Goal: Task Accomplishment & Management: Manage account settings

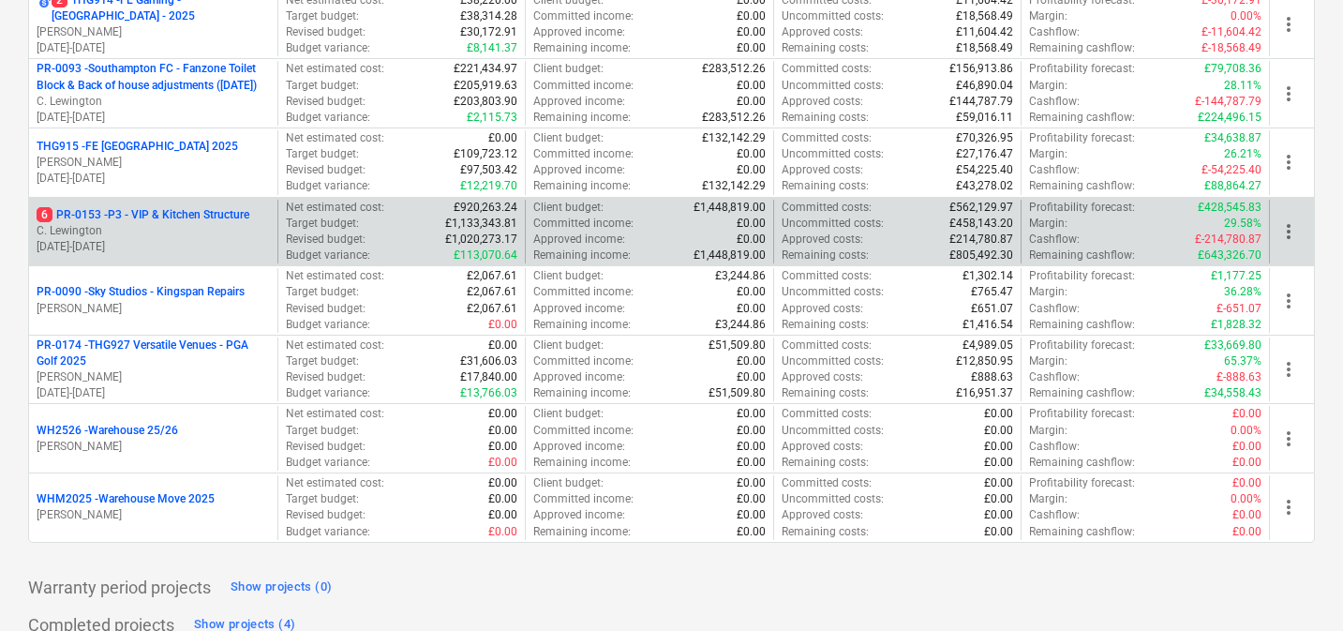
scroll to position [947, 0]
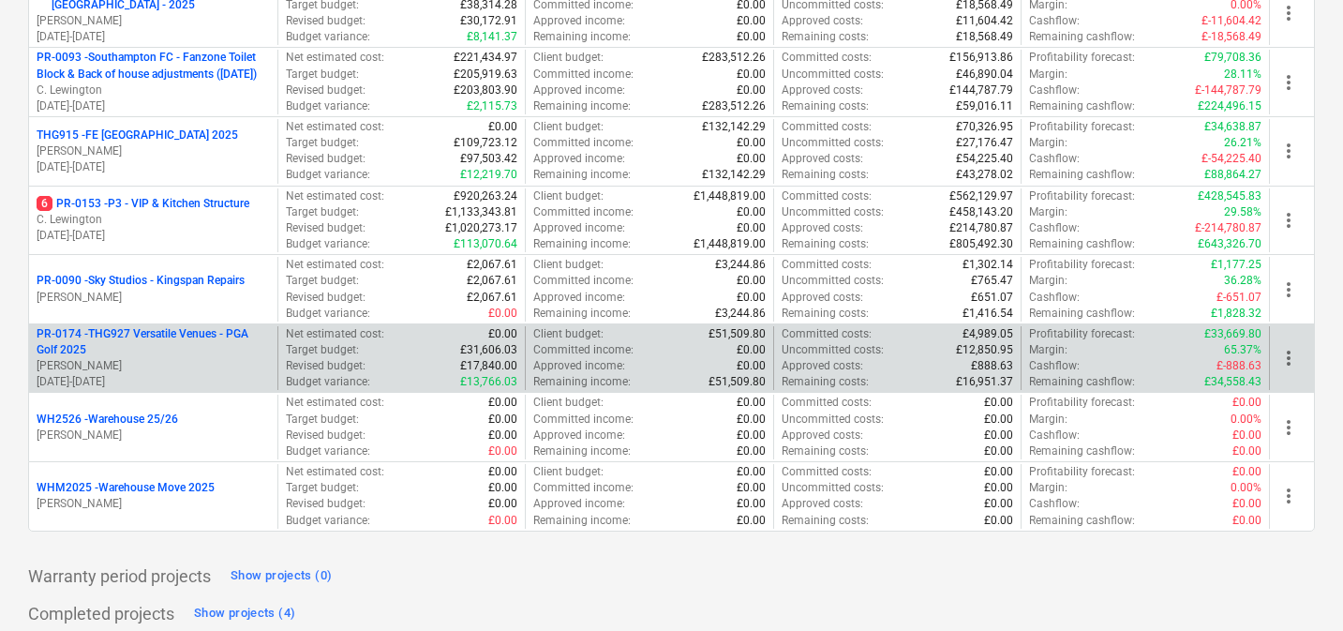
click at [171, 343] on p "PR-0174 - THG927 Versatile Venues - PGA Golf 2025" at bounding box center [153, 342] width 233 height 32
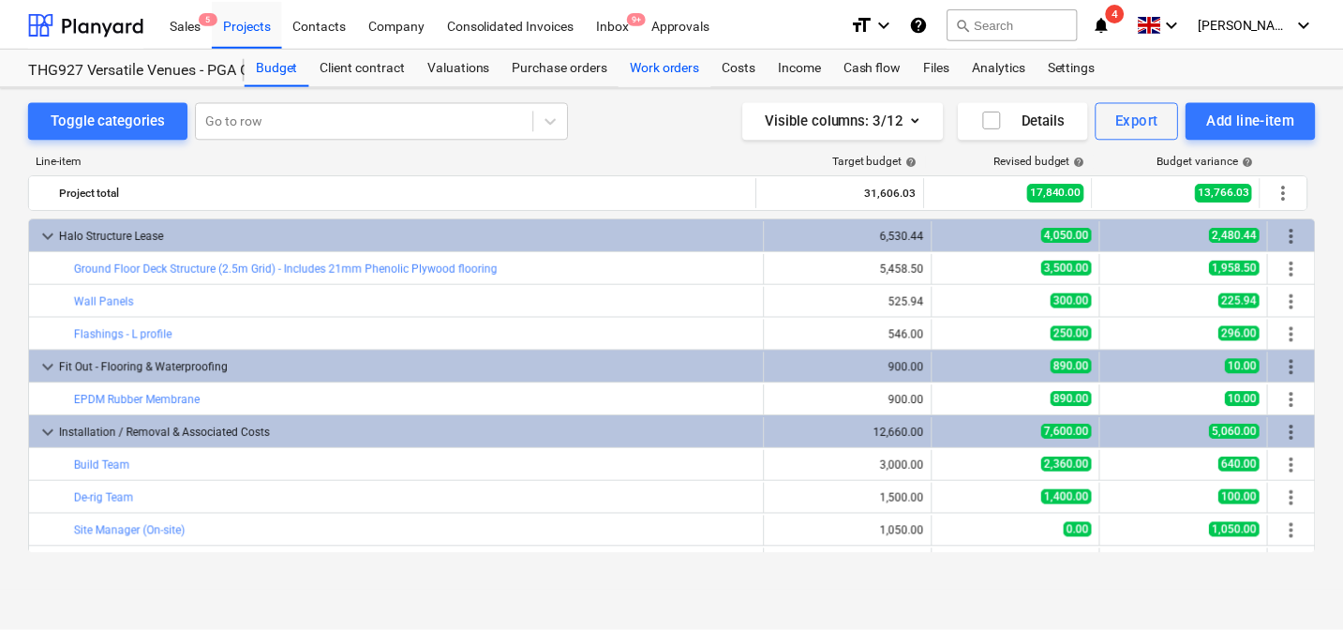
scroll to position [187, 0]
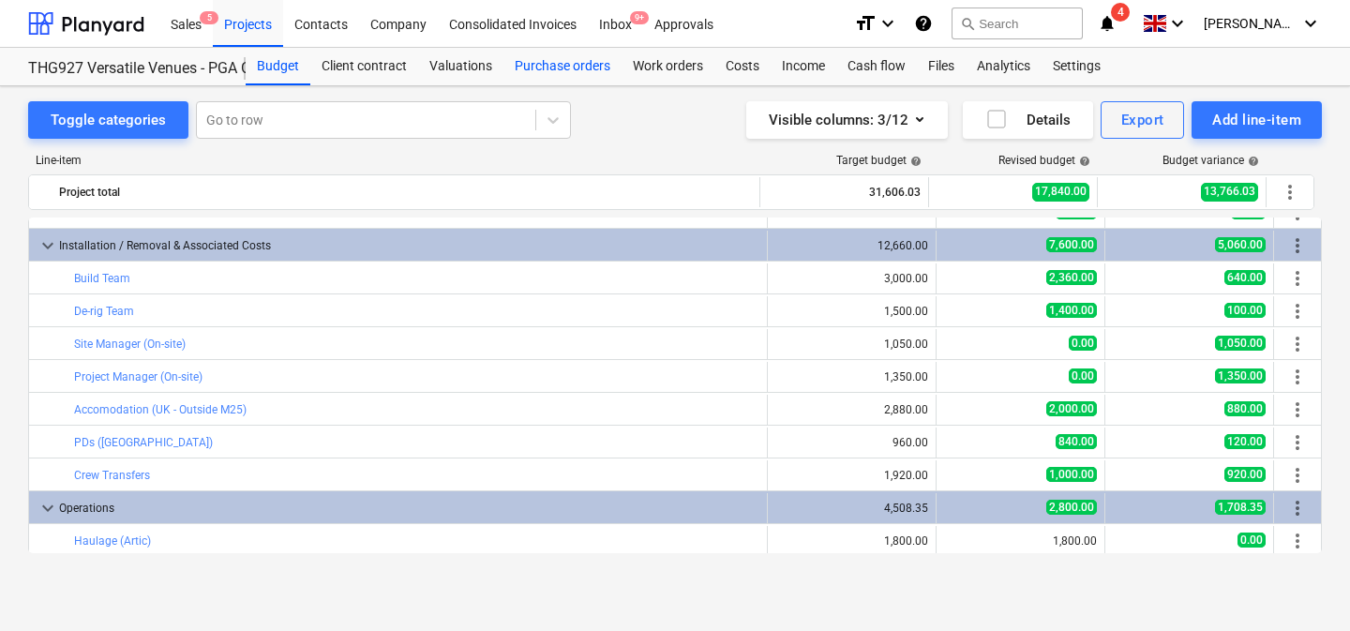
click at [537, 71] on div "Purchase orders" at bounding box center [562, 66] width 118 height 37
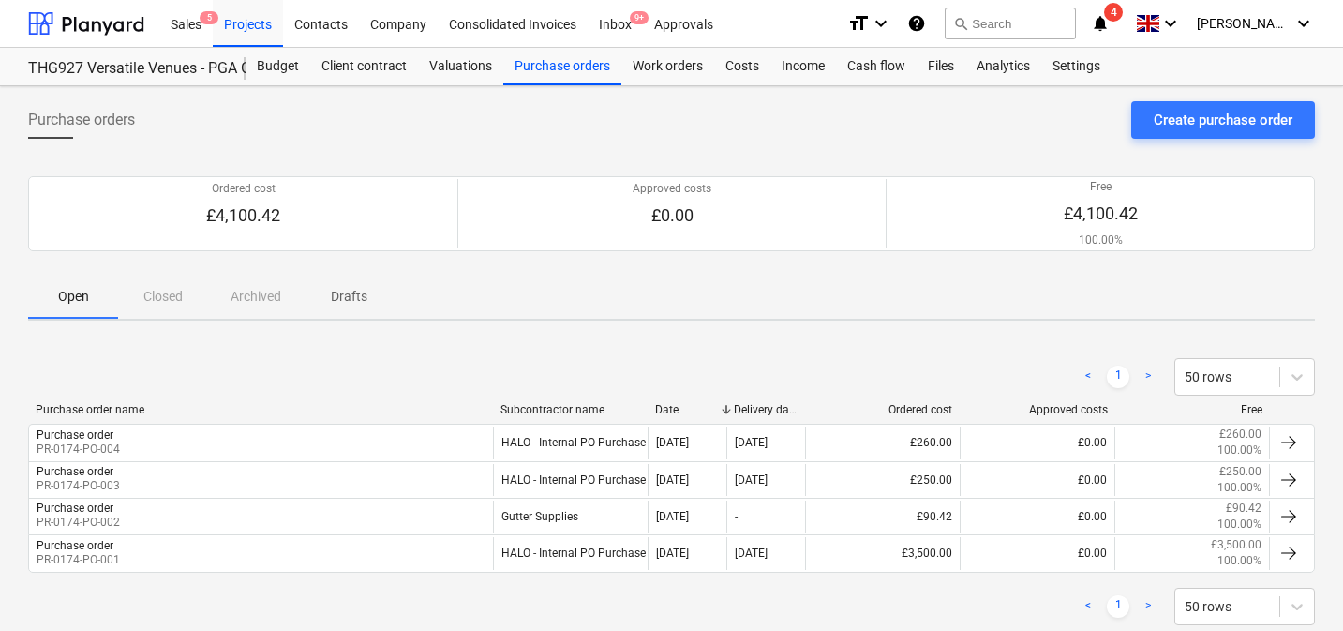
scroll to position [46, 0]
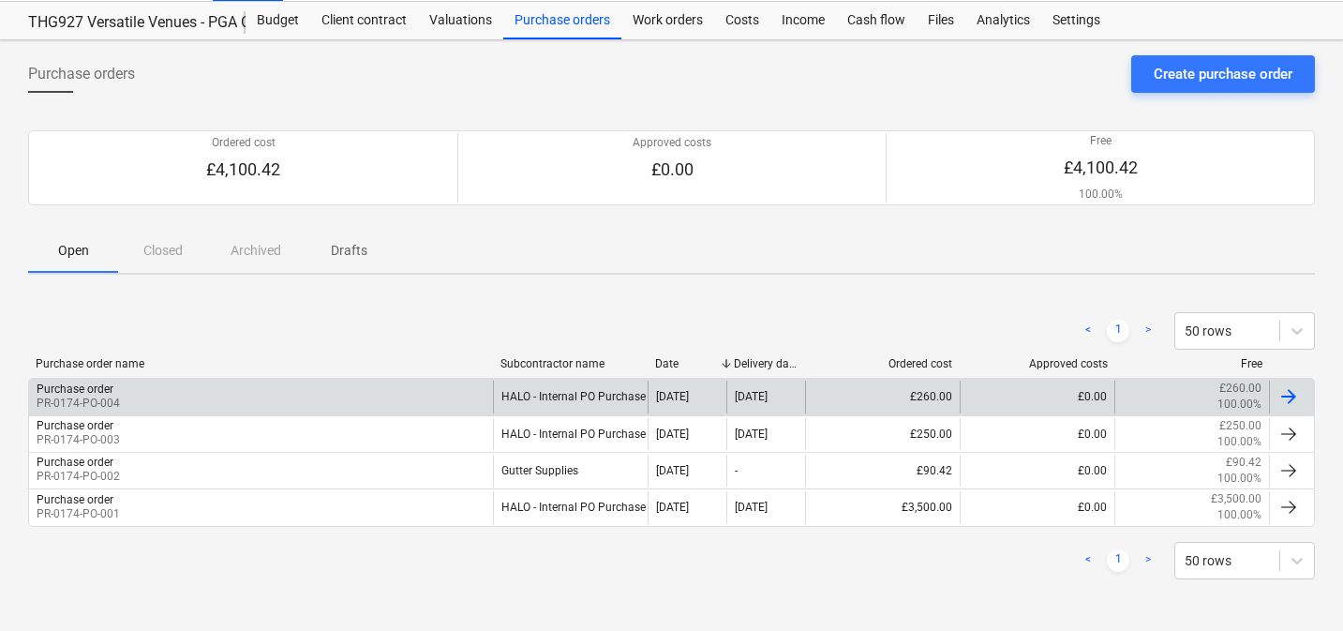
click at [1184, 401] on div "£260.00 100.00%" at bounding box center [1192, 397] width 139 height 32
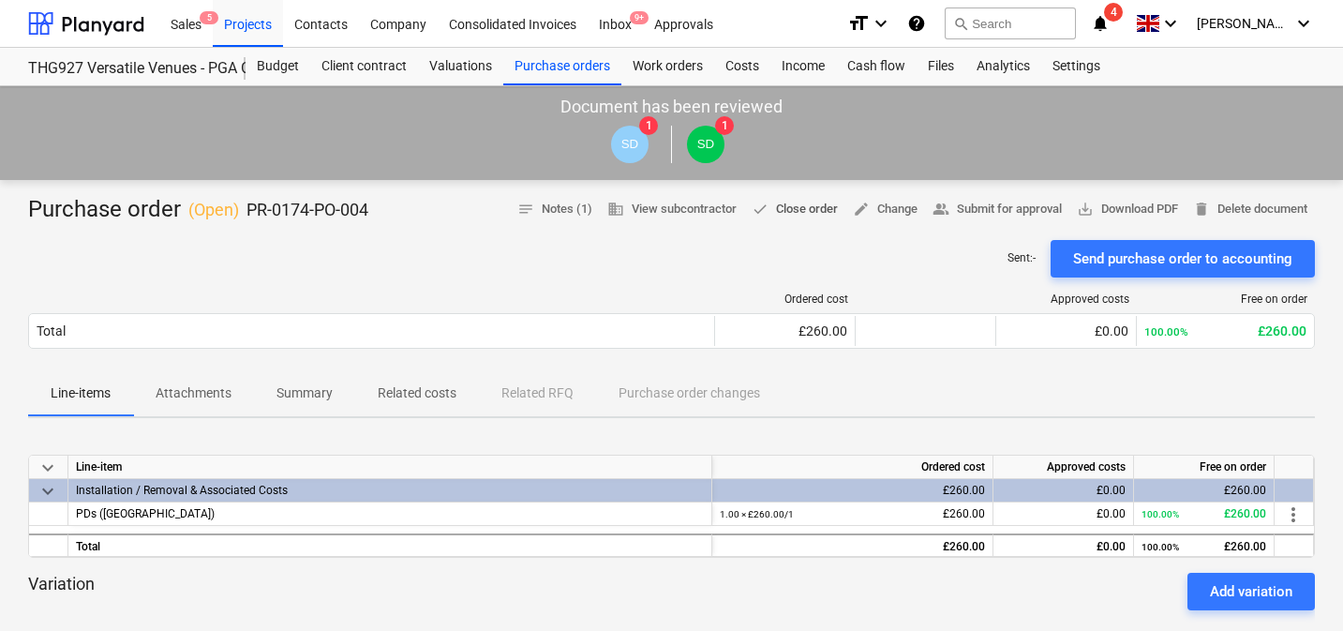
click at [800, 216] on span "done Close order" at bounding box center [795, 210] width 86 height 22
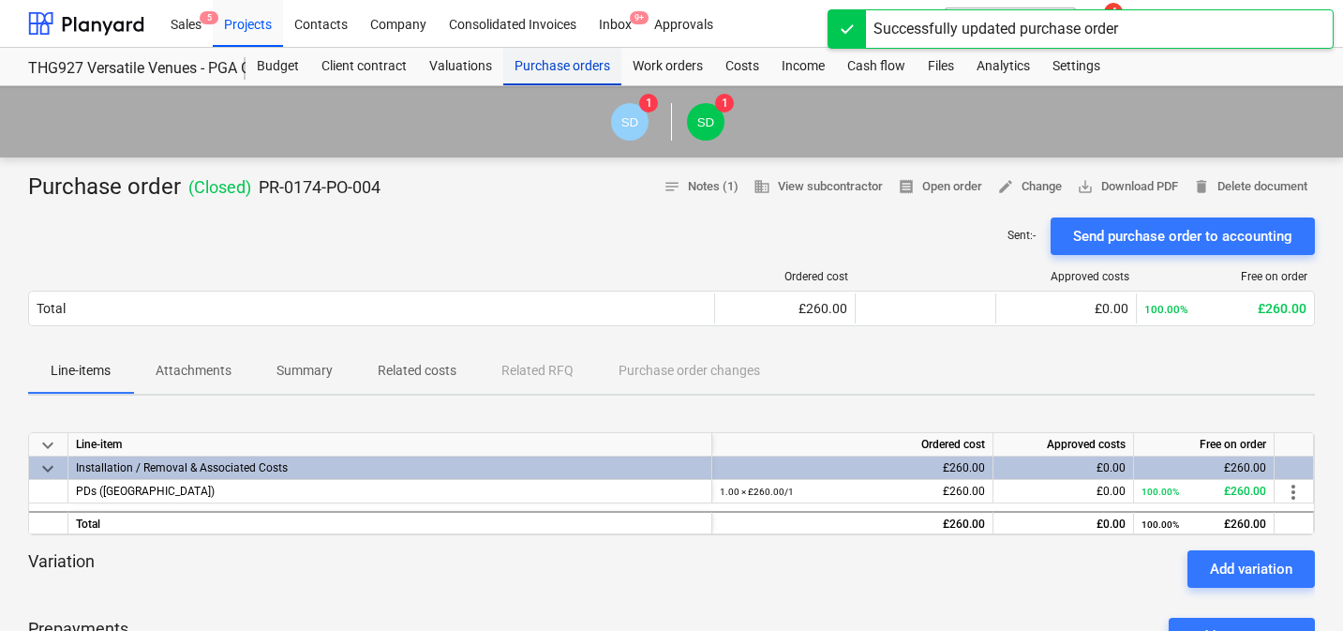
click at [569, 61] on div "Purchase orders" at bounding box center [562, 66] width 118 height 37
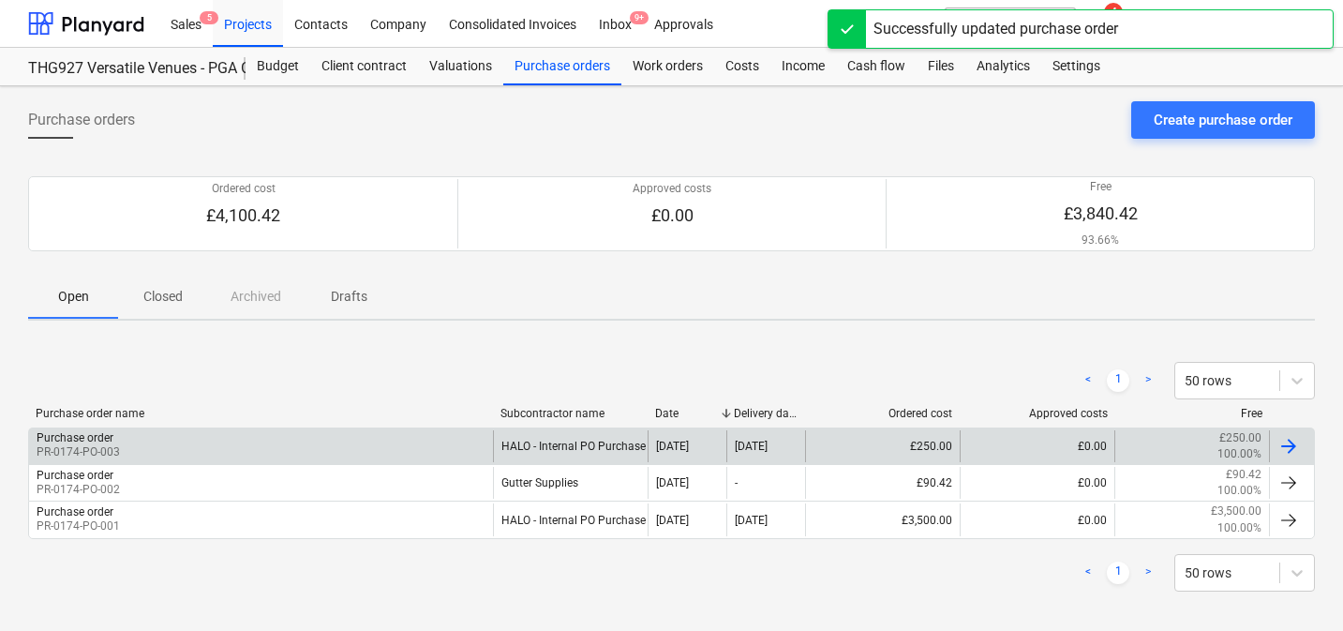
click at [827, 456] on div "£250.00" at bounding box center [882, 446] width 155 height 32
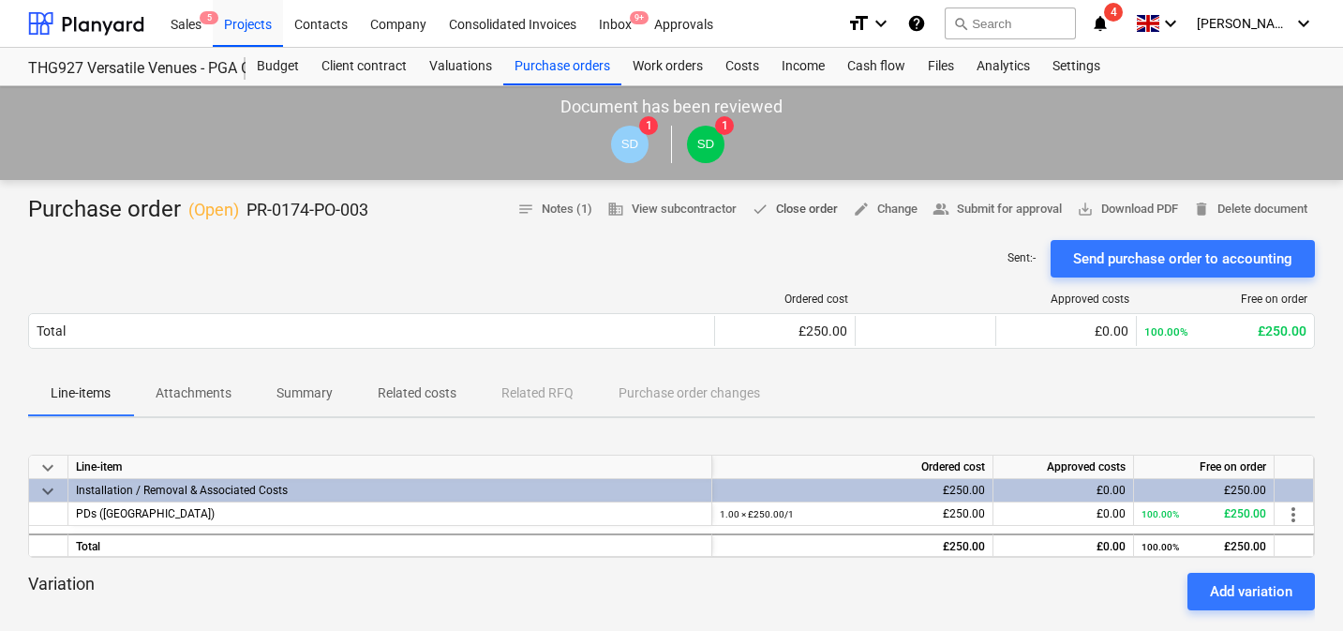
click at [787, 208] on span "done Close order" at bounding box center [795, 210] width 86 height 22
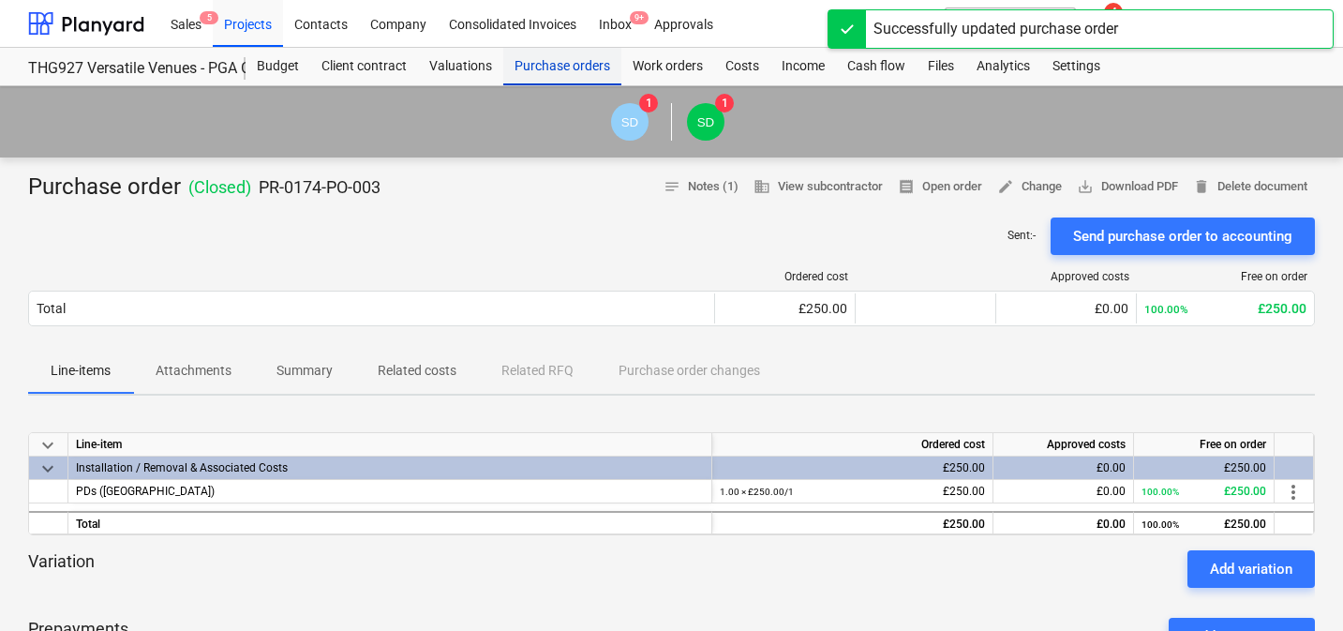
click at [546, 65] on div "Purchase orders" at bounding box center [562, 66] width 118 height 37
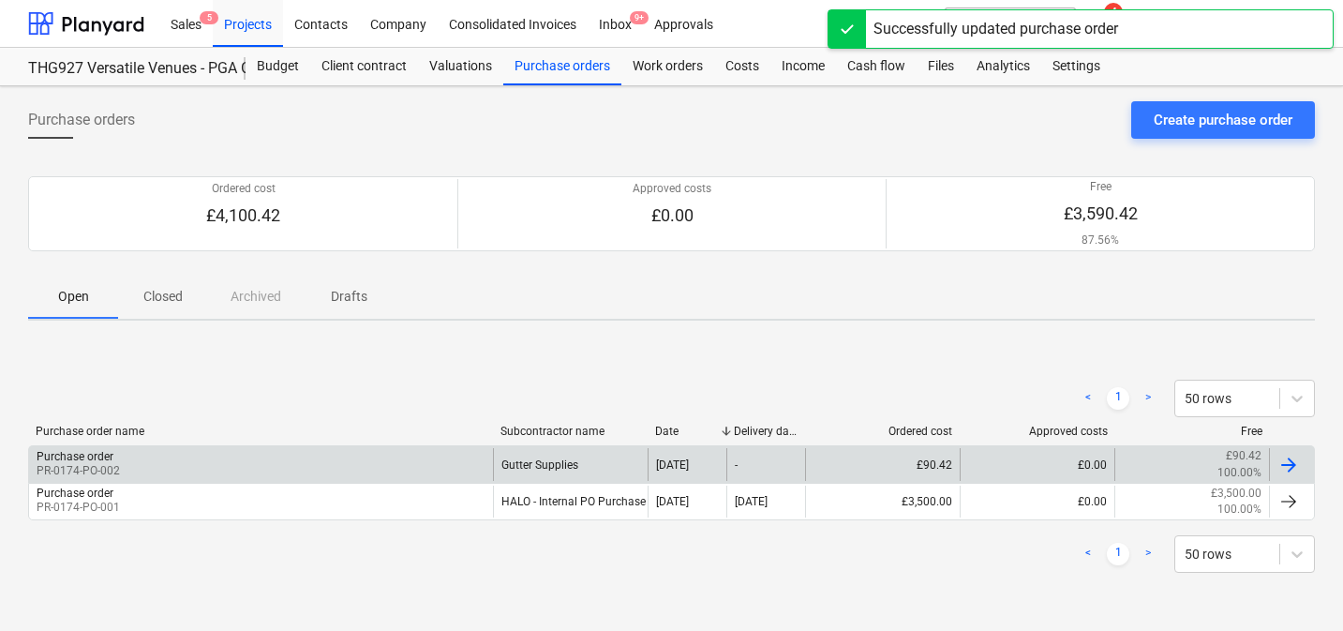
click at [948, 468] on div "£90.42" at bounding box center [882, 464] width 155 height 32
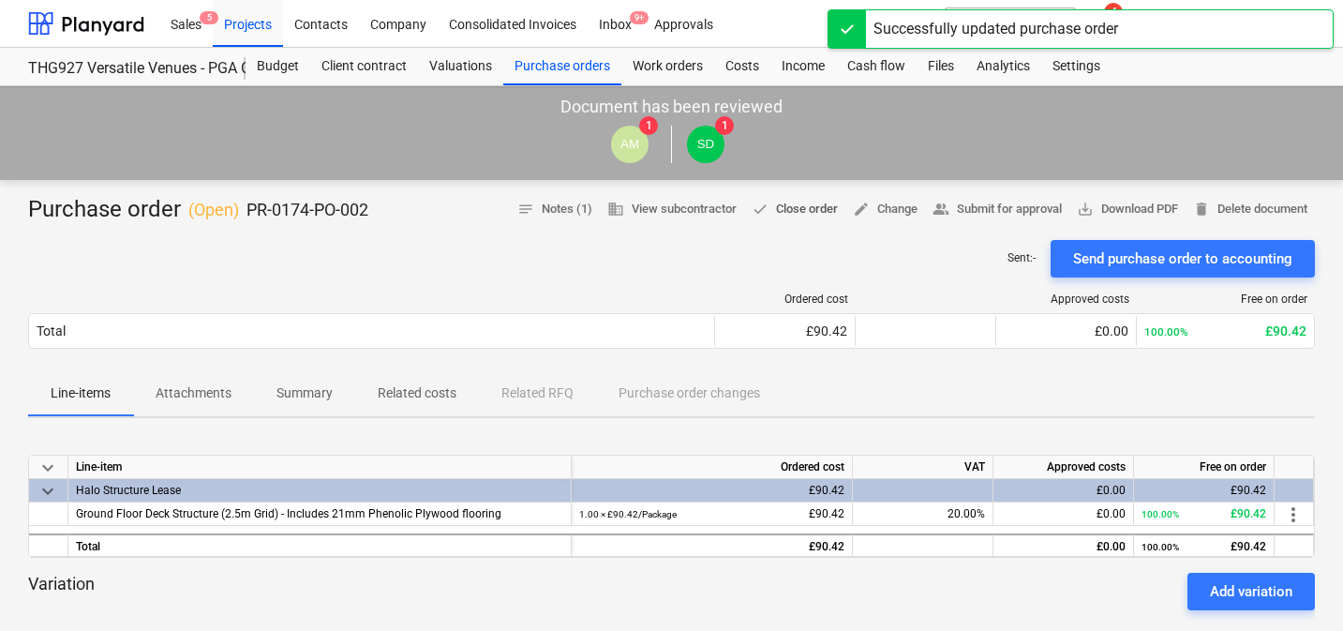
click at [771, 204] on span "done Close order" at bounding box center [795, 210] width 86 height 22
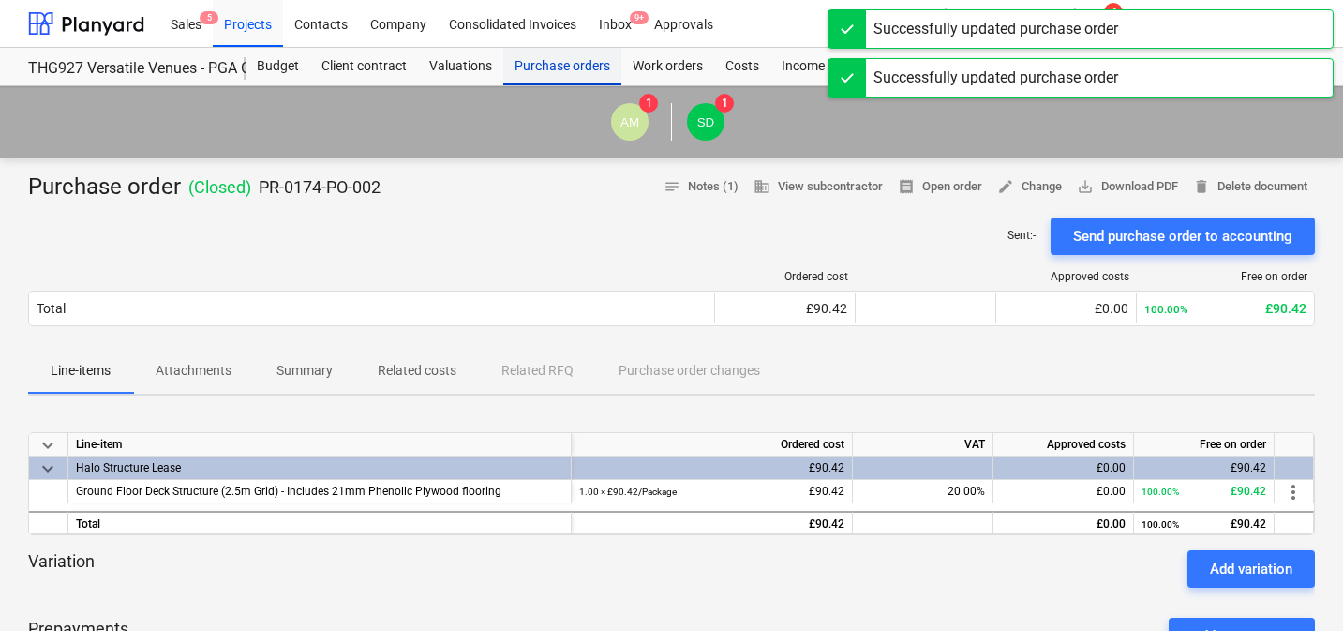
click at [538, 67] on div "Purchase orders" at bounding box center [562, 66] width 118 height 37
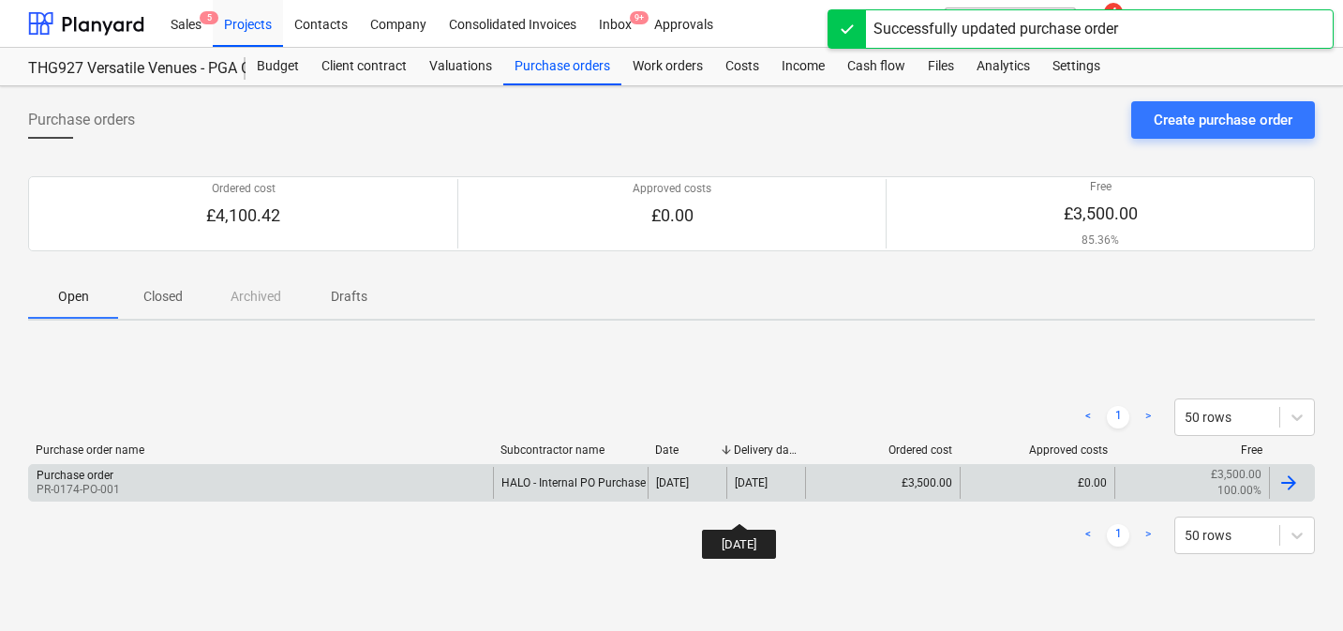
click at [755, 488] on div "[DATE]" at bounding box center [751, 482] width 33 height 13
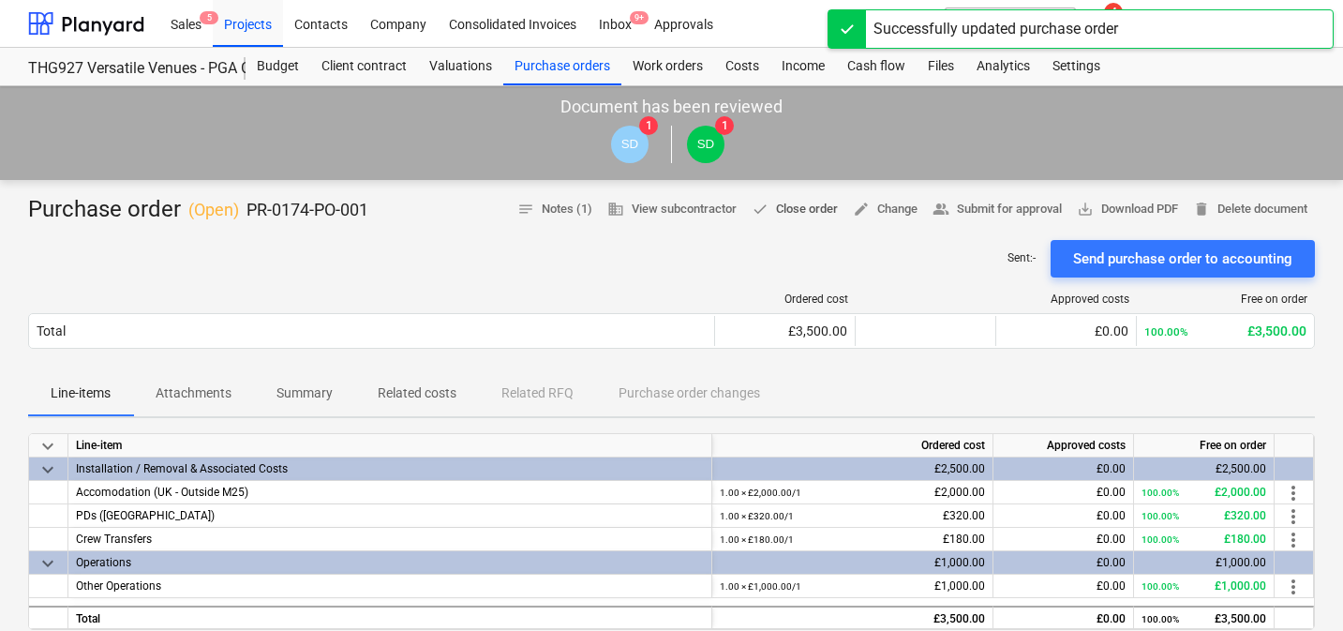
click at [786, 209] on span "done Close order" at bounding box center [795, 210] width 86 height 22
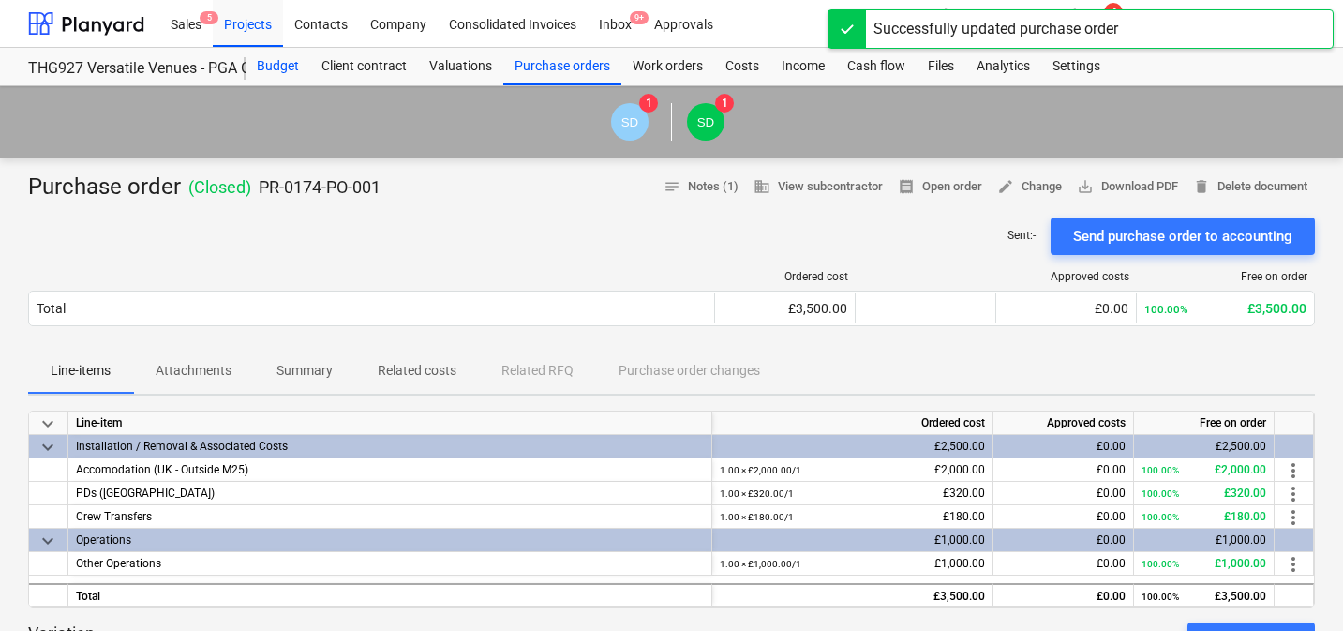
click at [289, 55] on div "Budget" at bounding box center [278, 66] width 65 height 37
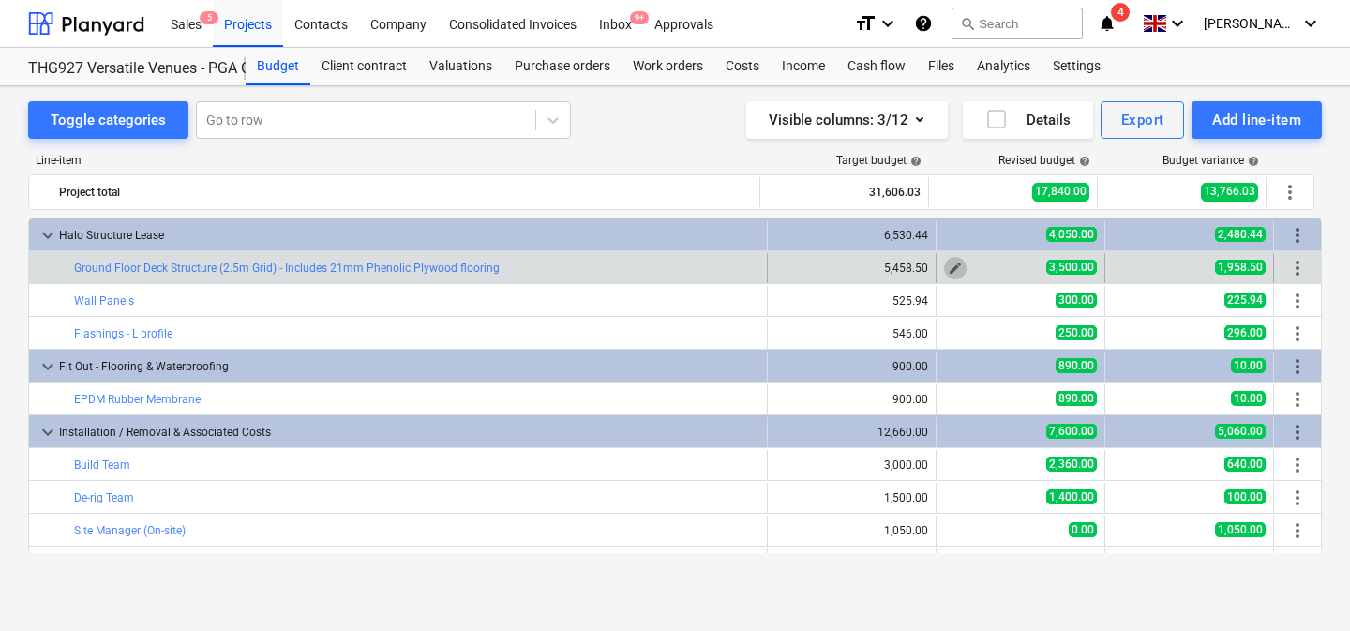
click at [948, 267] on span "edit" at bounding box center [955, 268] width 15 height 15
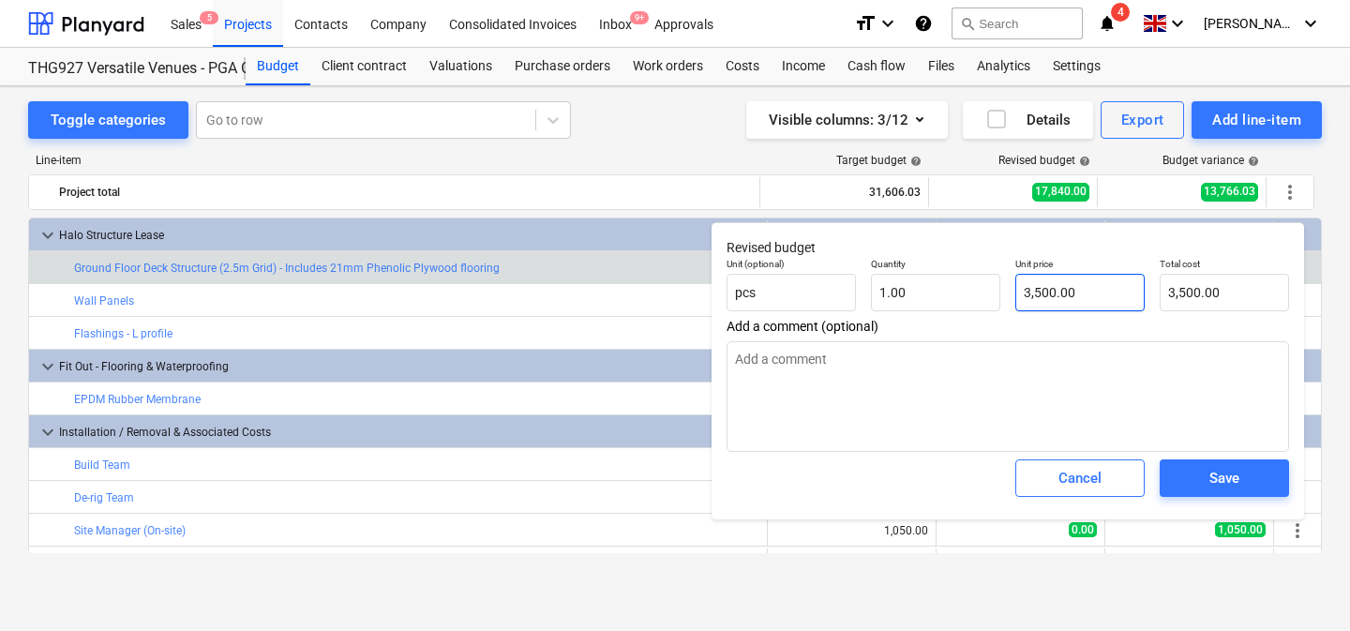
type input "3500"
click at [1112, 291] on input "3500" at bounding box center [1079, 292] width 129 height 37
type textarea "x"
type input "0.00"
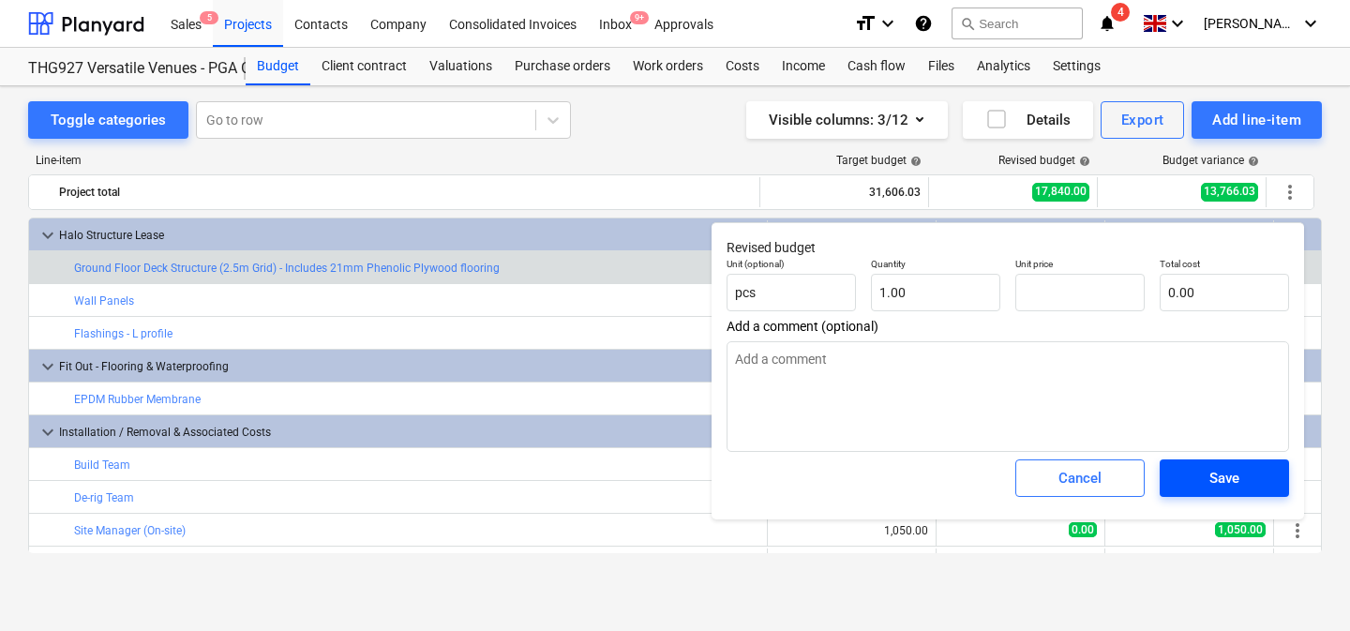
type input "0.00"
click at [1223, 486] on div "Save" at bounding box center [1224, 478] width 30 height 24
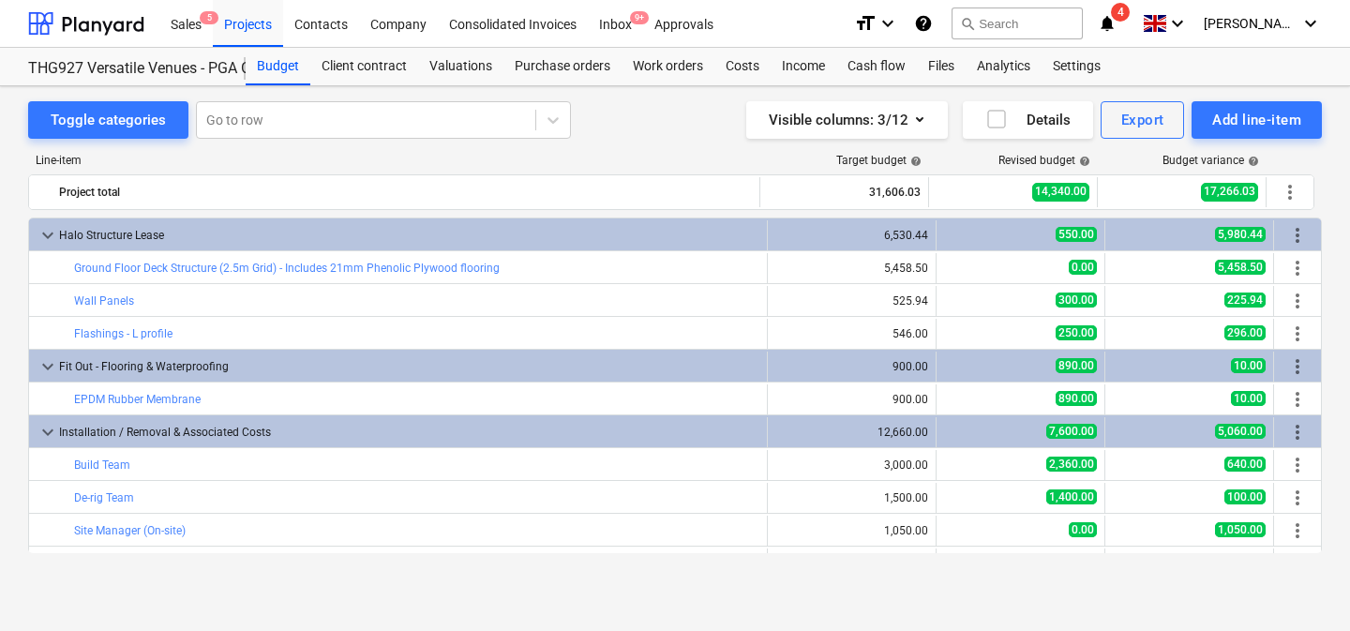
type textarea "x"
type input "1.00"
type input "0.00"
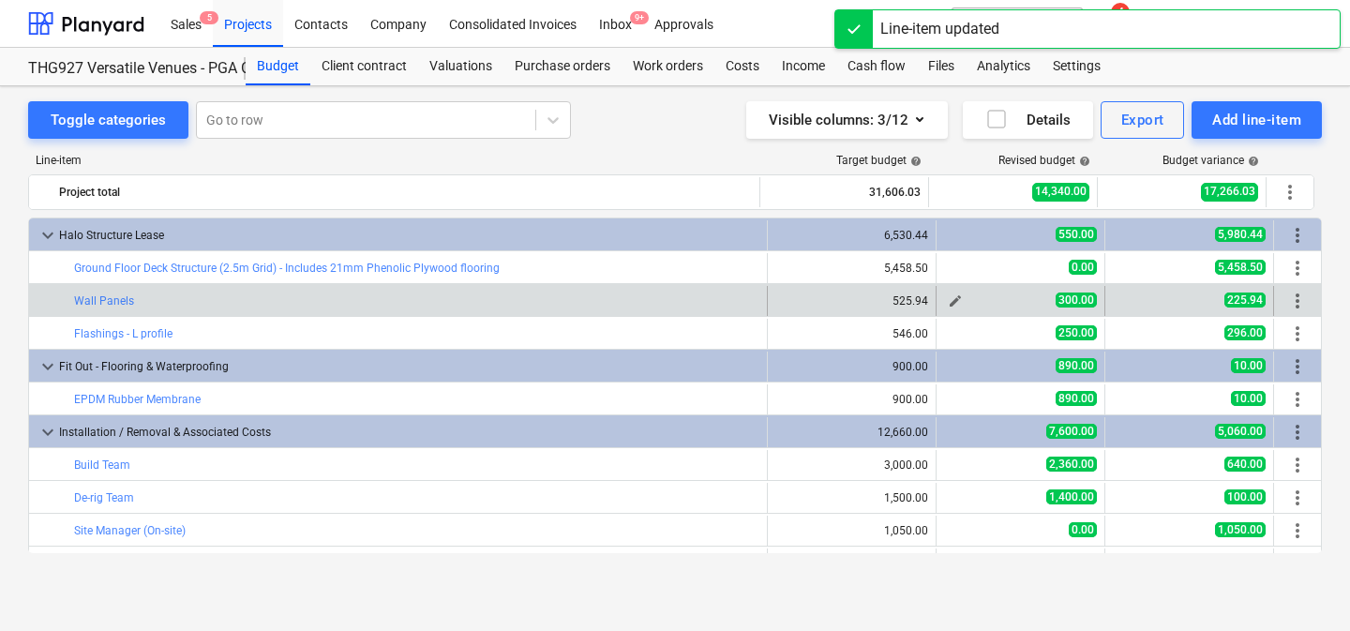
click at [950, 302] on span "edit" at bounding box center [955, 300] width 15 height 15
type textarea "x"
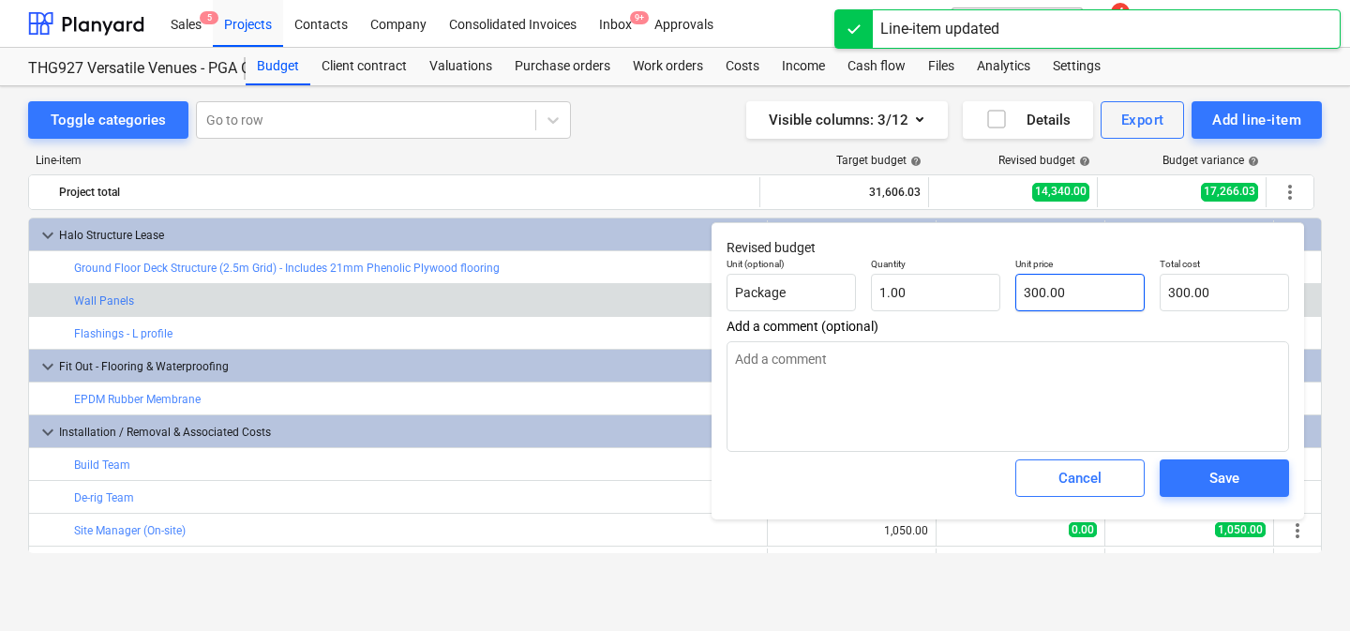
type input "300"
click at [1053, 295] on input "300" at bounding box center [1079, 292] width 129 height 37
type textarea "x"
type input "0.00"
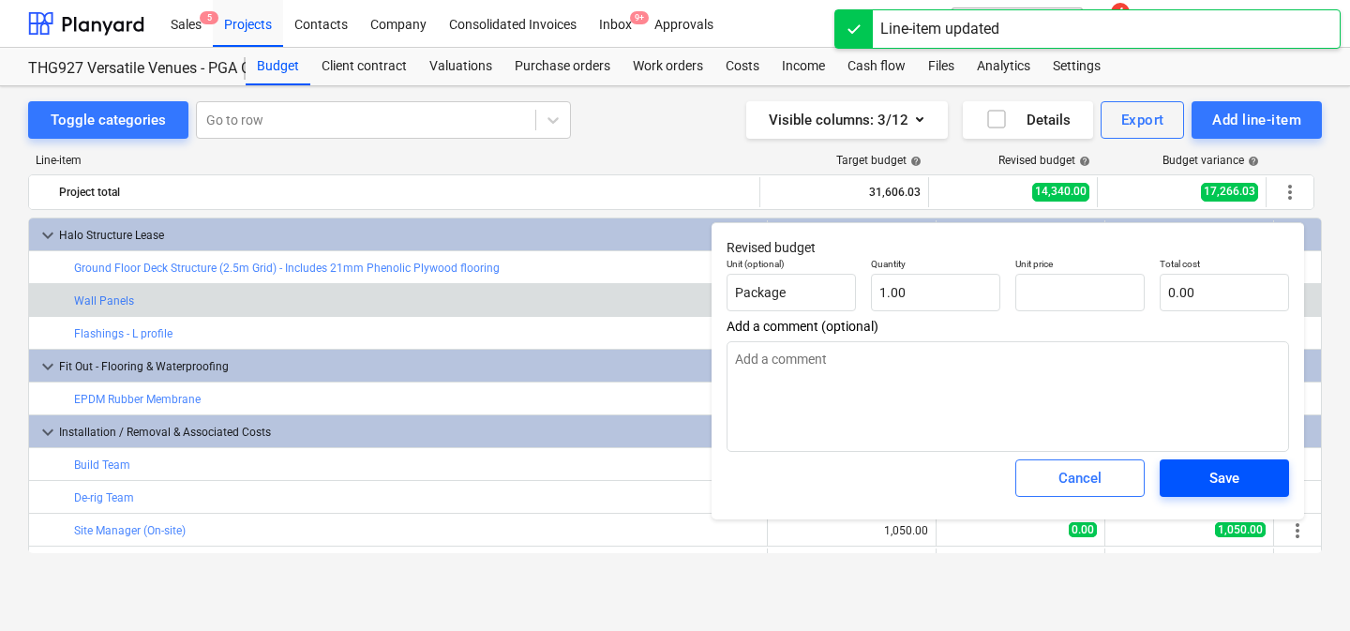
type textarea "x"
type input "0.00"
click at [1200, 478] on span "Save" at bounding box center [1224, 478] width 84 height 24
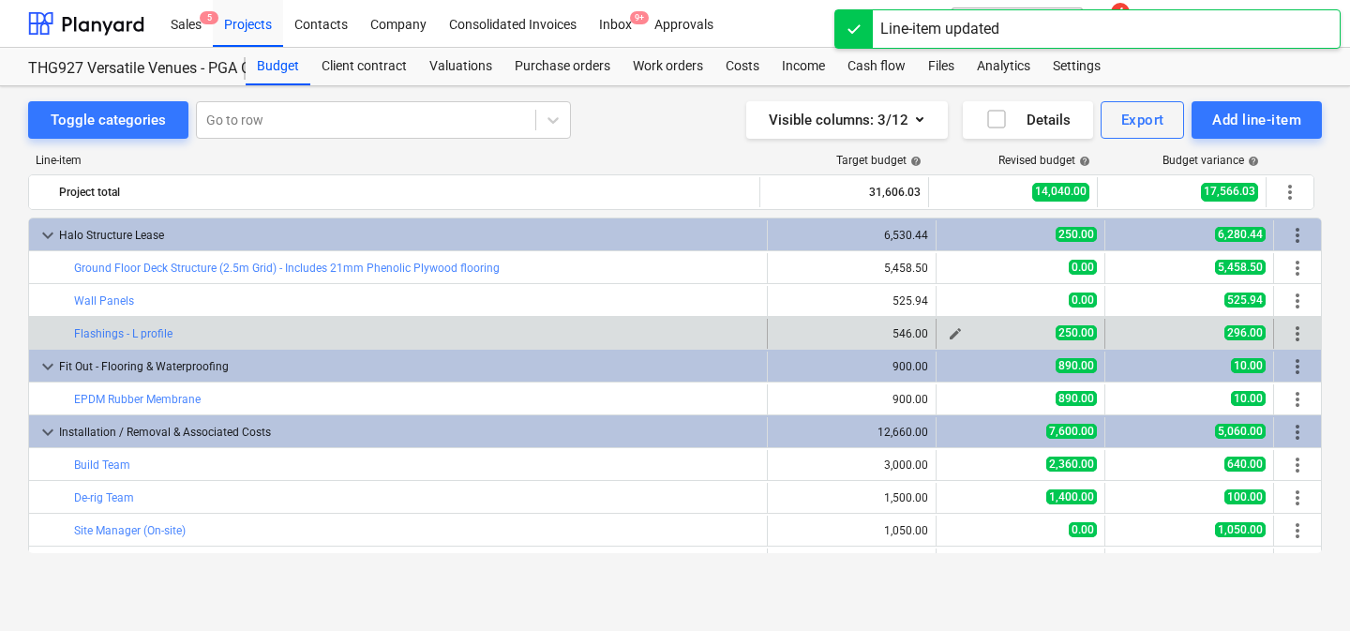
click at [948, 336] on span "edit" at bounding box center [955, 333] width 15 height 15
type textarea "x"
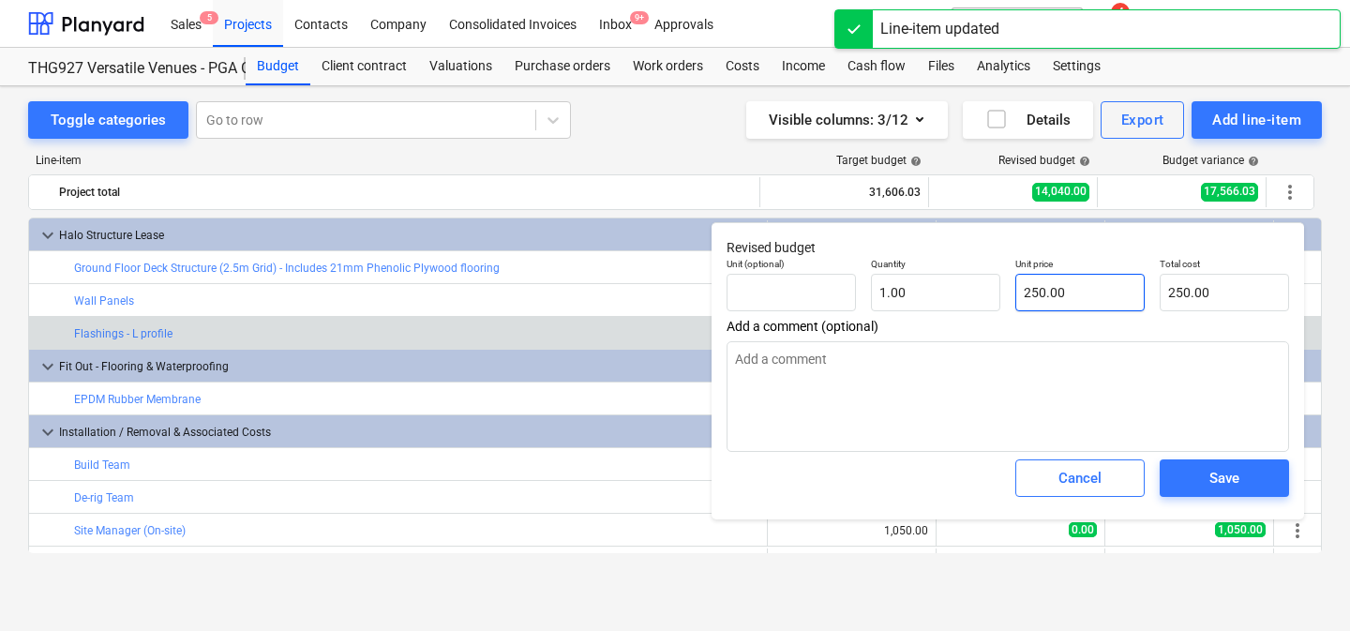
type input "250"
click at [1064, 295] on input "250" at bounding box center [1079, 292] width 129 height 37
type textarea "x"
type input "0.00"
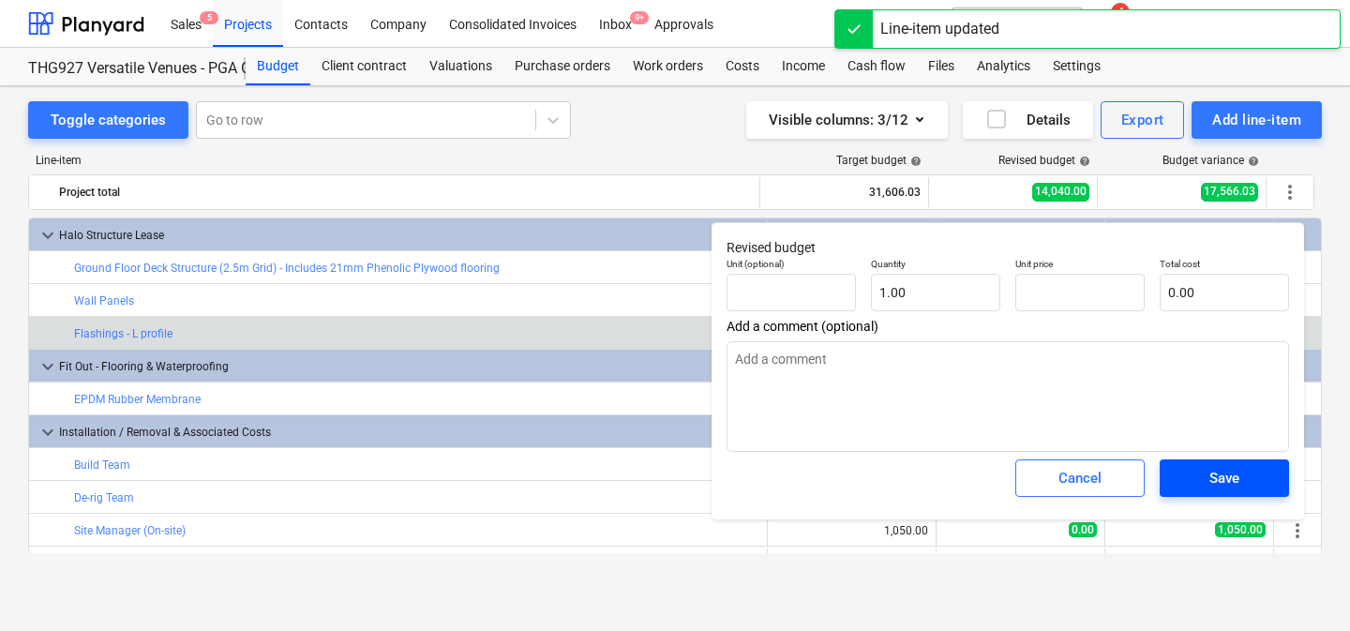
type textarea "x"
type input "0.00"
click at [1221, 491] on button "Save" at bounding box center [1224, 477] width 129 height 37
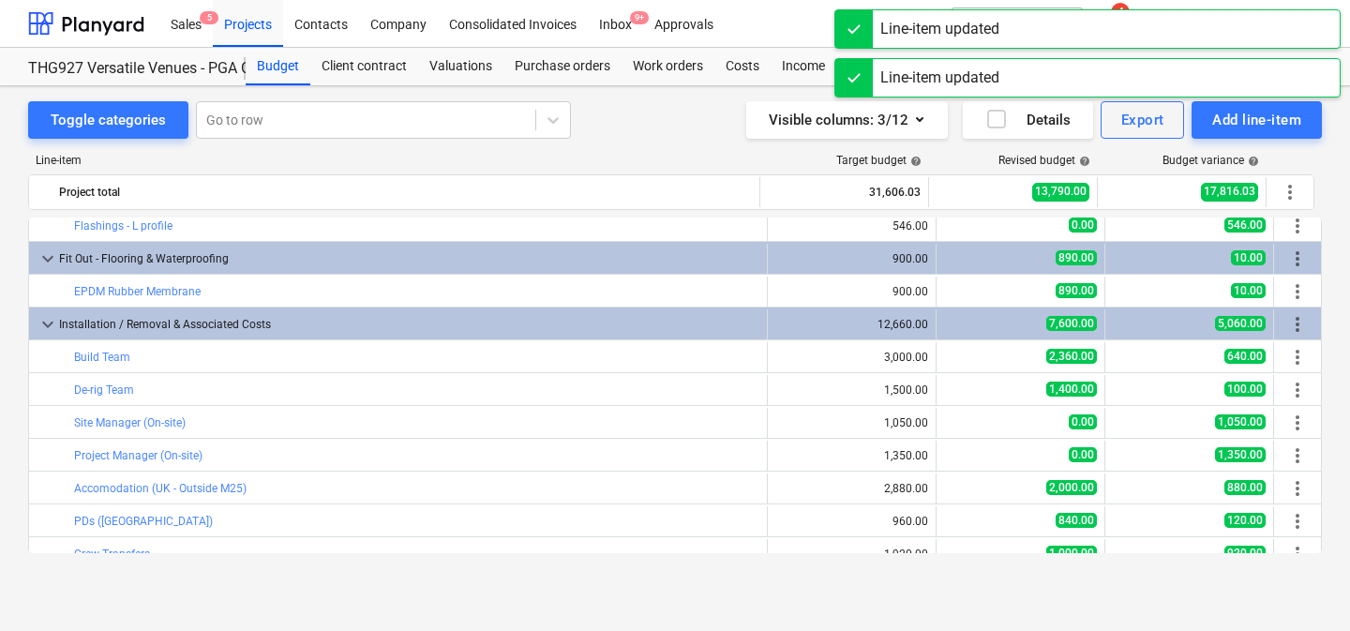
scroll to position [110, 0]
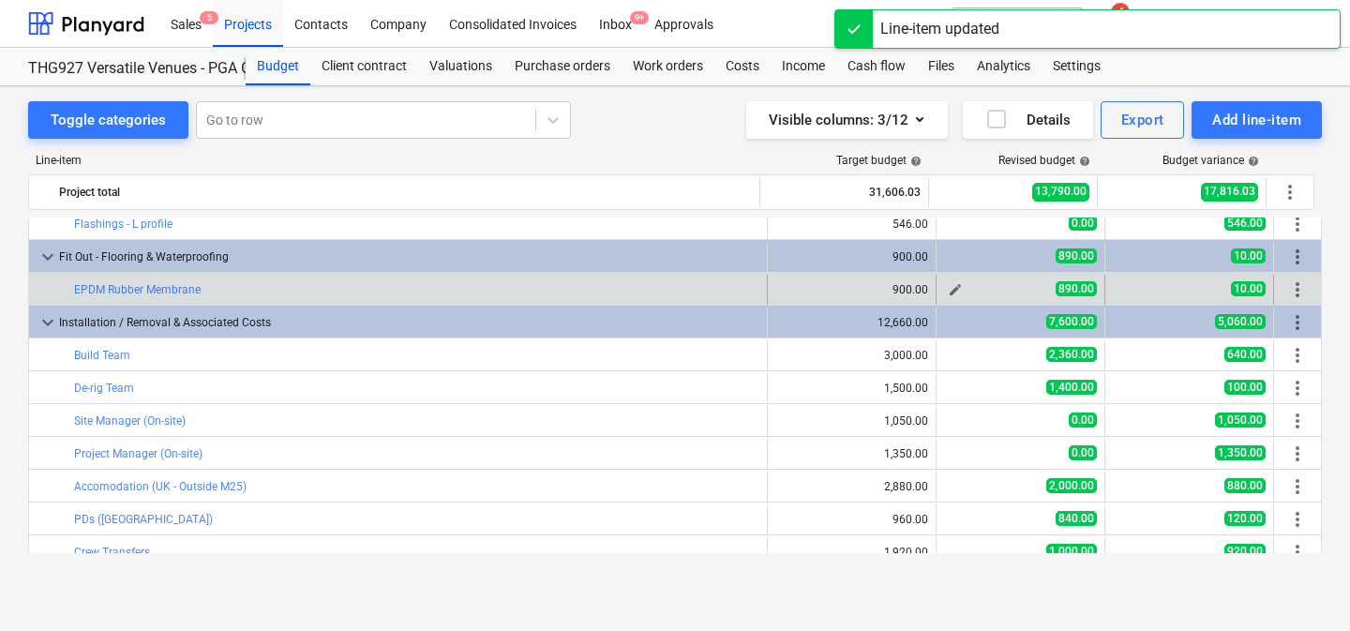
click at [952, 291] on span "edit" at bounding box center [955, 289] width 15 height 15
type textarea "x"
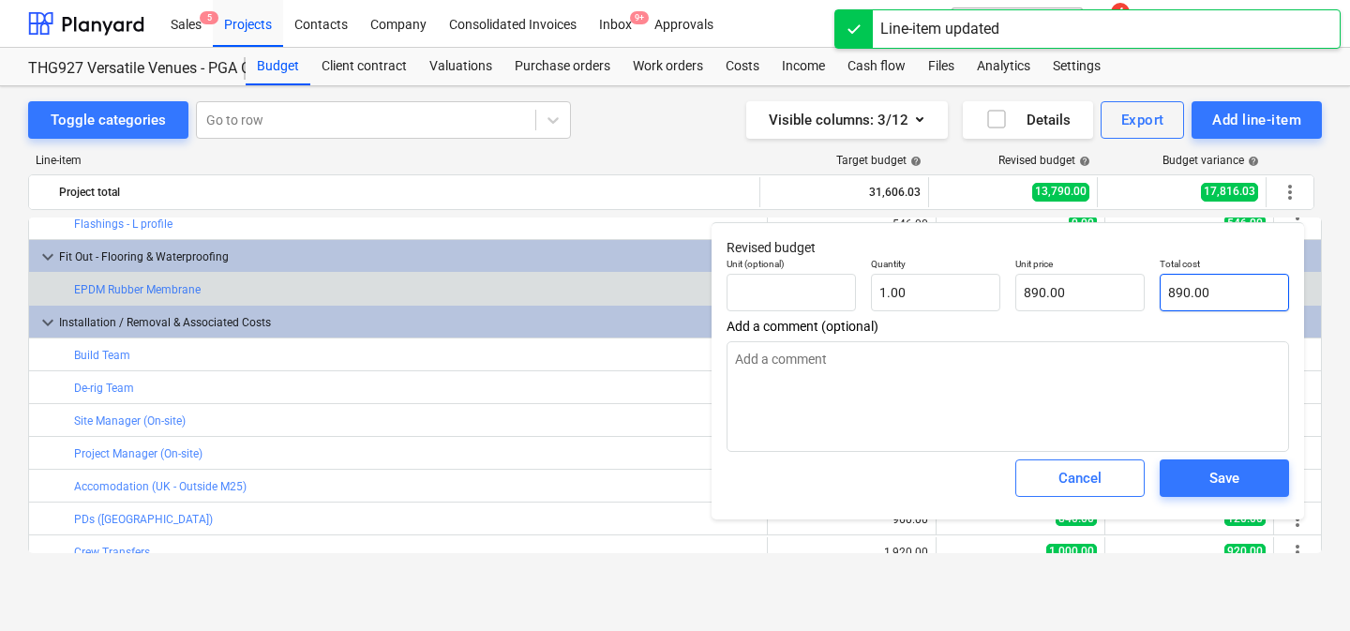
type input "890"
click at [1177, 292] on input "890" at bounding box center [1224, 292] width 129 height 37
type textarea "x"
type input "0.00"
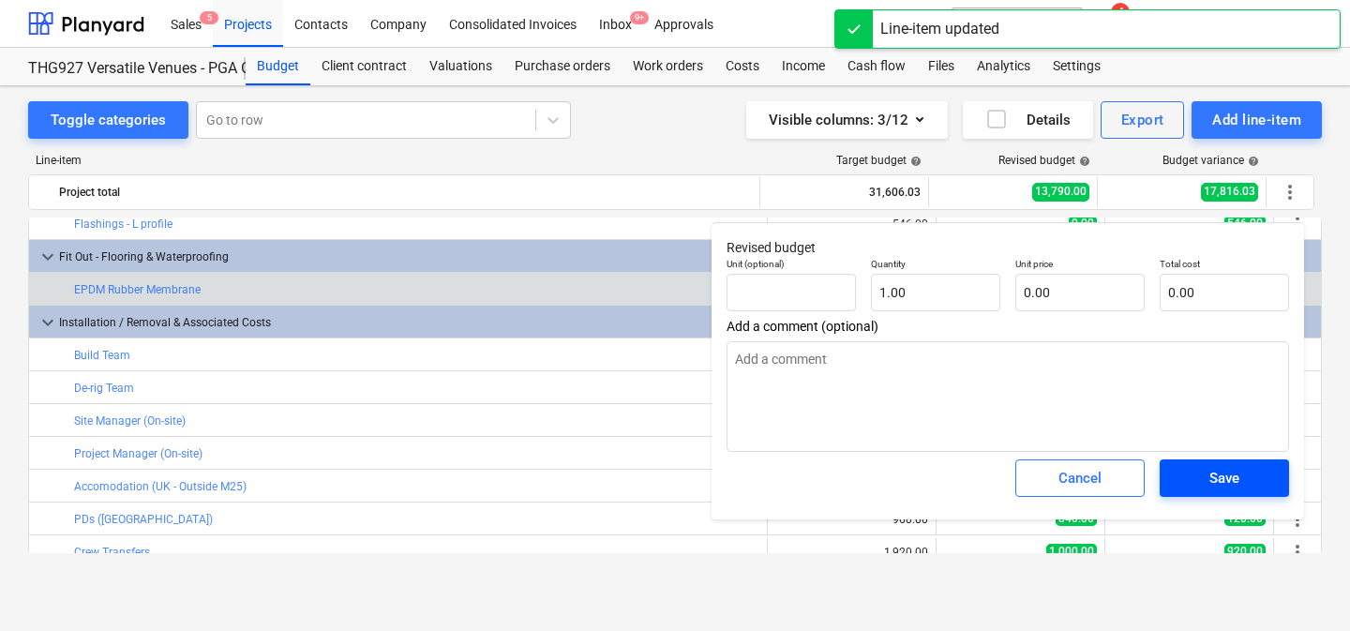
click at [1215, 473] on div "Save" at bounding box center [1224, 478] width 30 height 24
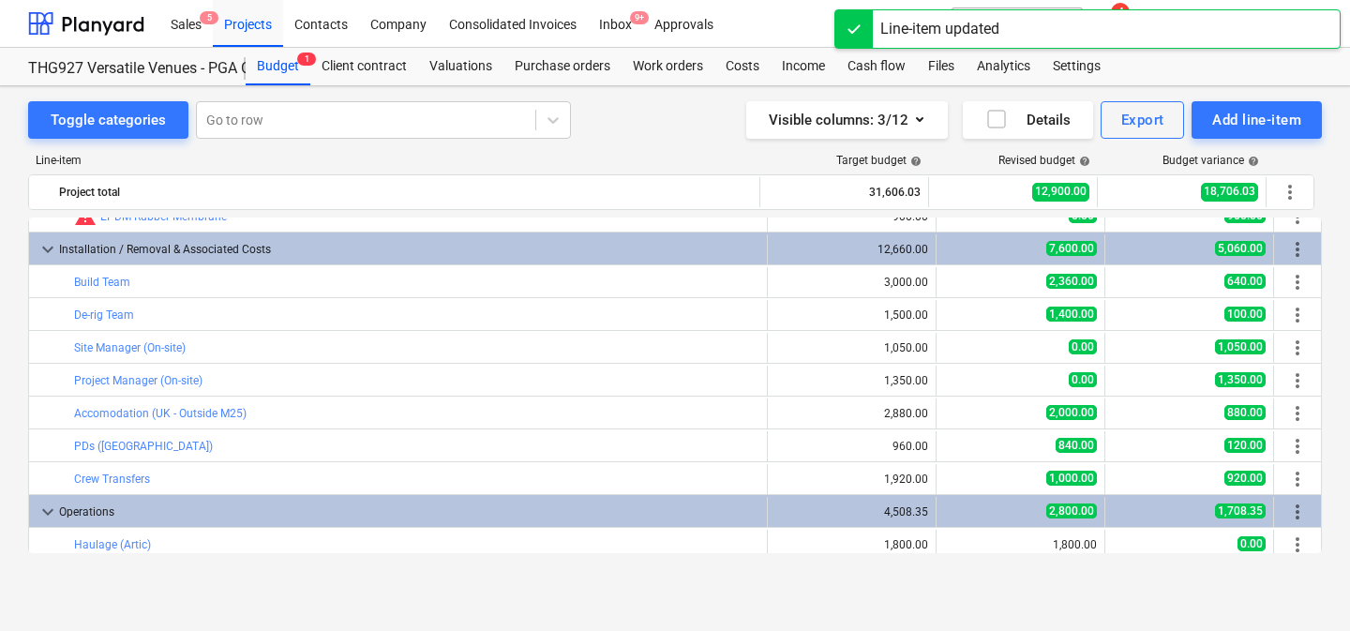
scroll to position [184, 0]
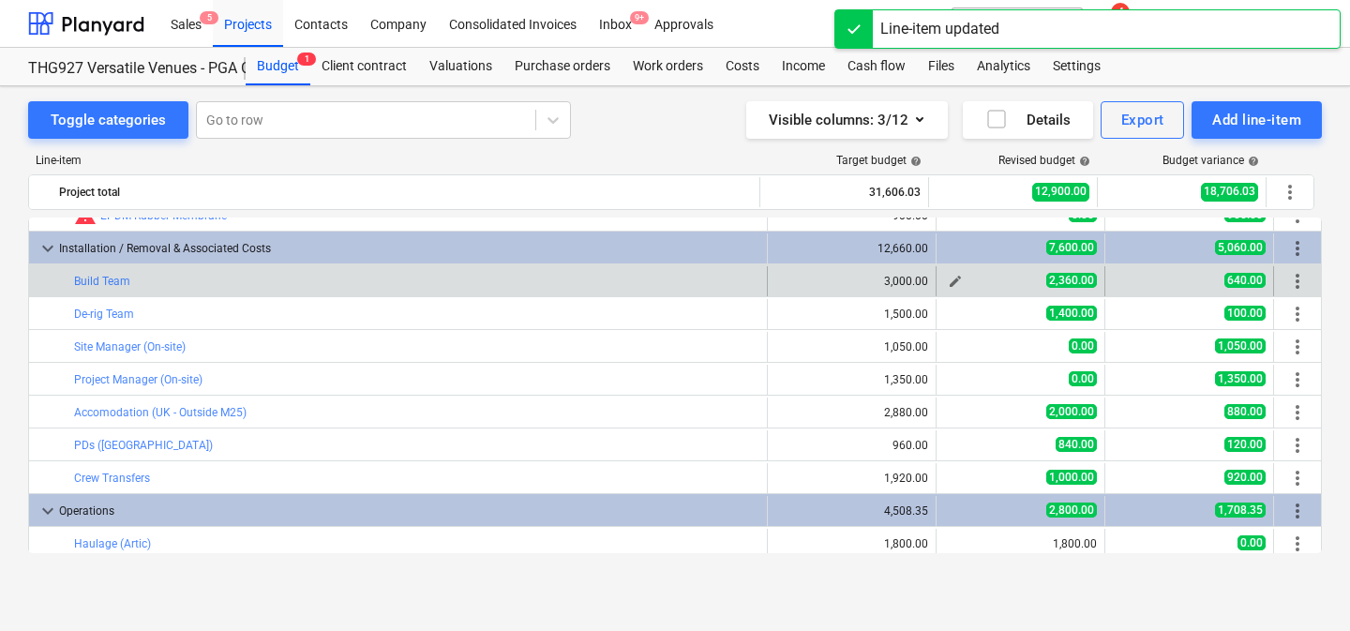
click at [948, 282] on span "edit" at bounding box center [955, 281] width 15 height 15
type textarea "x"
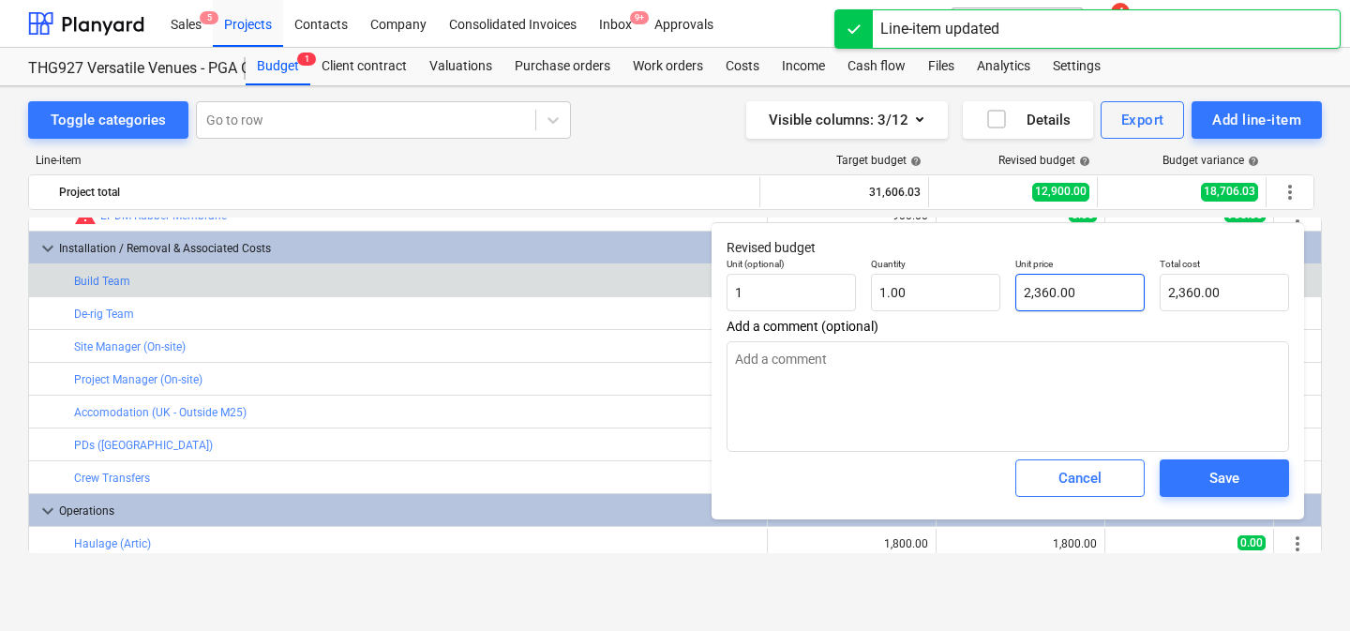
type input "2360"
click at [1085, 293] on input "2360" at bounding box center [1079, 292] width 129 height 37
type textarea "x"
type input "0.00"
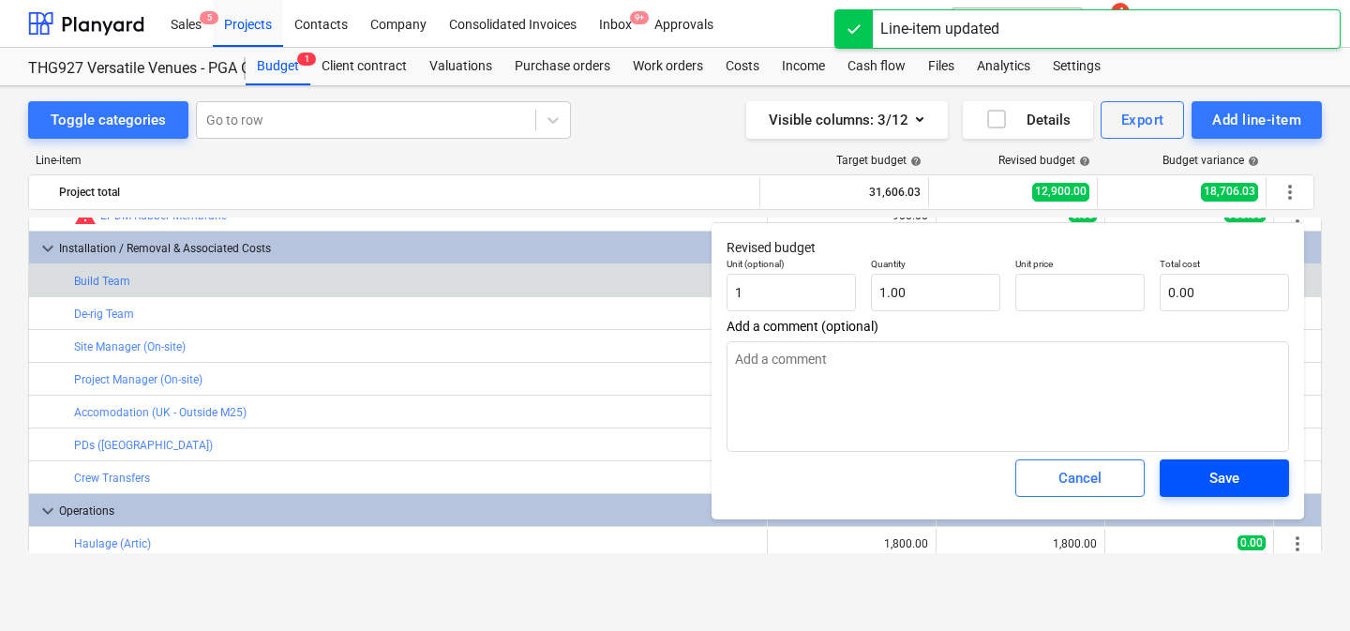
type textarea "x"
type input "0.00"
click at [1192, 481] on span "Save" at bounding box center [1224, 478] width 84 height 24
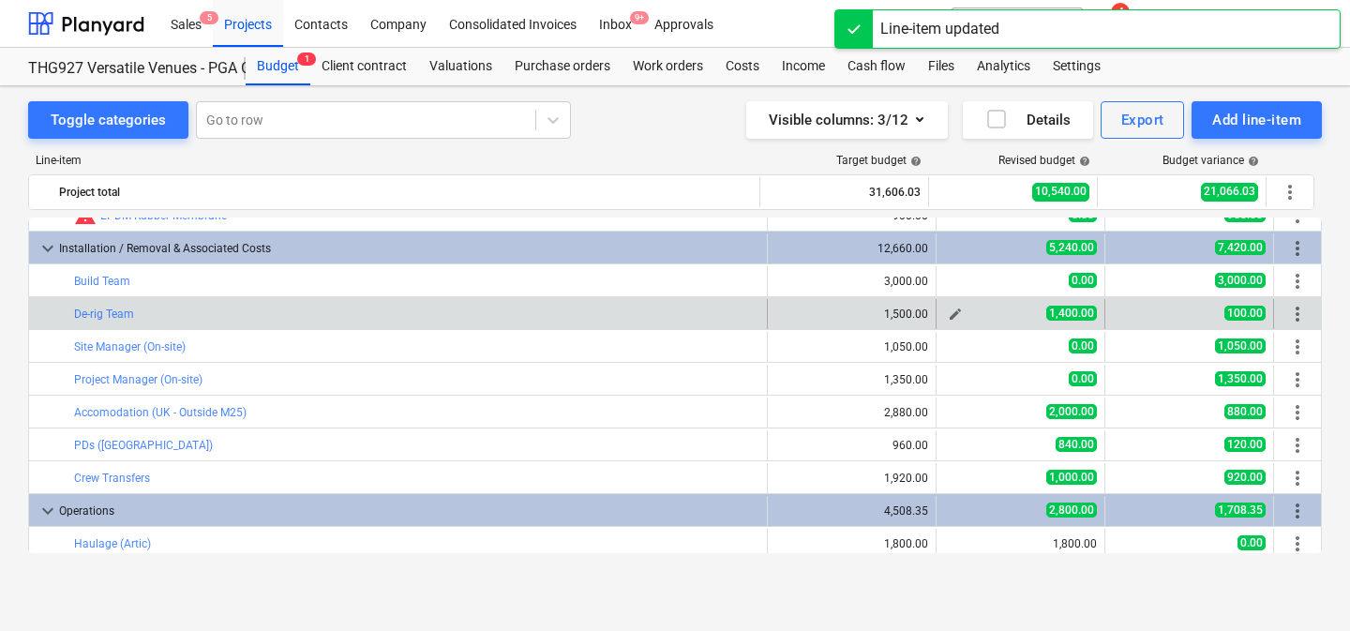
click at [948, 315] on span "edit" at bounding box center [955, 314] width 15 height 15
type textarea "x"
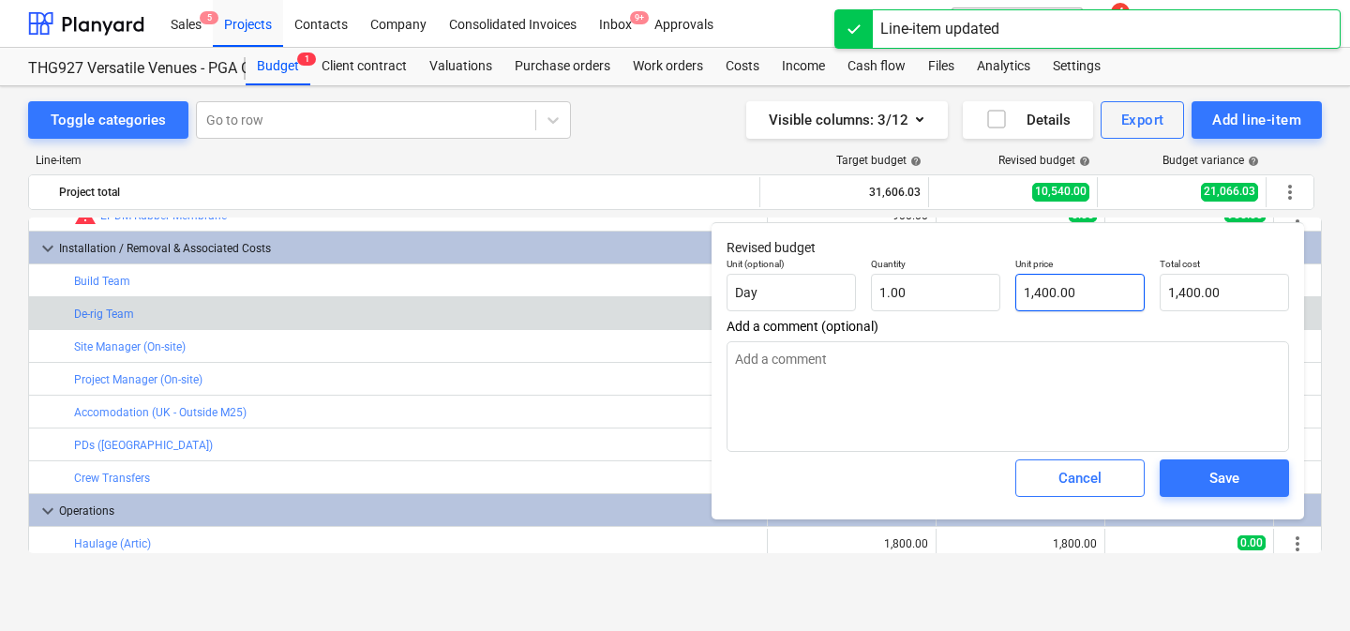
type input "1400"
click at [1077, 286] on input "1400" at bounding box center [1079, 292] width 129 height 37
type textarea "x"
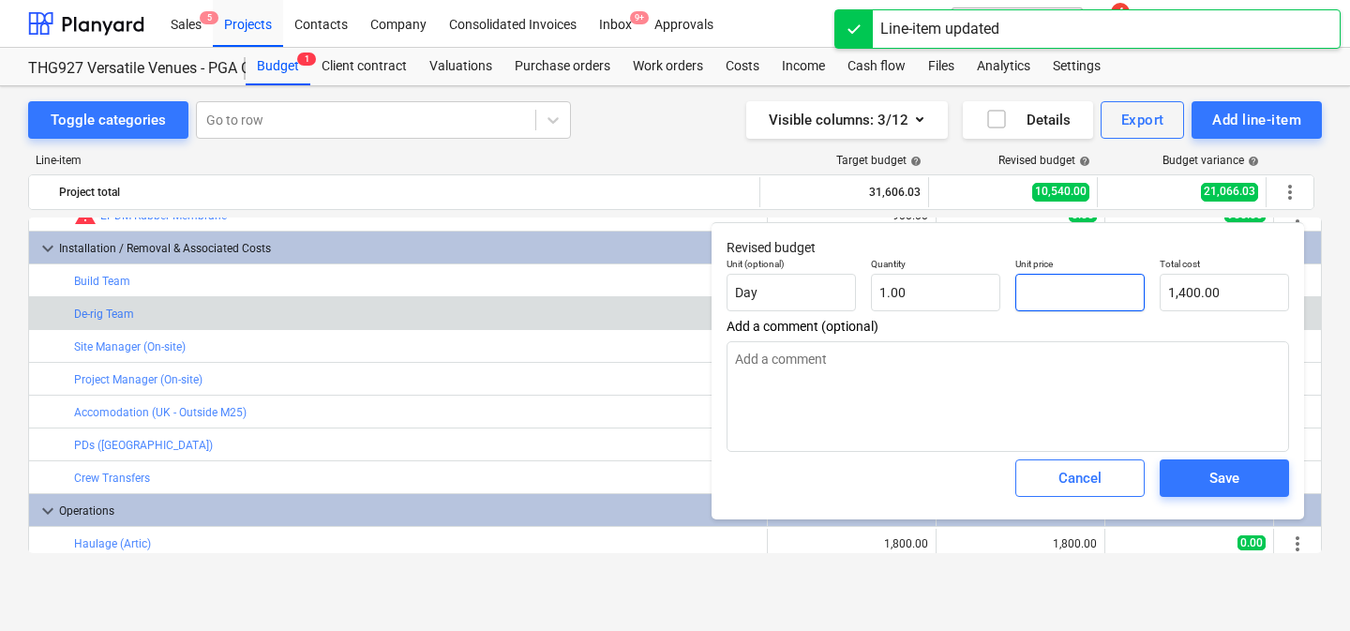
type input "0.00"
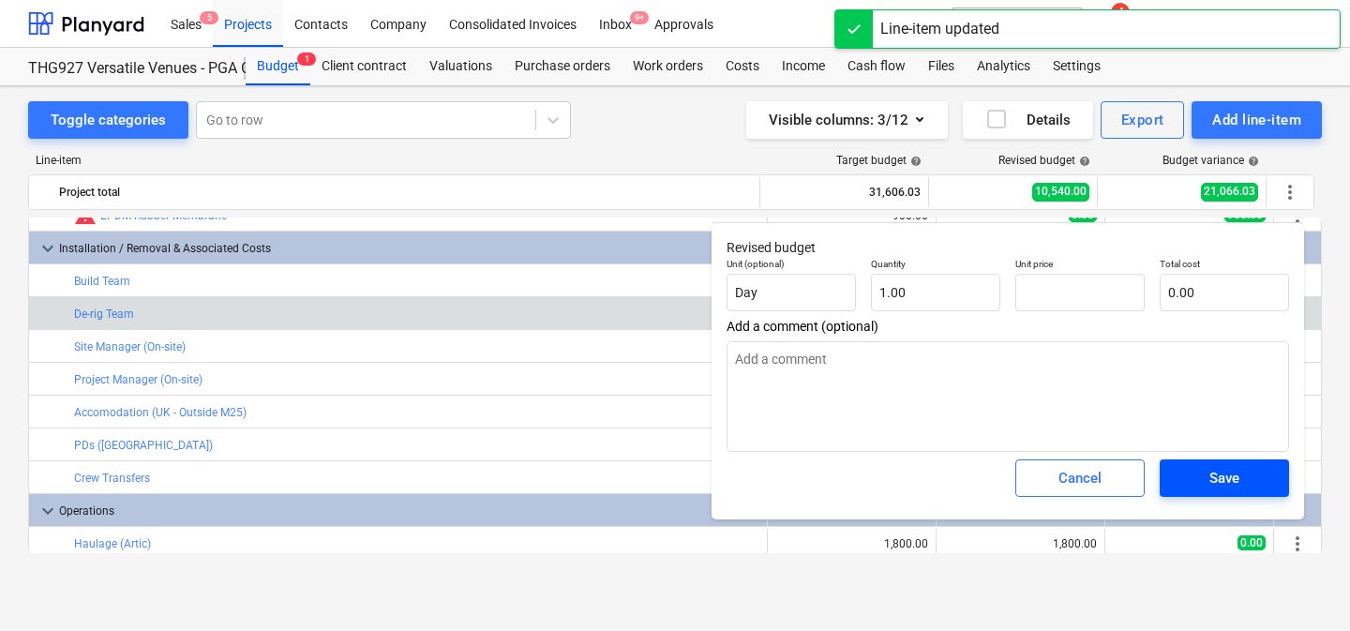
type textarea "x"
type input "0.00"
click at [1267, 481] on button "Save" at bounding box center [1224, 477] width 129 height 37
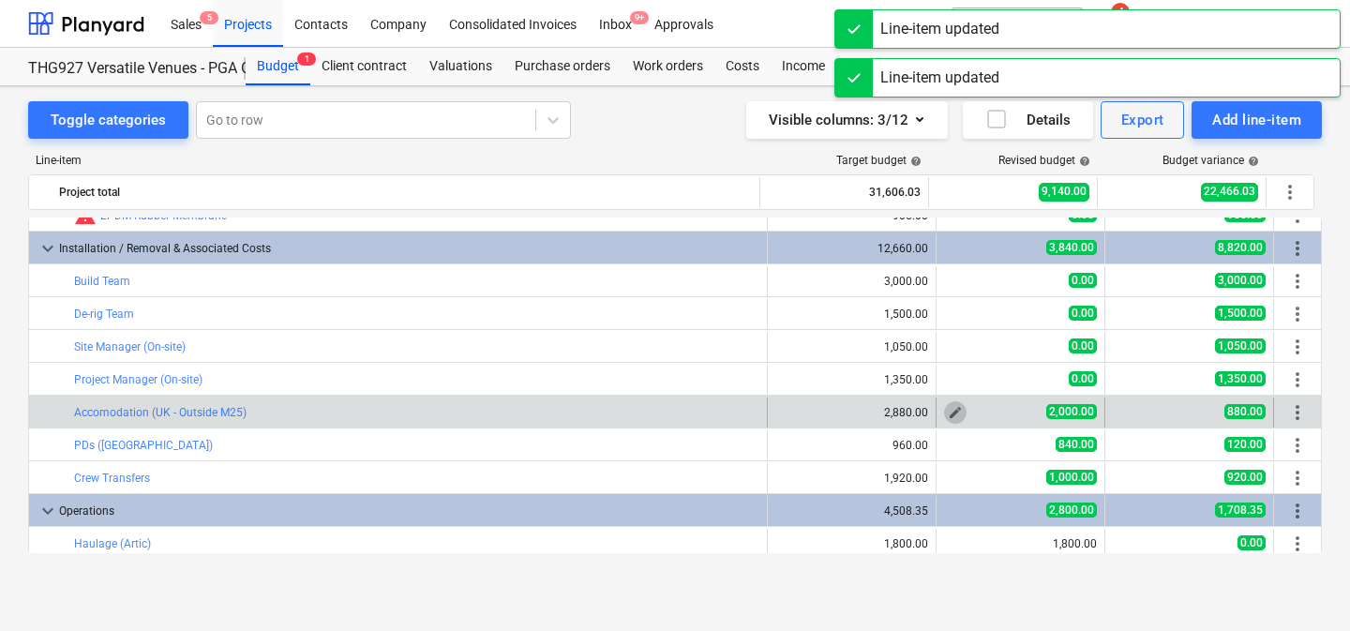
click at [948, 406] on span "edit" at bounding box center [955, 412] width 15 height 15
type textarea "x"
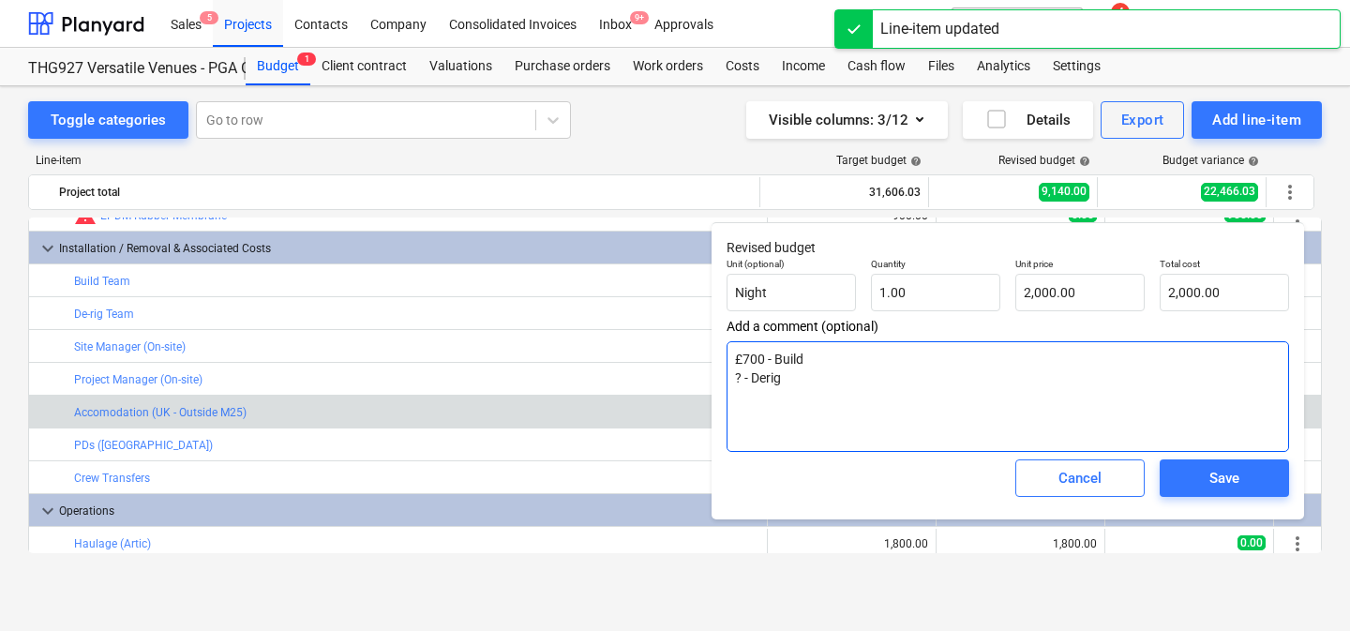
click at [1122, 360] on textarea "£700 - Build ? - Derig" at bounding box center [1007, 396] width 562 height 111
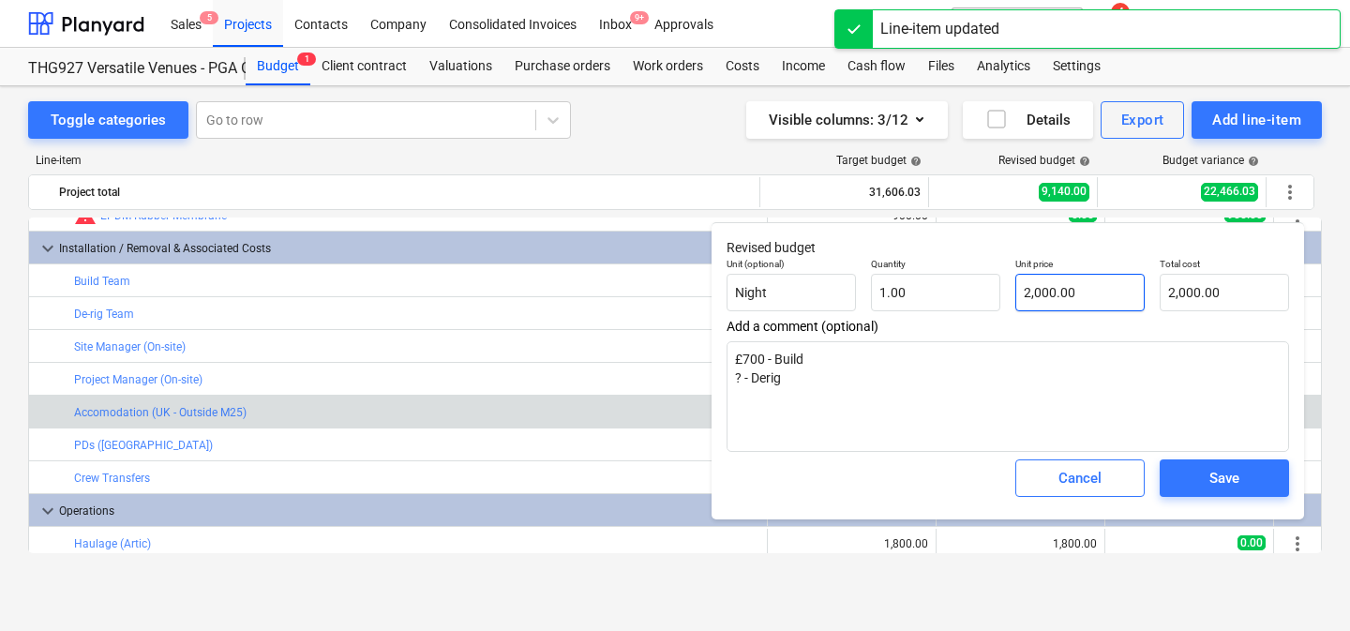
type input "2000"
click at [1099, 287] on input "2000" at bounding box center [1079, 292] width 129 height 37
type textarea "x"
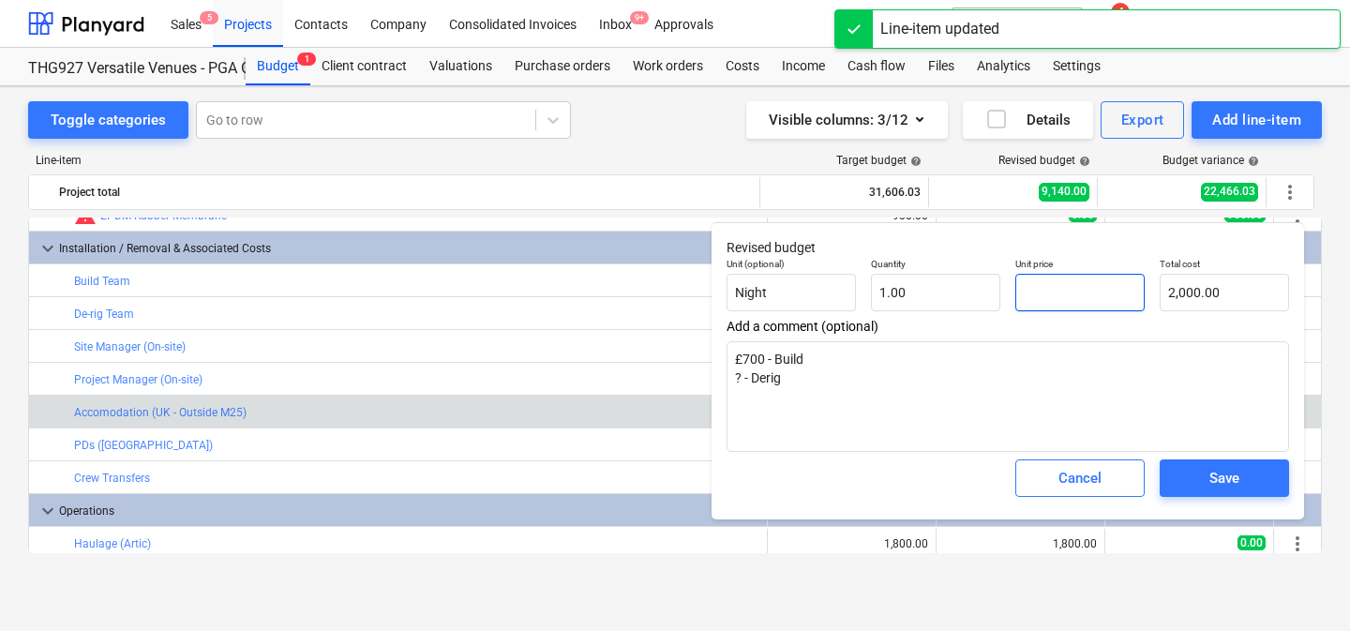
type input "0.00"
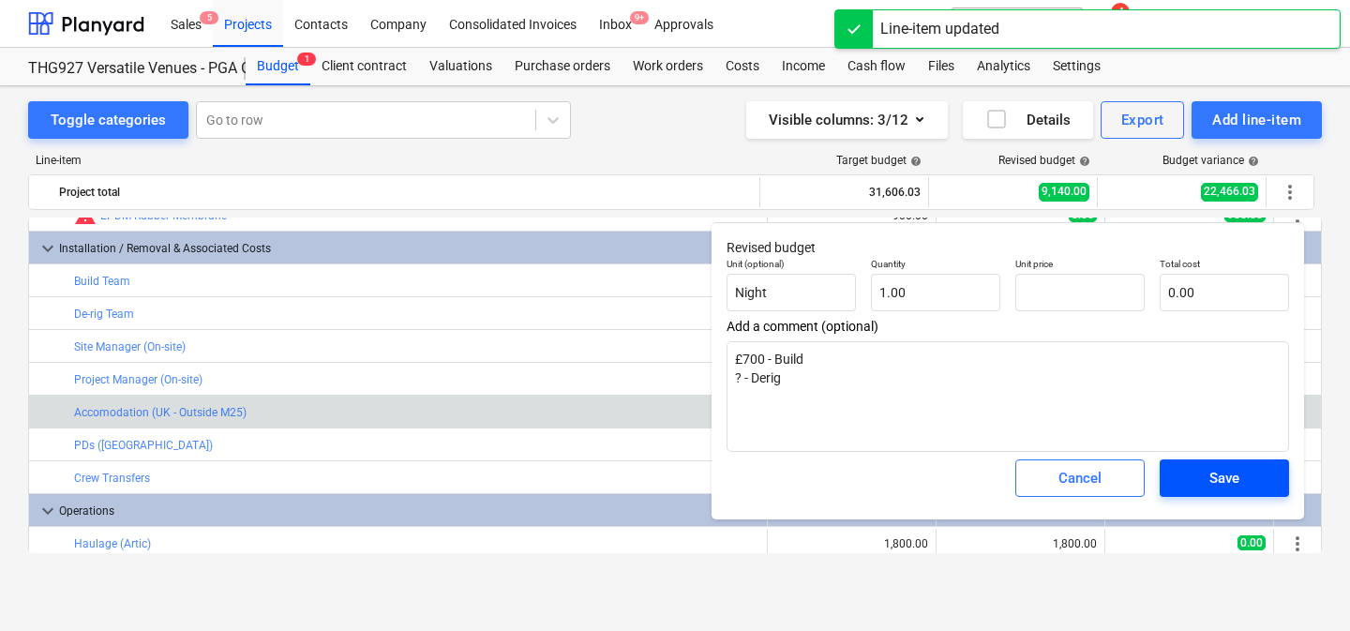
type textarea "x"
type input "0.00"
click at [1245, 486] on span "Save" at bounding box center [1224, 478] width 84 height 24
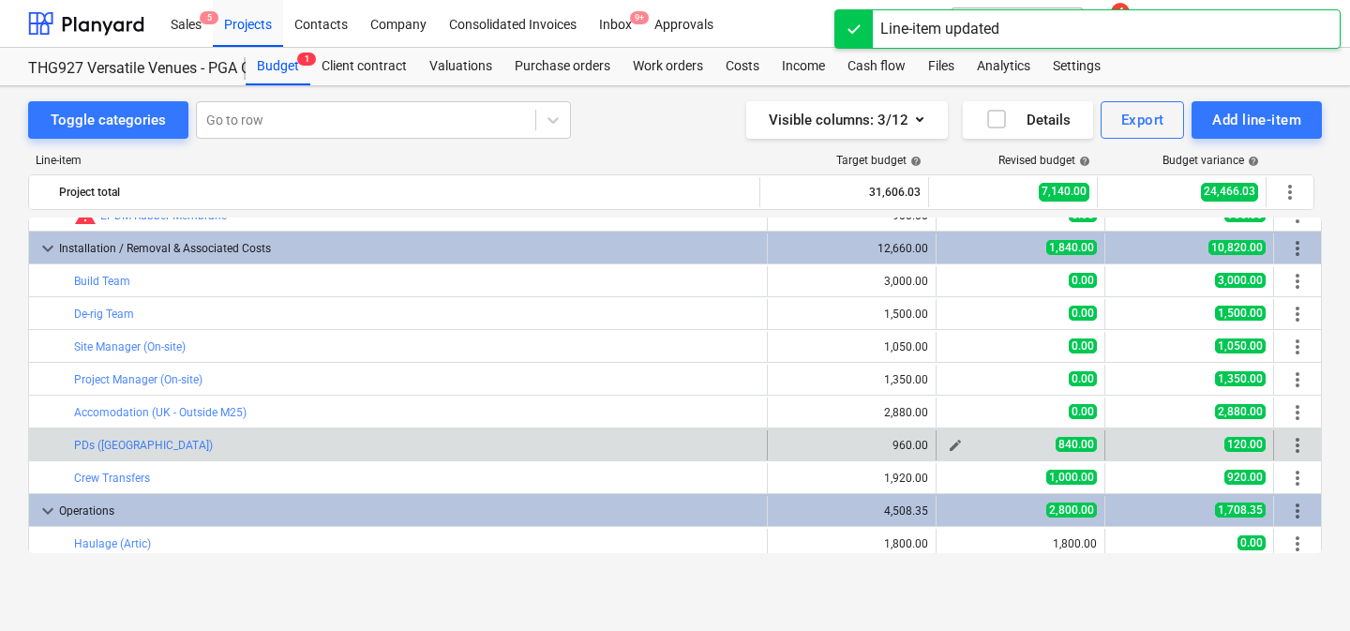
click at [948, 444] on span "edit" at bounding box center [955, 445] width 15 height 15
type textarea "x"
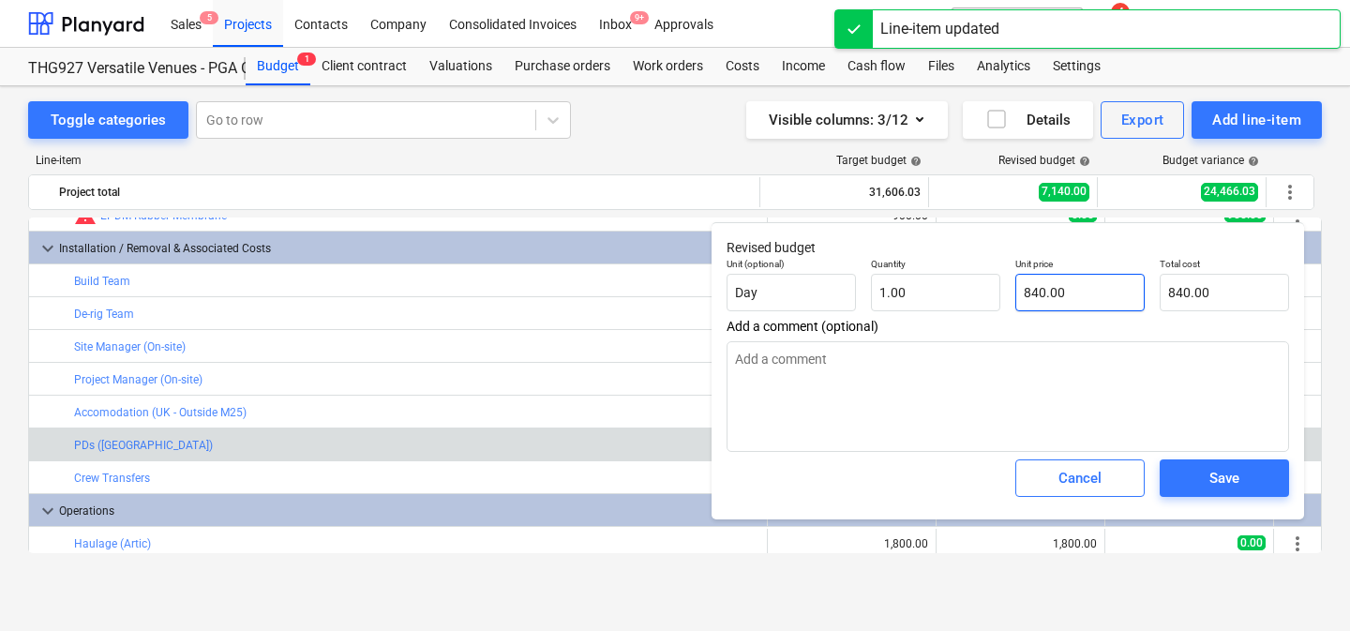
type input "840"
click at [1079, 284] on input "840" at bounding box center [1079, 292] width 129 height 37
type textarea "x"
type input "0.00"
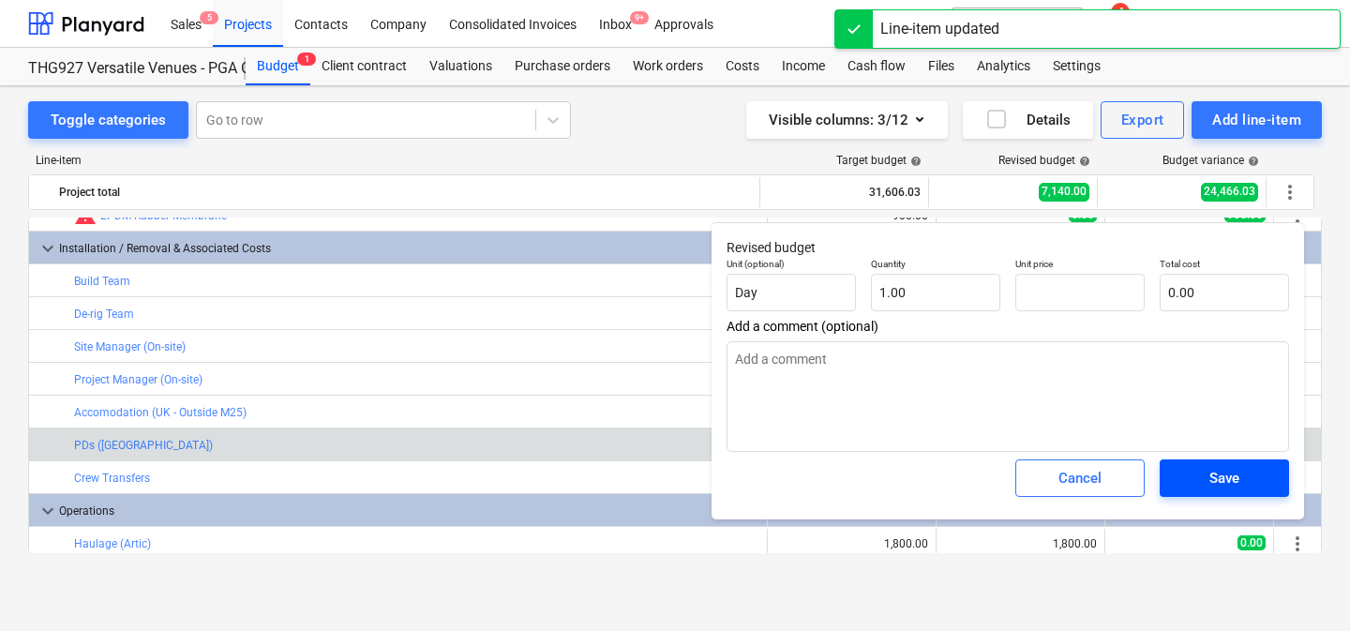
type textarea "x"
type input "0.00"
click at [1197, 480] on span "Save" at bounding box center [1224, 478] width 84 height 24
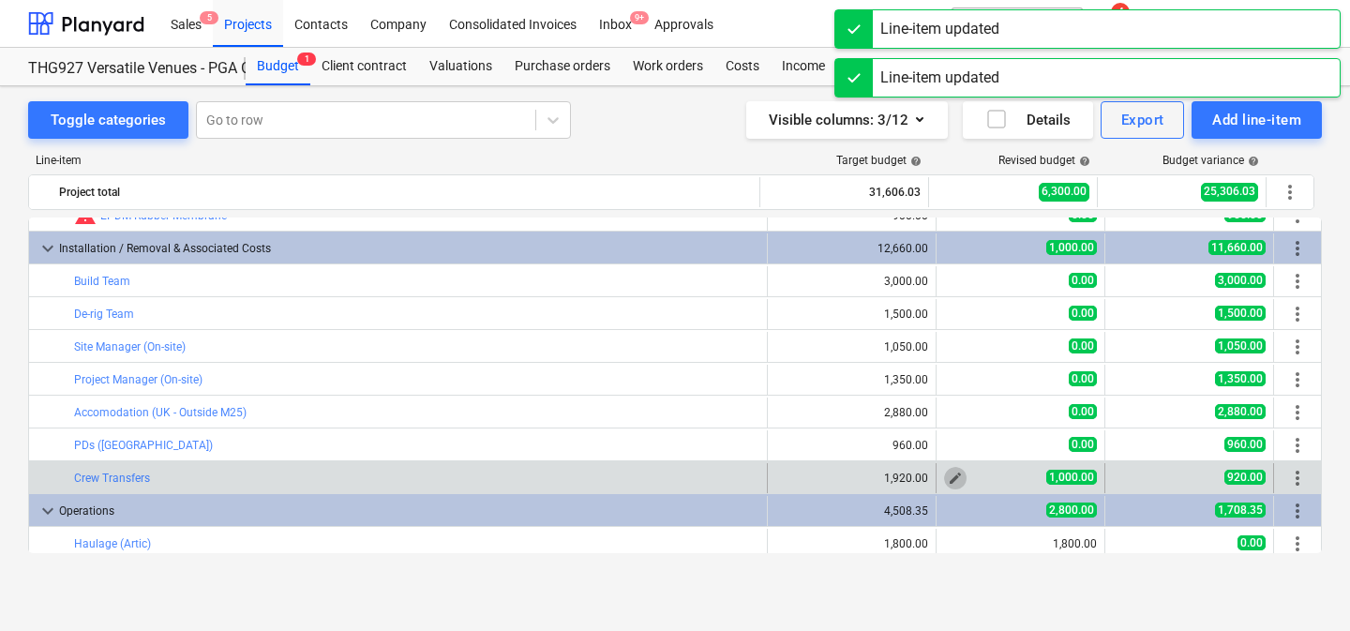
click at [948, 477] on span "edit" at bounding box center [955, 478] width 15 height 15
type textarea "x"
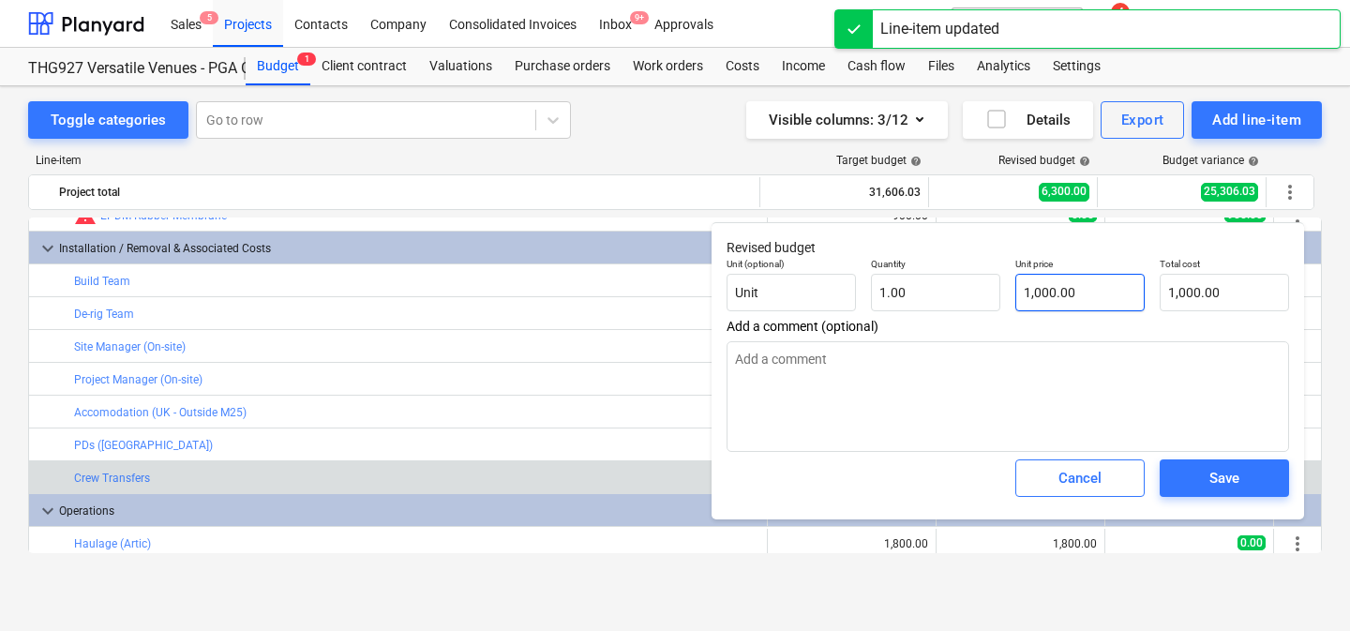
type input "1000"
click at [1059, 287] on input "1000" at bounding box center [1079, 292] width 129 height 37
type textarea "x"
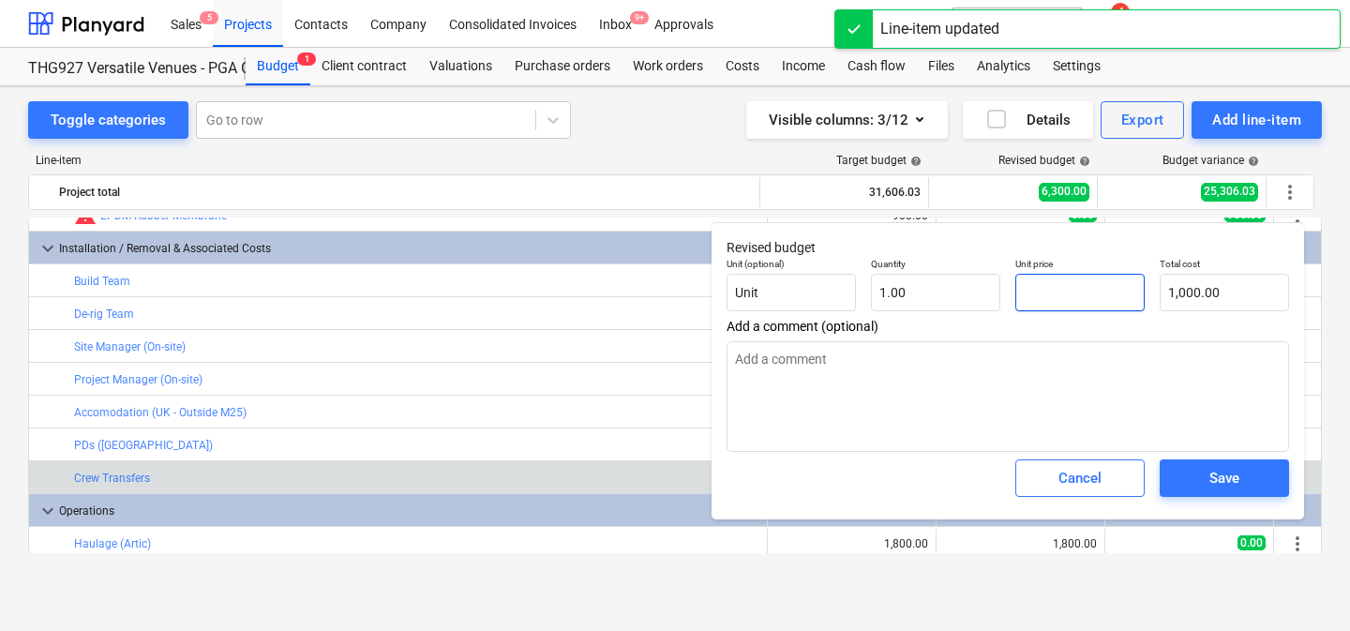
type input "0.00"
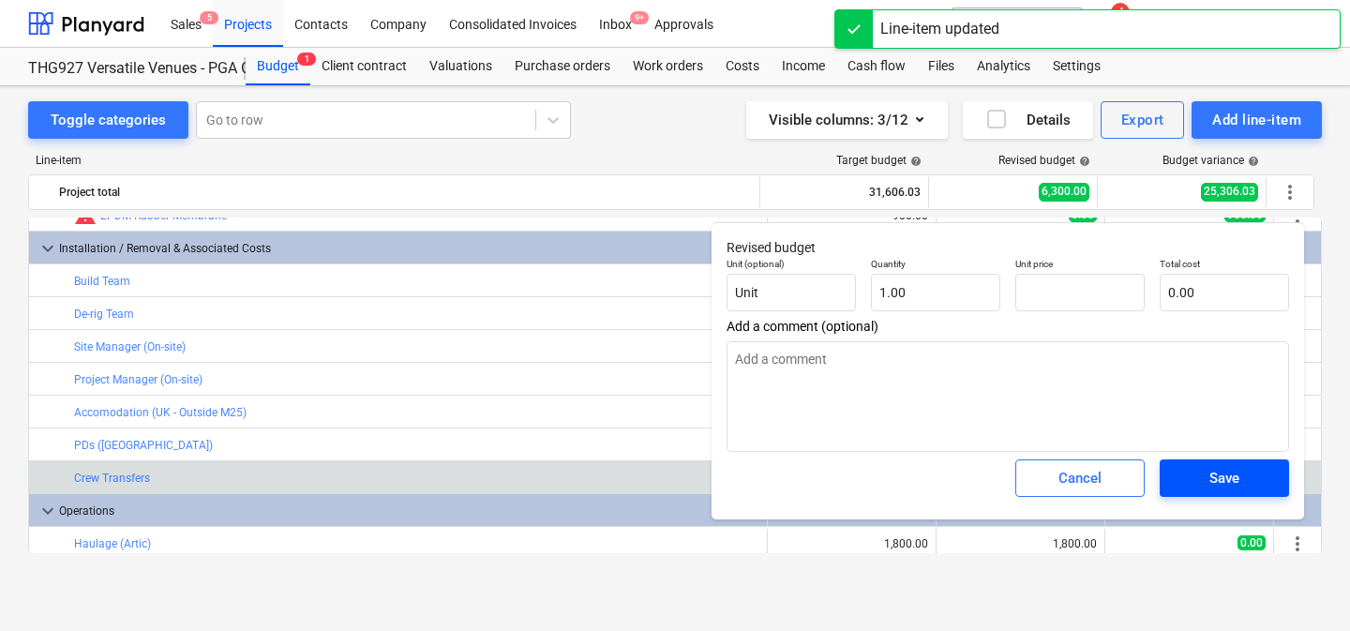
type textarea "x"
type input "0.00"
click at [1211, 474] on div "Save" at bounding box center [1224, 478] width 30 height 24
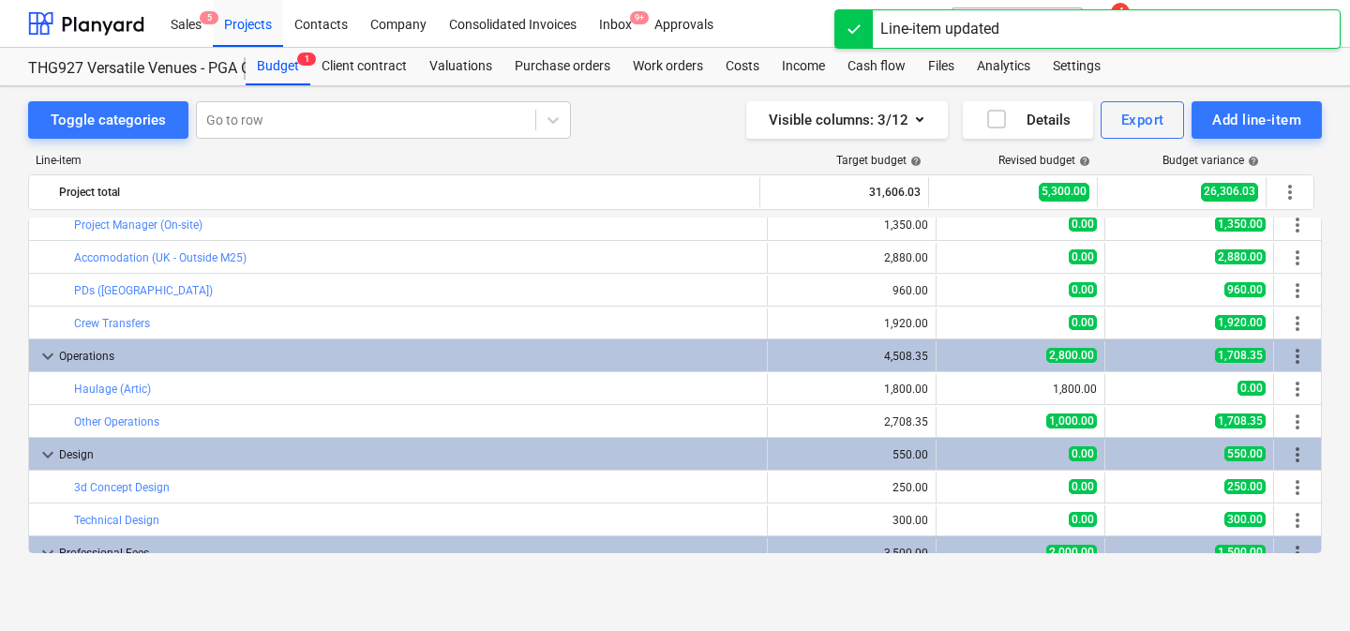
scroll to position [345, 0]
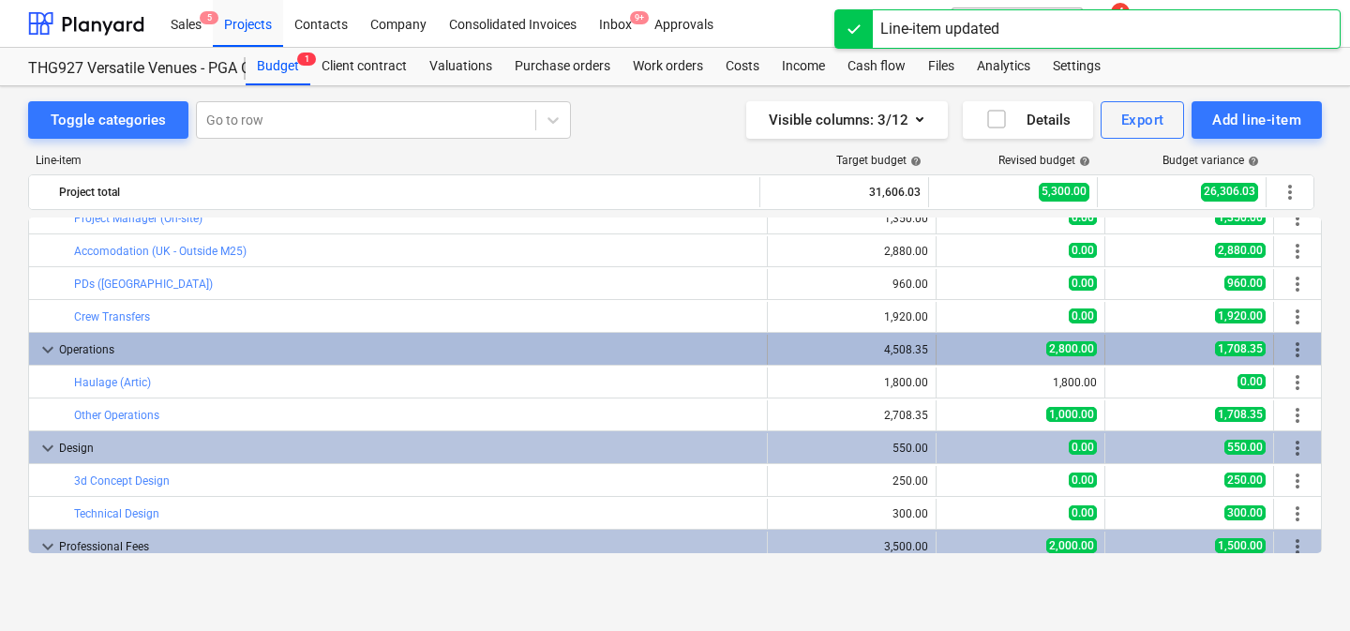
click at [955, 340] on div "2,800.00" at bounding box center [1020, 350] width 153 height 30
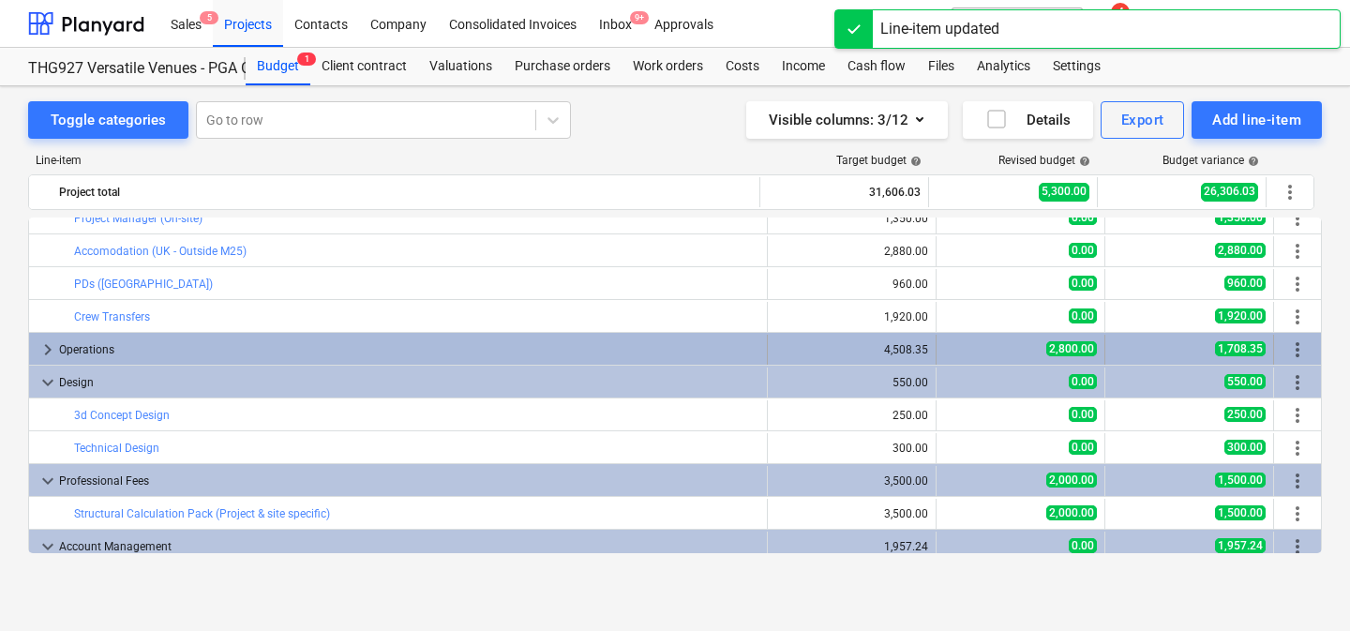
click at [959, 340] on div "2,800.00" at bounding box center [1020, 350] width 153 height 30
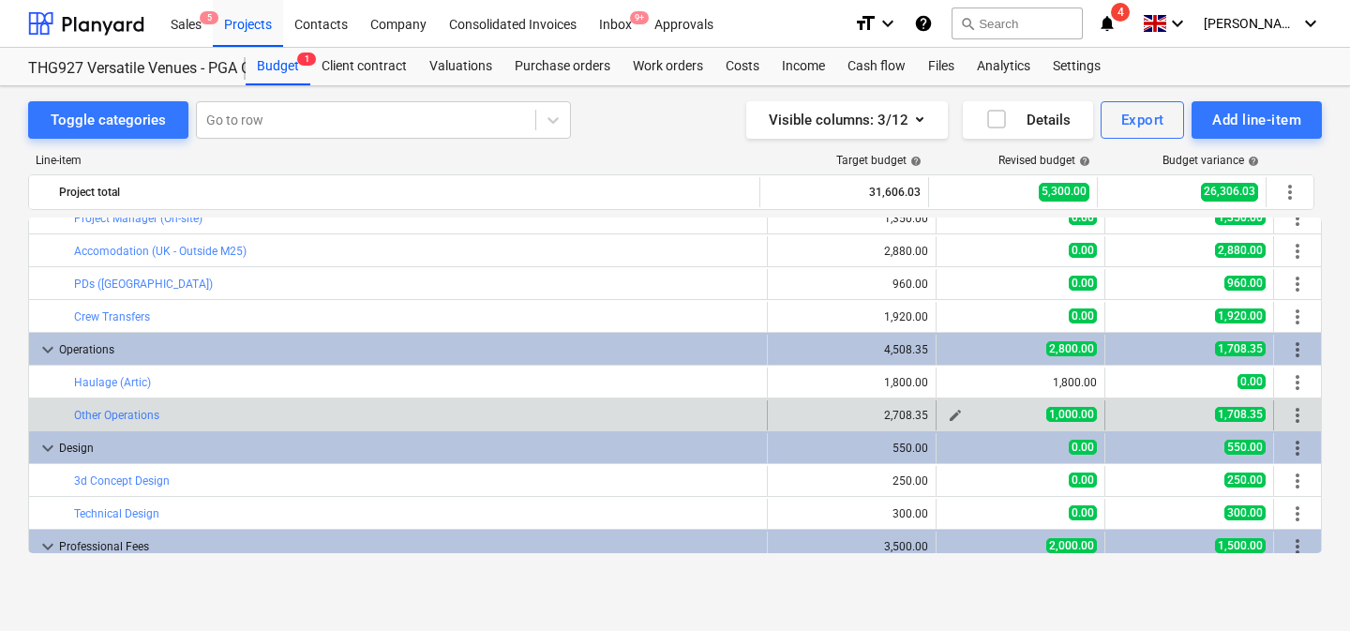
click at [948, 418] on span "edit" at bounding box center [955, 415] width 15 height 15
type textarea "x"
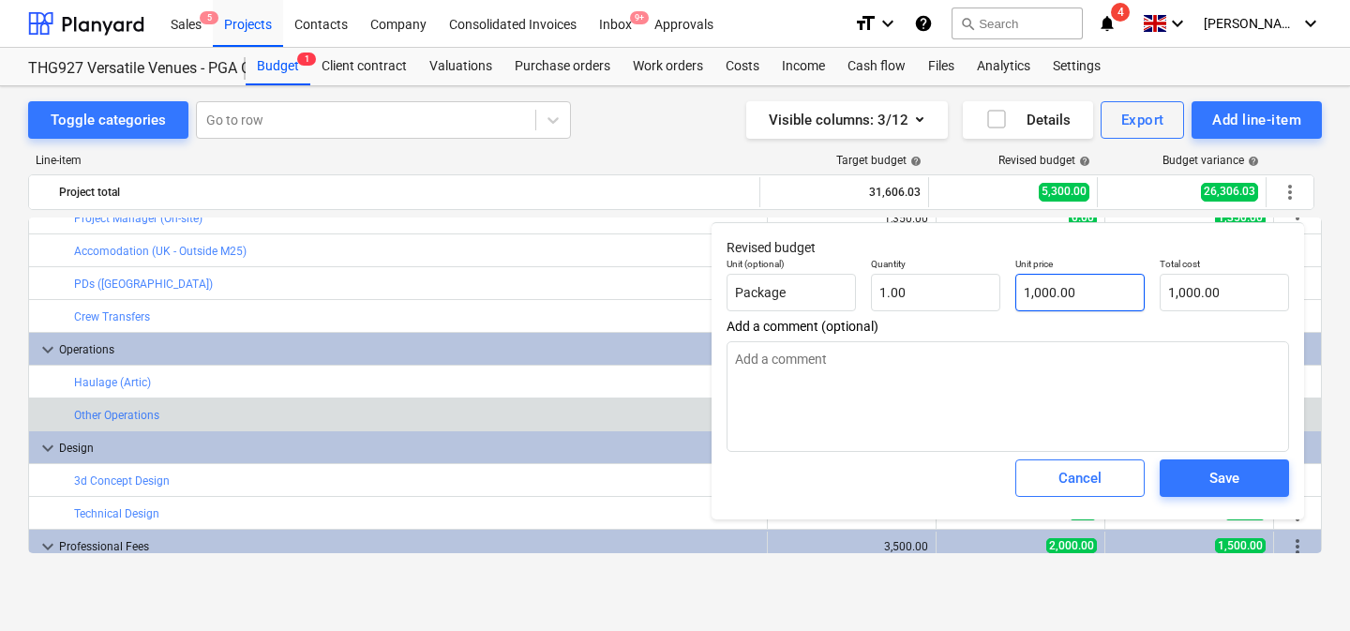
type input "1000"
click at [1057, 300] on input "1000" at bounding box center [1079, 292] width 129 height 37
type textarea "x"
type input "0.00"
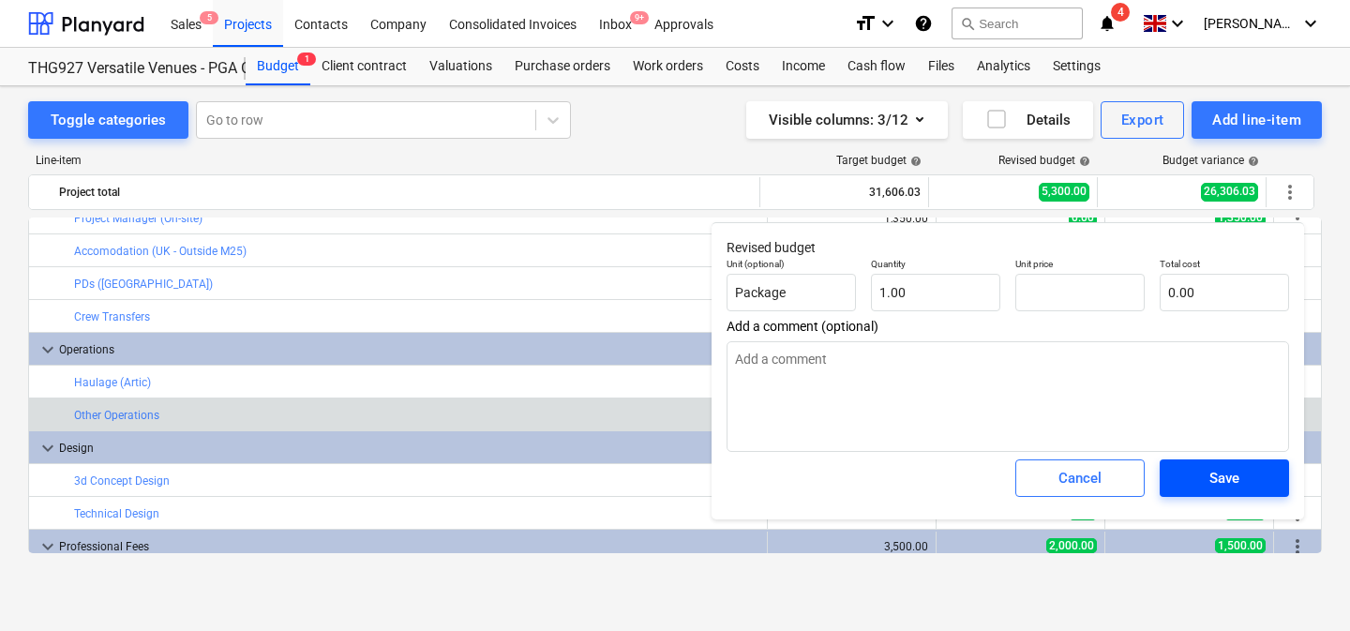
type textarea "x"
type input "0.00"
click at [1195, 472] on span "Save" at bounding box center [1224, 478] width 84 height 24
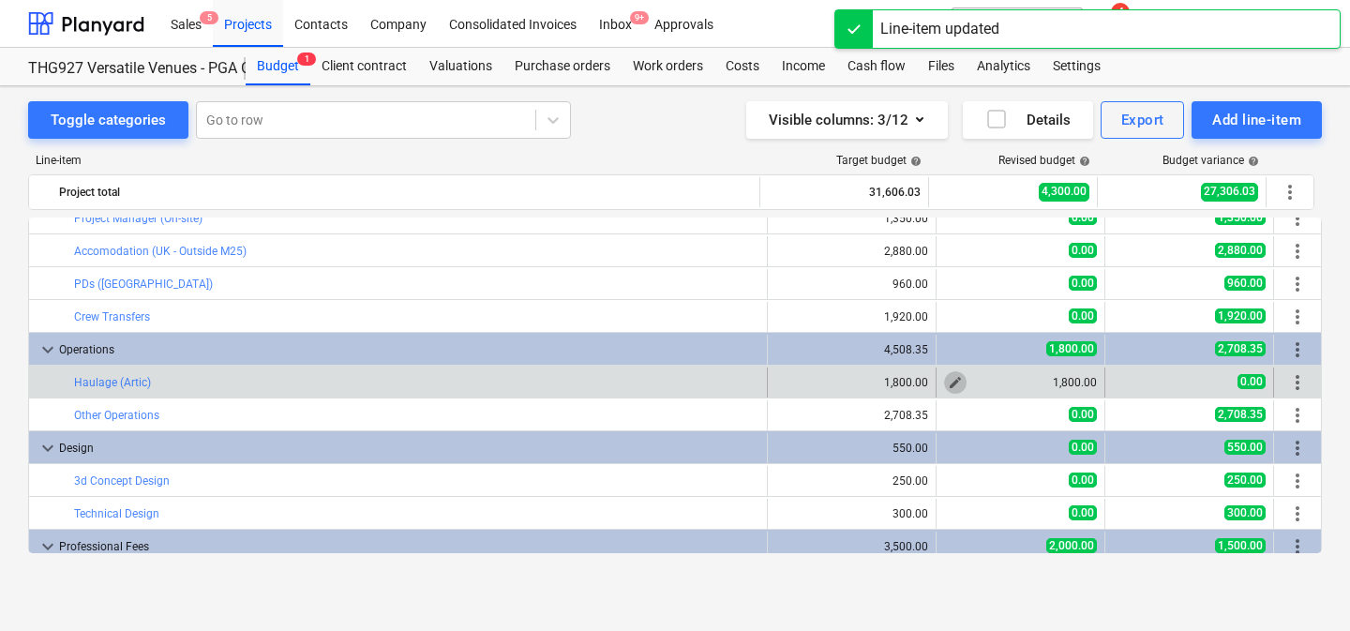
click at [944, 375] on button "edit" at bounding box center [955, 382] width 22 height 22
type textarea "x"
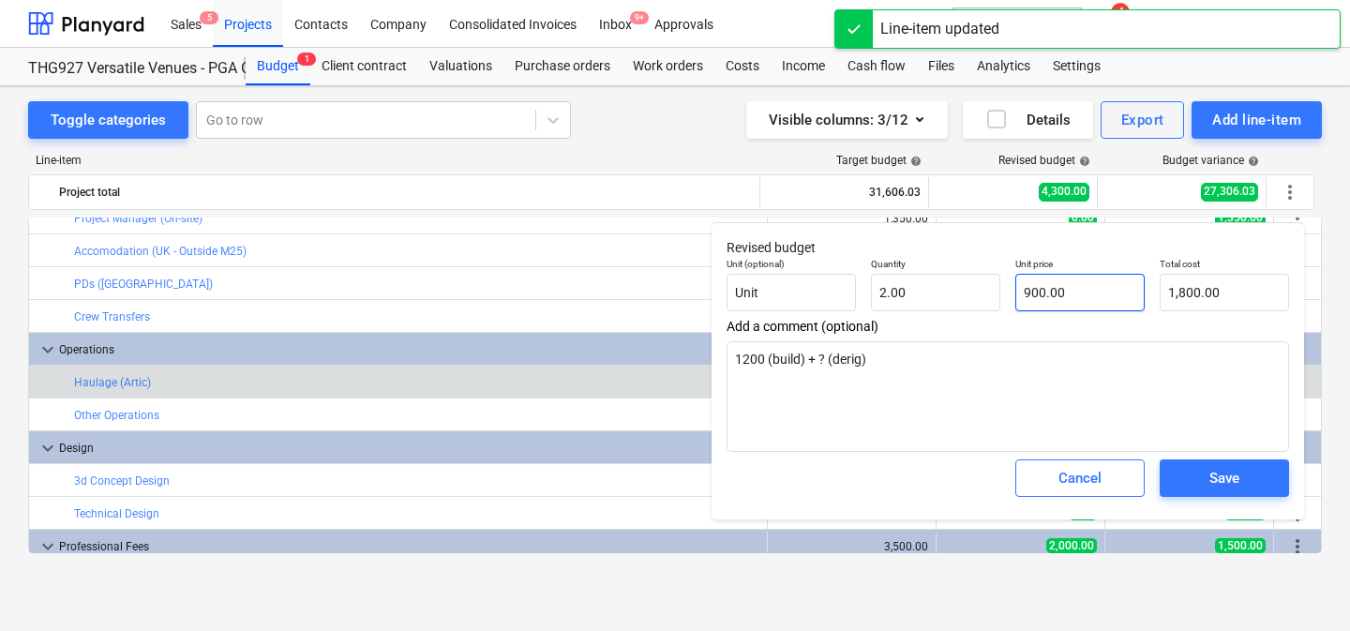
type input "900"
click at [1054, 291] on input "900" at bounding box center [1079, 292] width 129 height 37
type textarea "x"
type input "0.00"
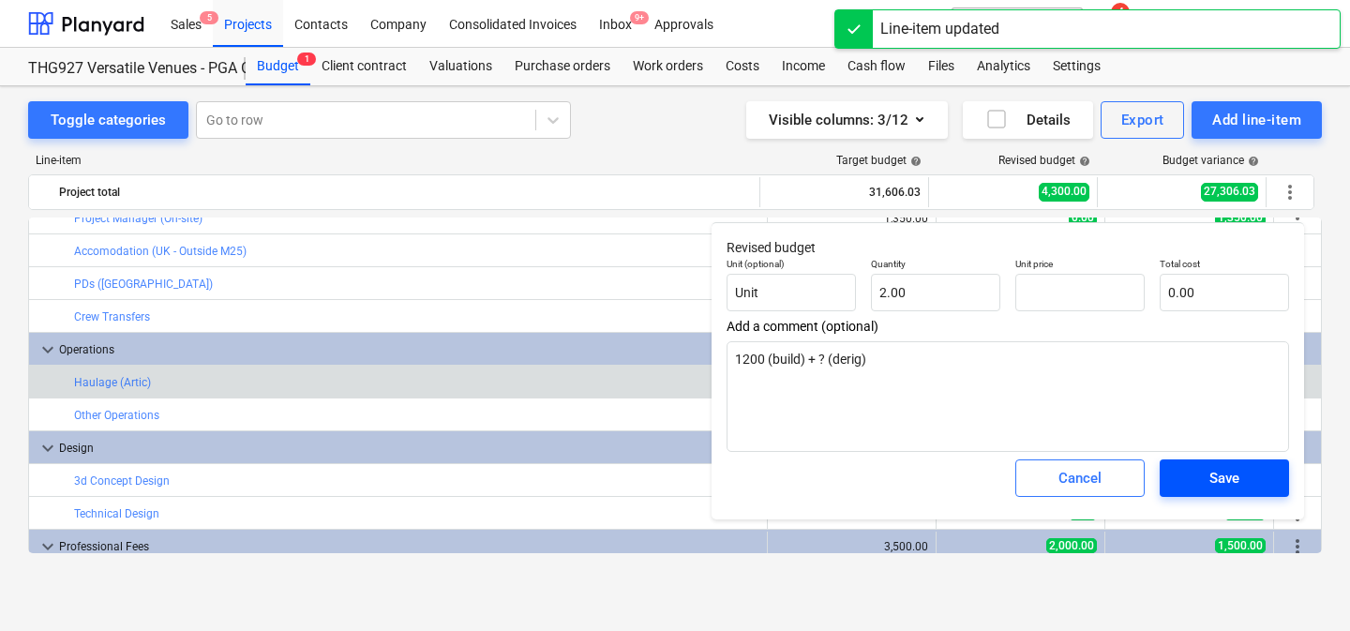
type textarea "x"
type input "0.00"
click at [1216, 478] on div "Save" at bounding box center [1224, 478] width 30 height 24
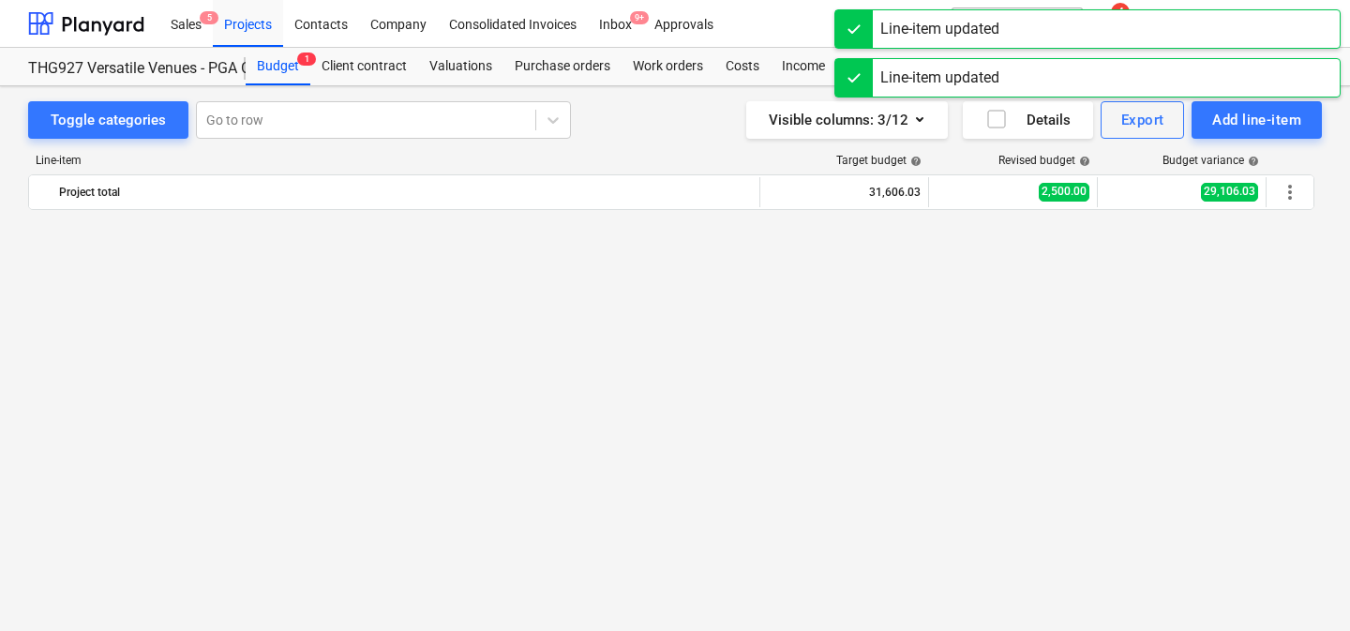
scroll to position [550, 0]
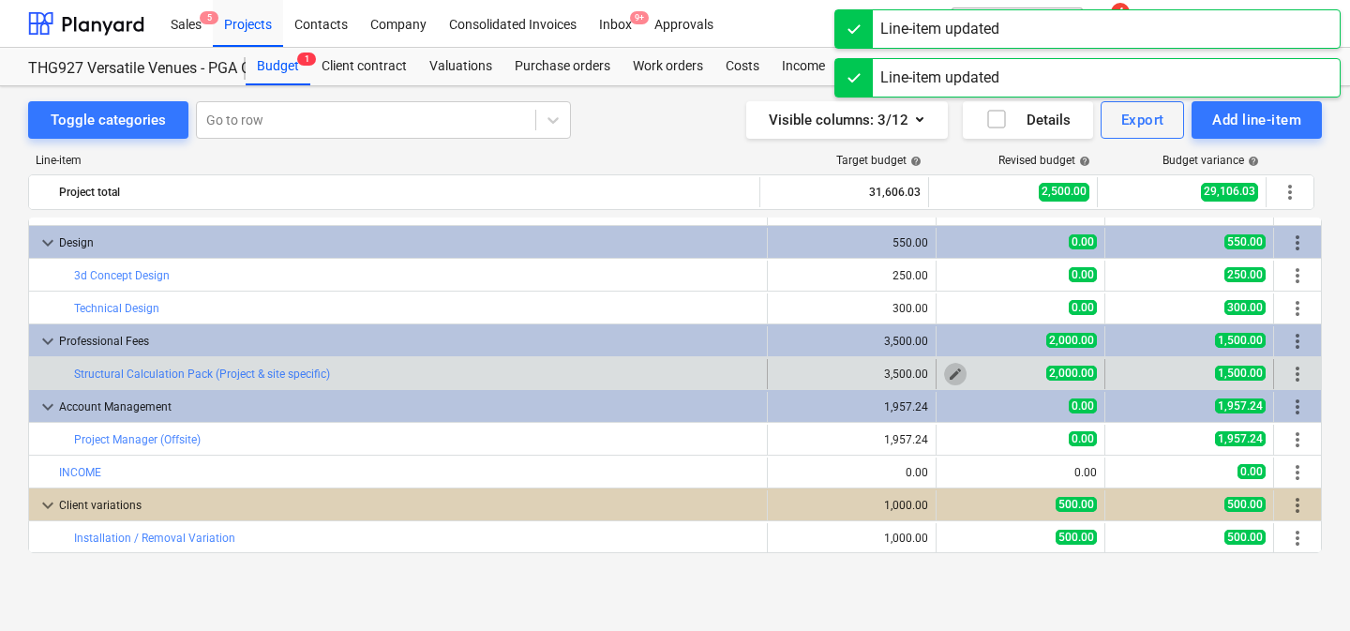
click at [948, 368] on span "edit" at bounding box center [955, 374] width 15 height 15
type textarea "x"
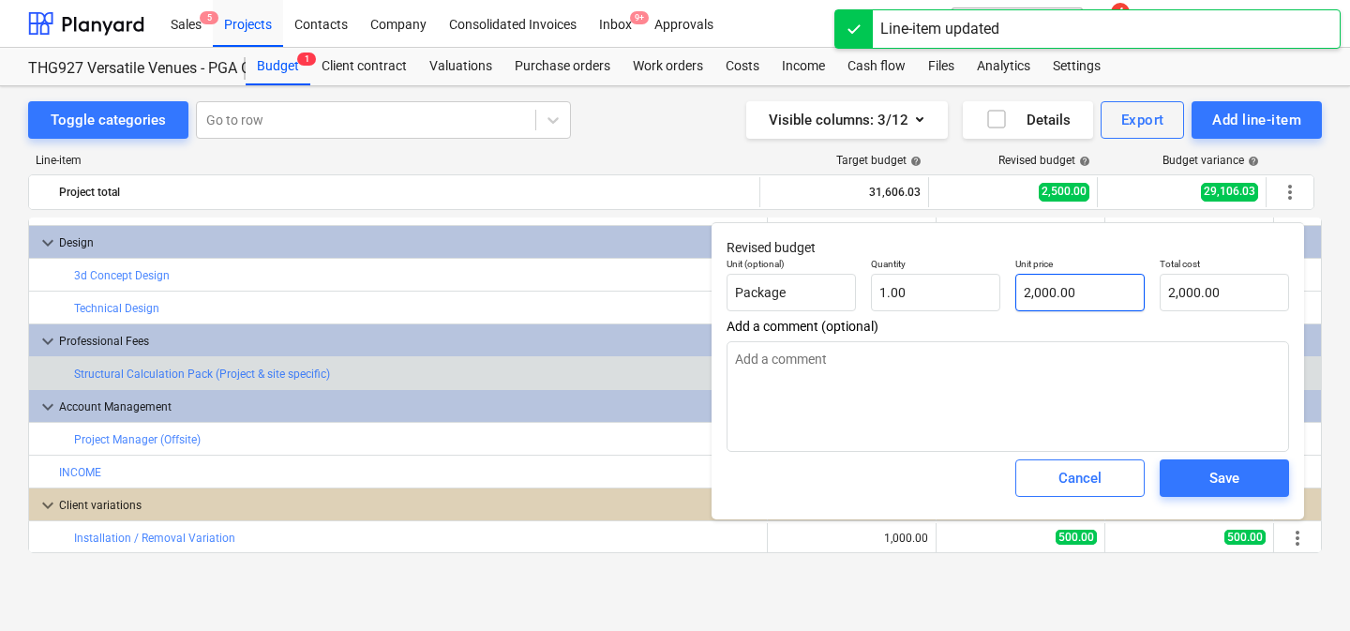
type input "2000"
click at [1043, 296] on input "2000" at bounding box center [1079, 292] width 129 height 37
type textarea "x"
type input "0.00"
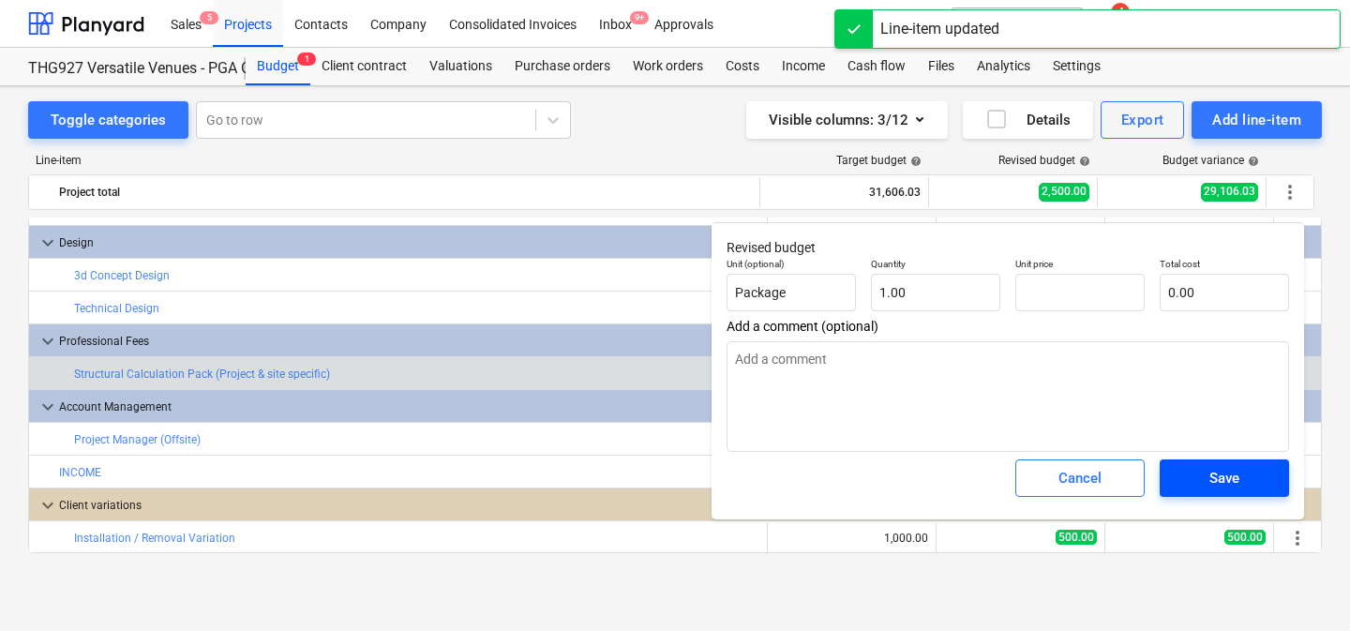
type textarea "x"
type input "0.00"
click at [1232, 479] on div "Save" at bounding box center [1224, 478] width 30 height 24
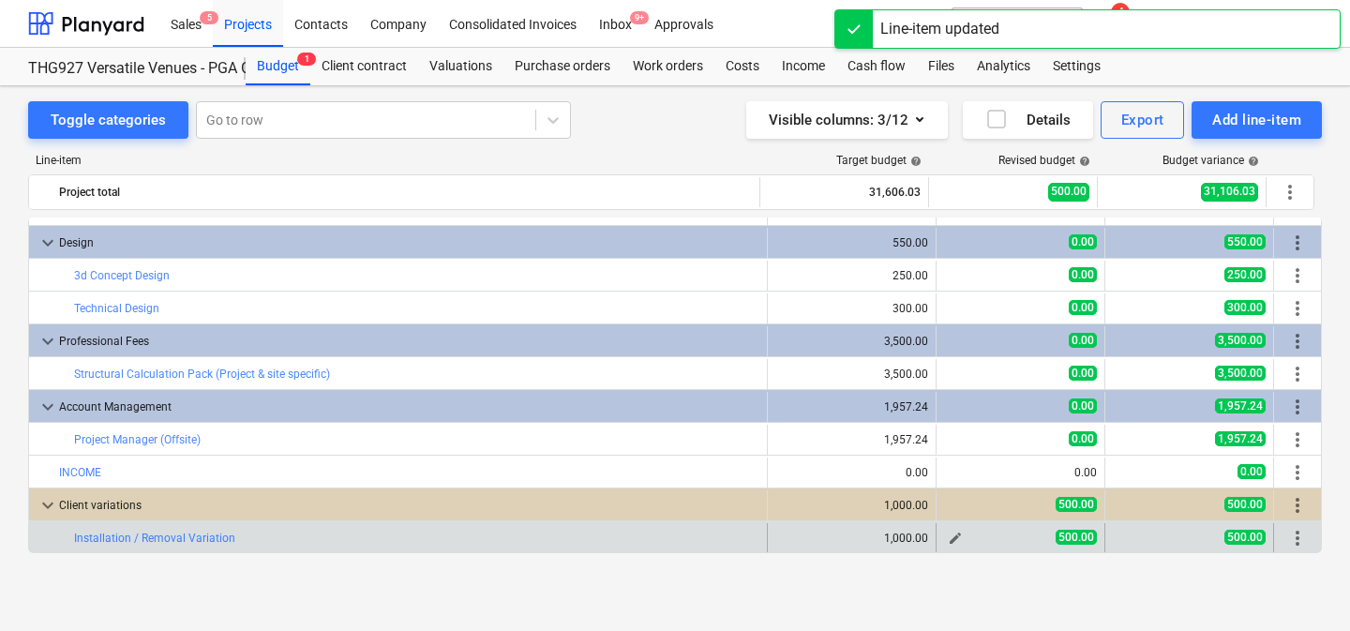
click at [952, 536] on span "edit" at bounding box center [955, 538] width 15 height 15
type textarea "x"
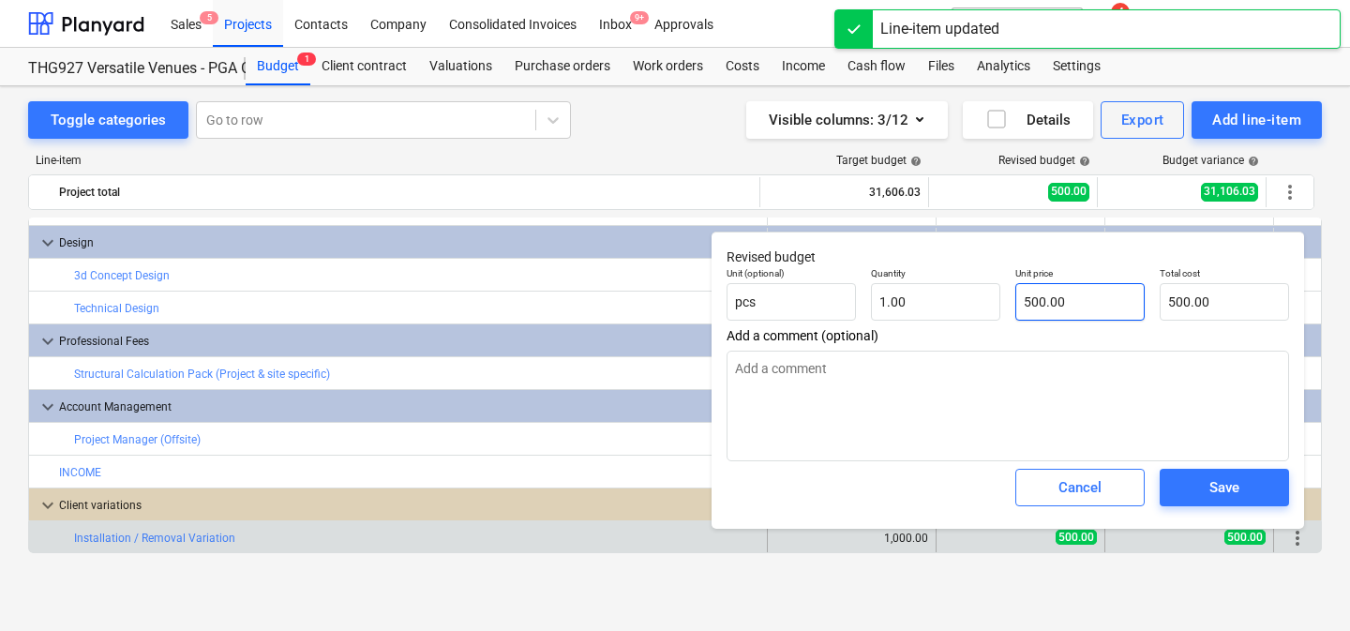
type input "500"
click at [1068, 301] on input "500" at bounding box center [1079, 301] width 129 height 37
type textarea "x"
type input "0.00"
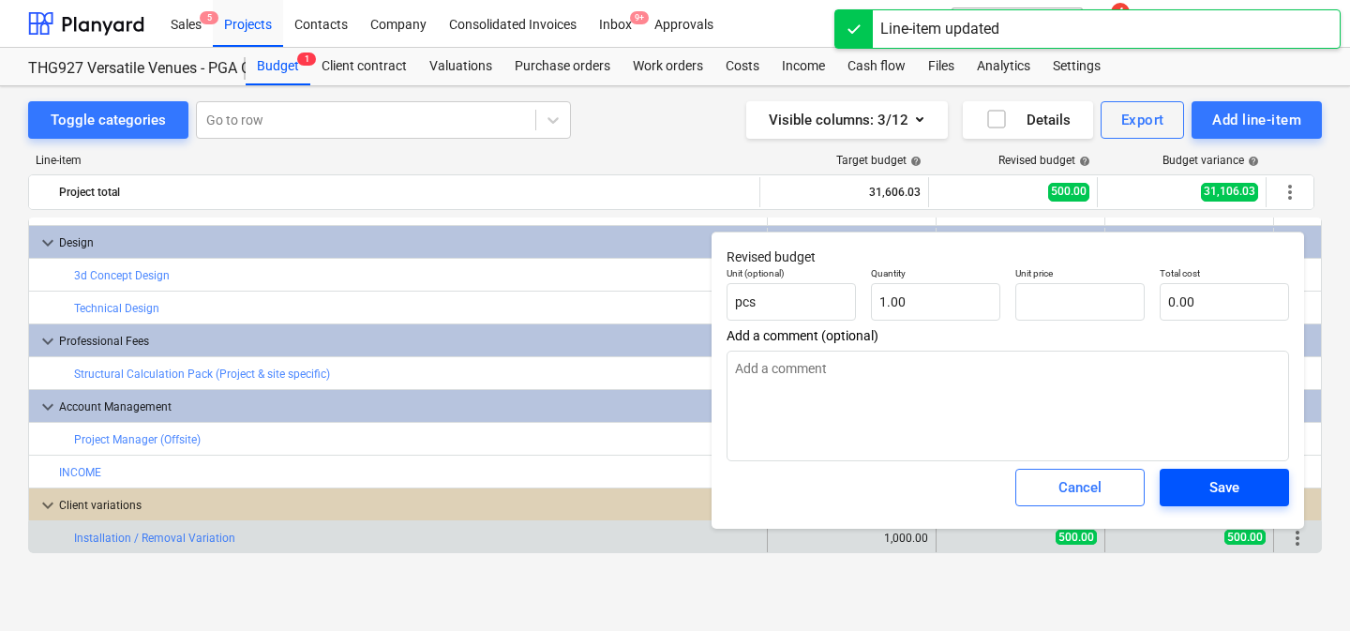
type textarea "x"
type input "0.00"
click at [1235, 486] on div "Save" at bounding box center [1224, 487] width 30 height 24
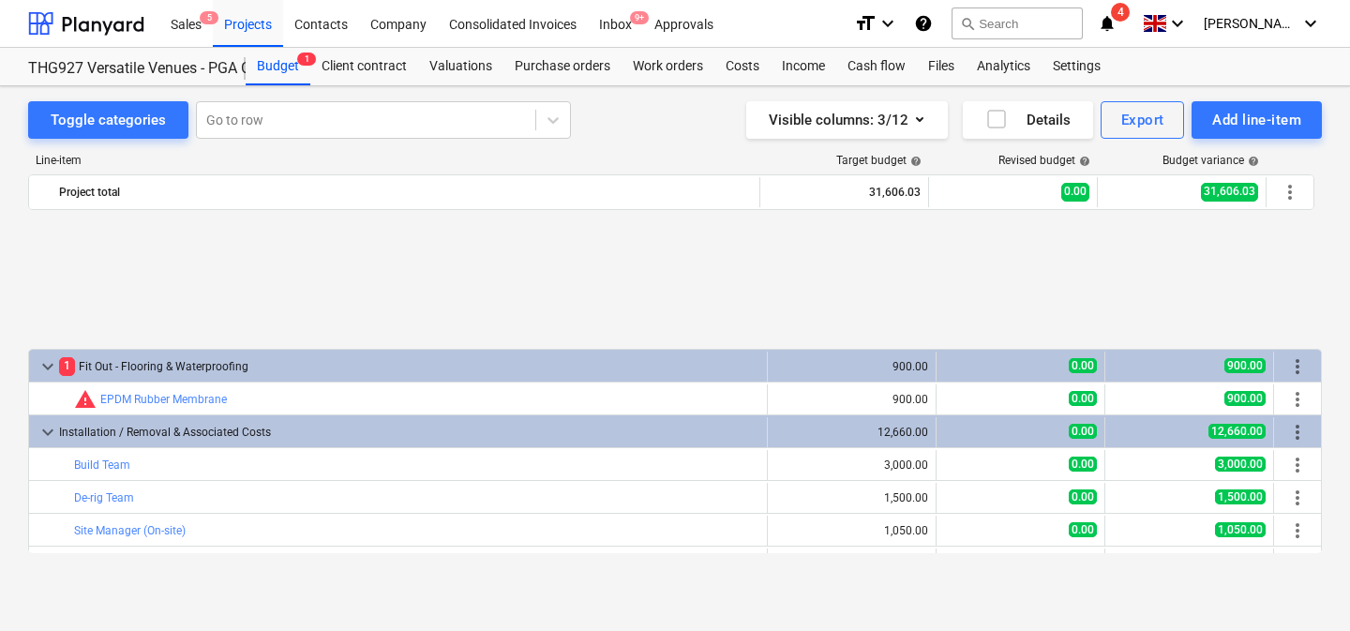
scroll to position [198, 0]
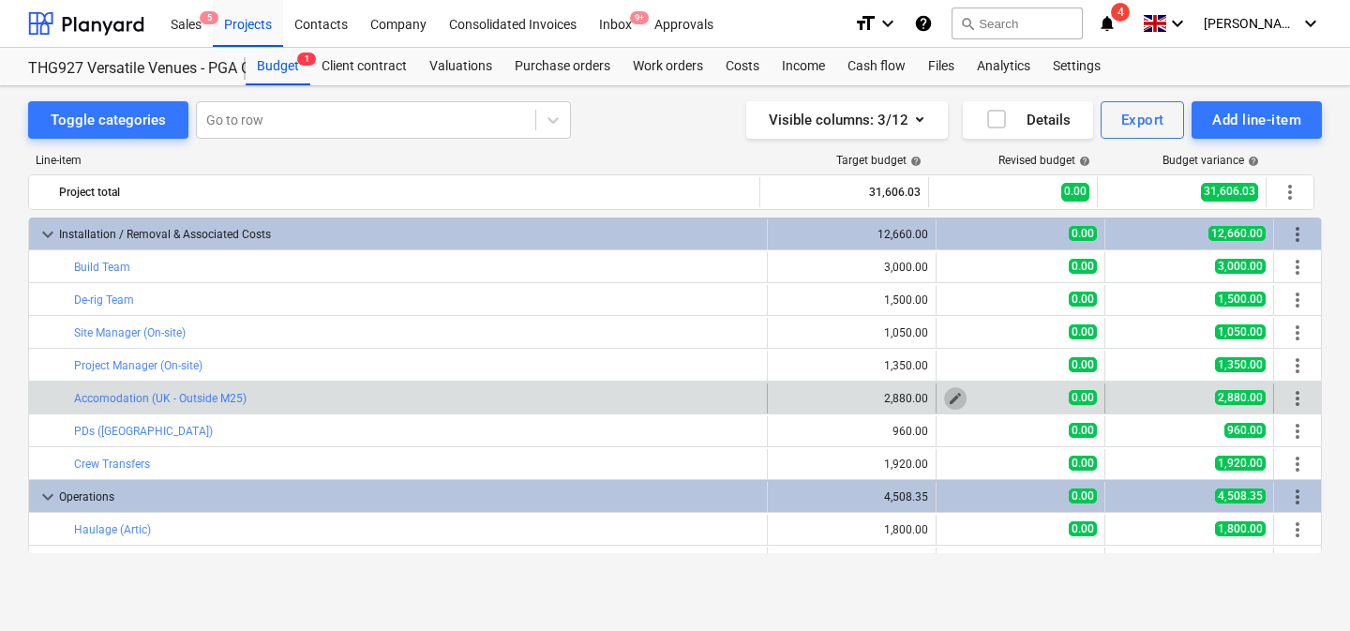
click at [948, 402] on span "edit" at bounding box center [955, 398] width 15 height 15
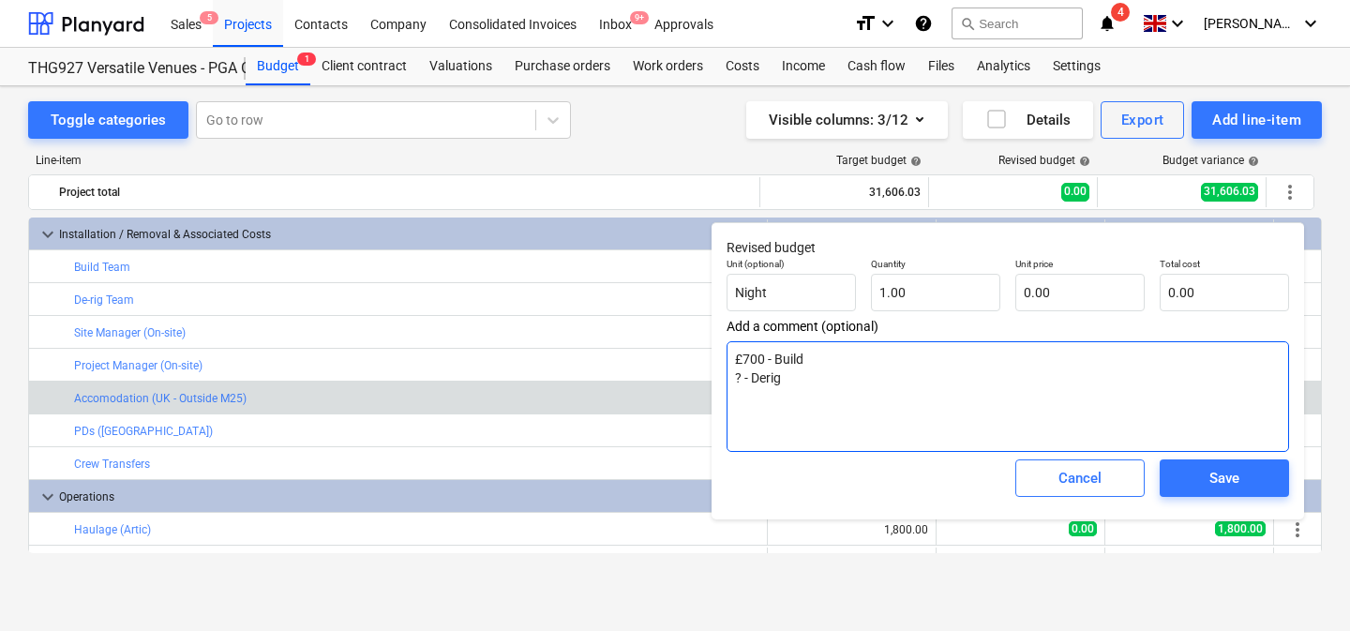
drag, startPoint x: 812, startPoint y: 406, endPoint x: 748, endPoint y: 338, distance: 92.8
click at [748, 338] on div "Add a comment (optional) £700 - Build ? - Derig" at bounding box center [1007, 385] width 562 height 133
type textarea "x"
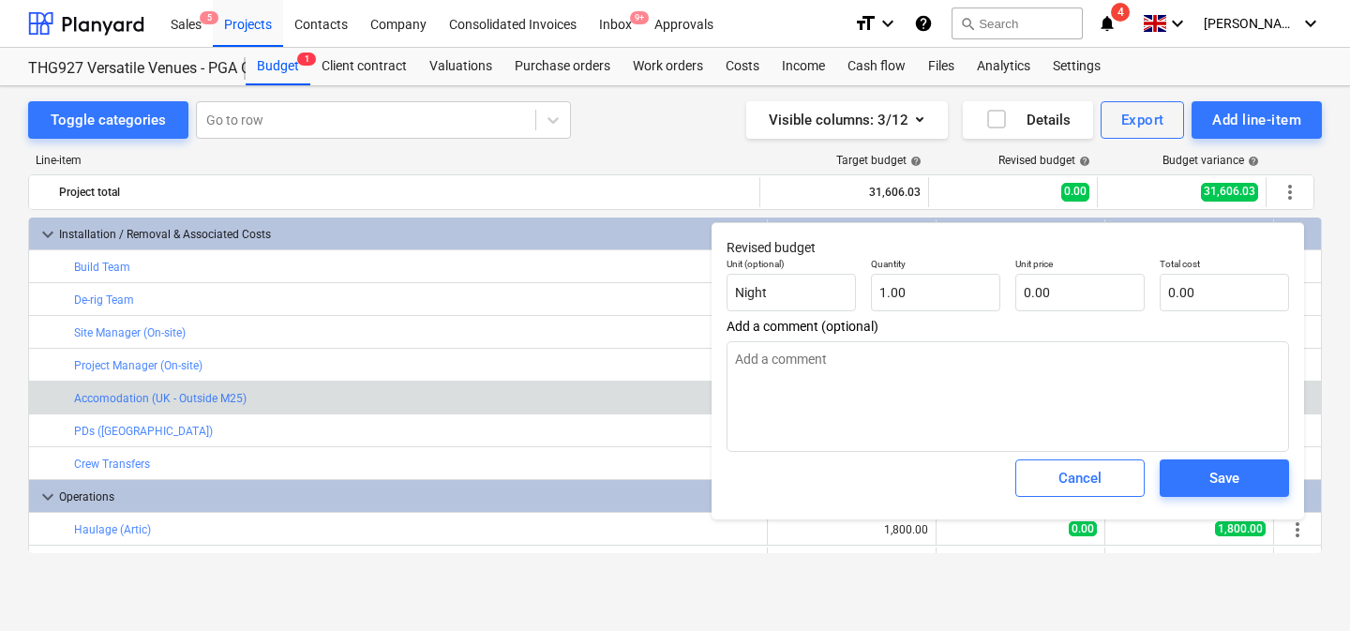
click at [1081, 314] on div "Unit price 0.00" at bounding box center [1080, 284] width 144 height 68
click at [1081, 295] on input "text" at bounding box center [1079, 292] width 129 height 37
type textarea "x"
type input "1"
type input "1.00"
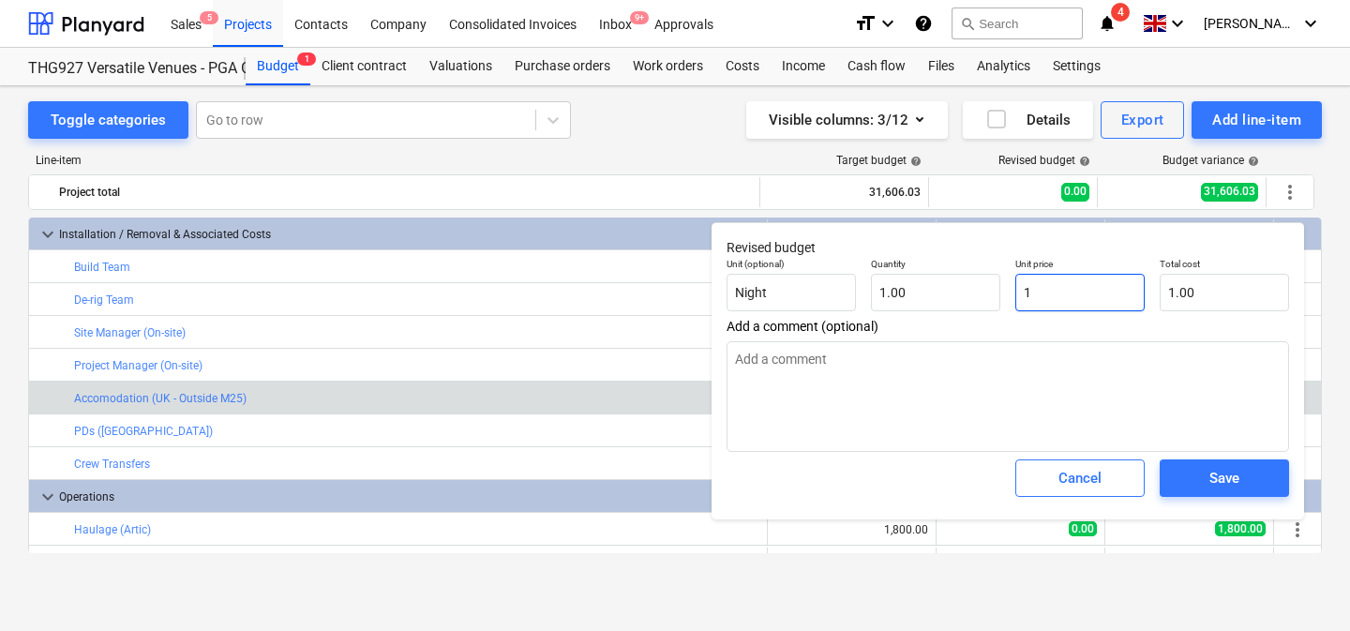
type textarea "x"
type input "15"
type input "15.00"
type textarea "x"
type input "153"
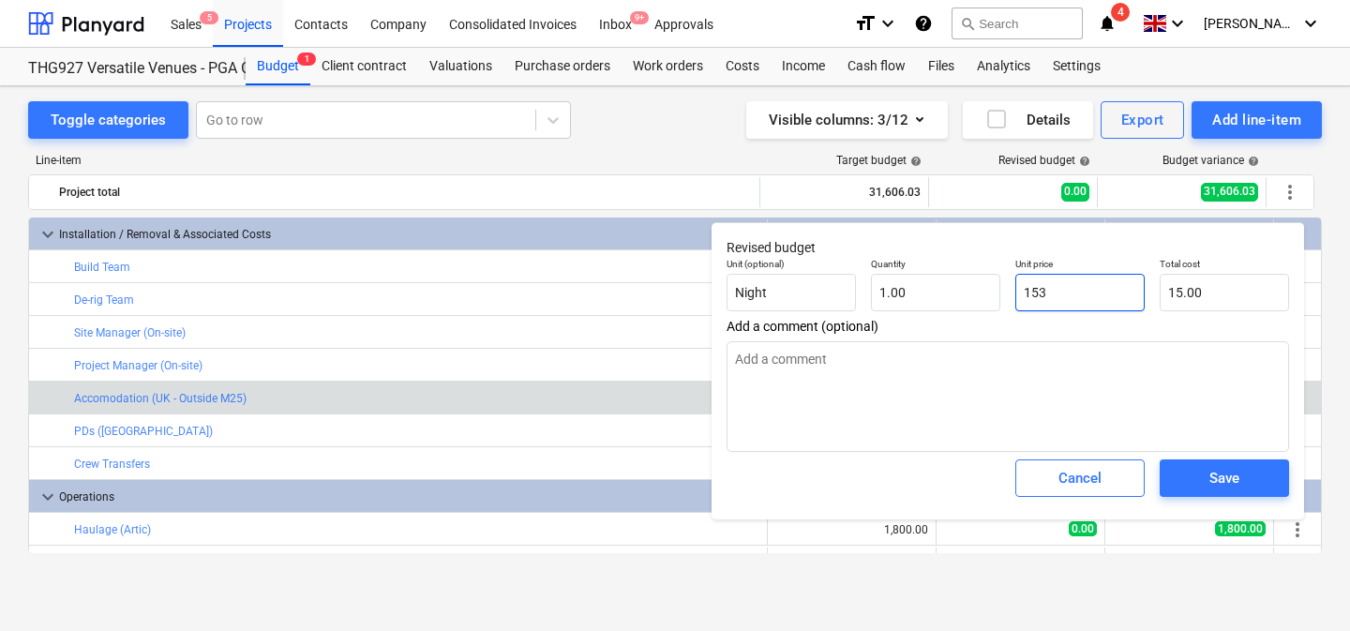
type input "153.00"
type textarea "x"
type input "1531"
type input "1,531.00"
type textarea "x"
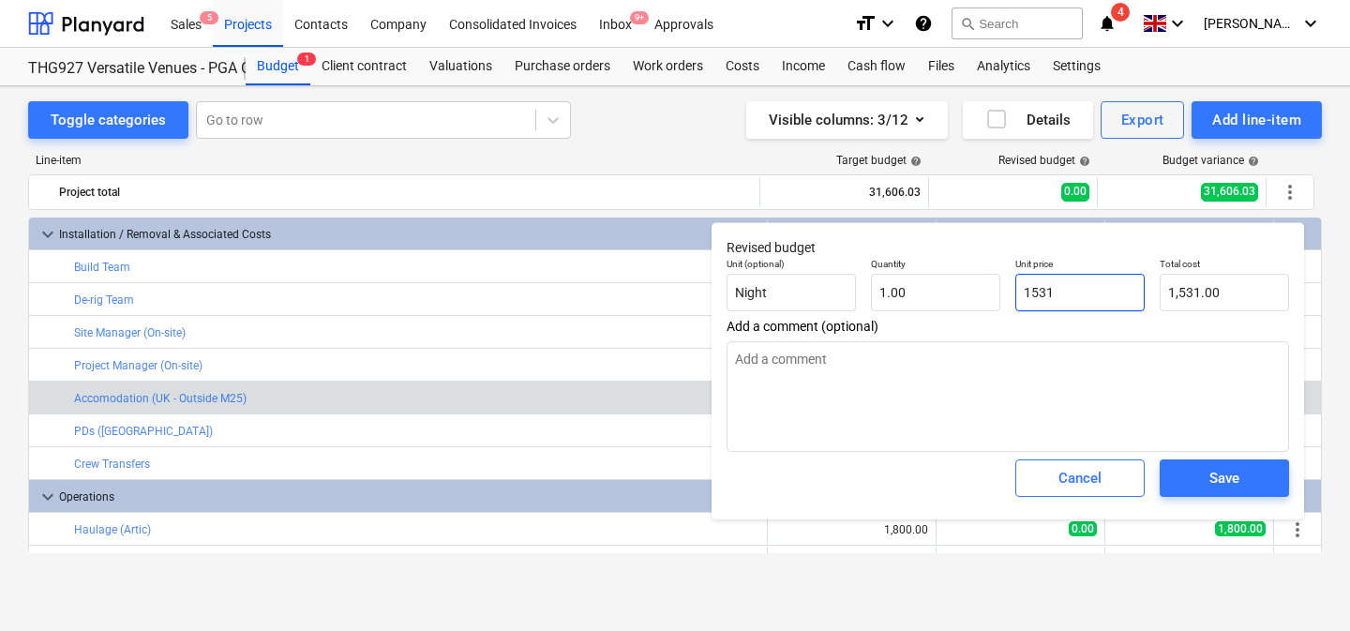
type input "1531."
type textarea "x"
type input "1531.6"
type input "1,531.60"
type input "1531.68"
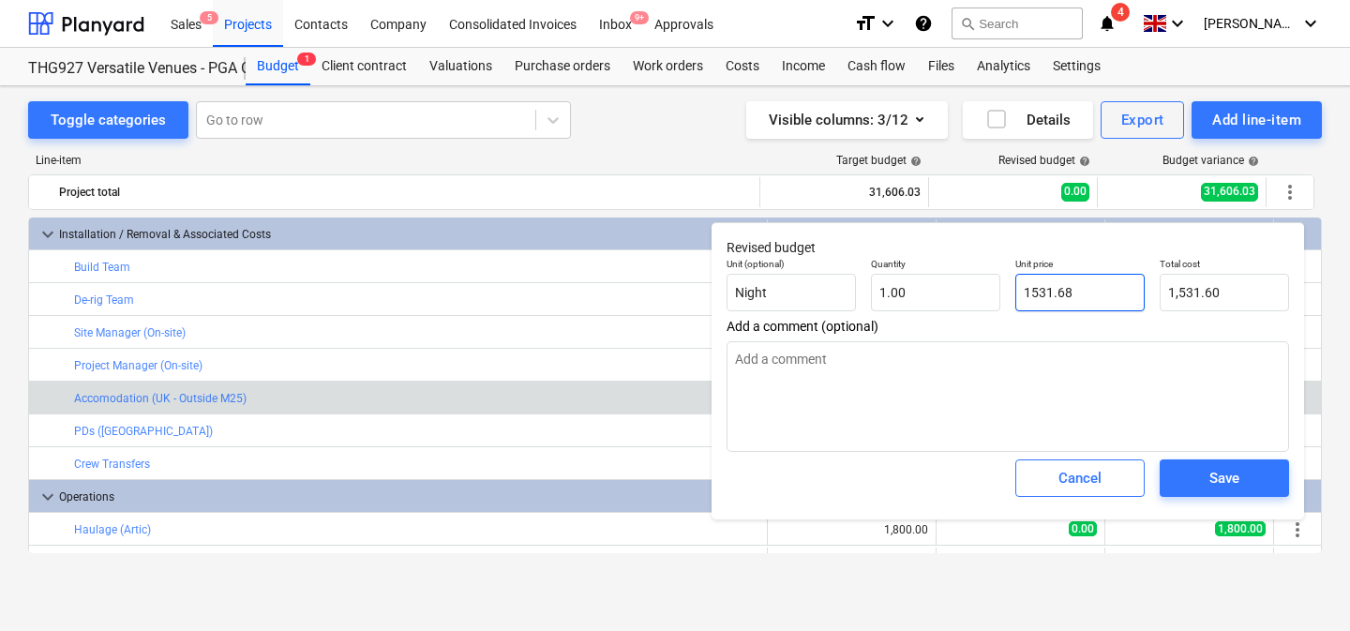
type textarea "x"
type input "1,531.68"
type input "1531.68"
type textarea "x"
type input "1,531.68"
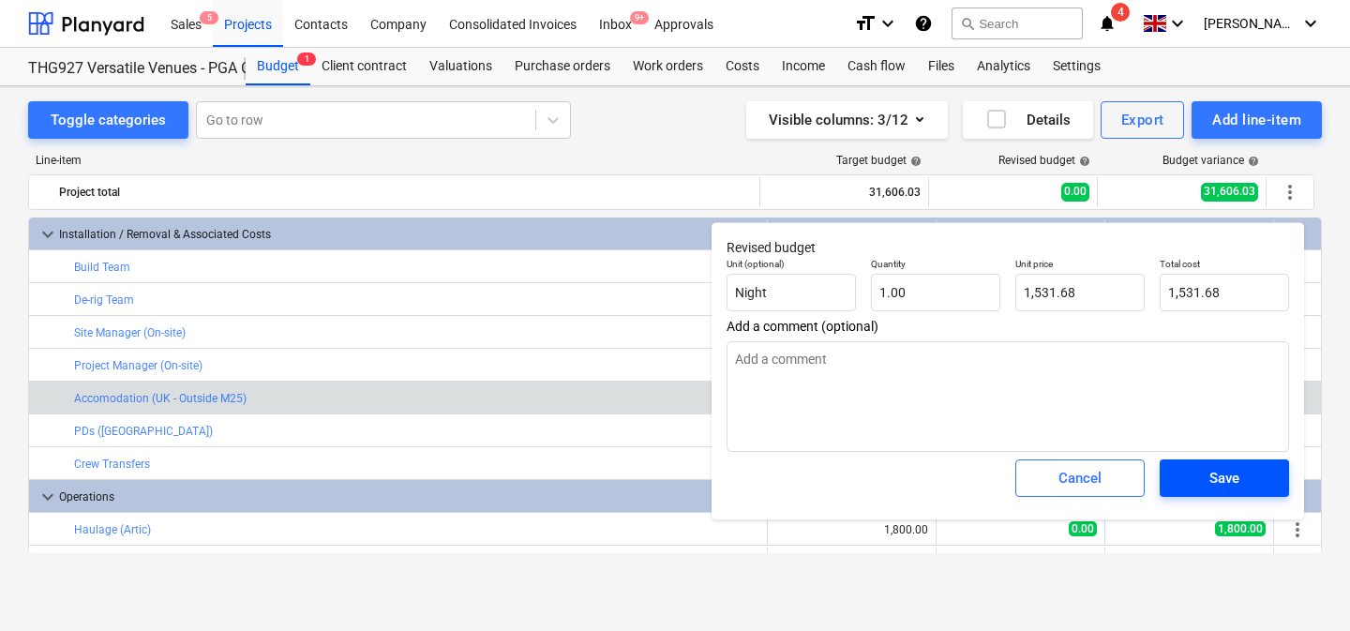
click at [1216, 474] on div "Save" at bounding box center [1224, 478] width 30 height 24
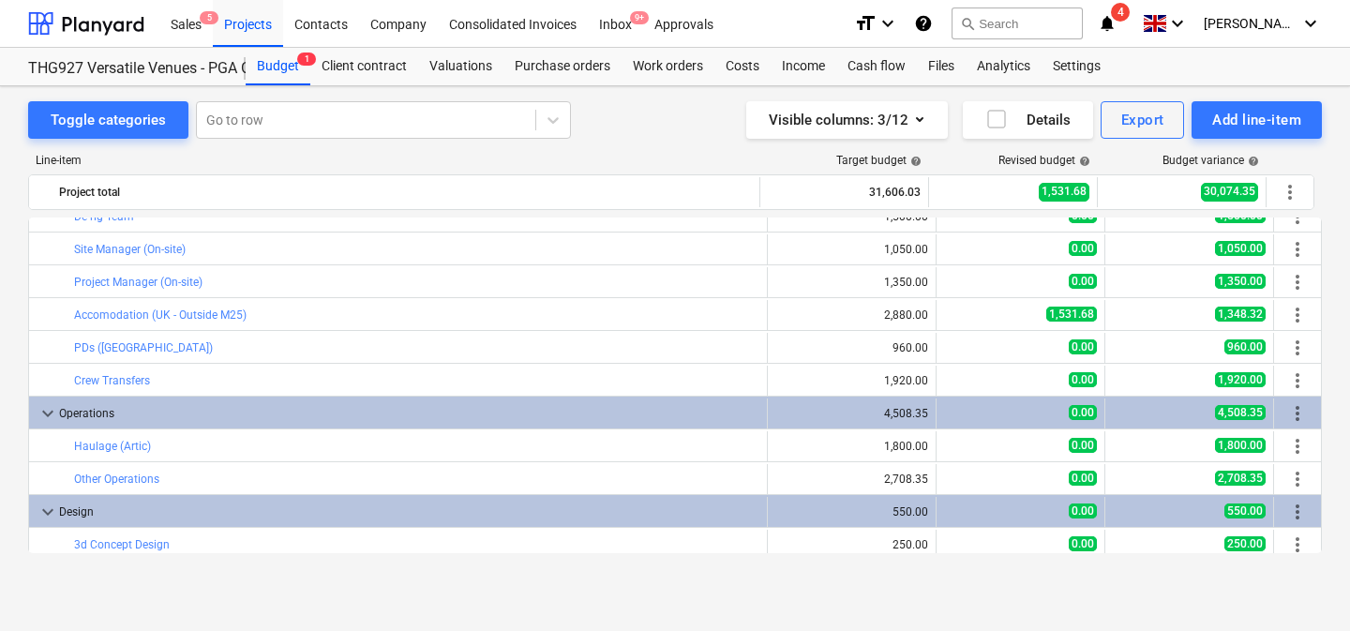
scroll to position [342, 0]
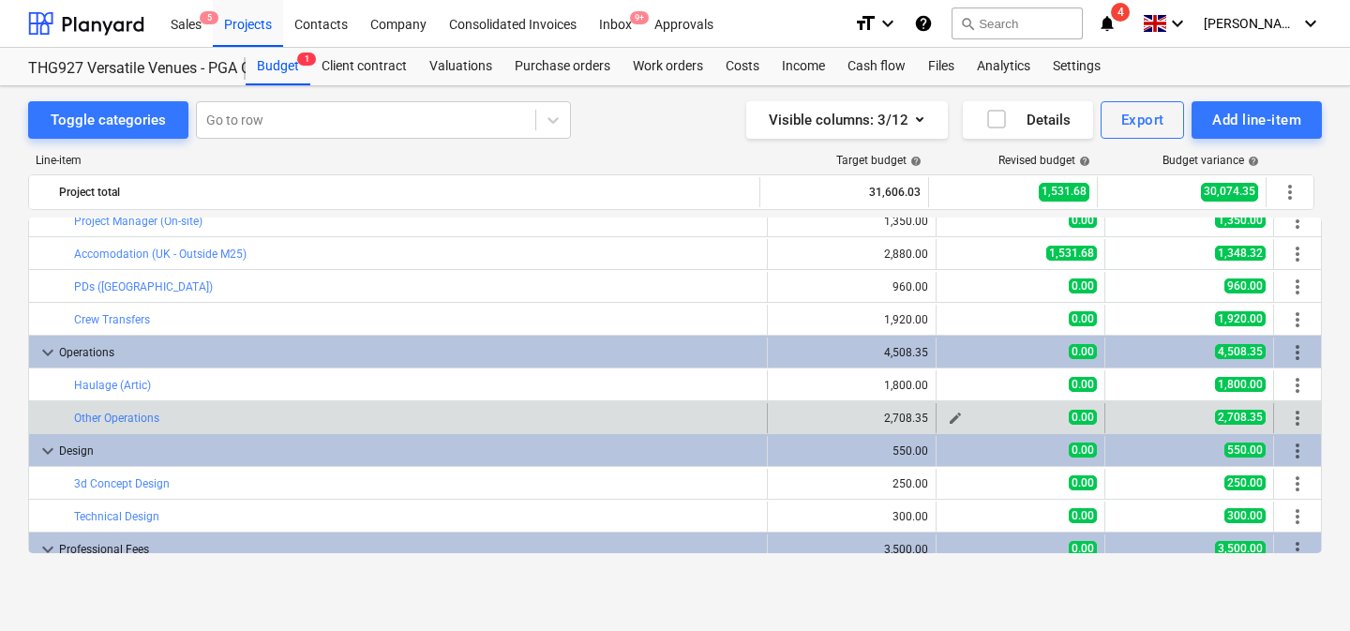
click at [949, 416] on span "edit" at bounding box center [955, 418] width 15 height 15
type textarea "x"
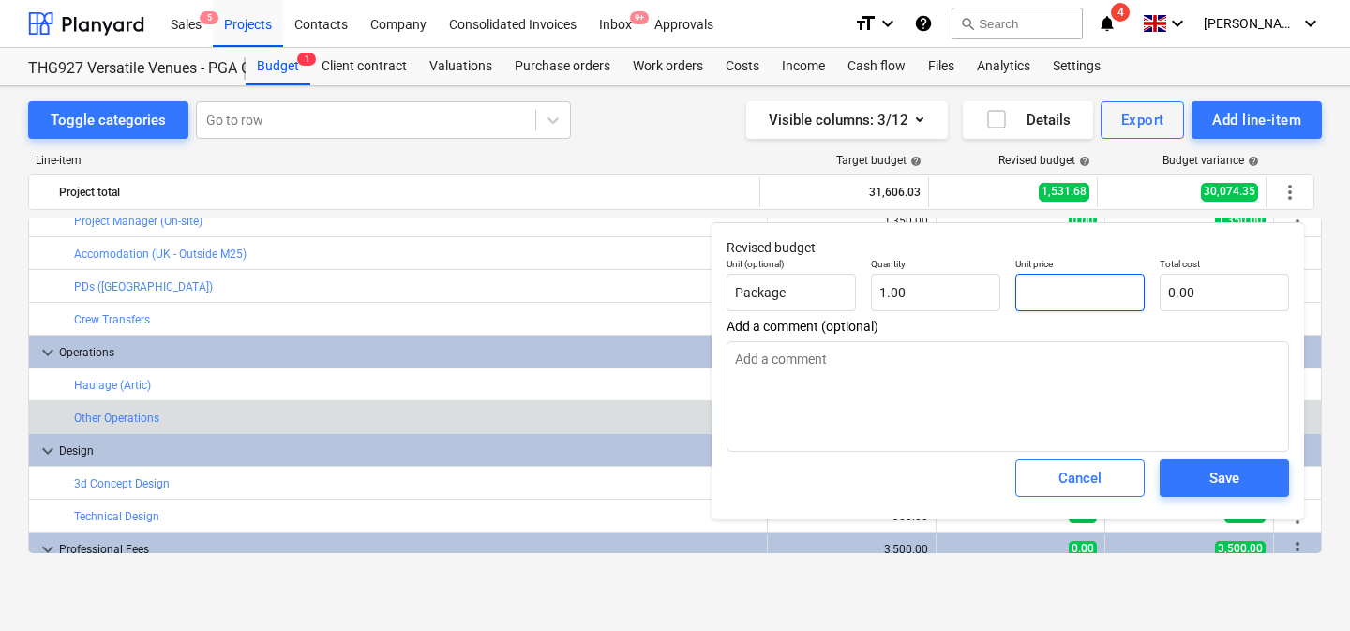
click at [1045, 286] on input "text" at bounding box center [1079, 292] width 129 height 37
type textarea "x"
type input "2"
type input "2.00"
type textarea "x"
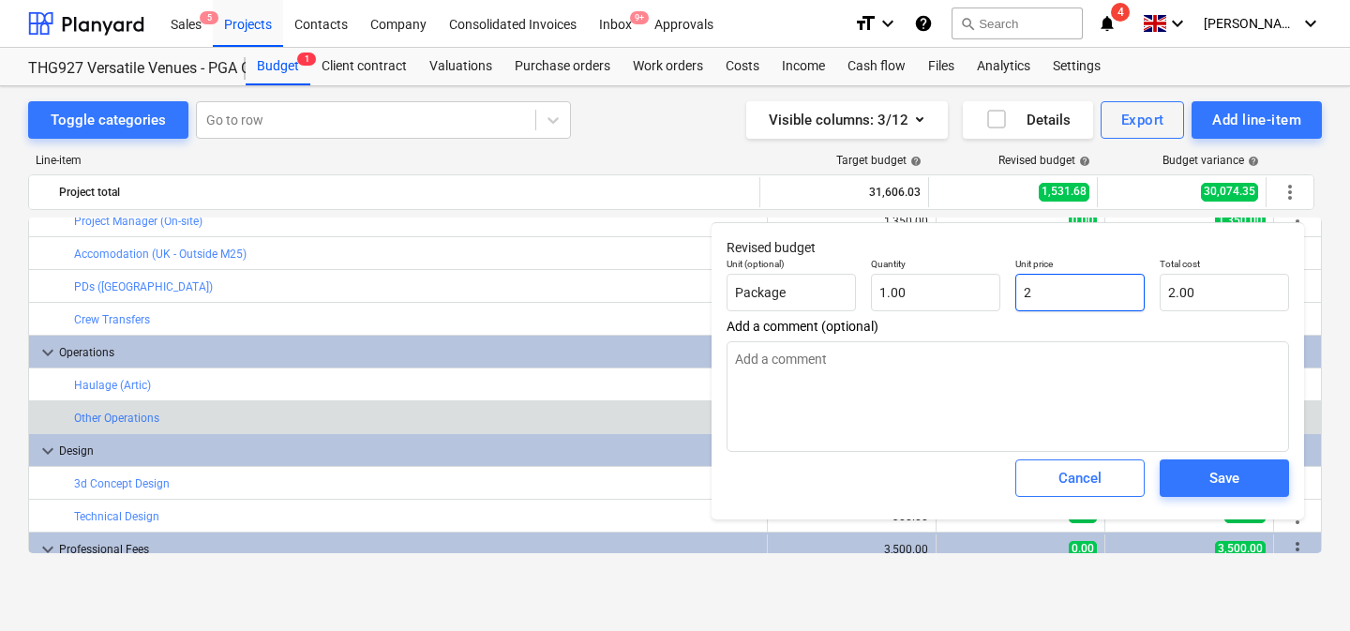
type input "24"
type input "24.00"
type textarea "x"
type input "242"
type input "242.00"
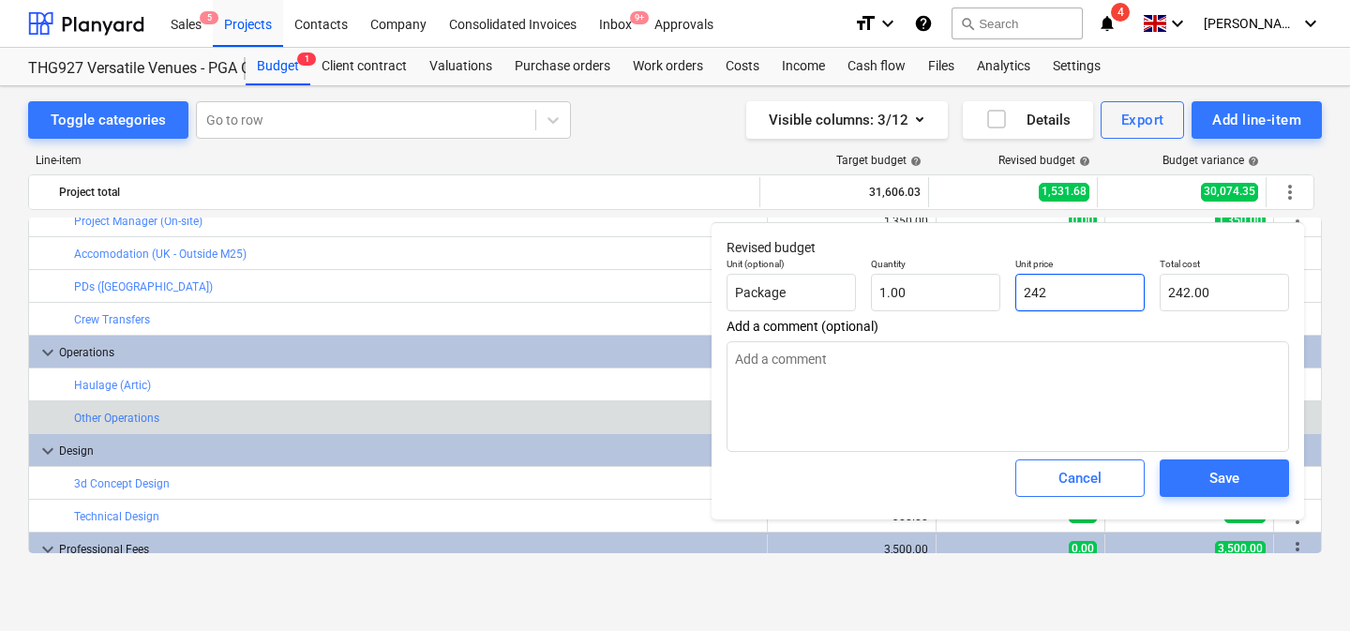
type textarea "x"
type input "2425"
type input "2,425.00"
type input "2425"
type textarea "x"
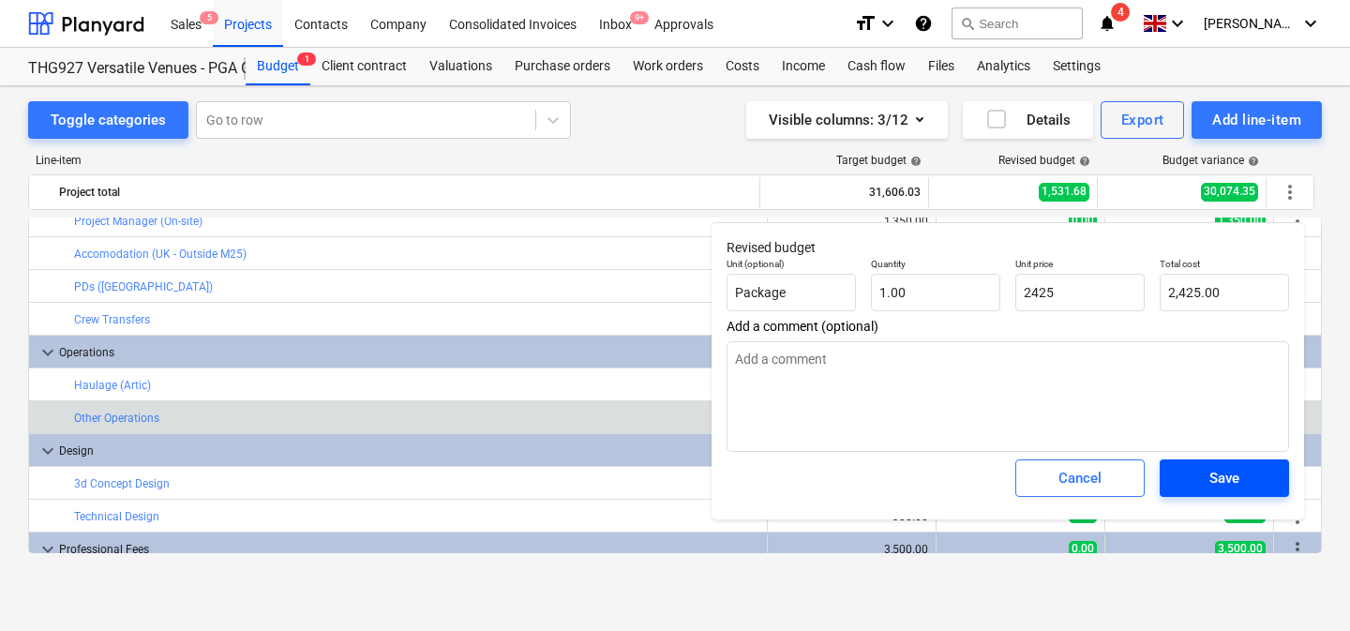
type input "2,425.00"
click at [1205, 482] on span "Save" at bounding box center [1224, 478] width 84 height 24
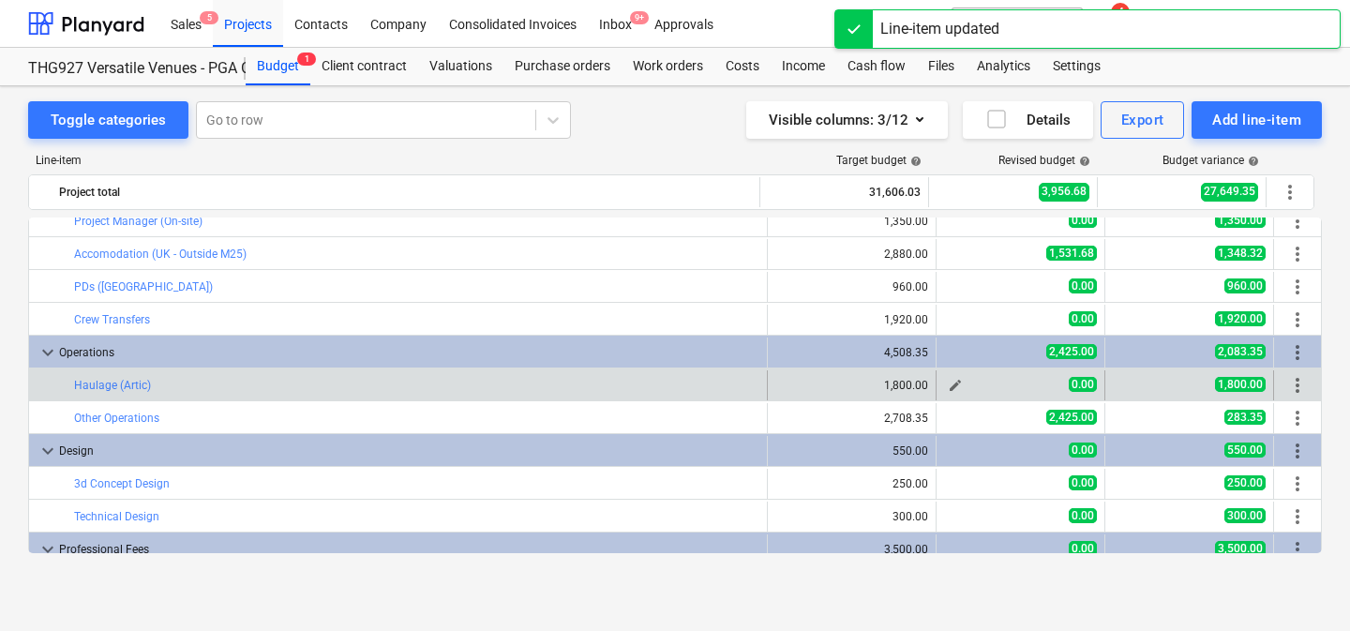
click at [948, 382] on span "edit" at bounding box center [955, 385] width 15 height 15
type textarea "x"
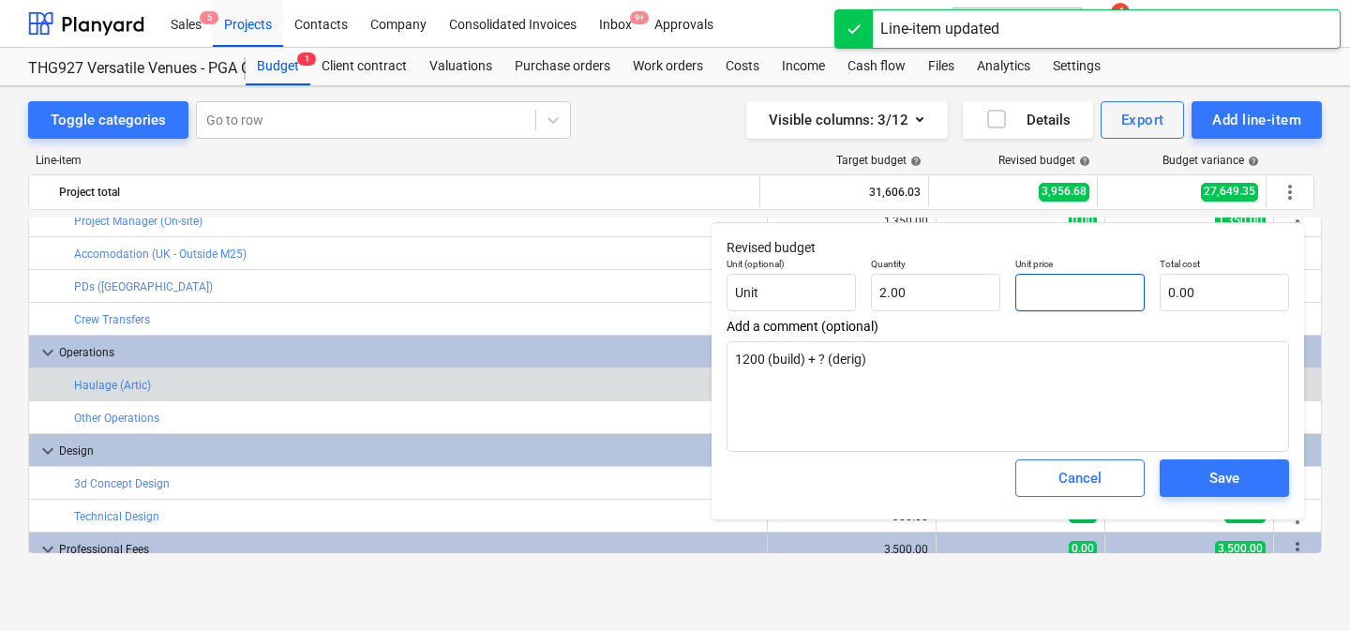
click at [1066, 284] on input "text" at bounding box center [1079, 292] width 129 height 37
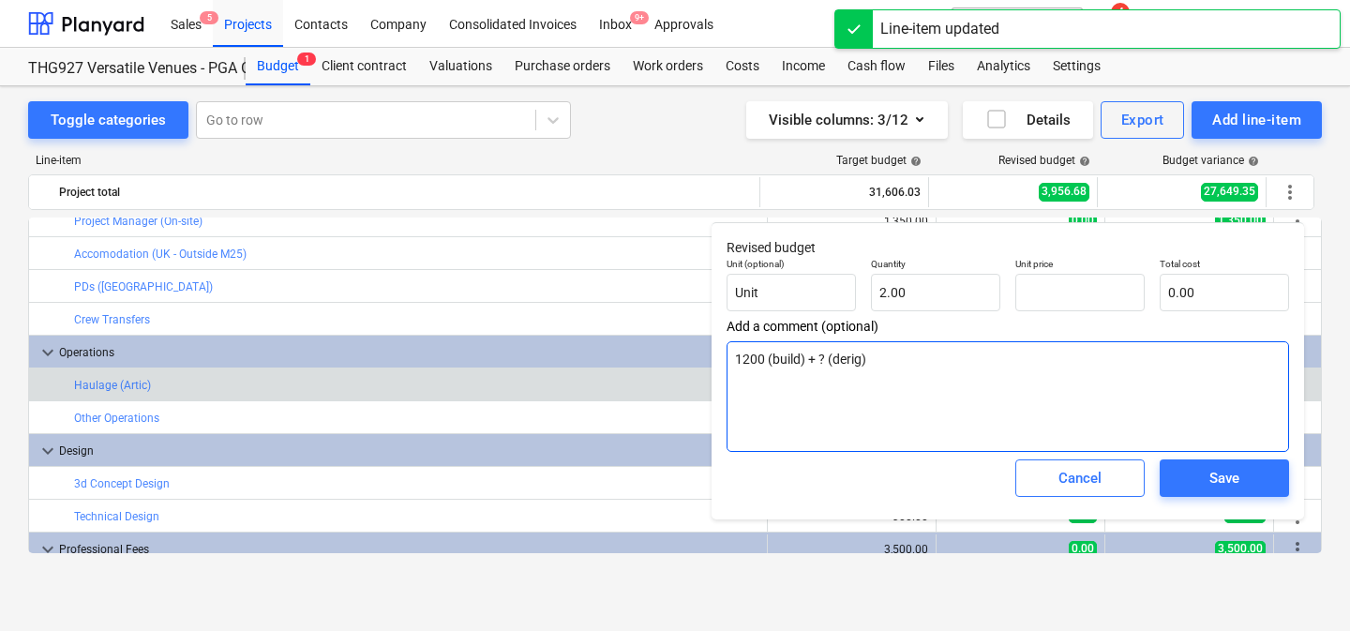
type textarea "x"
type input "0.00"
click at [958, 351] on textarea "1200 (build) + ? (derig)" at bounding box center [1007, 396] width 562 height 111
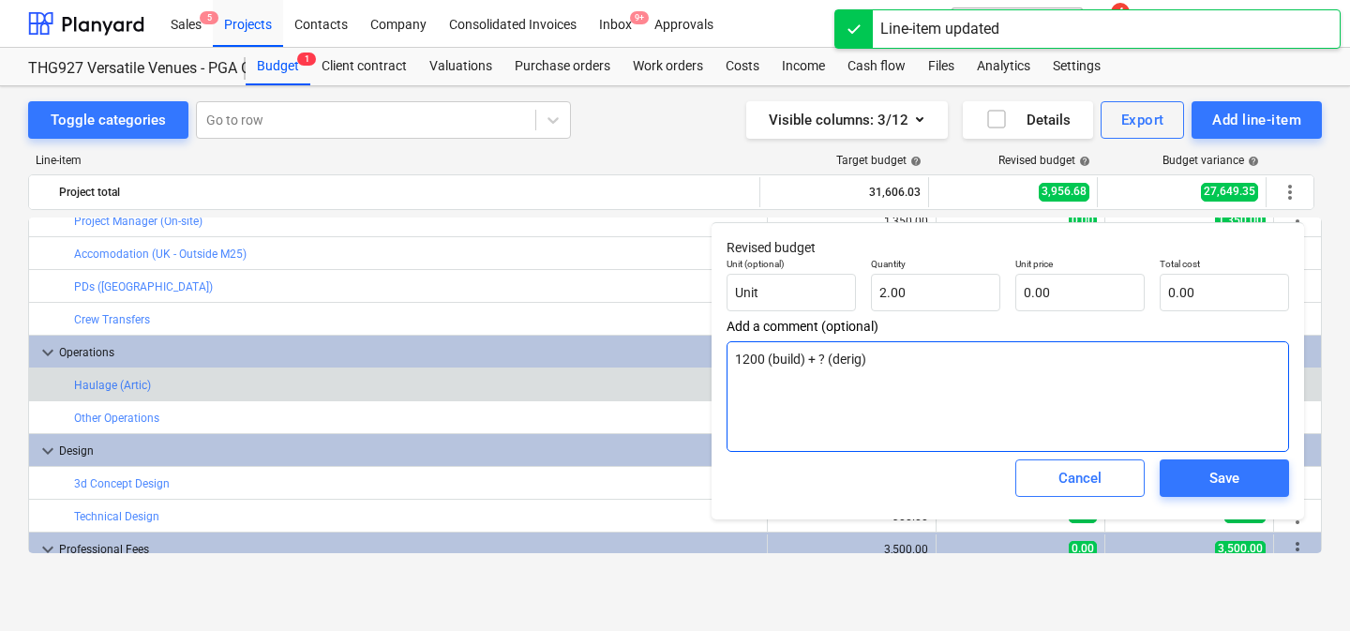
click at [958, 351] on textarea "1200 (build) + ? (derig)" at bounding box center [1007, 396] width 562 height 111
type textarea "x"
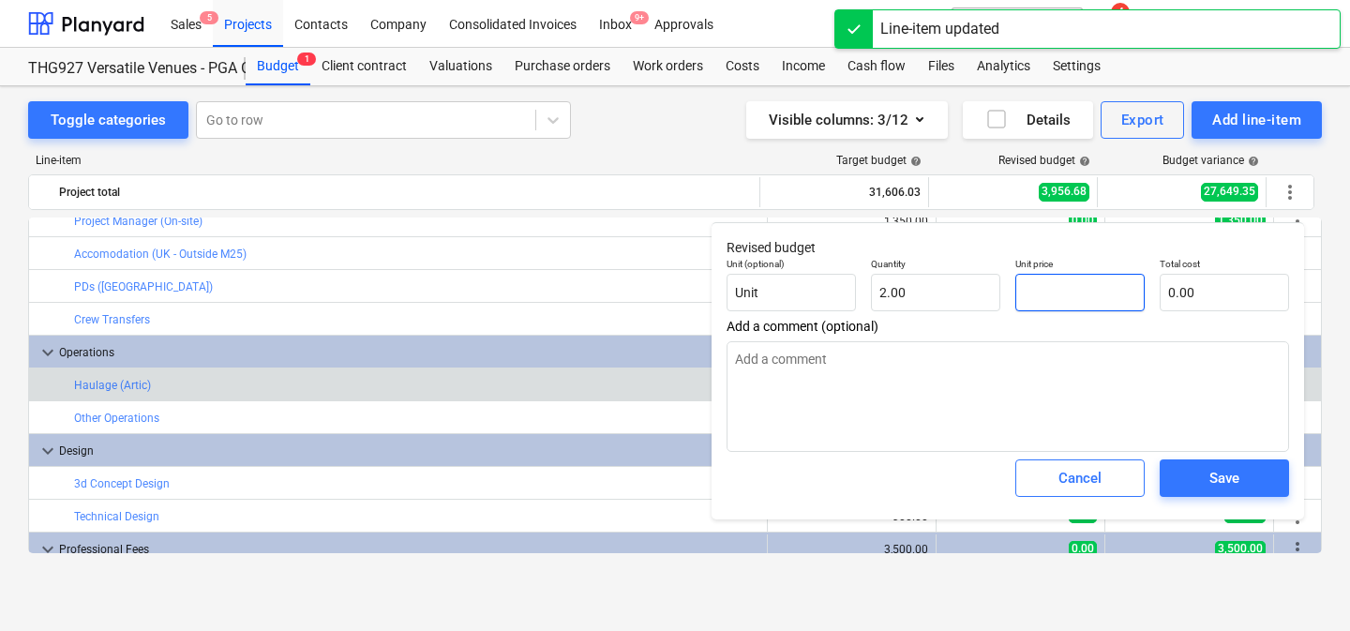
click at [1087, 283] on input "text" at bounding box center [1079, 292] width 129 height 37
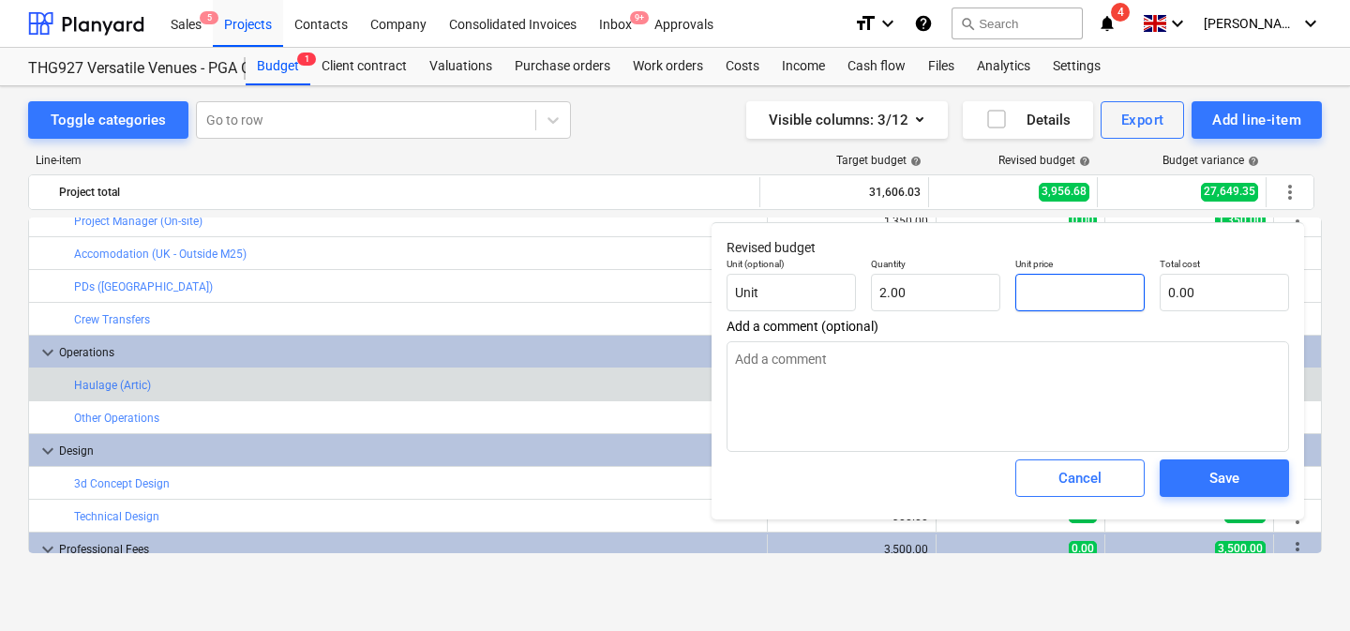
type textarea "x"
type input "8"
type input "16.00"
type textarea "x"
type input "87"
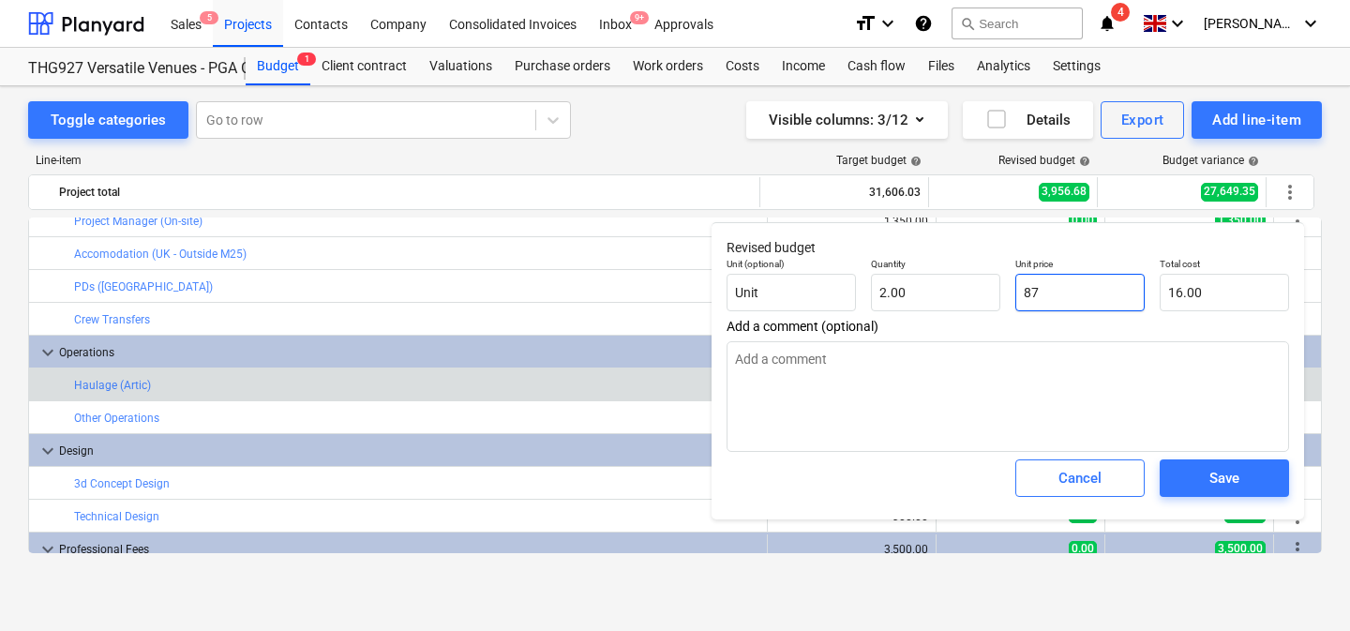
type input "174.00"
type textarea "x"
type input "875"
type input "1,750.00"
type textarea "x"
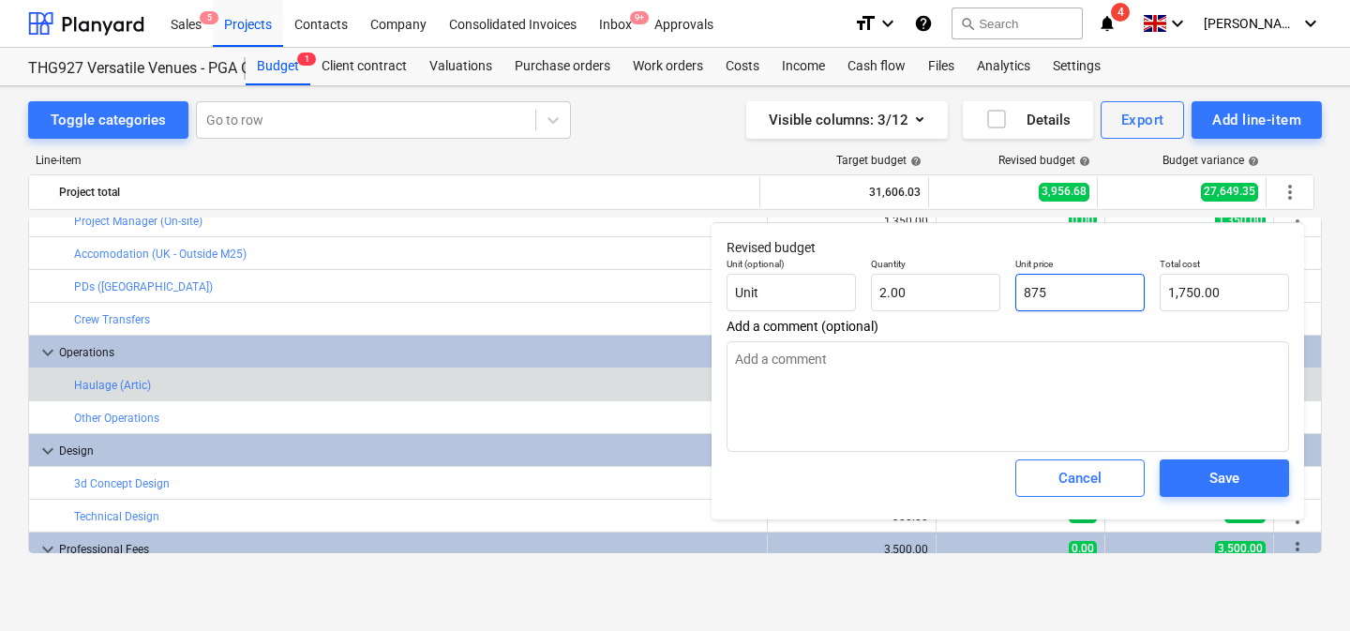
type input "875."
type textarea "x"
type input "875.0"
type textarea "x"
type input "875.01"
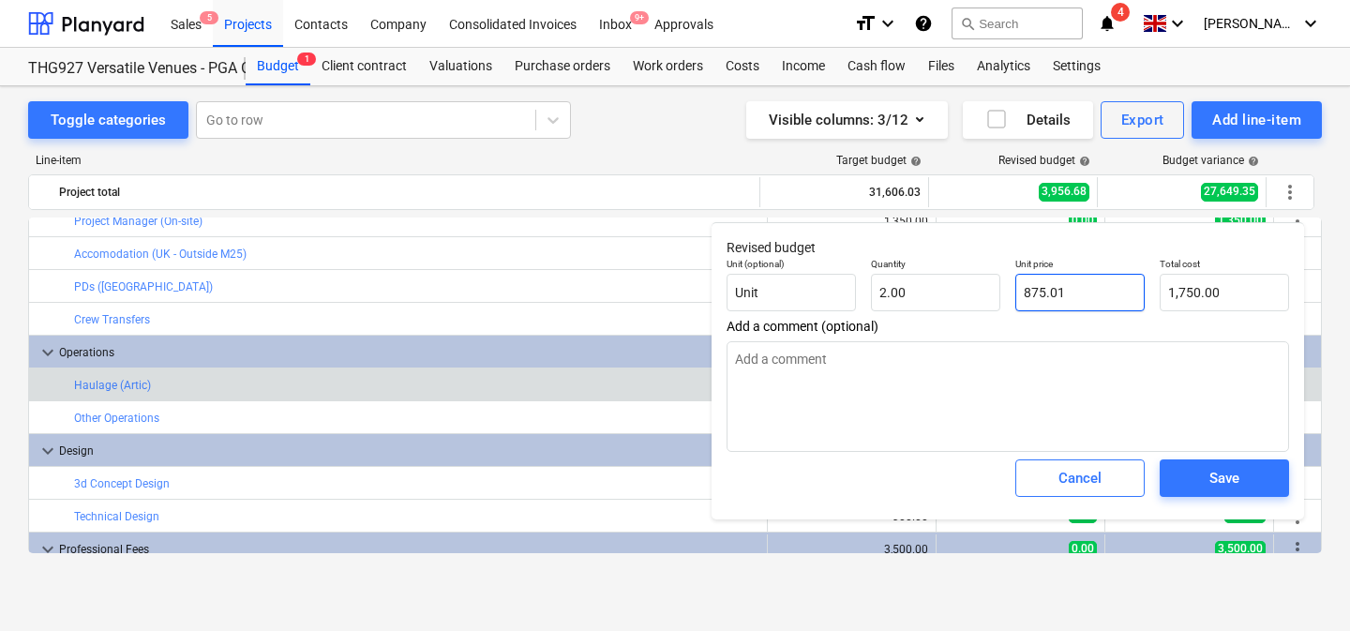
type input "1,750.02"
type input "875.01"
click at [1244, 468] on span "Save" at bounding box center [1224, 478] width 84 height 24
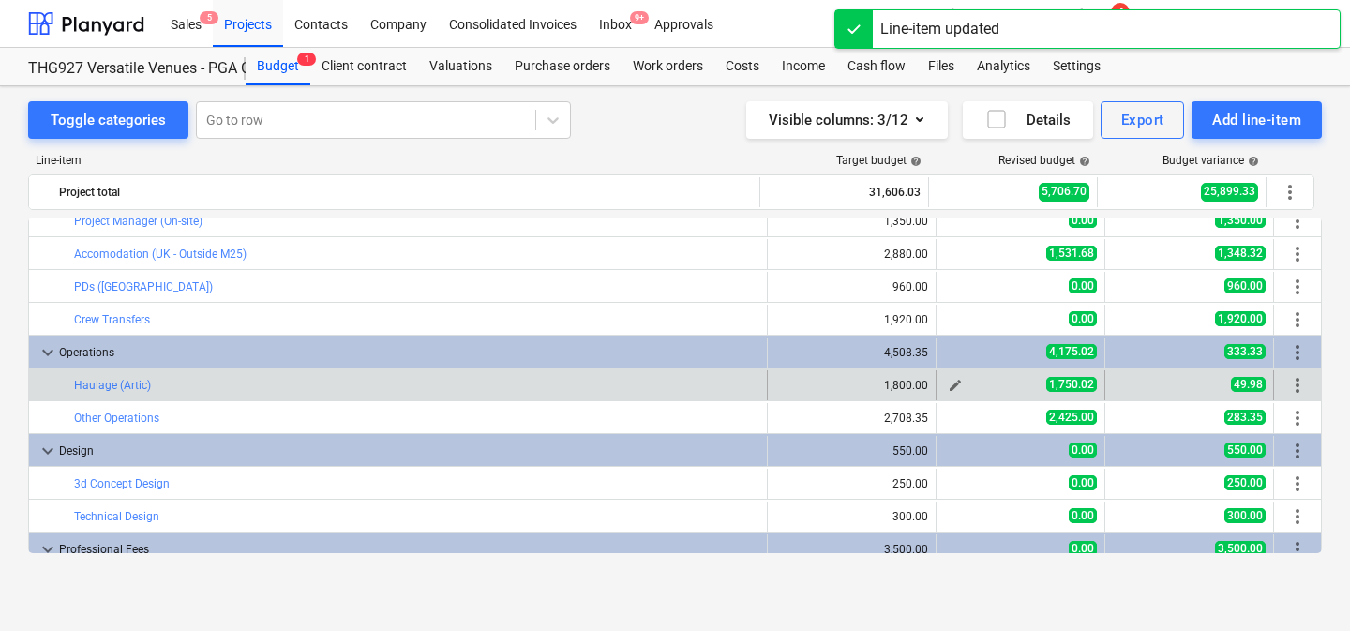
click at [948, 386] on span "edit" at bounding box center [955, 385] width 15 height 15
type textarea "x"
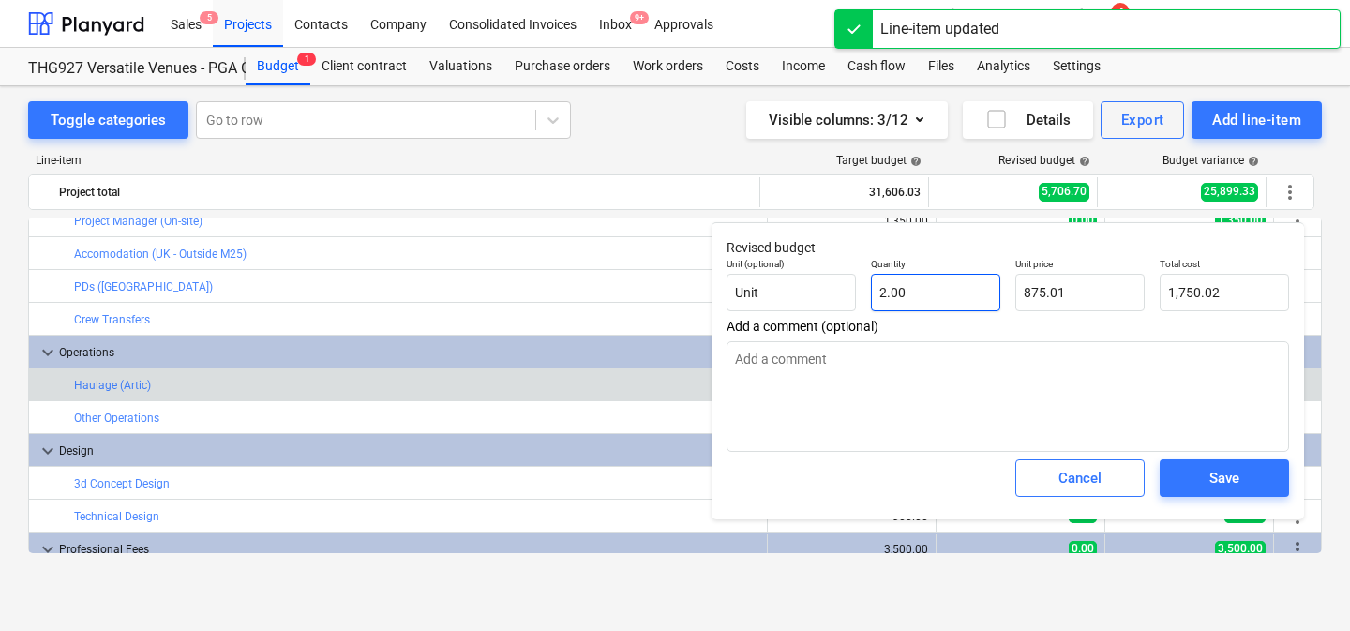
type input "2"
click at [943, 294] on input "2" at bounding box center [935, 292] width 129 height 37
type textarea "x"
type input "1"
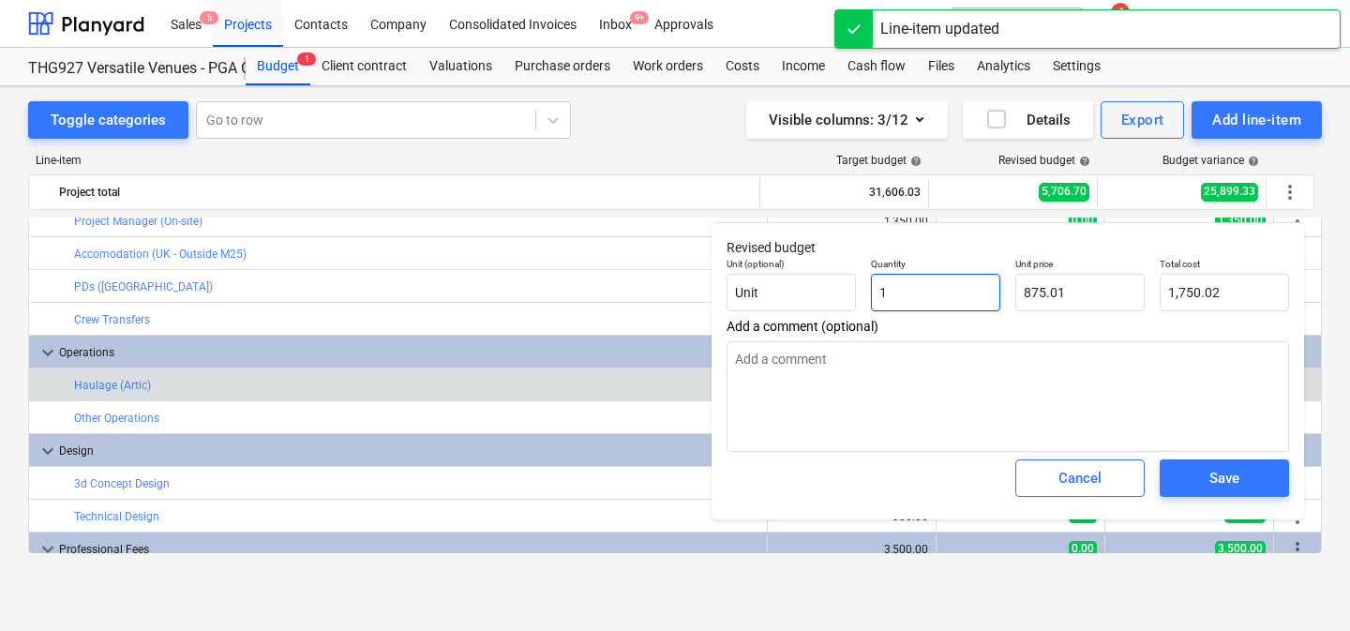
type input "875.01"
type input "1"
type textarea "x"
type input "1.00"
click at [1218, 478] on div "Save" at bounding box center [1224, 478] width 30 height 24
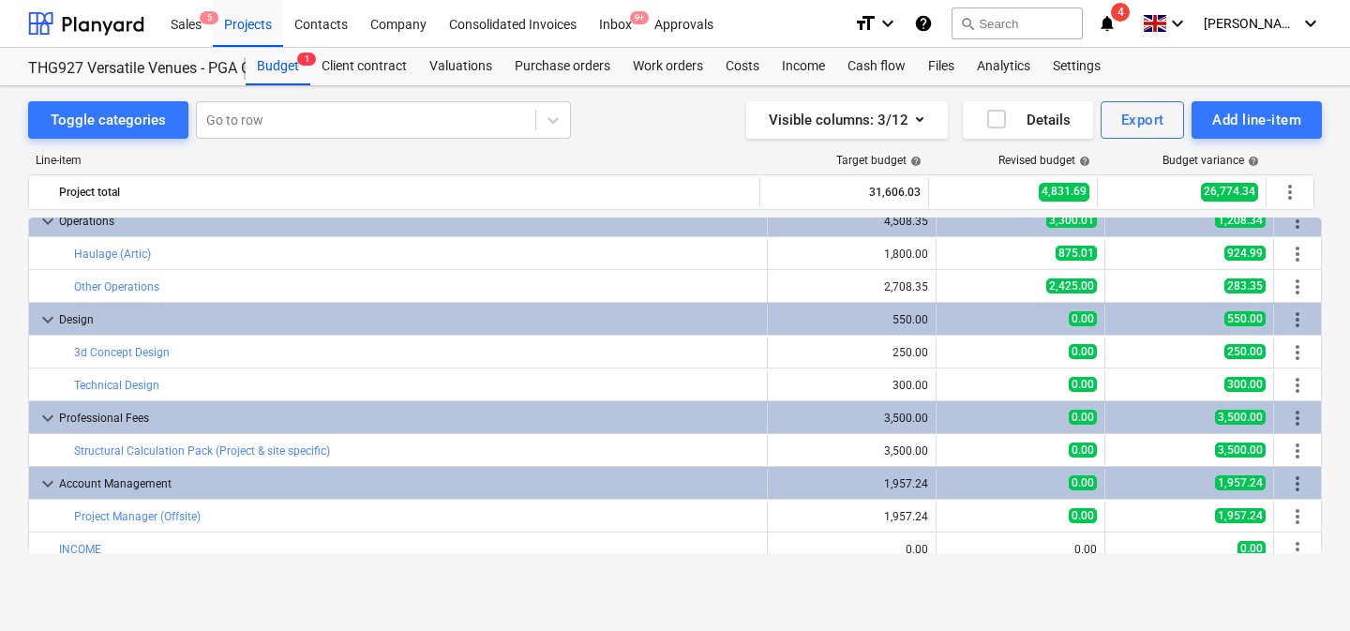
scroll to position [475, 0]
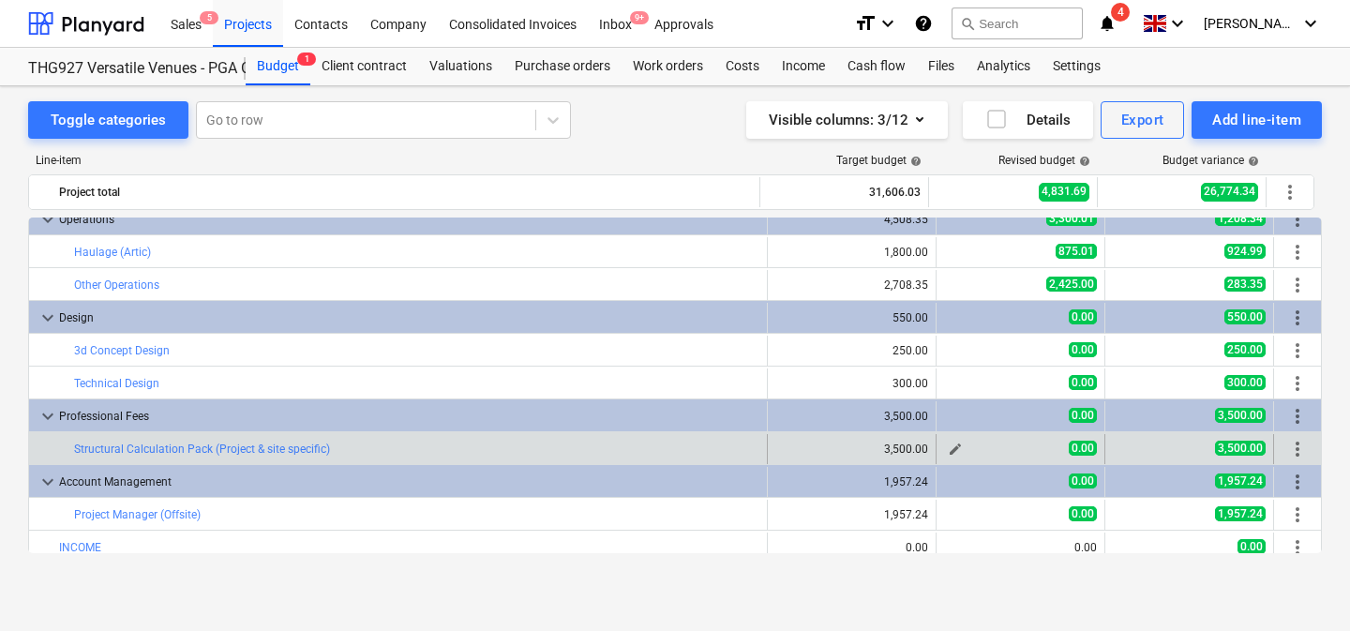
click at [952, 448] on span "edit" at bounding box center [955, 448] width 15 height 15
type textarea "x"
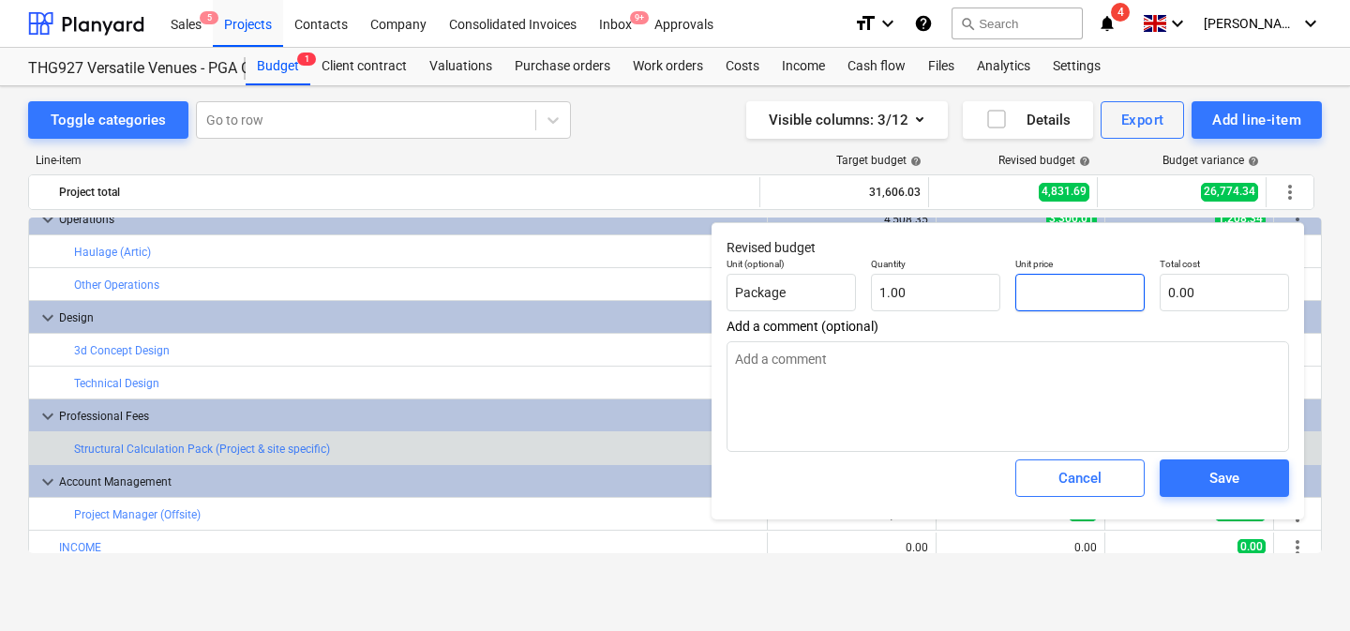
click at [1047, 289] on input "text" at bounding box center [1079, 292] width 129 height 37
type textarea "x"
type input "1"
type input "1.00"
type textarea "x"
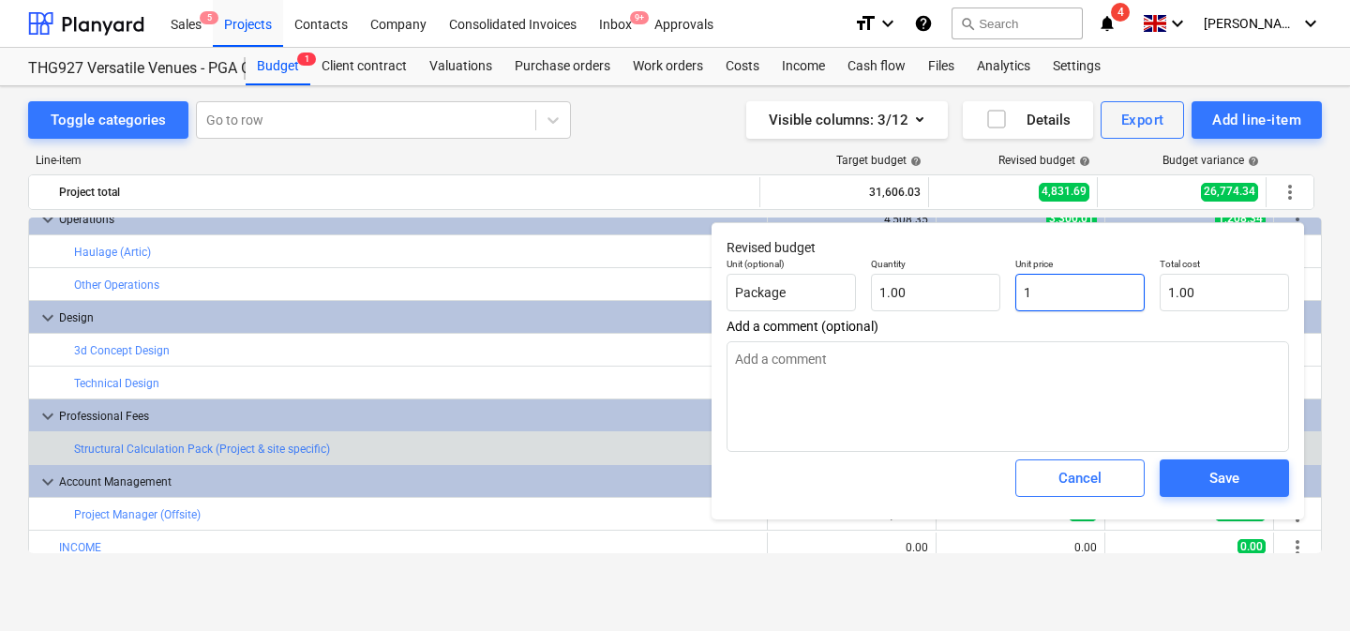
type input "18"
type input "18.00"
type textarea "x"
type input "185"
type input "185.00"
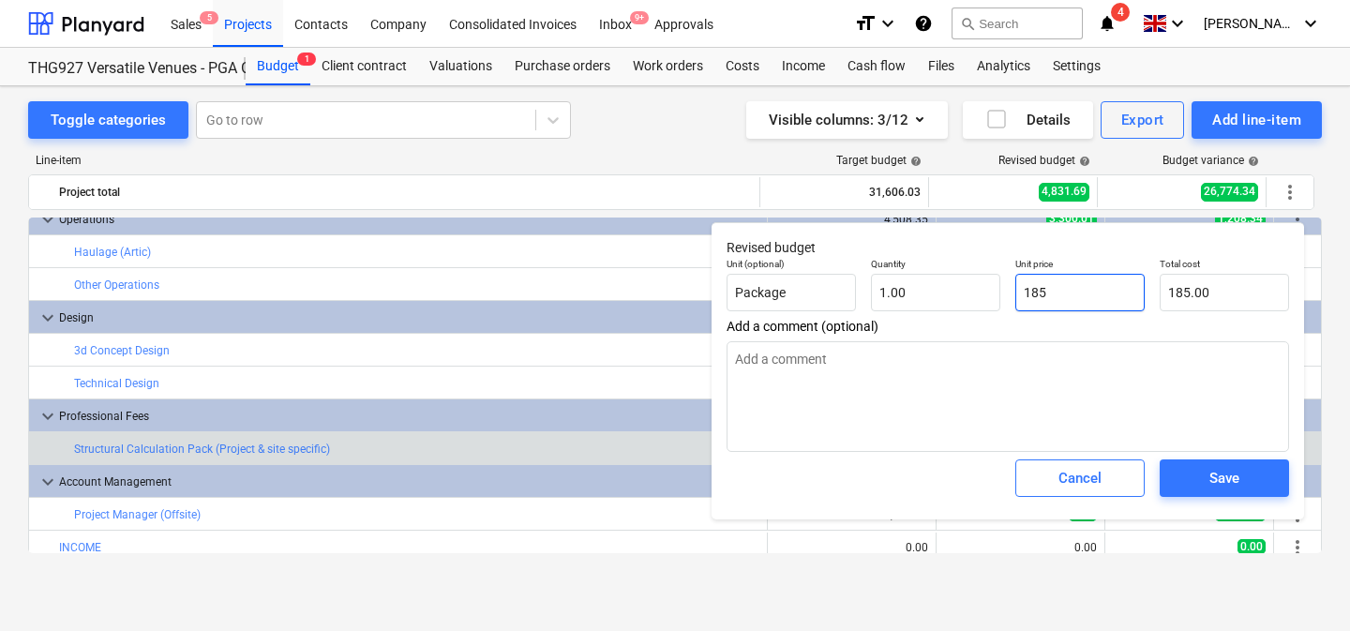
type textarea "x"
type input "1850"
type input "1,850.00"
type input "1850"
type textarea "x"
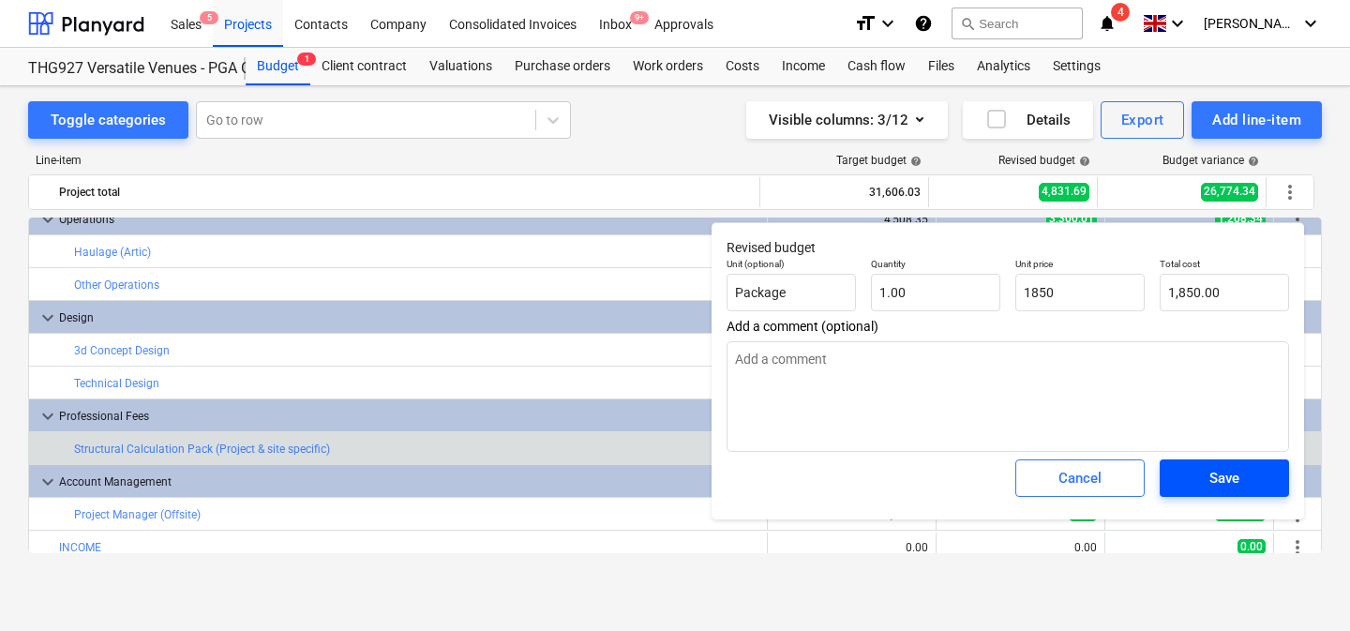
type input "1,850.00"
click at [1247, 481] on span "Save" at bounding box center [1224, 478] width 84 height 24
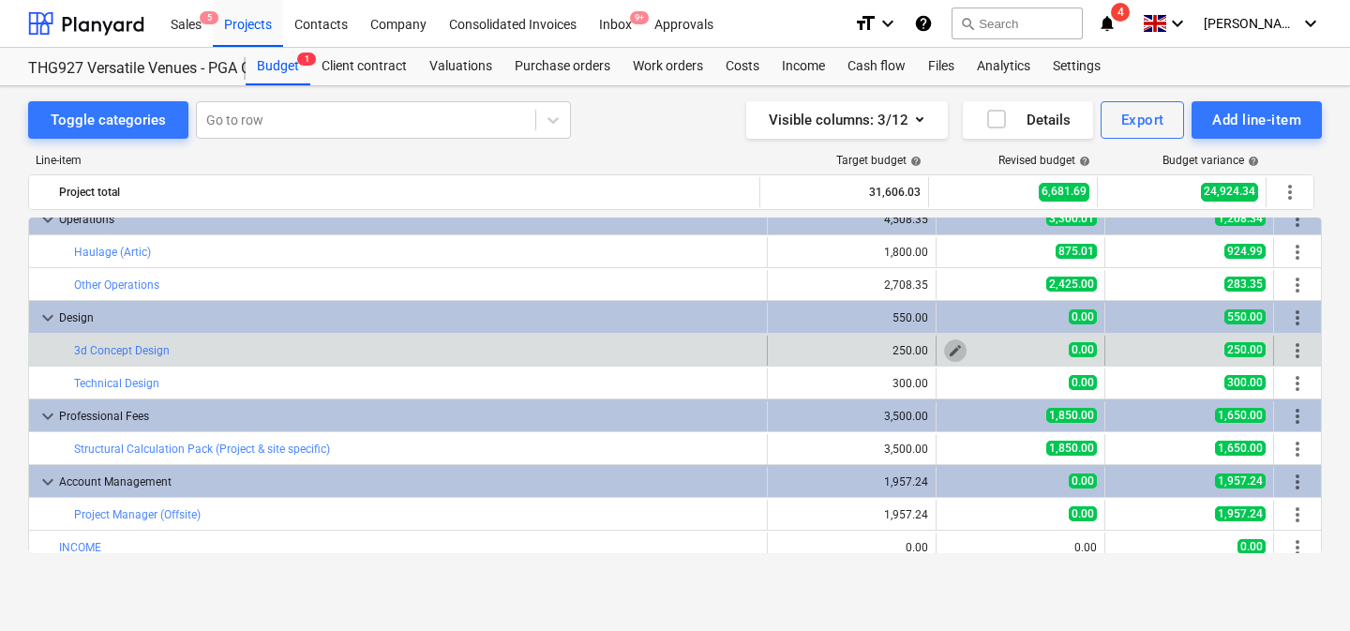
click at [950, 352] on span "edit" at bounding box center [955, 350] width 15 height 15
type textarea "x"
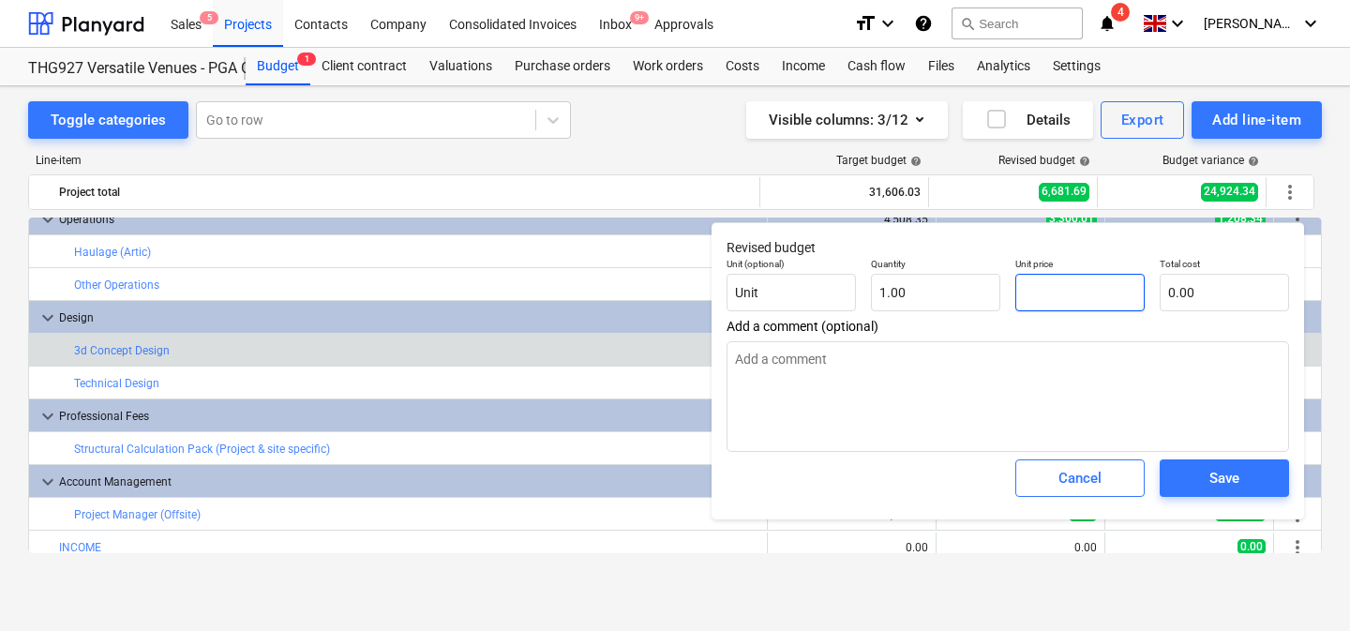
click at [1040, 291] on input "text" at bounding box center [1079, 292] width 129 height 37
type textarea "x"
type input "1"
type input "1.00"
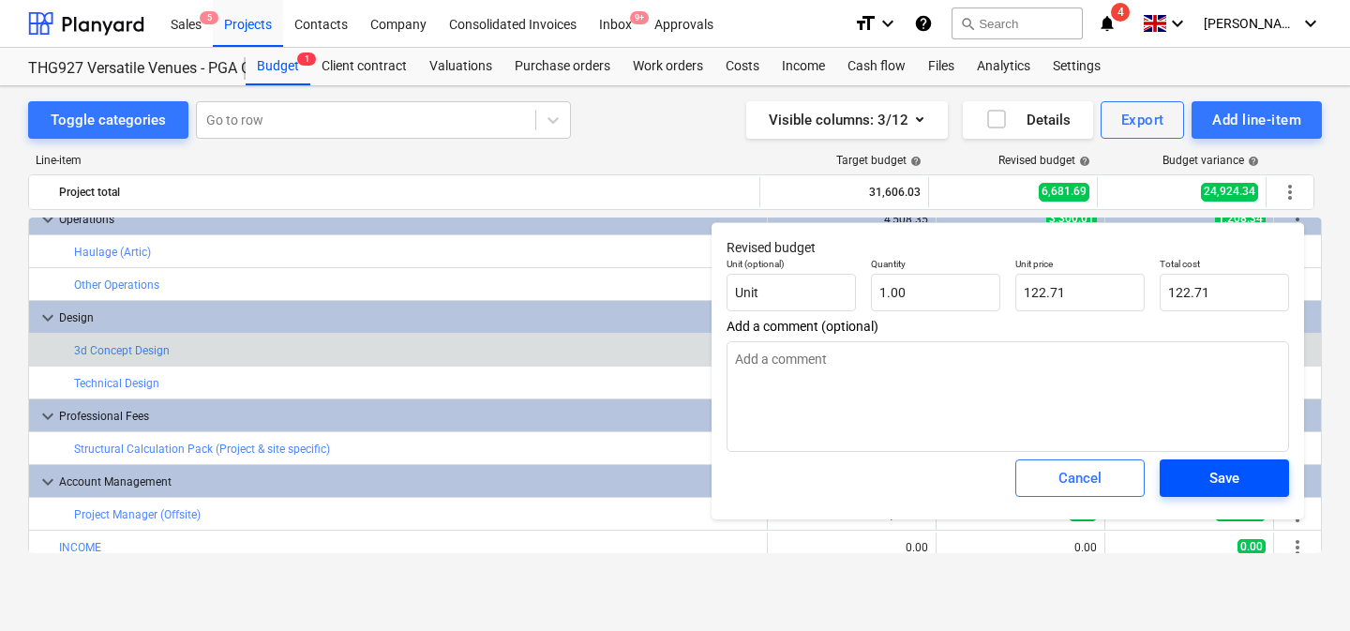
click at [1231, 473] on div "Save" at bounding box center [1224, 478] width 30 height 24
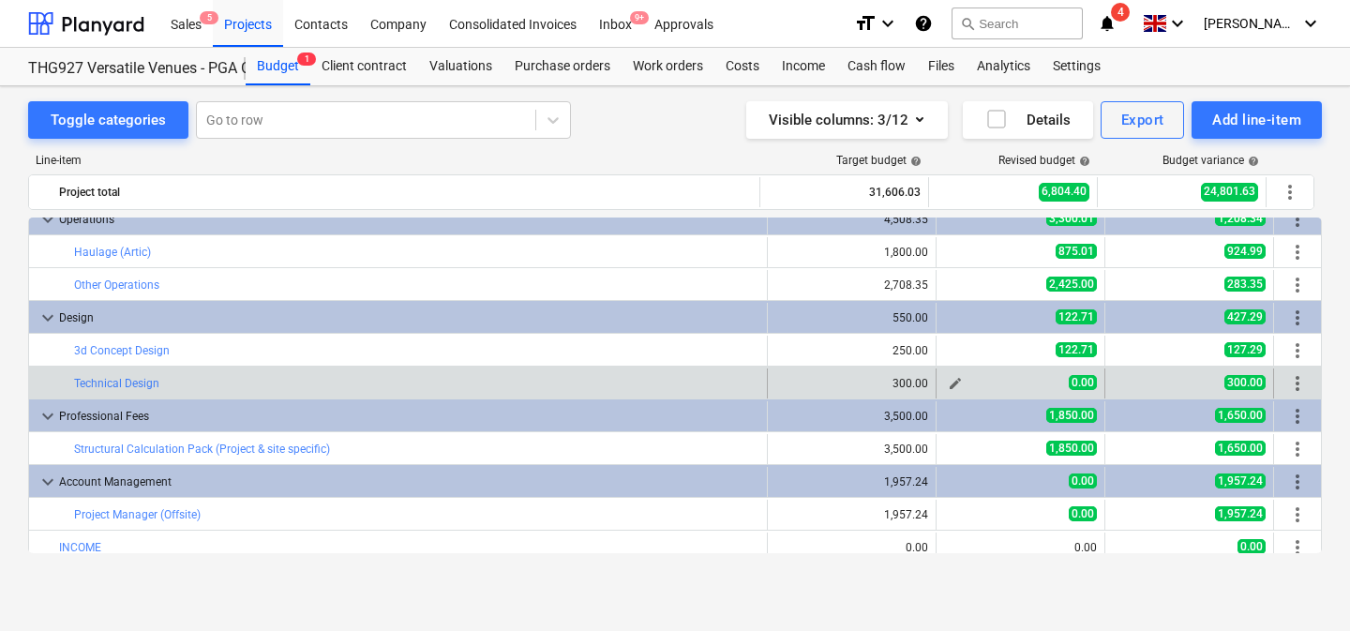
click at [948, 387] on span "edit" at bounding box center [955, 383] width 15 height 15
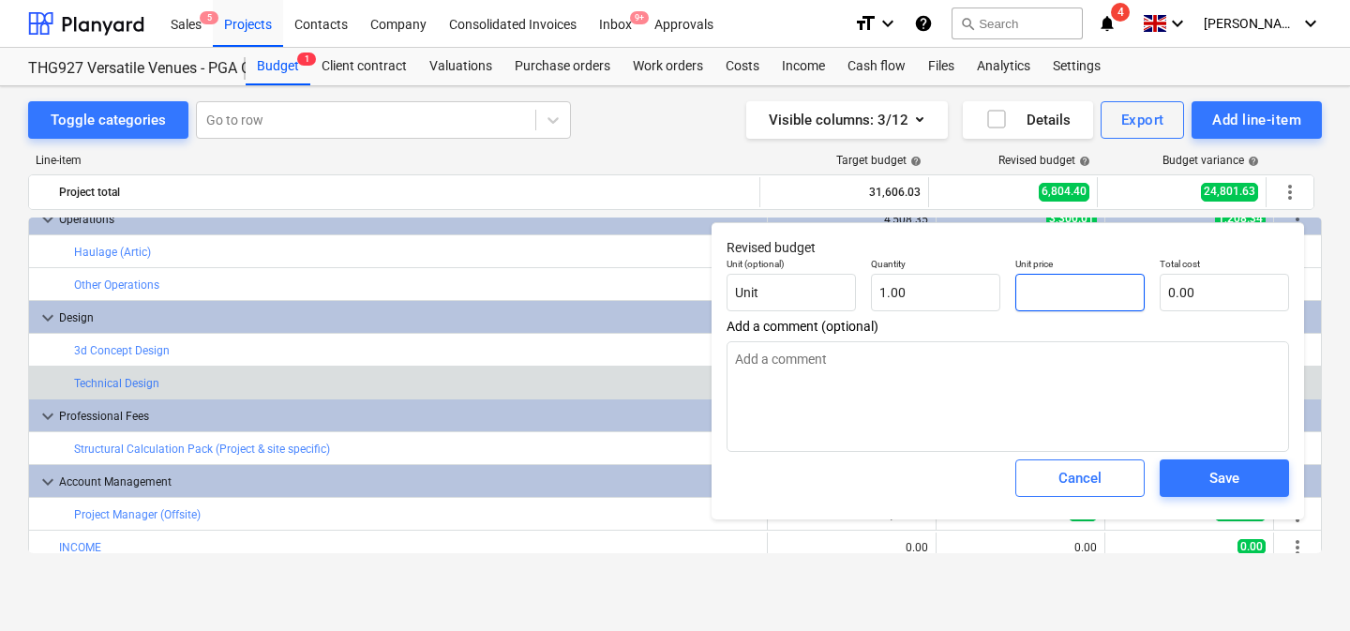
click at [1055, 285] on input "text" at bounding box center [1079, 292] width 129 height 37
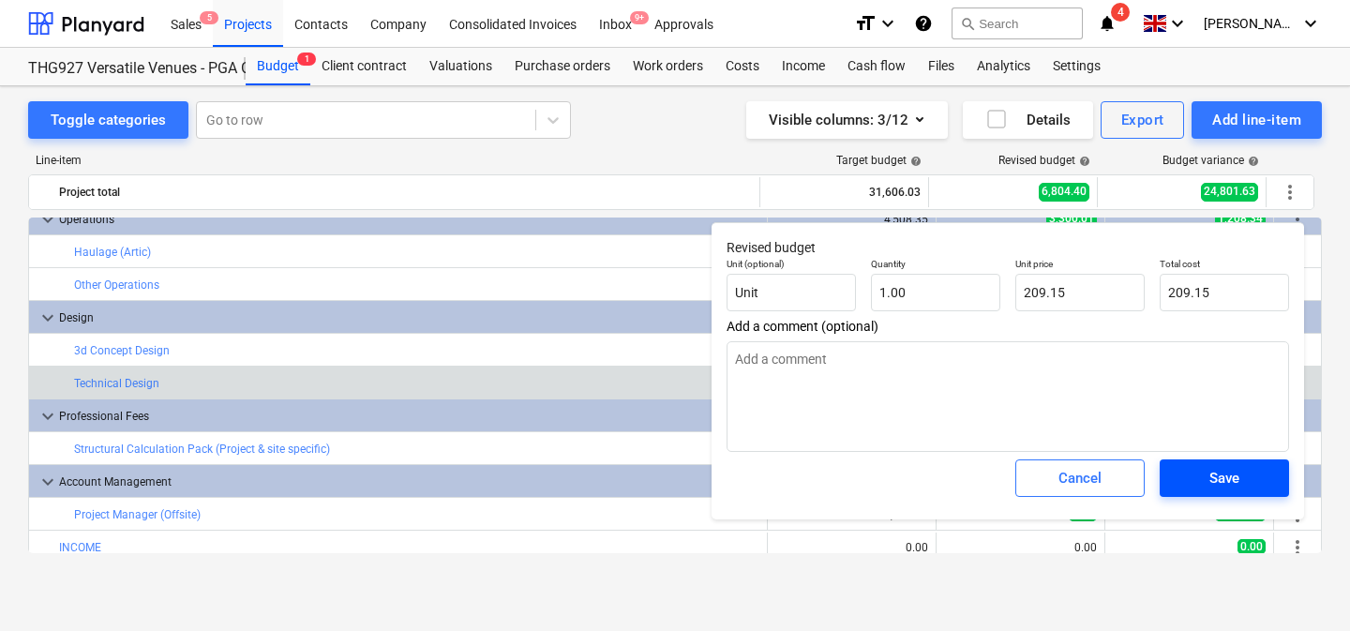
click at [1220, 481] on div "Save" at bounding box center [1224, 478] width 30 height 24
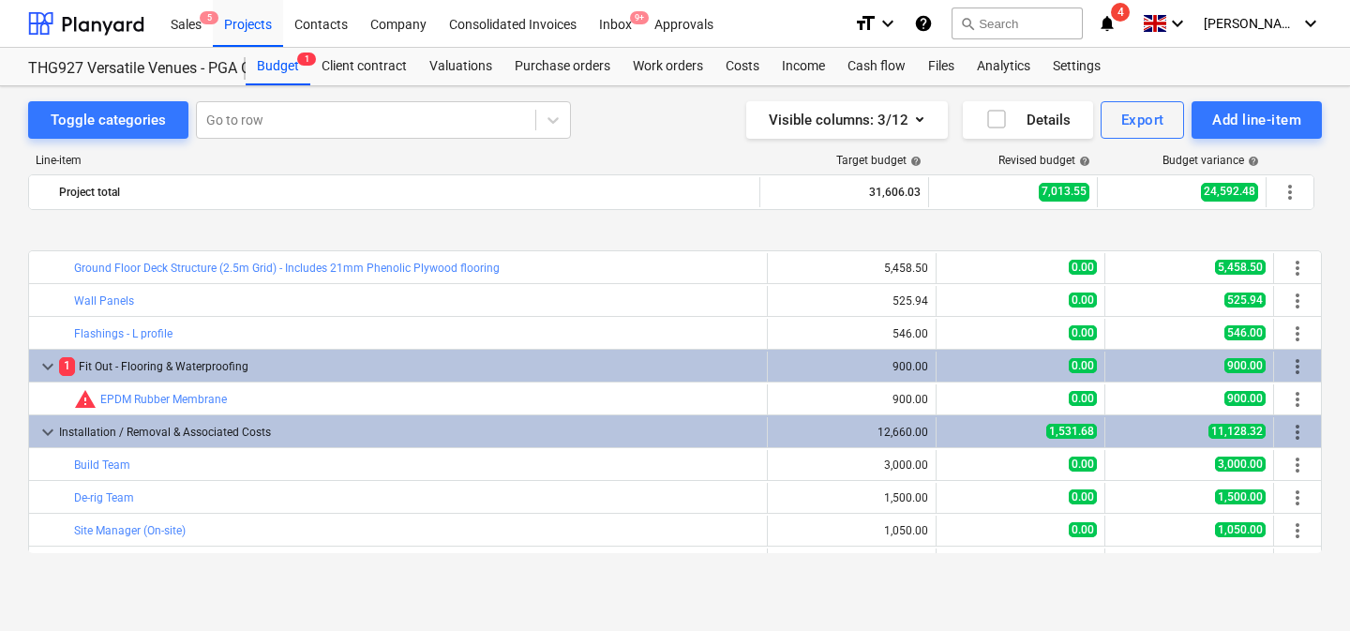
scroll to position [93, 0]
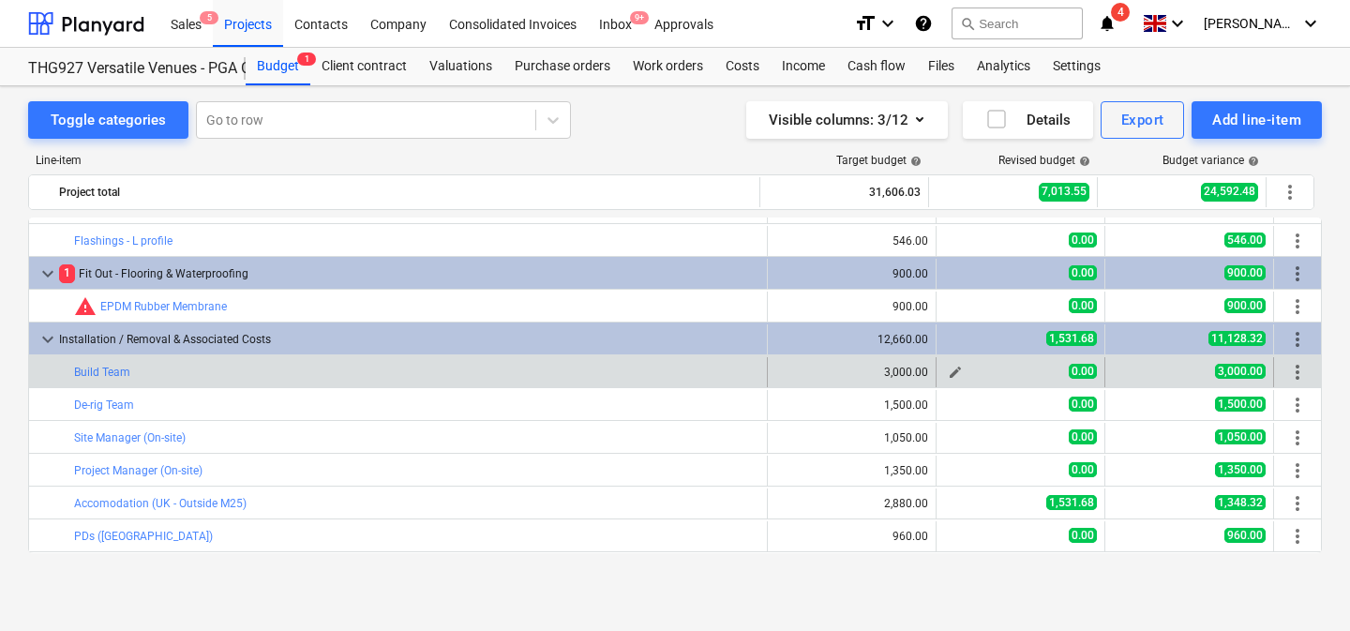
click at [950, 371] on span "edit" at bounding box center [955, 372] width 15 height 15
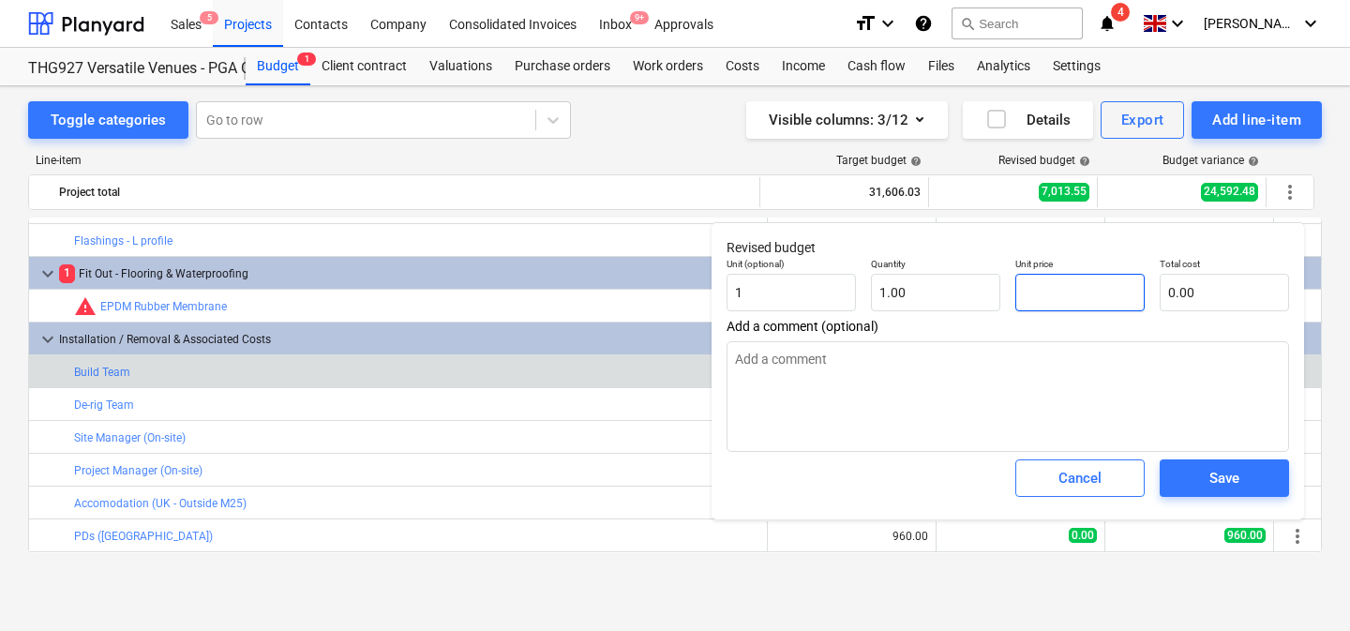
click at [1058, 291] on input "text" at bounding box center [1079, 292] width 129 height 37
click at [1205, 472] on span "Save" at bounding box center [1224, 478] width 84 height 24
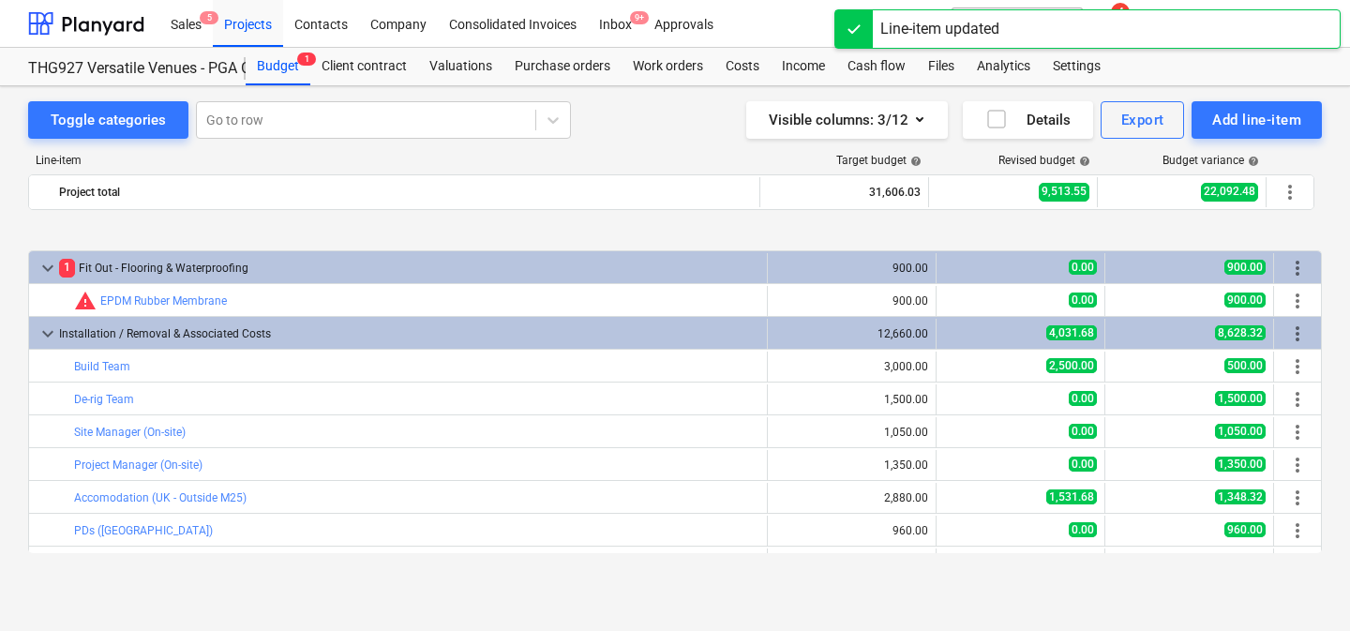
scroll to position [197, 0]
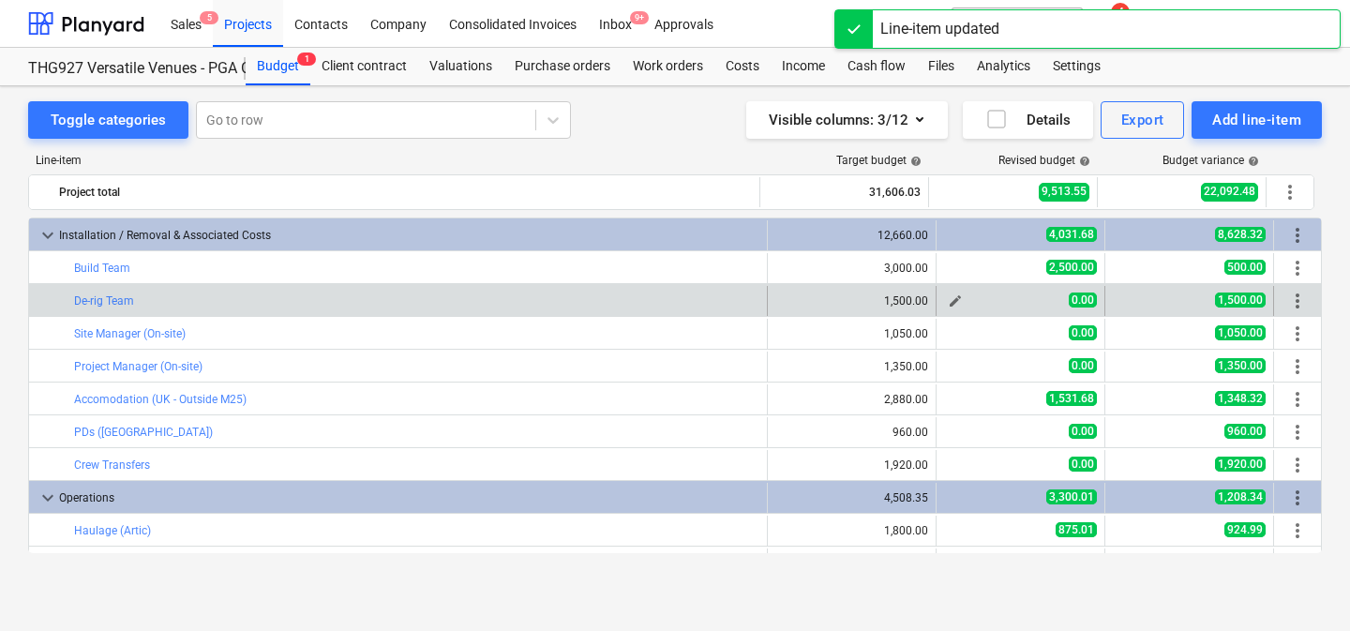
click at [948, 301] on span "edit" at bounding box center [955, 300] width 15 height 15
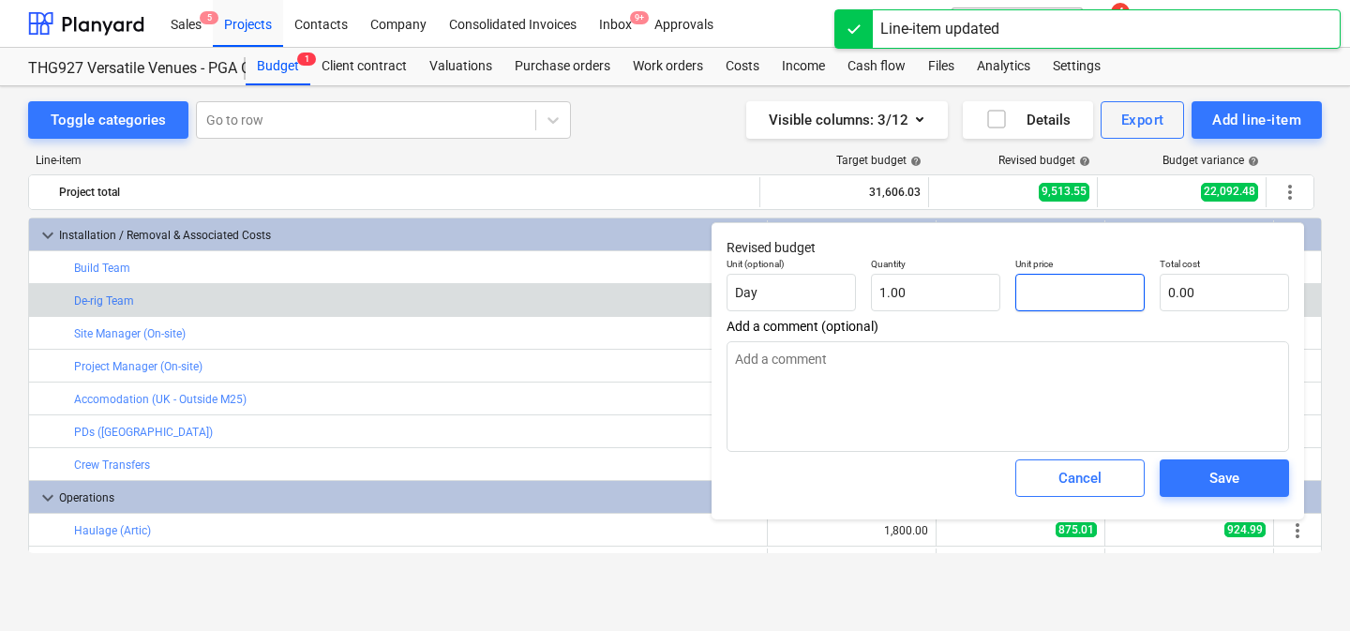
click at [1046, 302] on input "text" at bounding box center [1079, 292] width 129 height 37
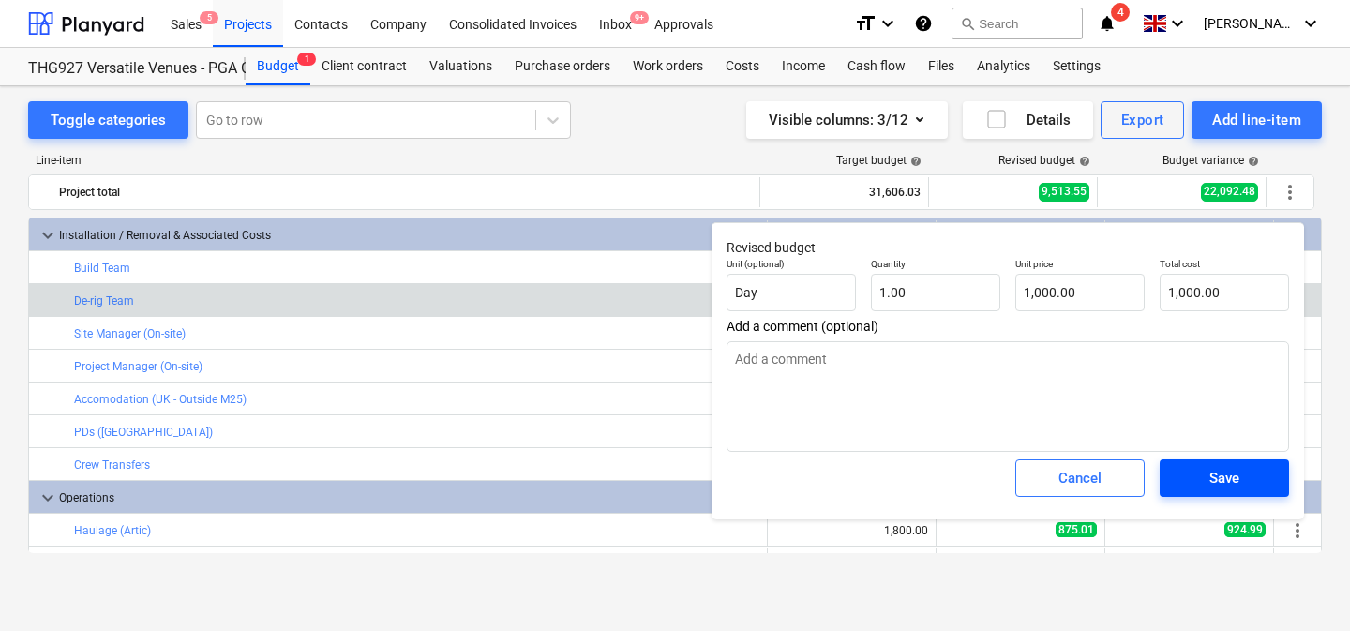
click at [1253, 479] on span "Save" at bounding box center [1224, 478] width 84 height 24
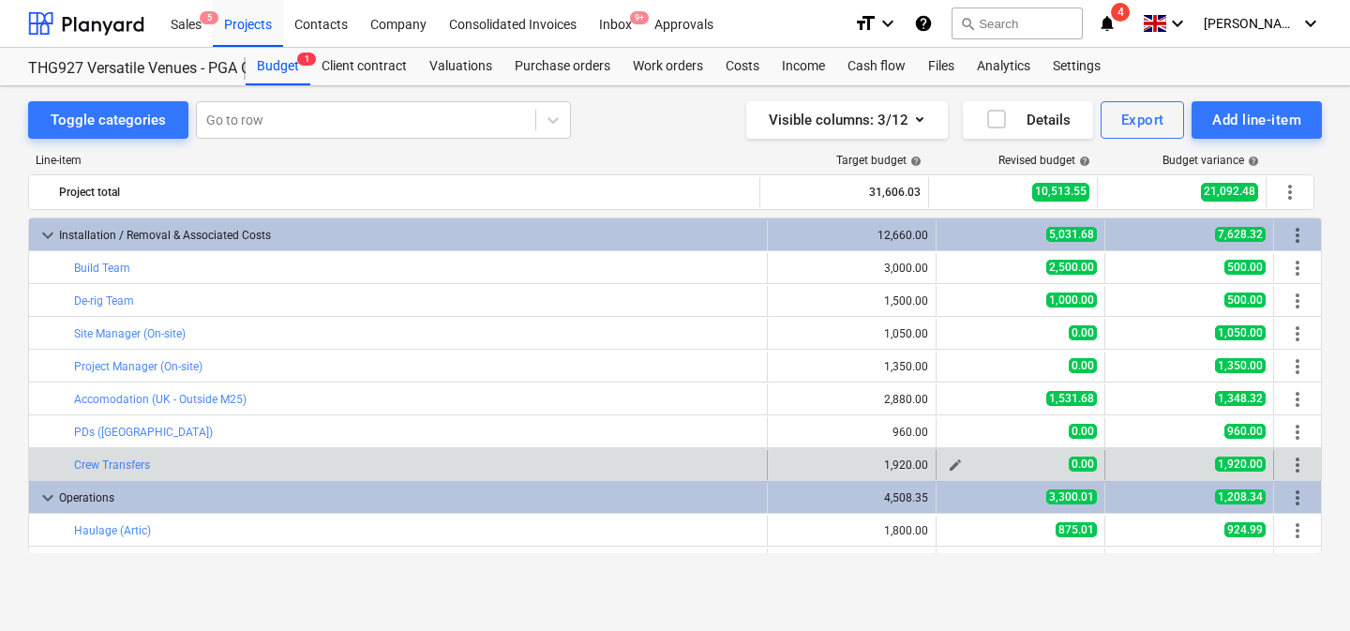
click at [950, 464] on span "edit" at bounding box center [955, 464] width 15 height 15
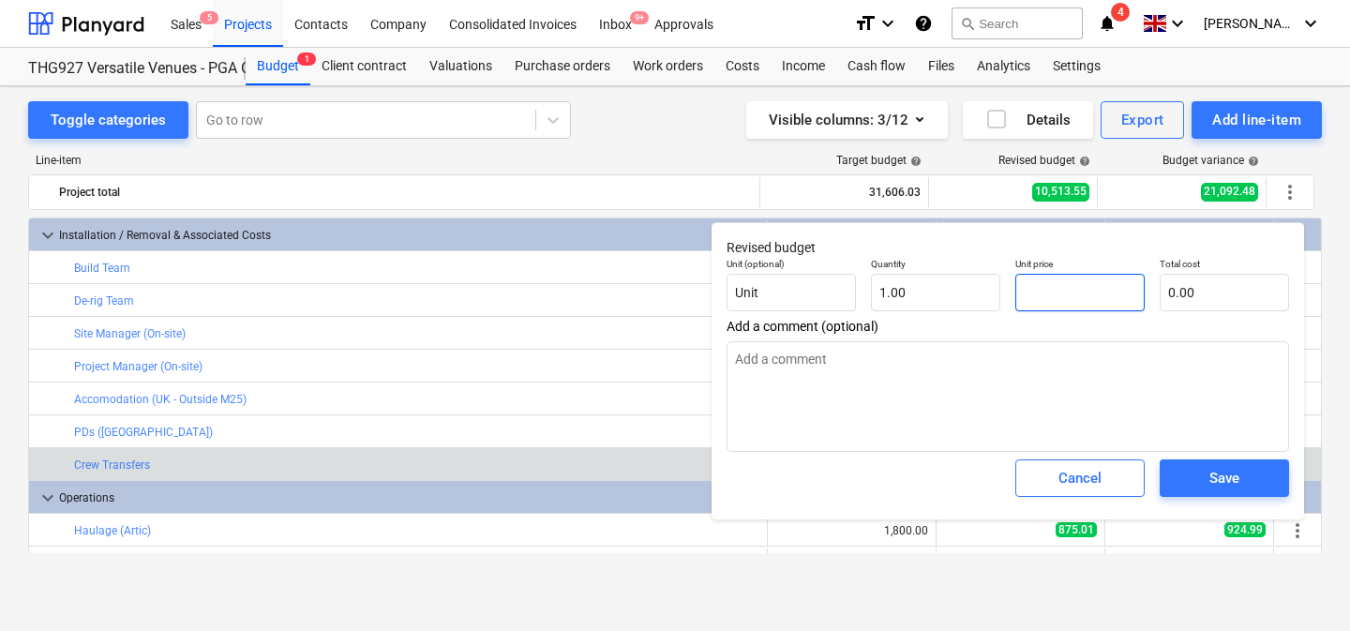
click at [1039, 306] on input "text" at bounding box center [1079, 292] width 129 height 37
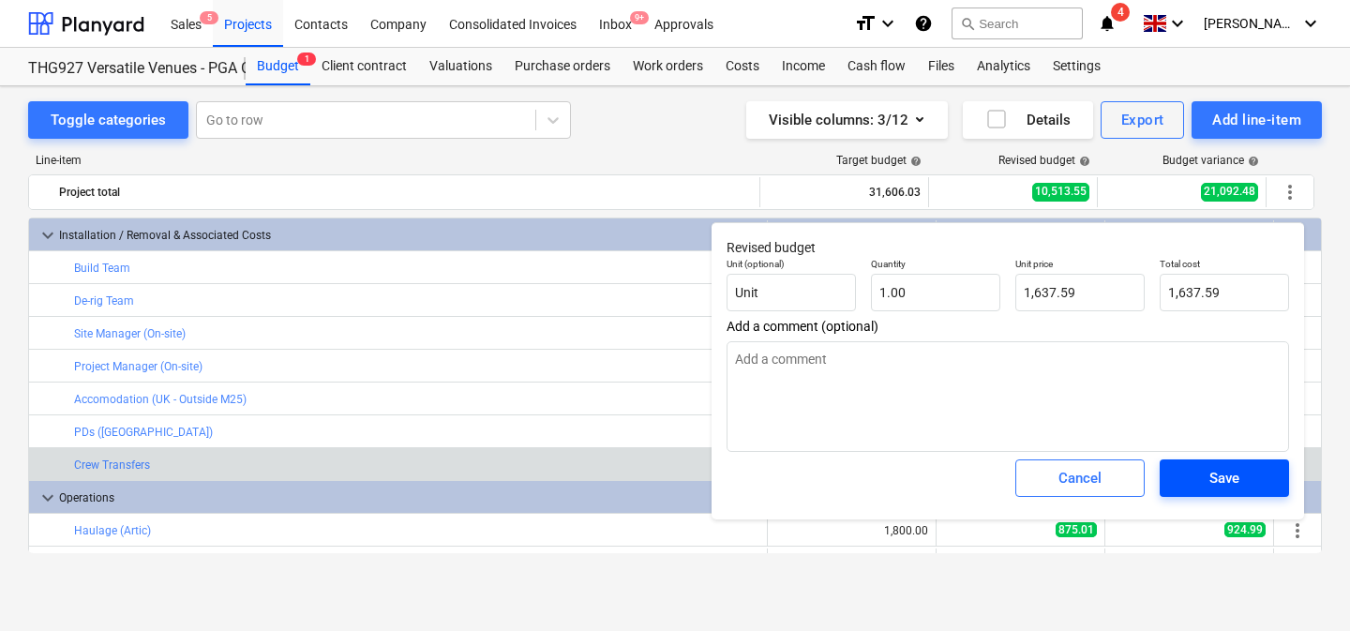
click at [1207, 473] on span "Save" at bounding box center [1224, 478] width 84 height 24
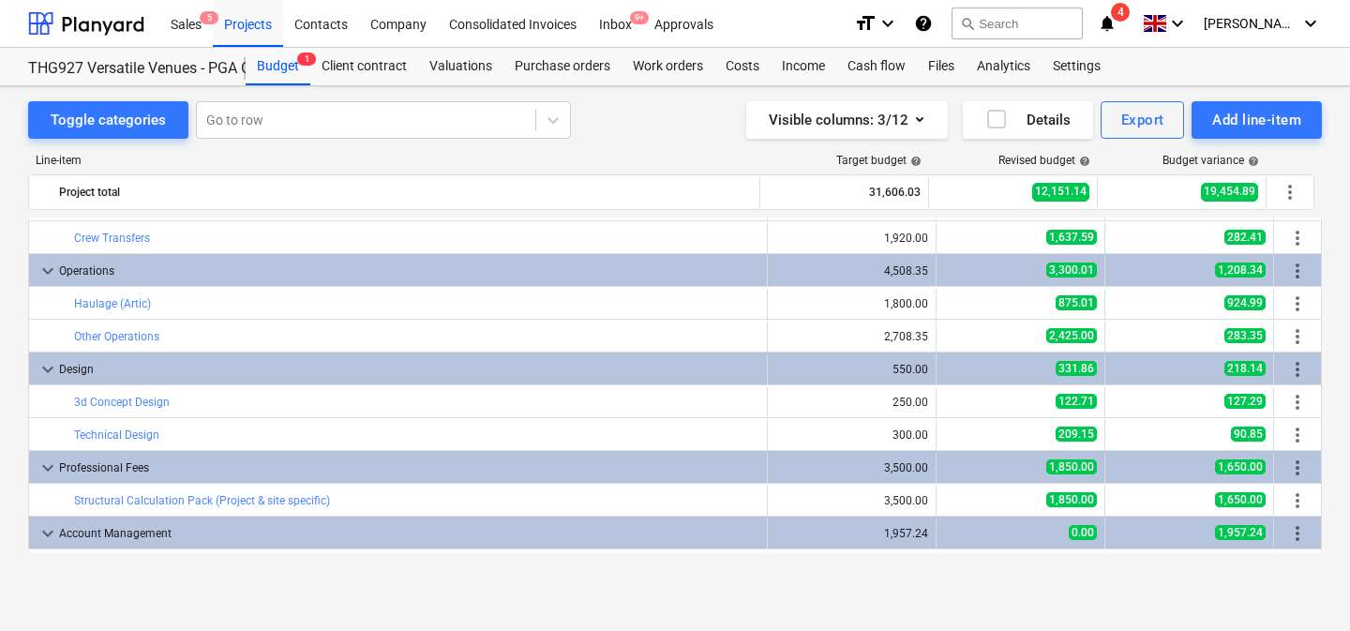
scroll to position [550, 0]
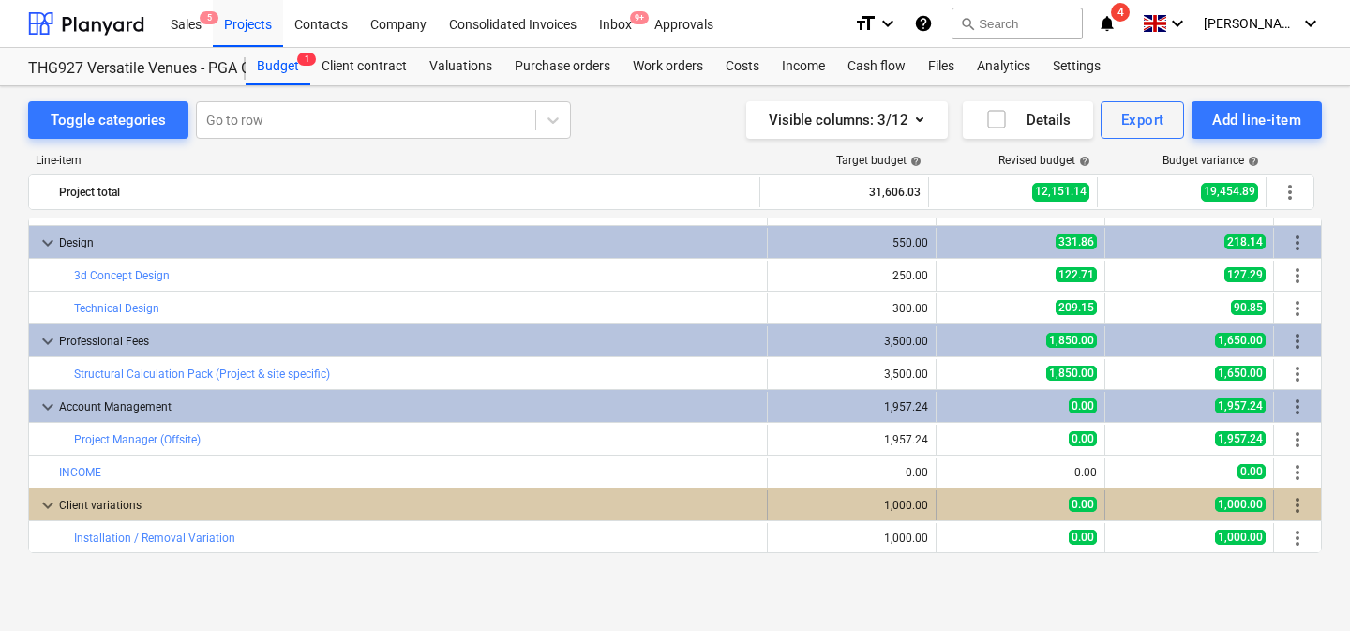
click at [971, 510] on div "0.00" at bounding box center [1020, 505] width 153 height 16
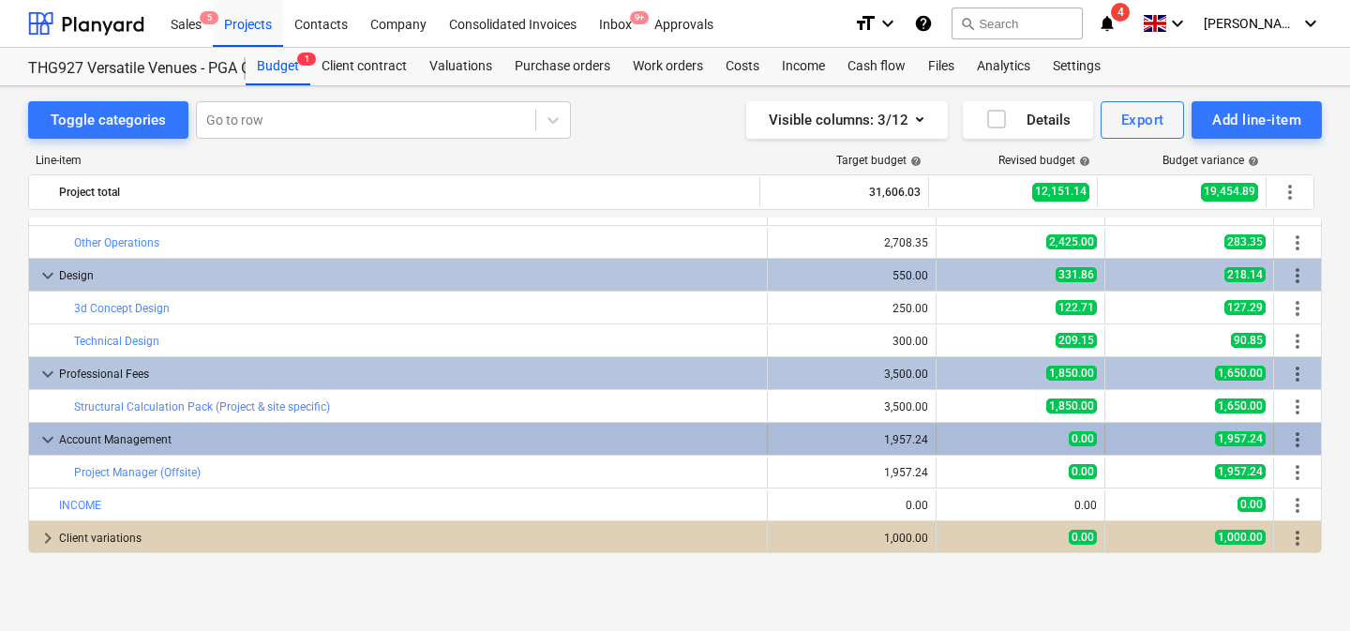
click at [987, 444] on div "0.00" at bounding box center [1020, 439] width 153 height 16
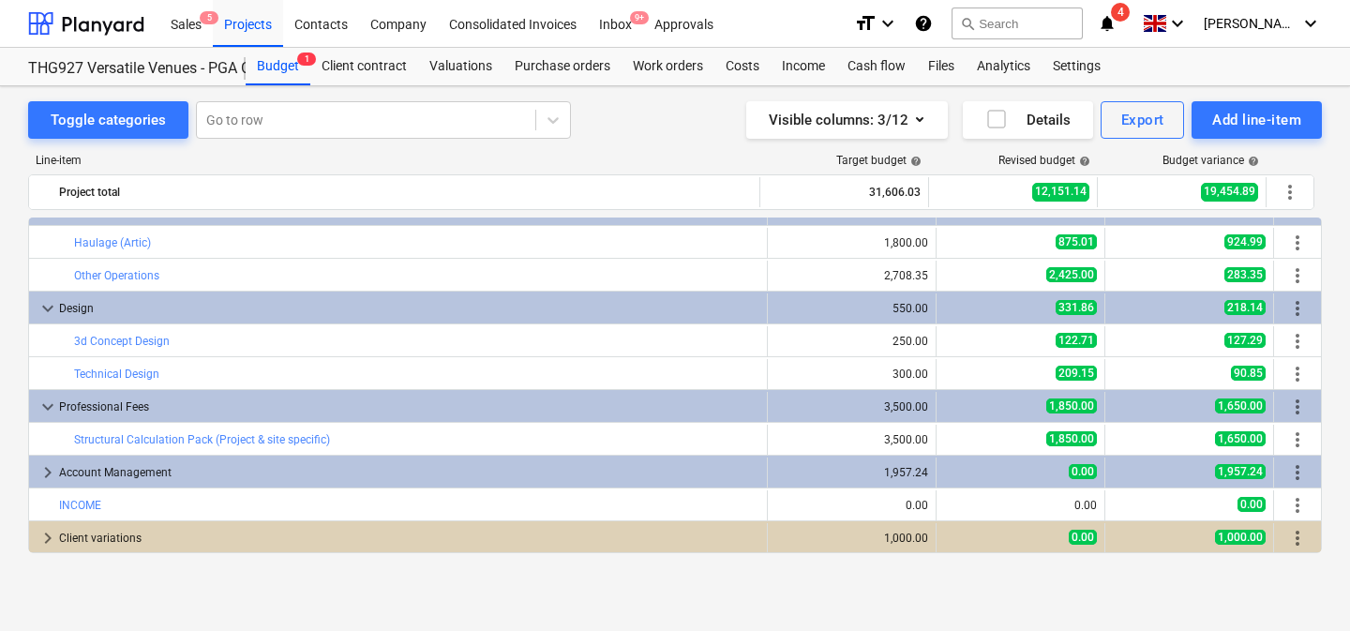
scroll to position [452, 0]
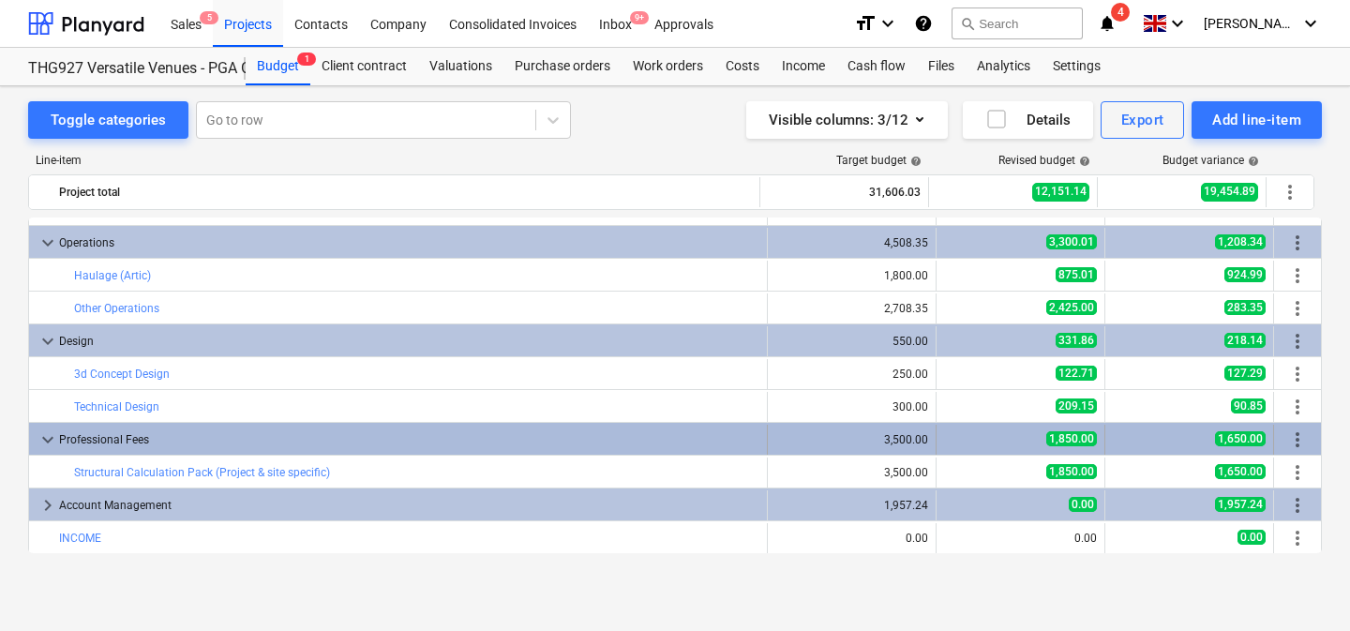
click at [994, 441] on div "1,850.00" at bounding box center [1020, 439] width 153 height 16
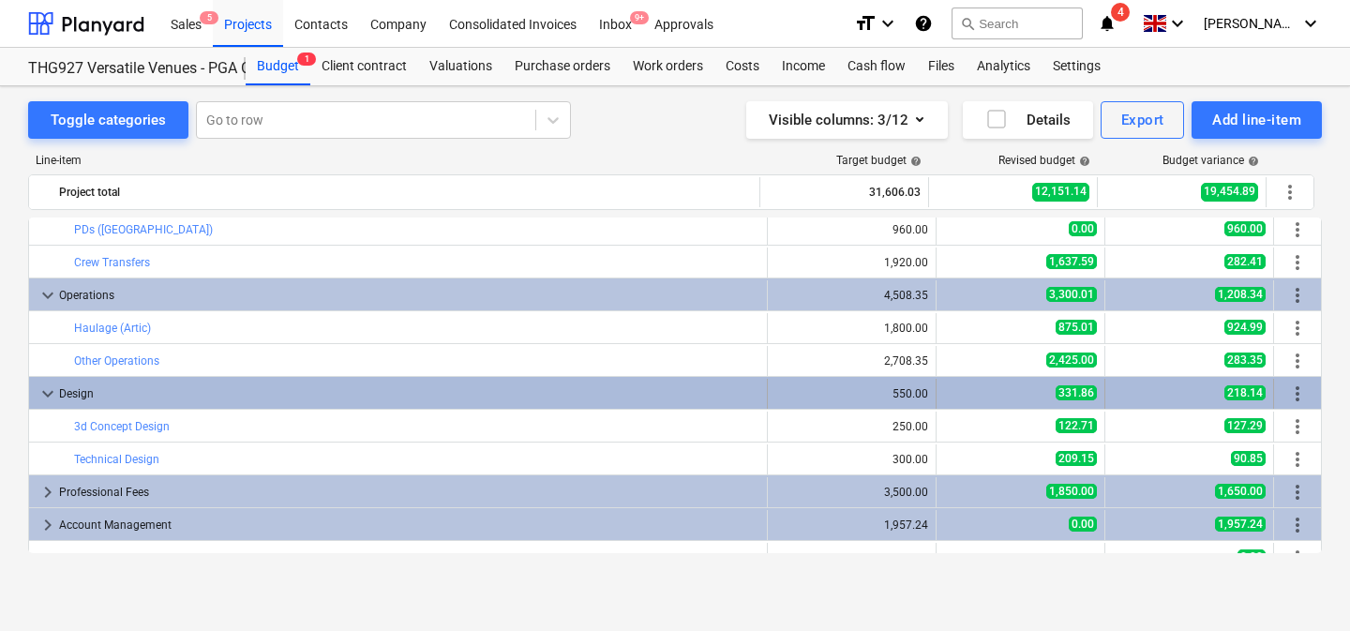
click at [999, 400] on div "331.86" at bounding box center [1020, 393] width 153 height 16
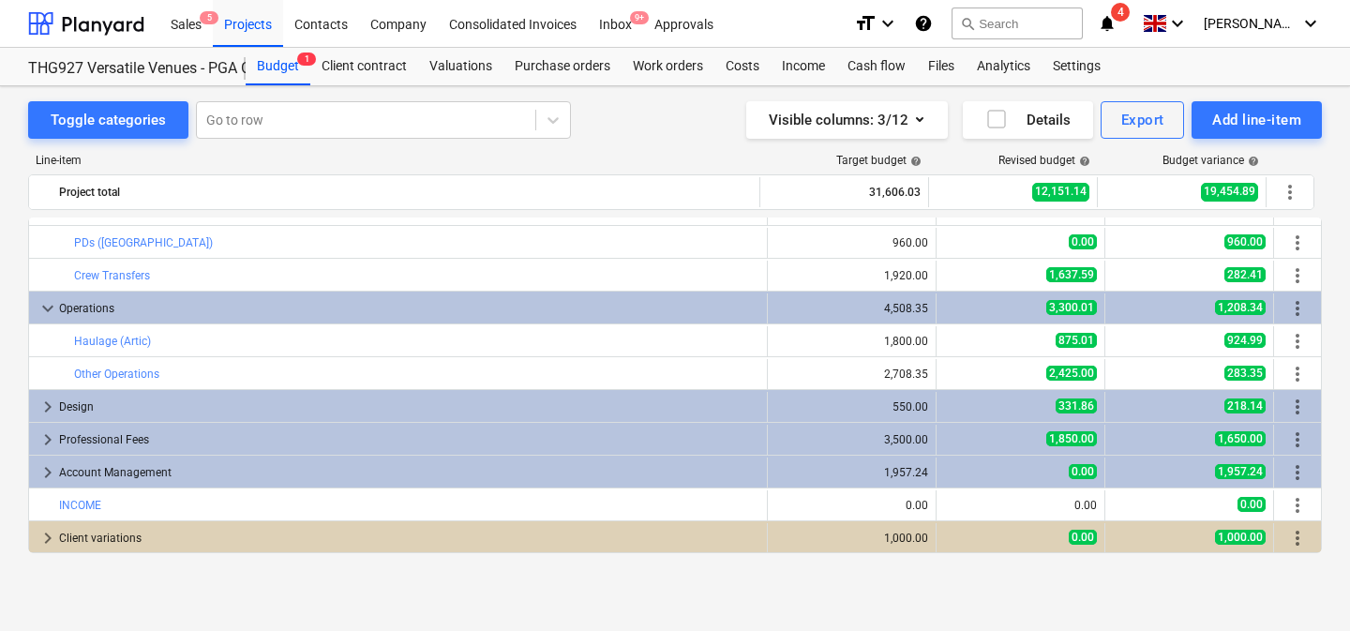
scroll to position [303, 0]
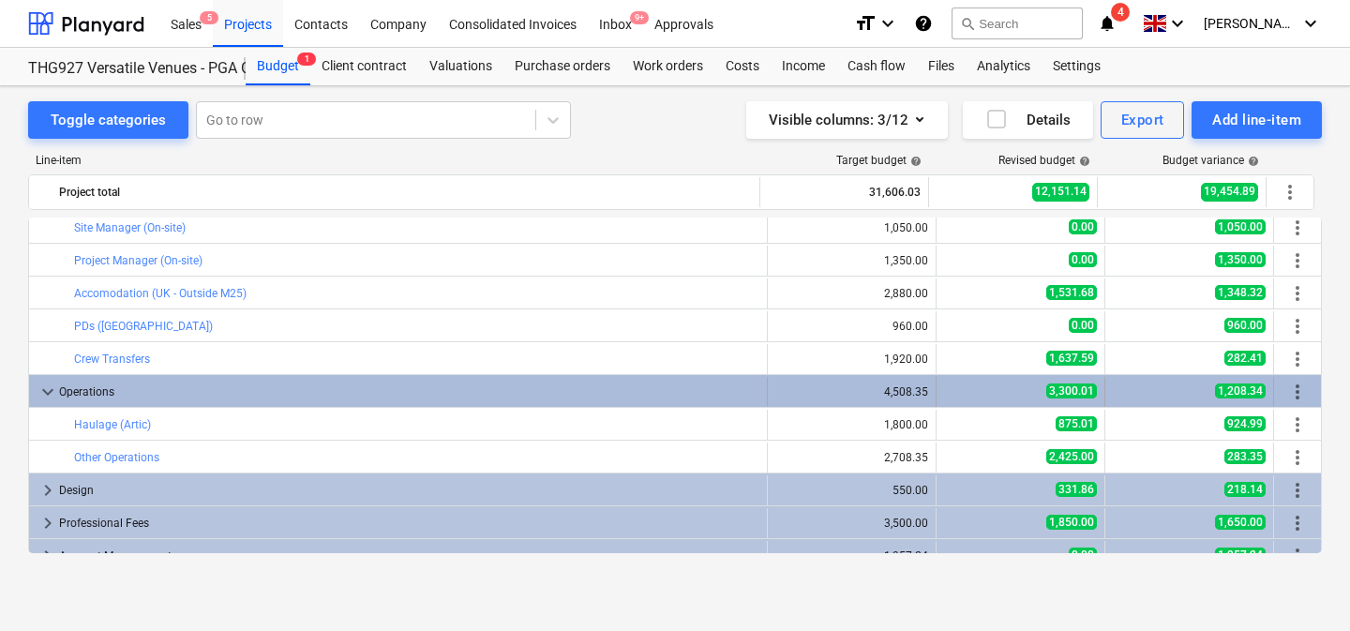
click at [995, 395] on div "3,300.01" at bounding box center [1020, 391] width 153 height 16
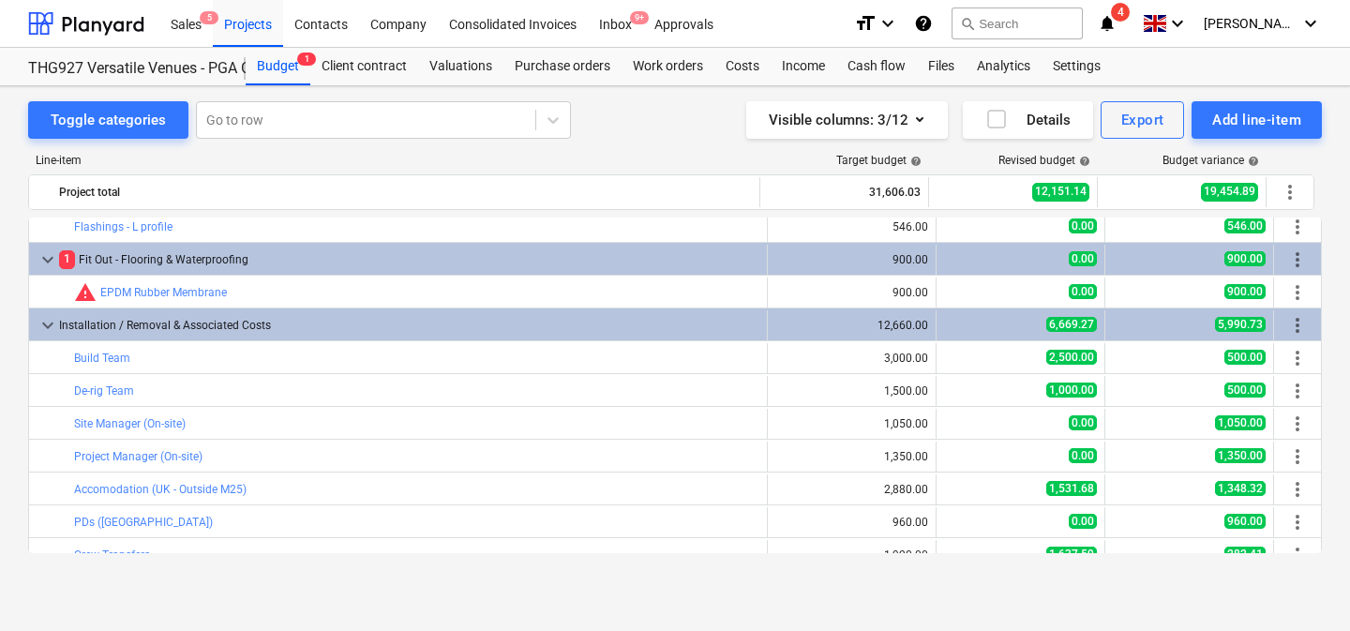
scroll to position [119, 0]
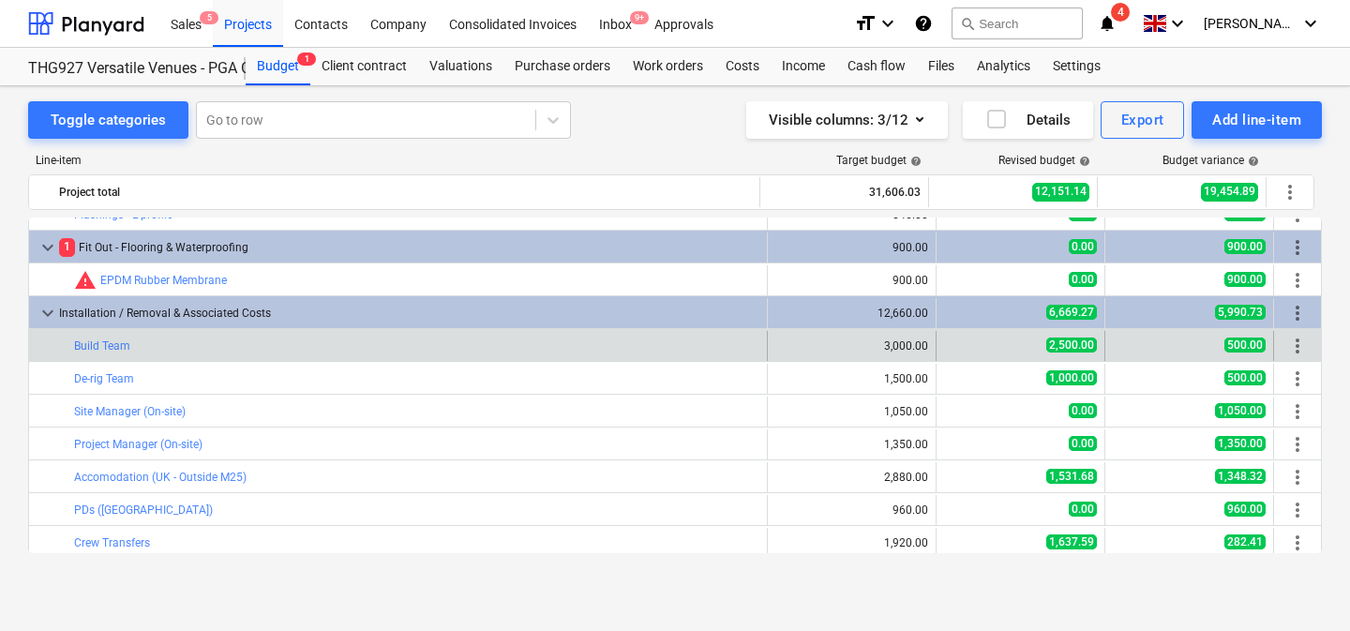
click at [990, 331] on div "edit 2,500.00" at bounding box center [1020, 346] width 153 height 30
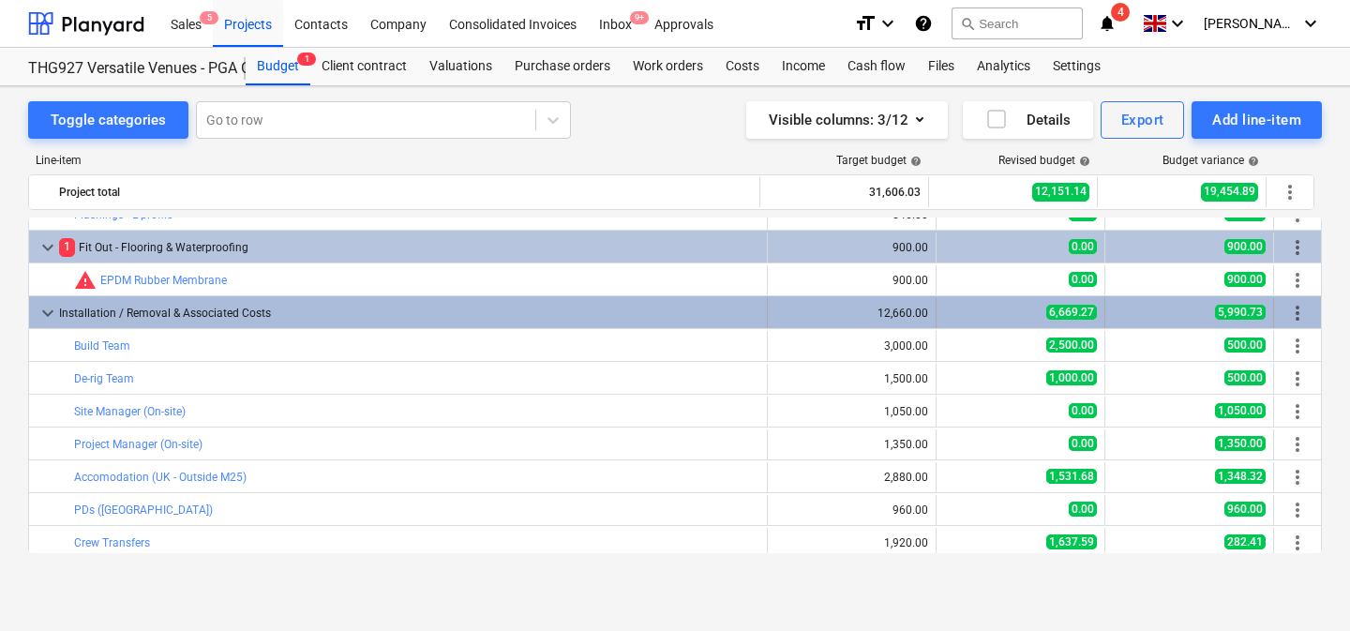
click at [991, 315] on div "6,669.27" at bounding box center [1020, 313] width 153 height 16
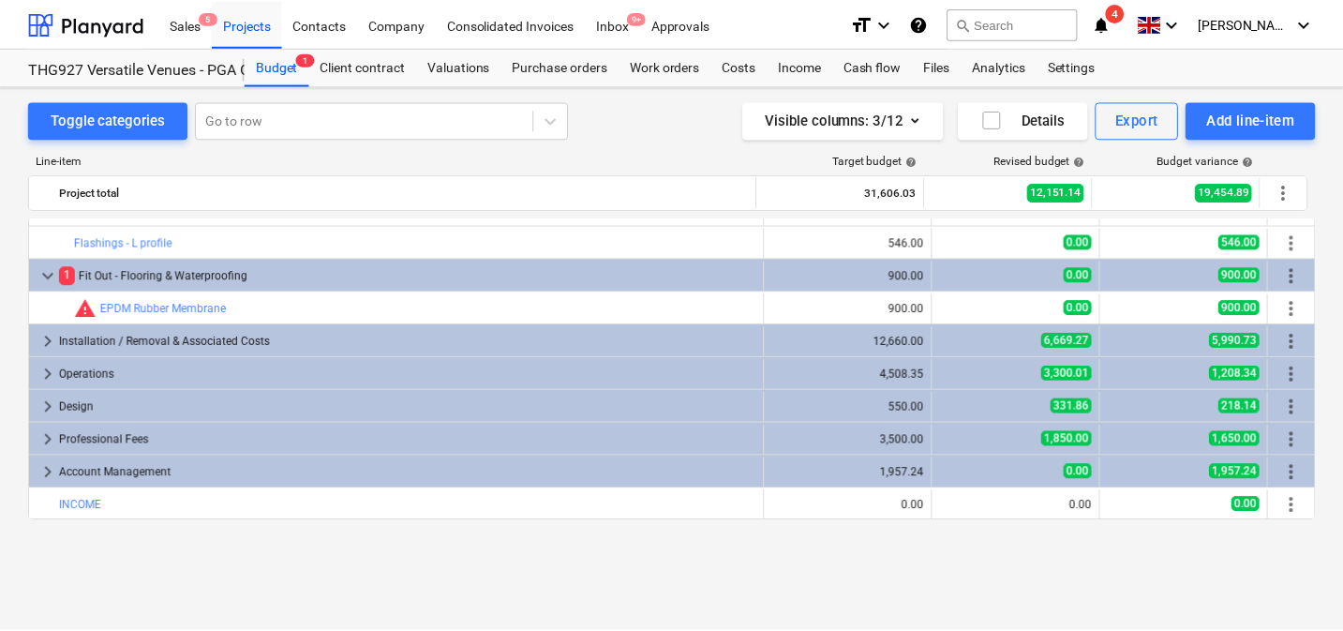
scroll to position [0, 0]
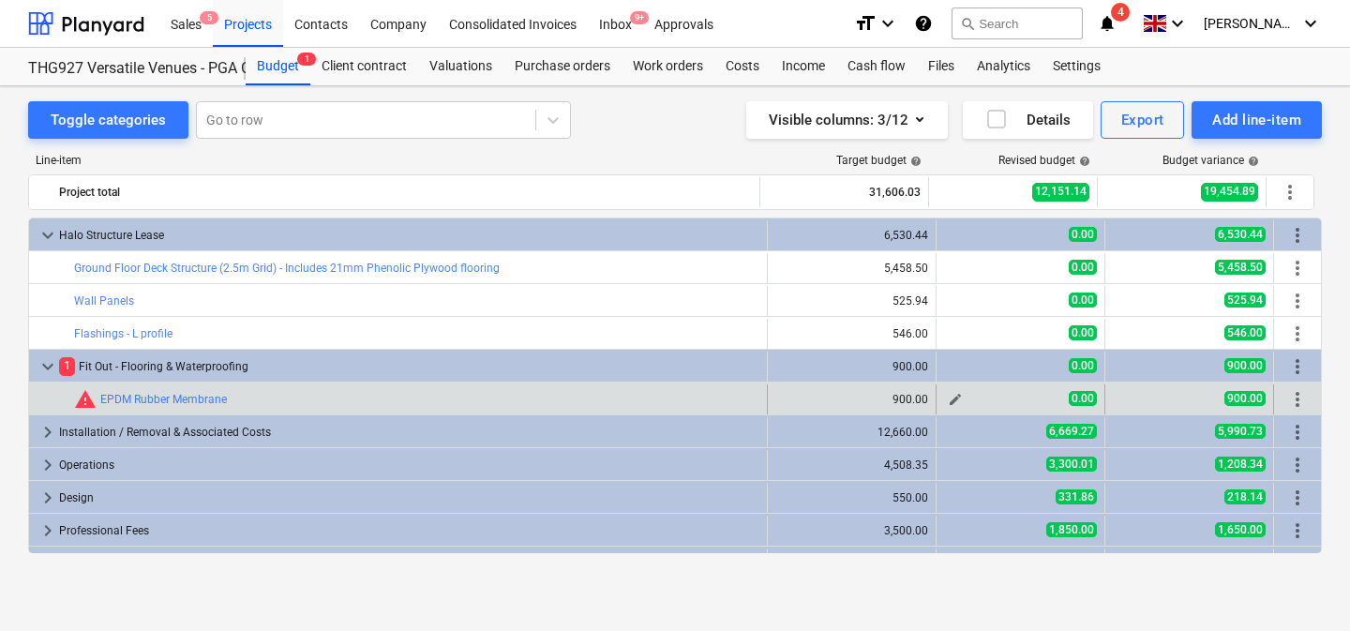
click at [954, 398] on span "edit" at bounding box center [955, 399] width 15 height 15
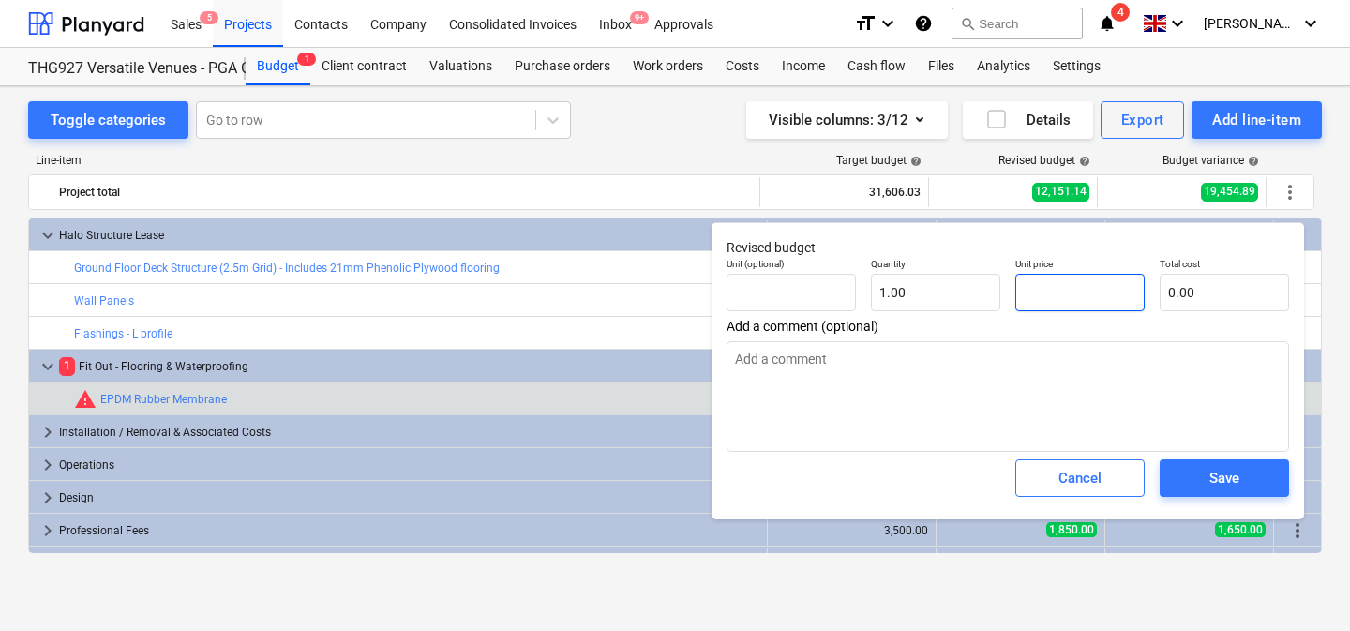
click at [1043, 292] on input "text" at bounding box center [1079, 292] width 129 height 37
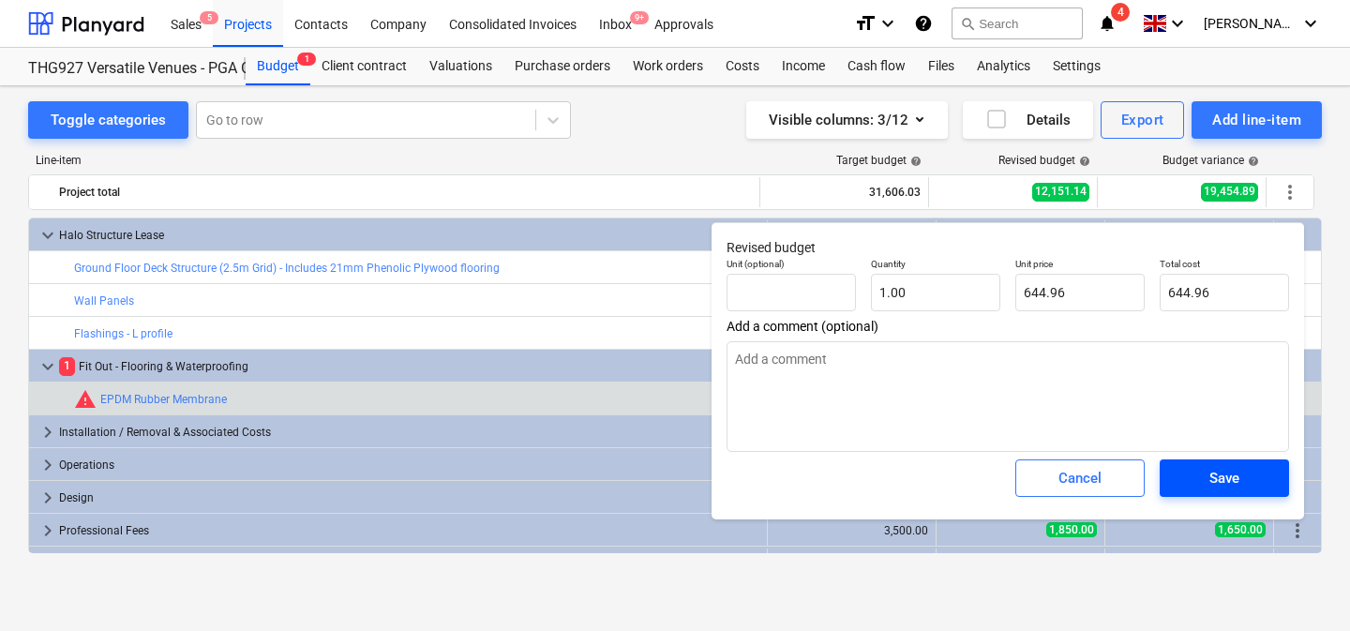
click at [1262, 468] on span "Save" at bounding box center [1224, 478] width 84 height 24
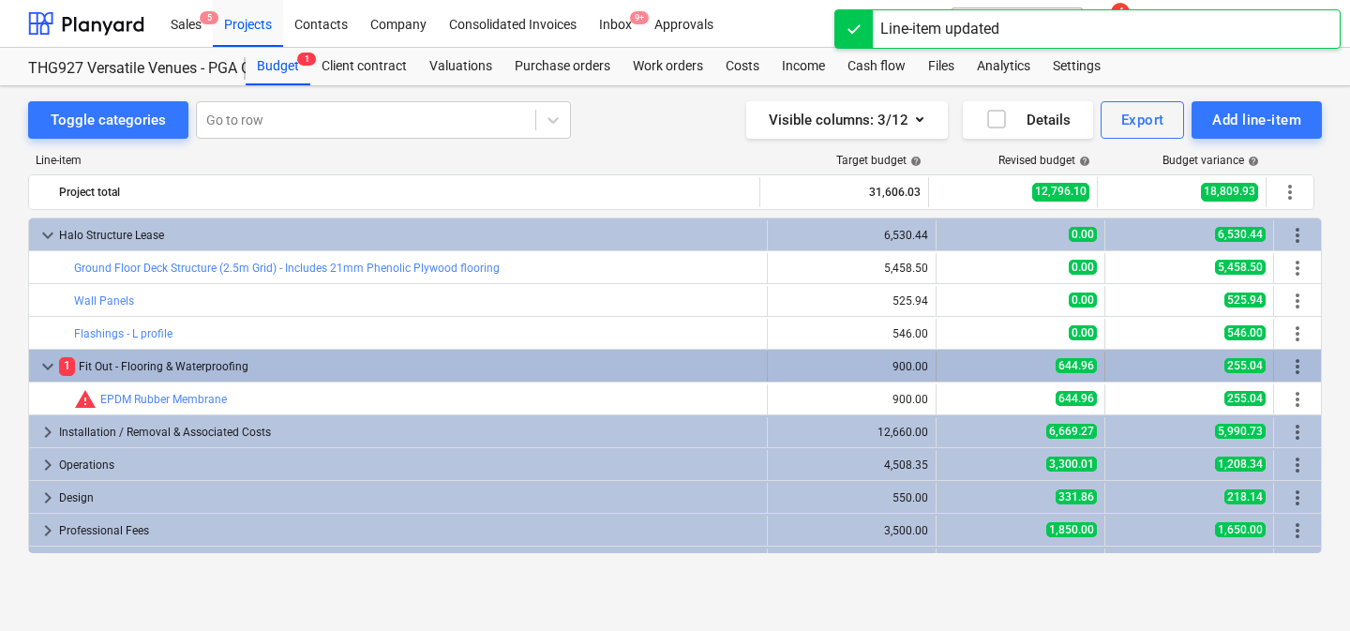
click at [997, 365] on div "644.96" at bounding box center [1020, 366] width 153 height 16
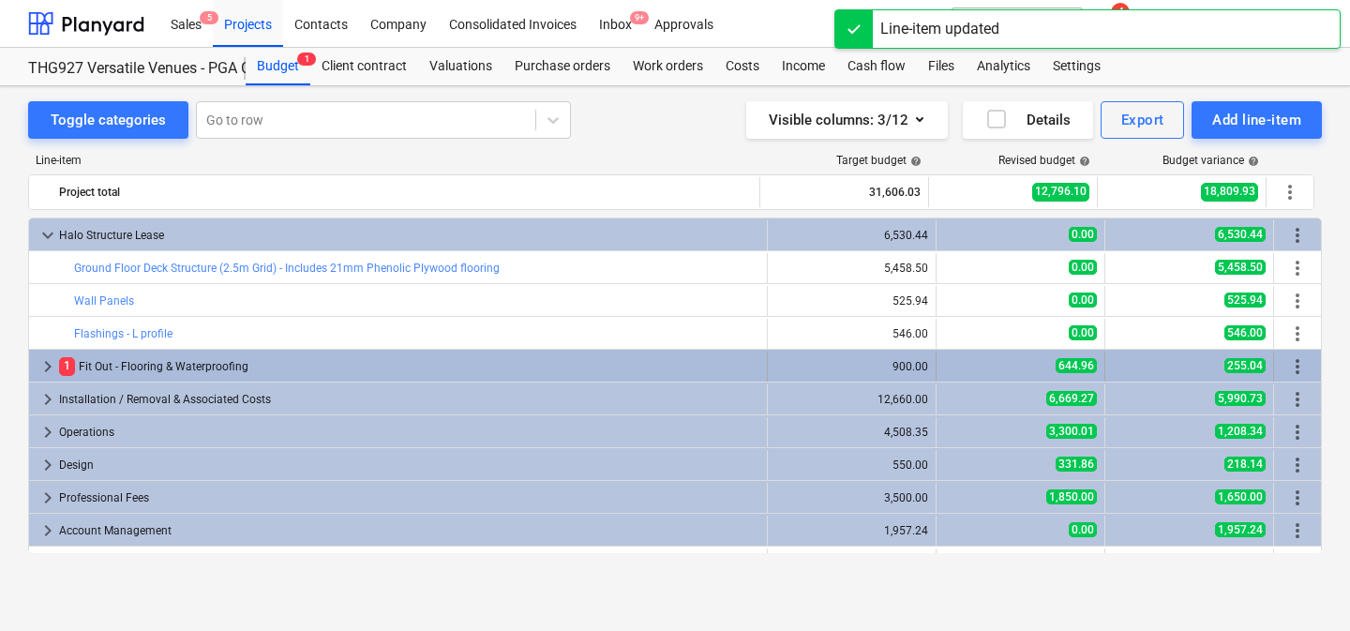
click at [951, 367] on div "644.96" at bounding box center [1020, 366] width 153 height 16
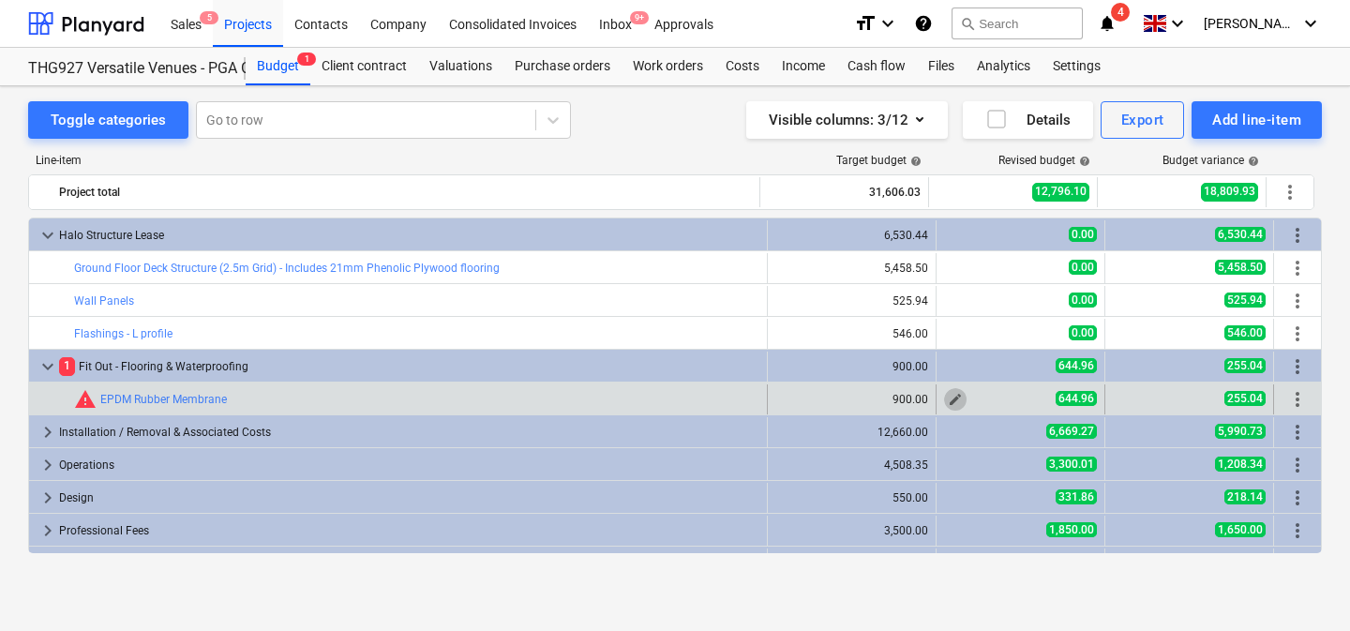
click at [957, 396] on button "edit" at bounding box center [955, 399] width 22 height 22
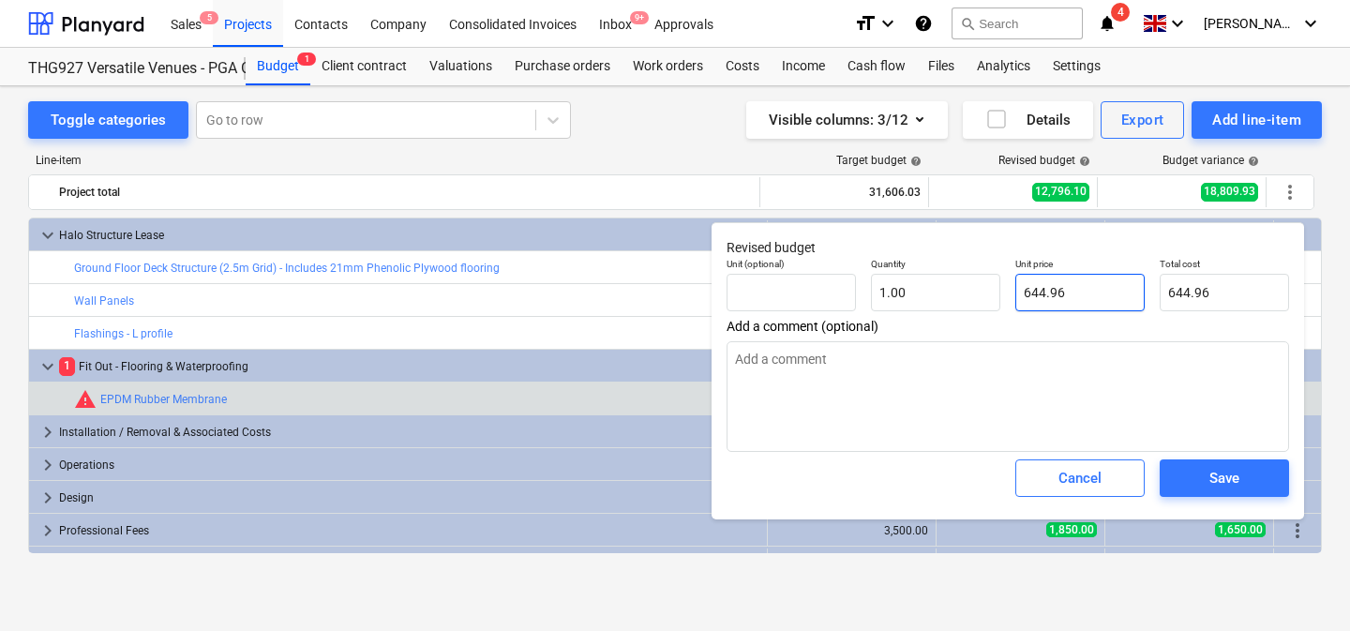
click at [1045, 295] on input "644.96" at bounding box center [1079, 292] width 129 height 37
click at [1241, 477] on span "Save" at bounding box center [1224, 478] width 84 height 24
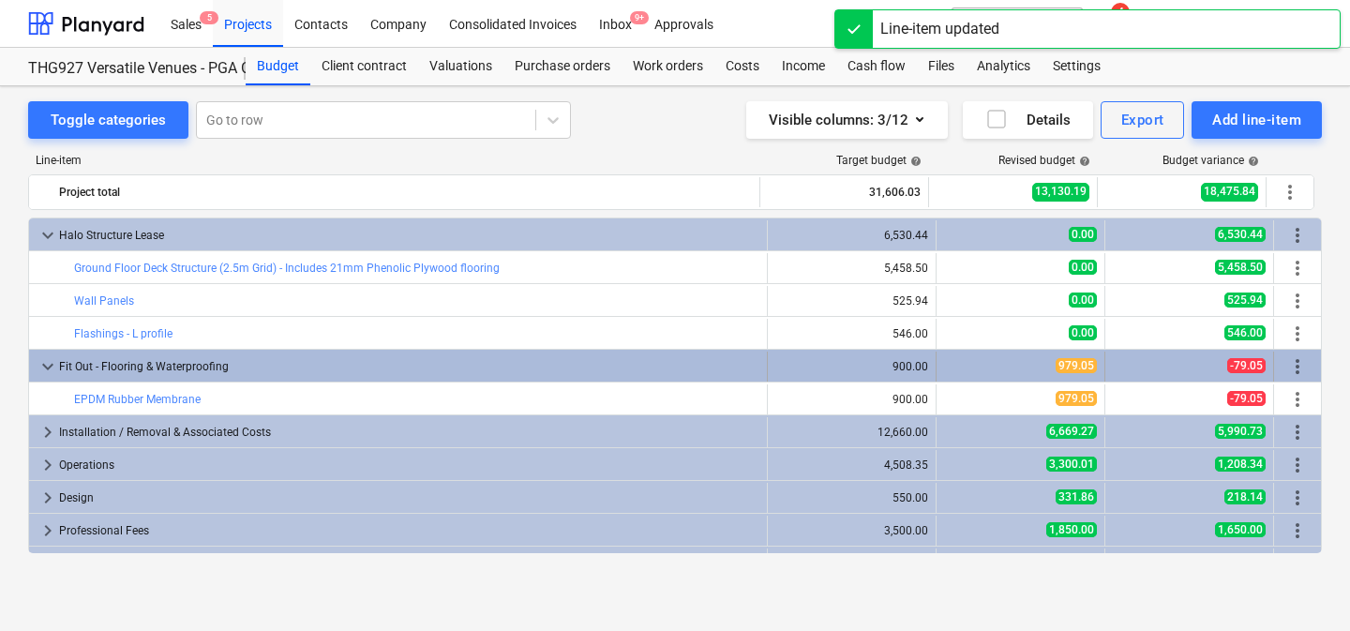
click at [990, 367] on div "979.05" at bounding box center [1020, 366] width 153 height 16
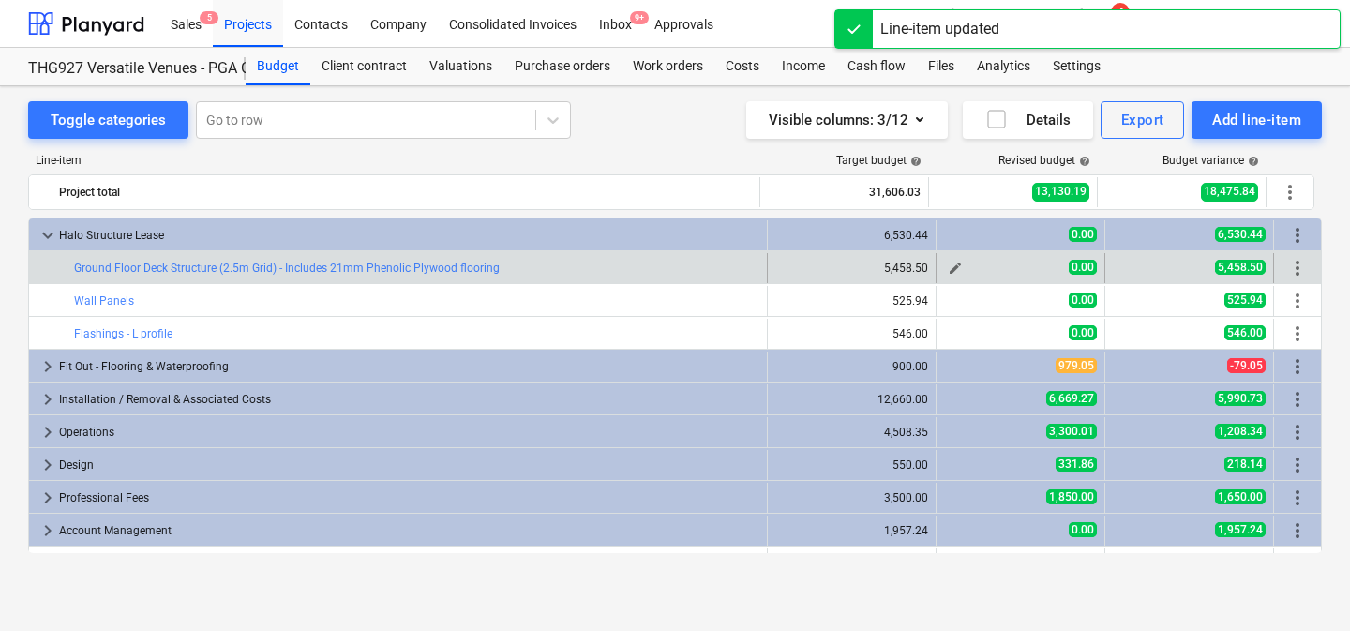
click at [948, 266] on span "edit" at bounding box center [955, 268] width 15 height 15
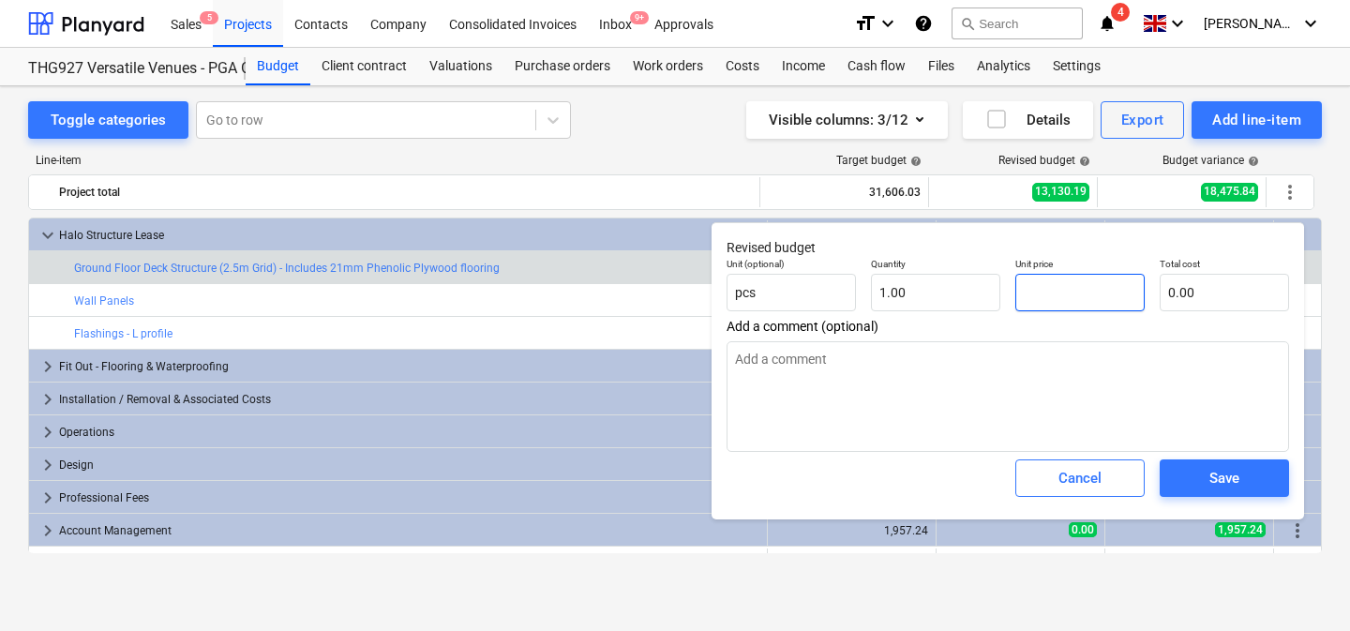
click at [1066, 286] on input "text" at bounding box center [1079, 292] width 129 height 37
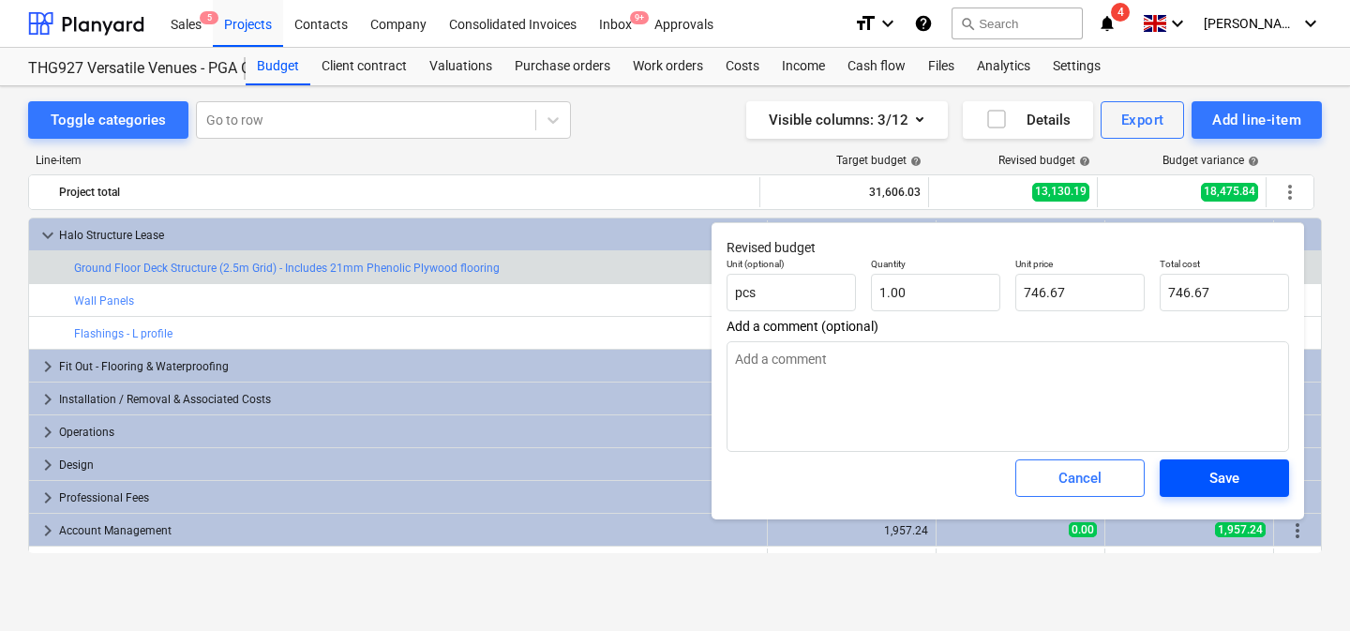
click at [1230, 473] on div "Save" at bounding box center [1224, 478] width 30 height 24
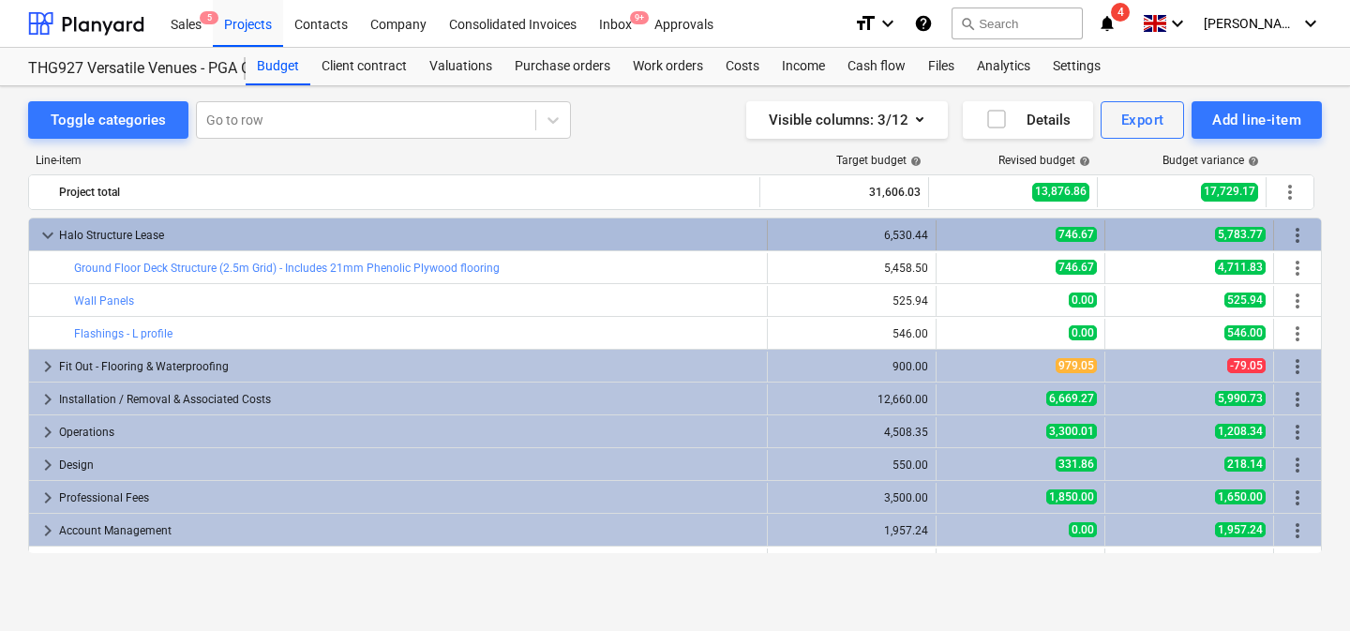
click at [991, 242] on div "746.67" at bounding box center [1020, 235] width 153 height 16
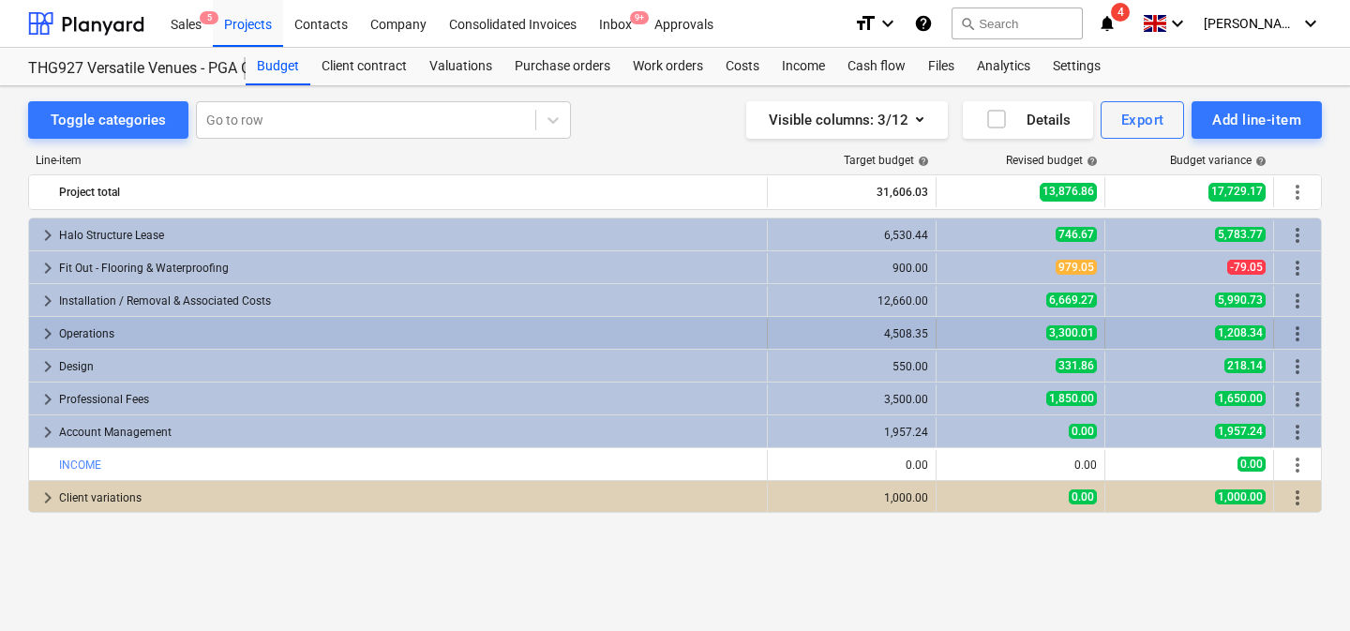
click at [1002, 322] on div "3,300.01" at bounding box center [1020, 334] width 153 height 30
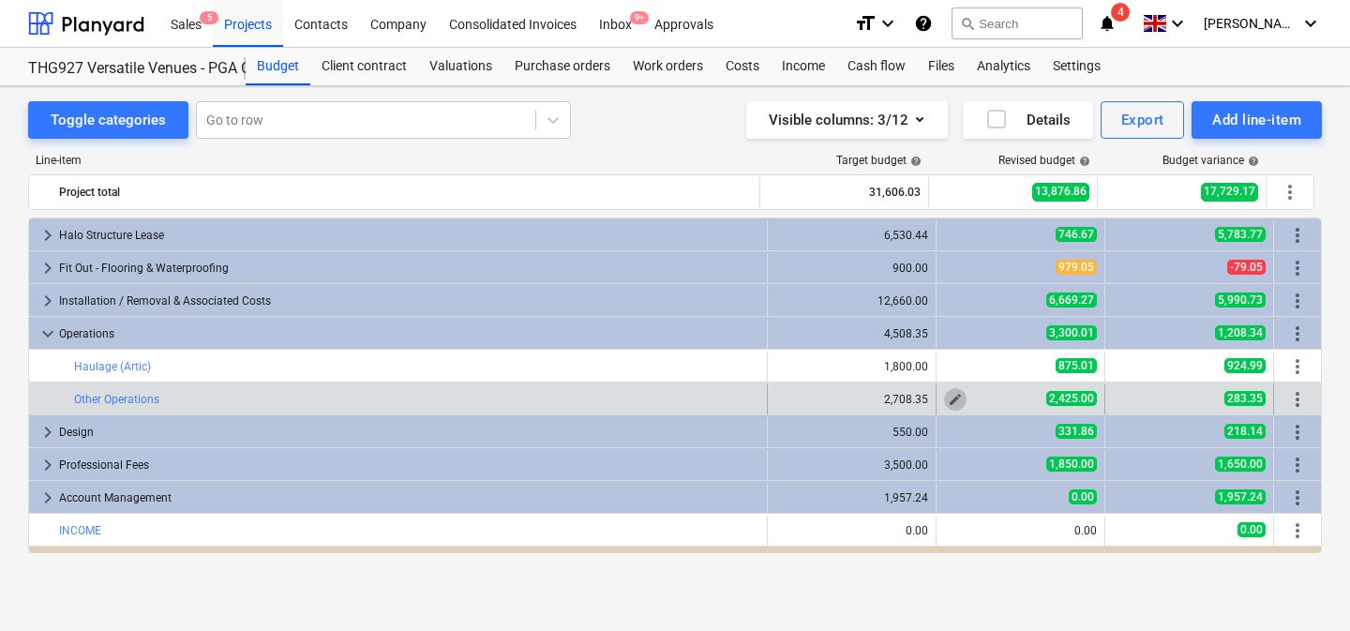
click at [952, 397] on span "edit" at bounding box center [955, 399] width 15 height 15
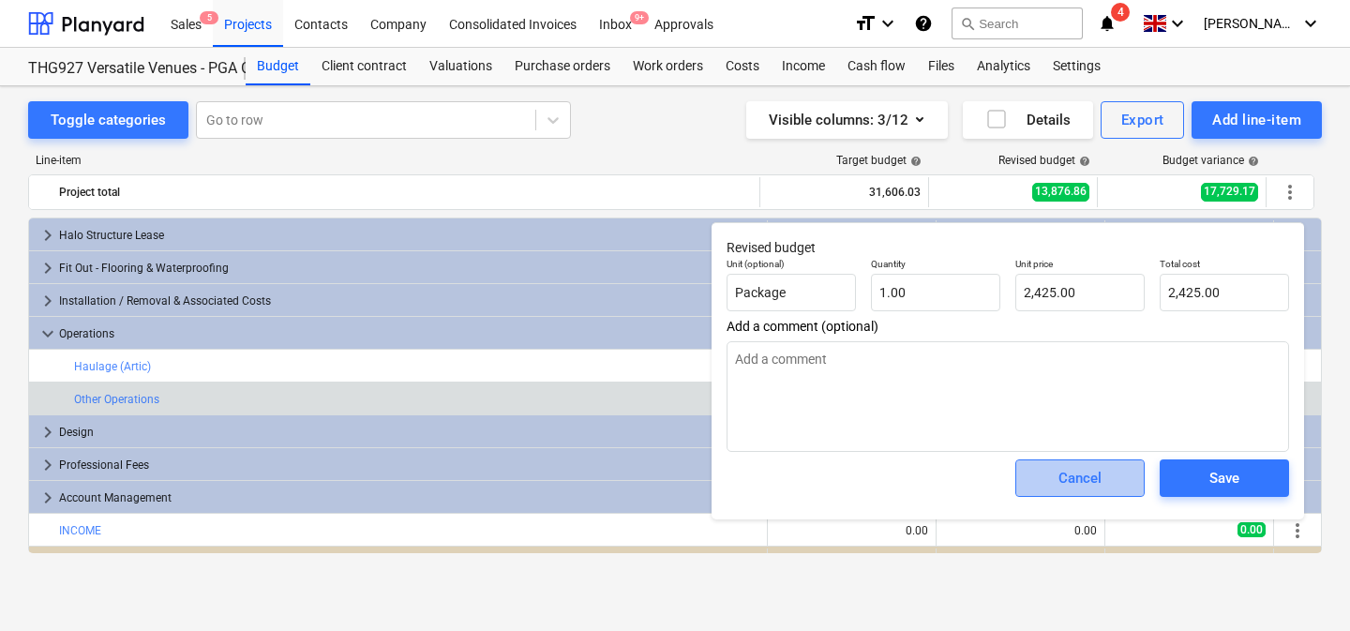
click at [1048, 480] on span "Cancel" at bounding box center [1080, 478] width 82 height 24
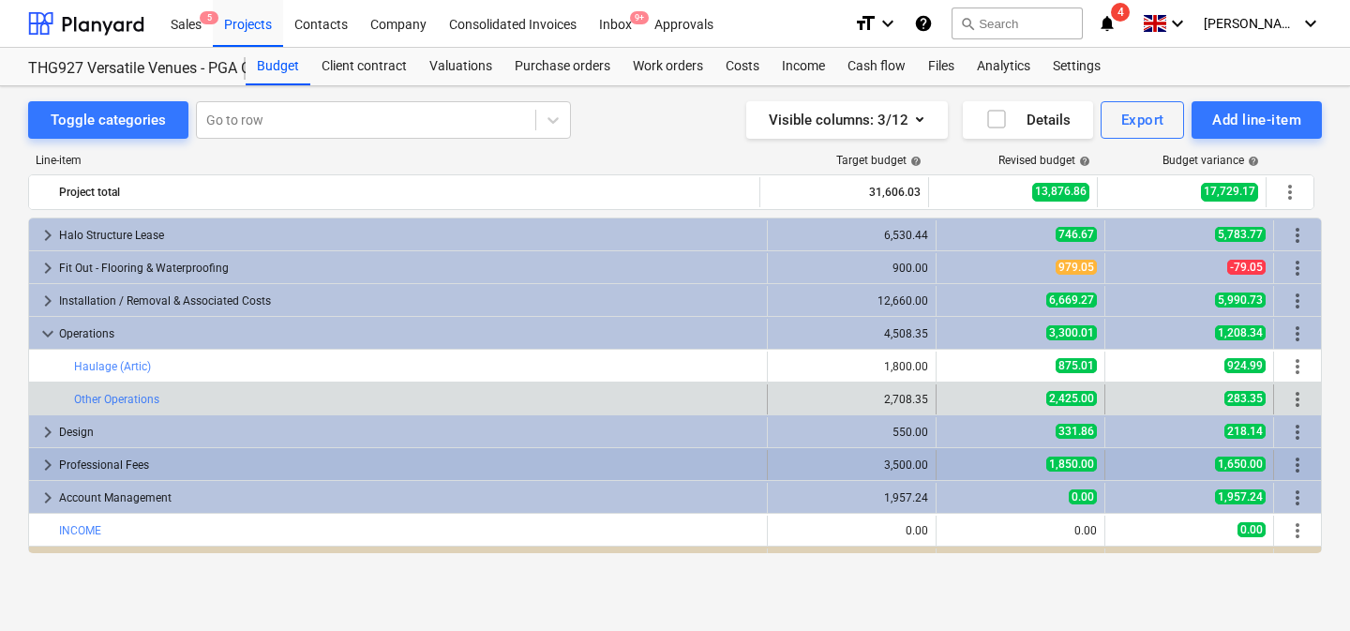
click at [1013, 460] on div "1,850.00" at bounding box center [1020, 464] width 153 height 16
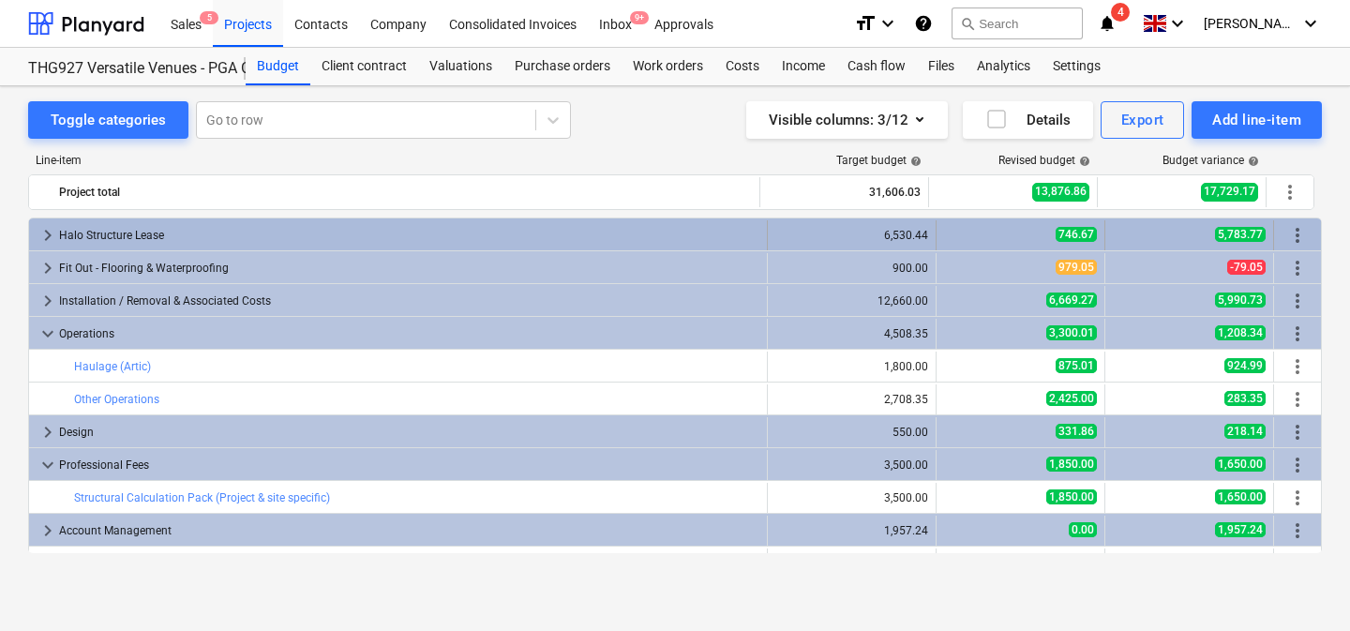
click at [1022, 229] on div "746.67" at bounding box center [1020, 235] width 153 height 16
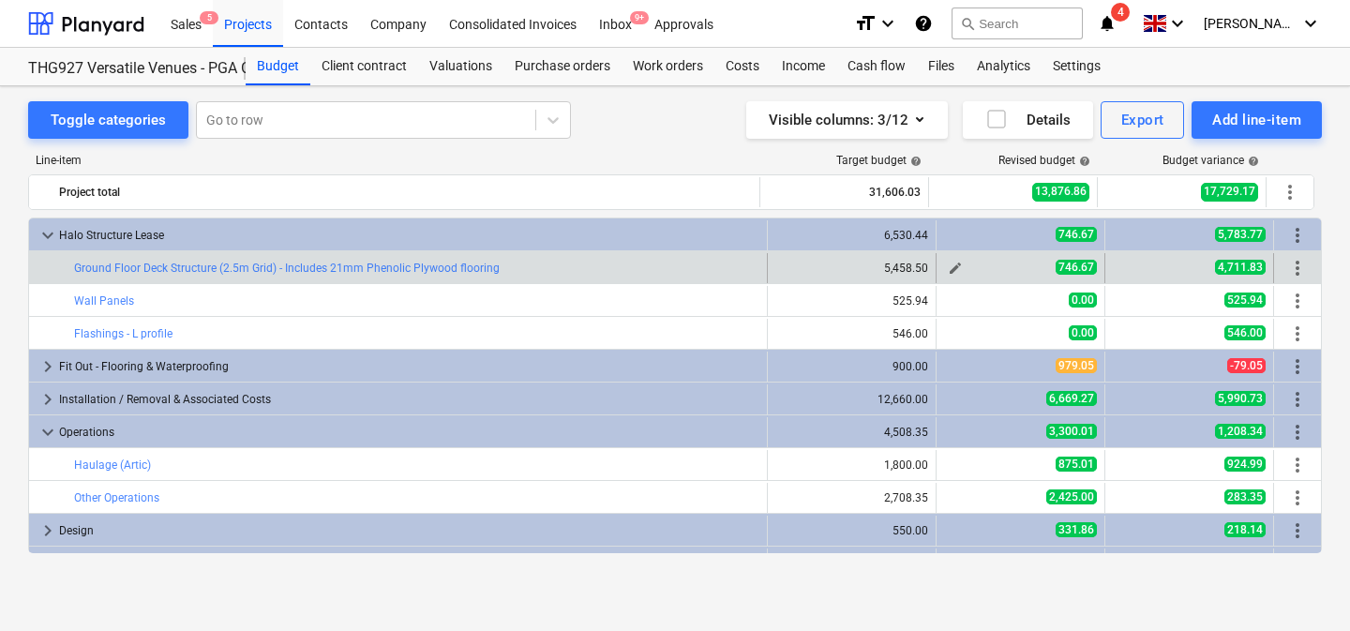
click at [948, 265] on span "edit" at bounding box center [955, 268] width 15 height 15
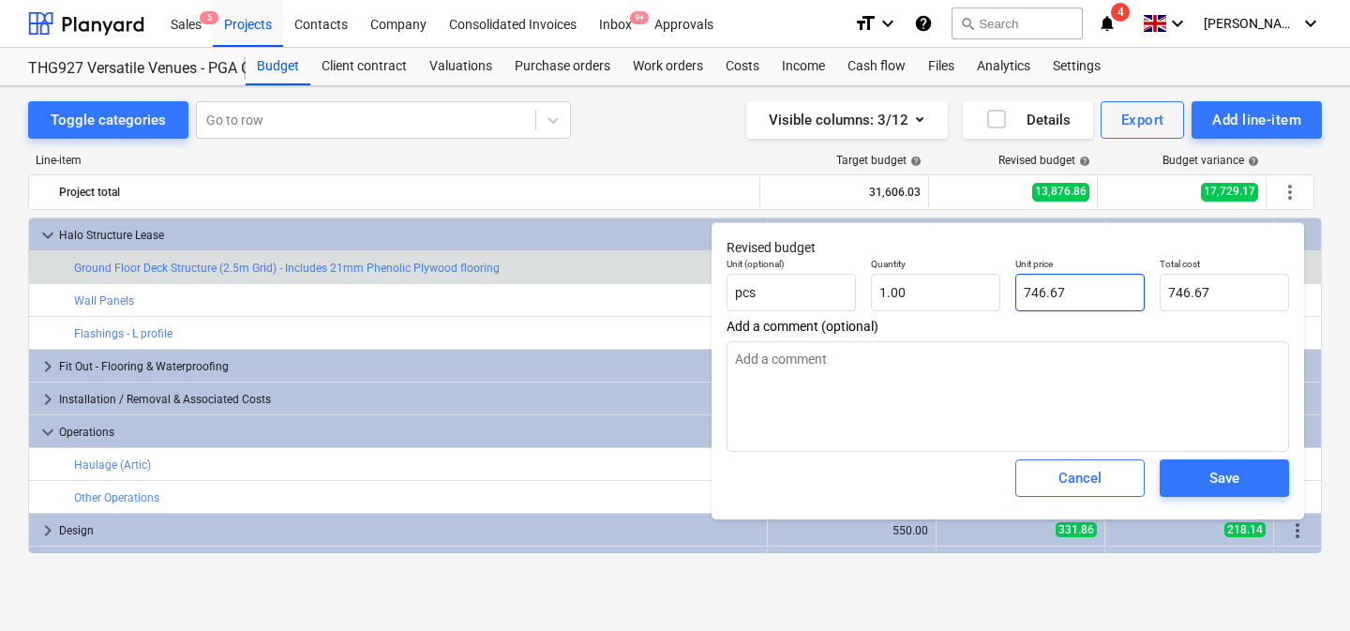
click at [1067, 285] on input "746.67" at bounding box center [1079, 292] width 129 height 37
click at [1227, 485] on div "Save" at bounding box center [1224, 478] width 30 height 24
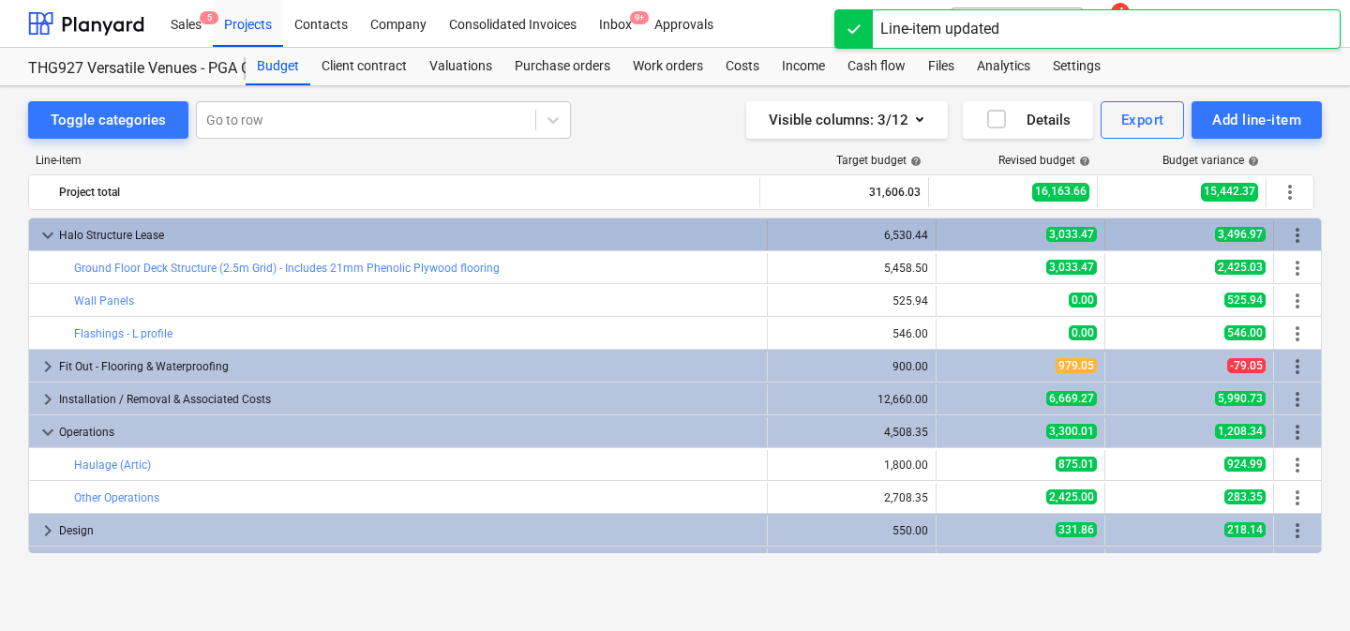
click at [804, 245] on div "6,530.44" at bounding box center [851, 235] width 153 height 30
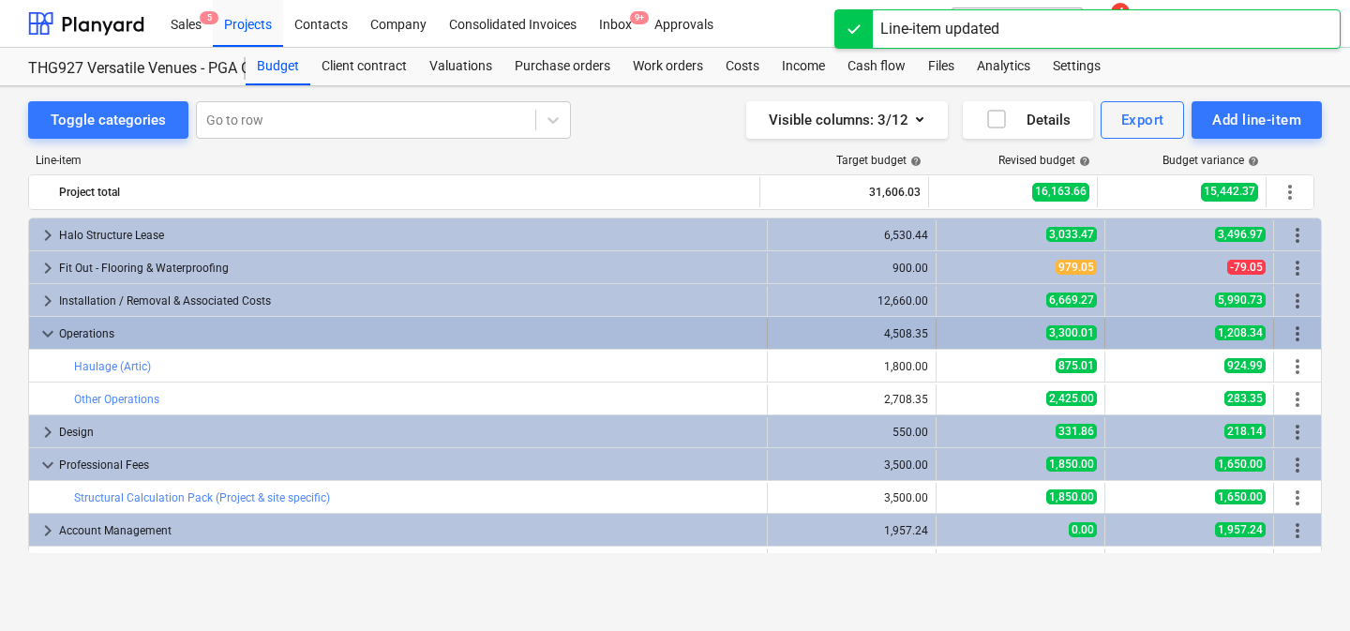
click at [800, 338] on div "4,508.35" at bounding box center [851, 333] width 153 height 13
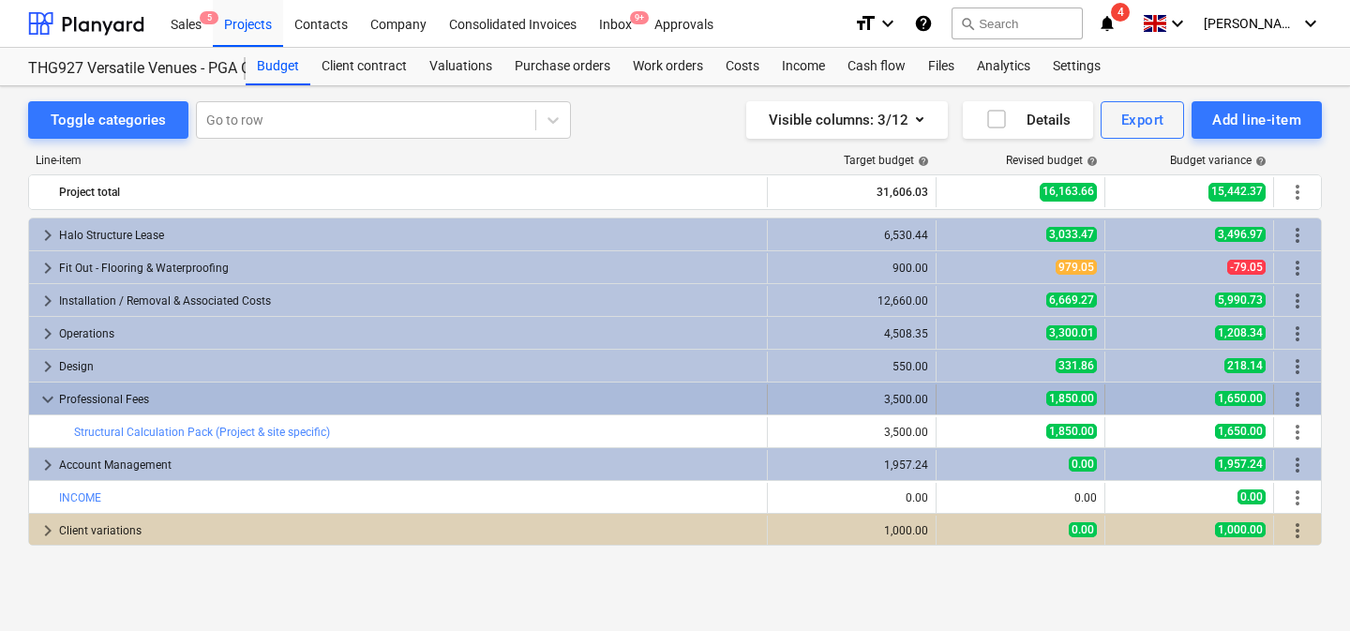
click at [785, 409] on div "3,500.00" at bounding box center [851, 399] width 153 height 30
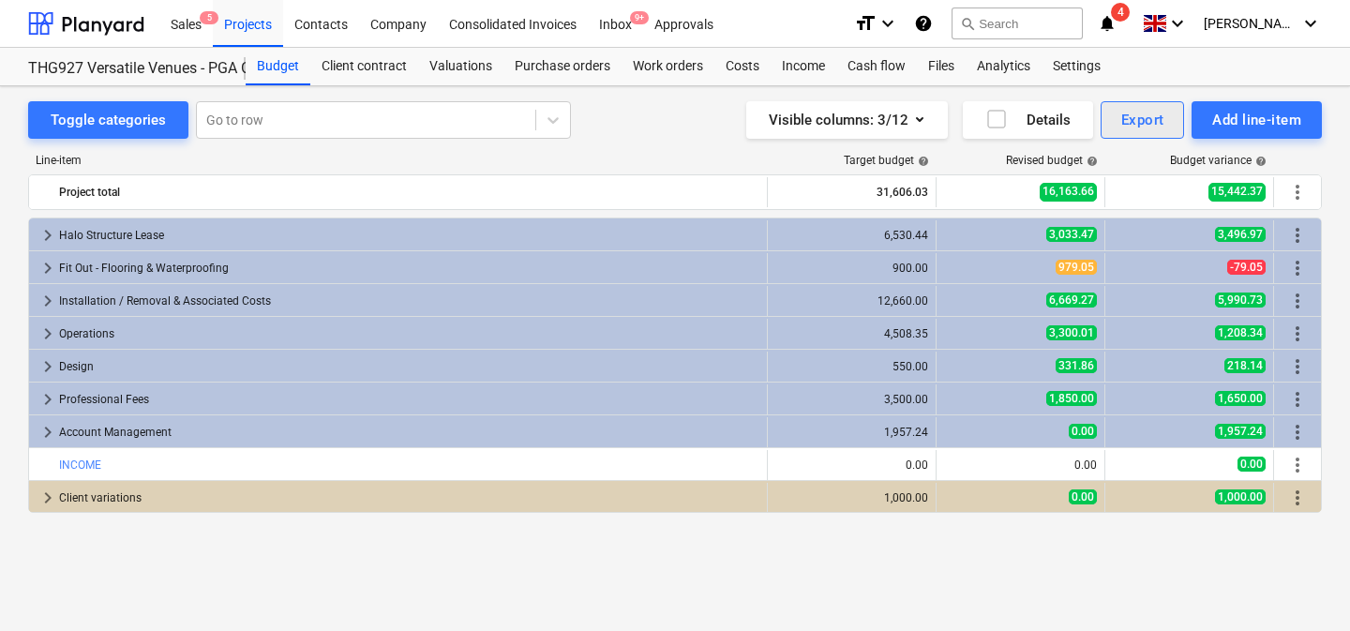
click at [1149, 115] on div "Export" at bounding box center [1142, 120] width 43 height 24
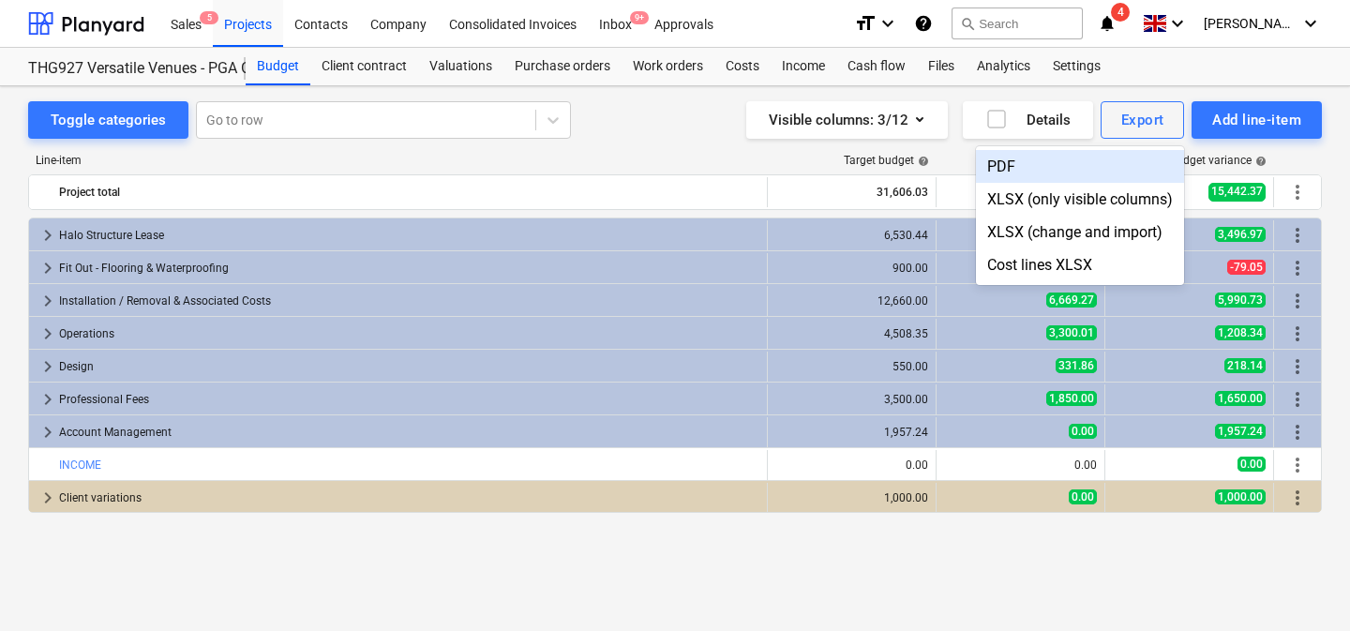
click at [1038, 165] on div "PDF" at bounding box center [1080, 166] width 208 height 33
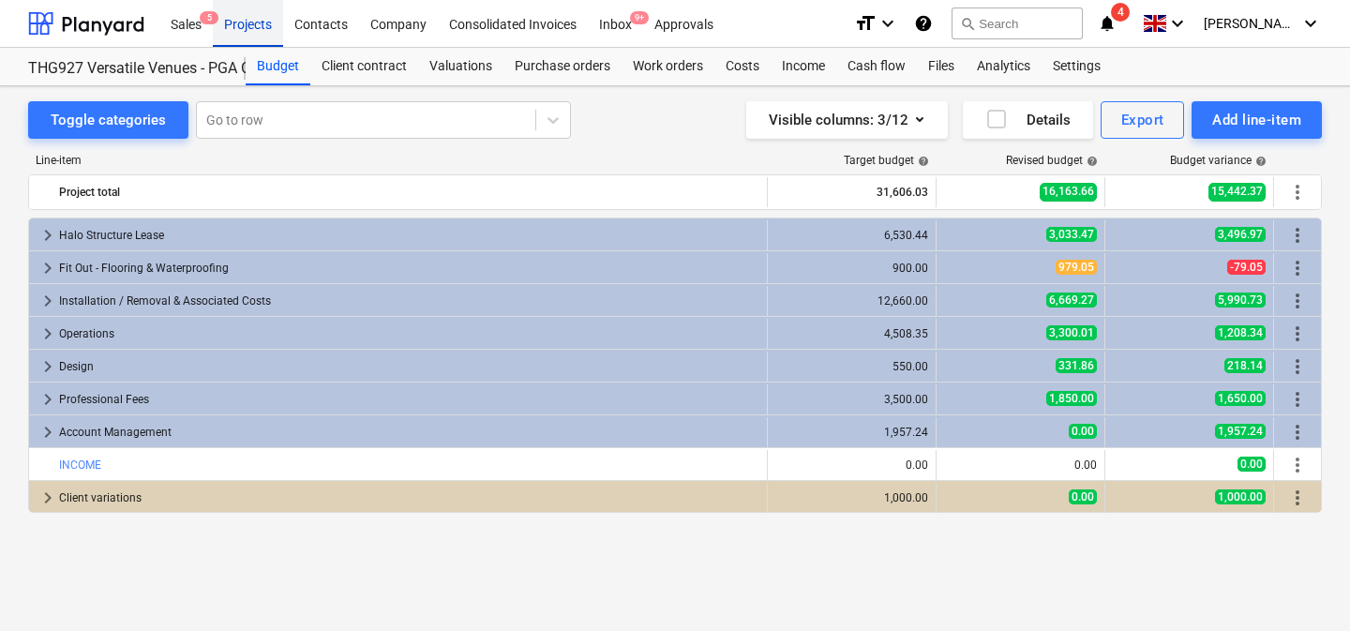
click at [248, 29] on div "Projects" at bounding box center [248, 23] width 70 height 48
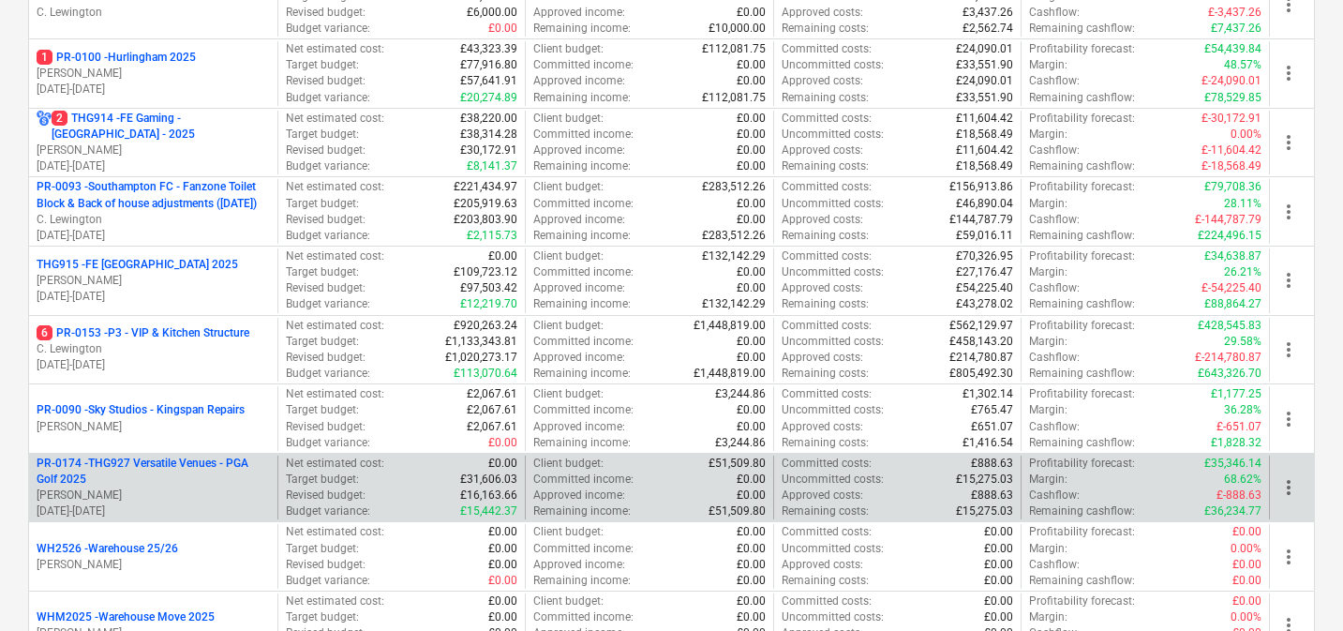
scroll to position [813, 0]
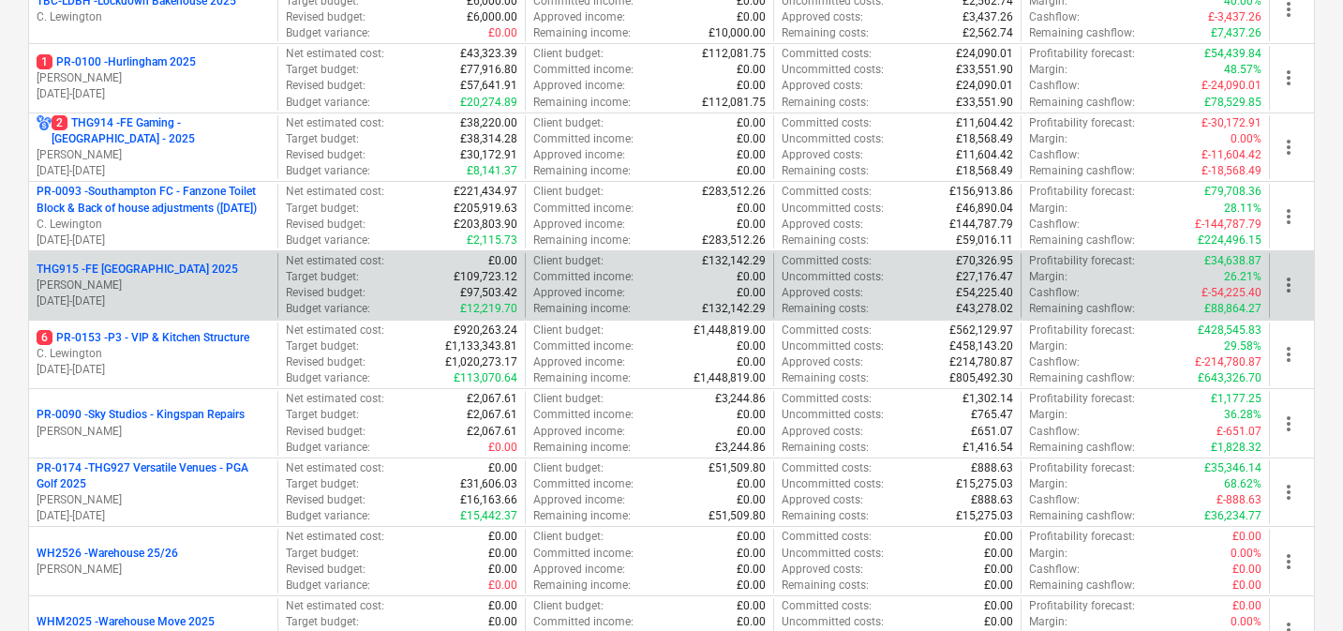
click at [147, 277] on p "THG915 - FE [GEOGRAPHIC_DATA] 2025" at bounding box center [138, 270] width 202 height 16
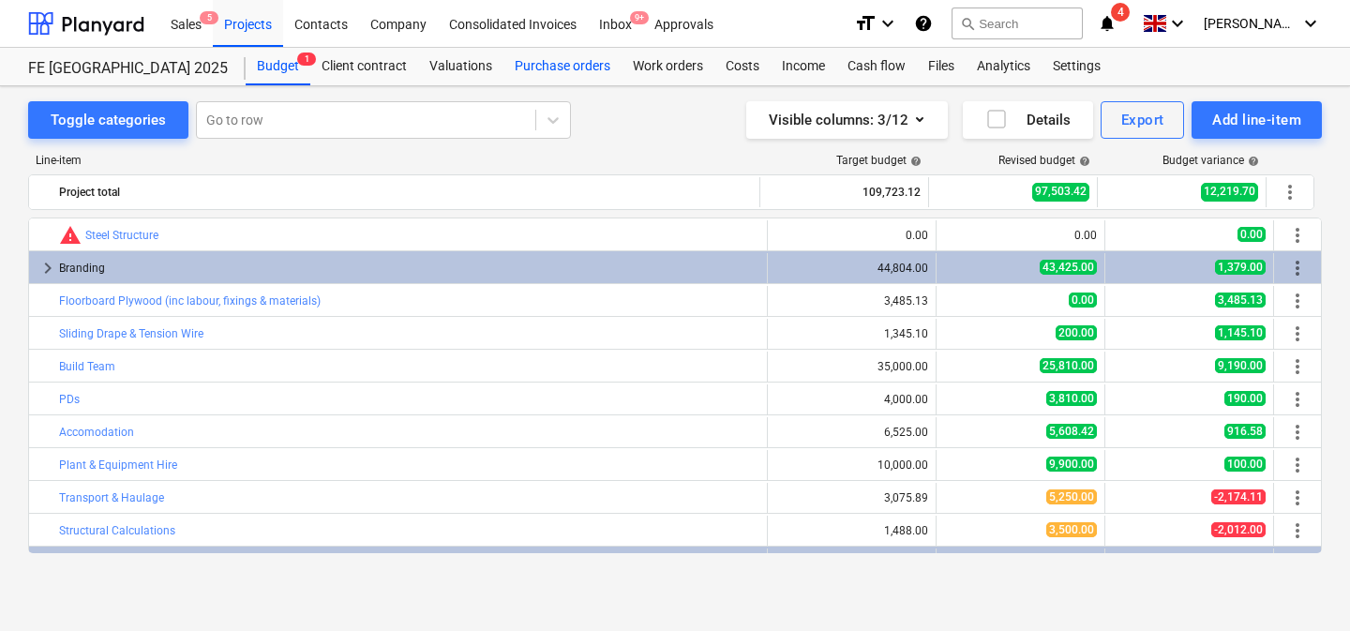
click at [592, 59] on div "Purchase orders" at bounding box center [562, 66] width 118 height 37
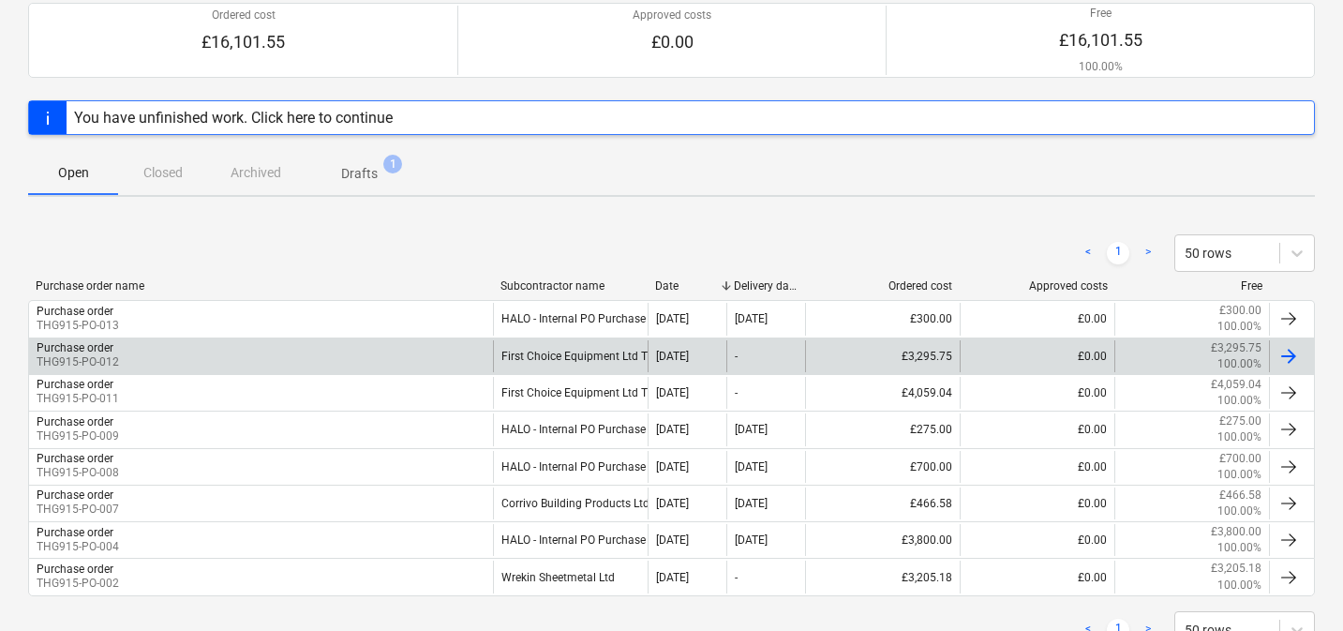
scroll to position [175, 0]
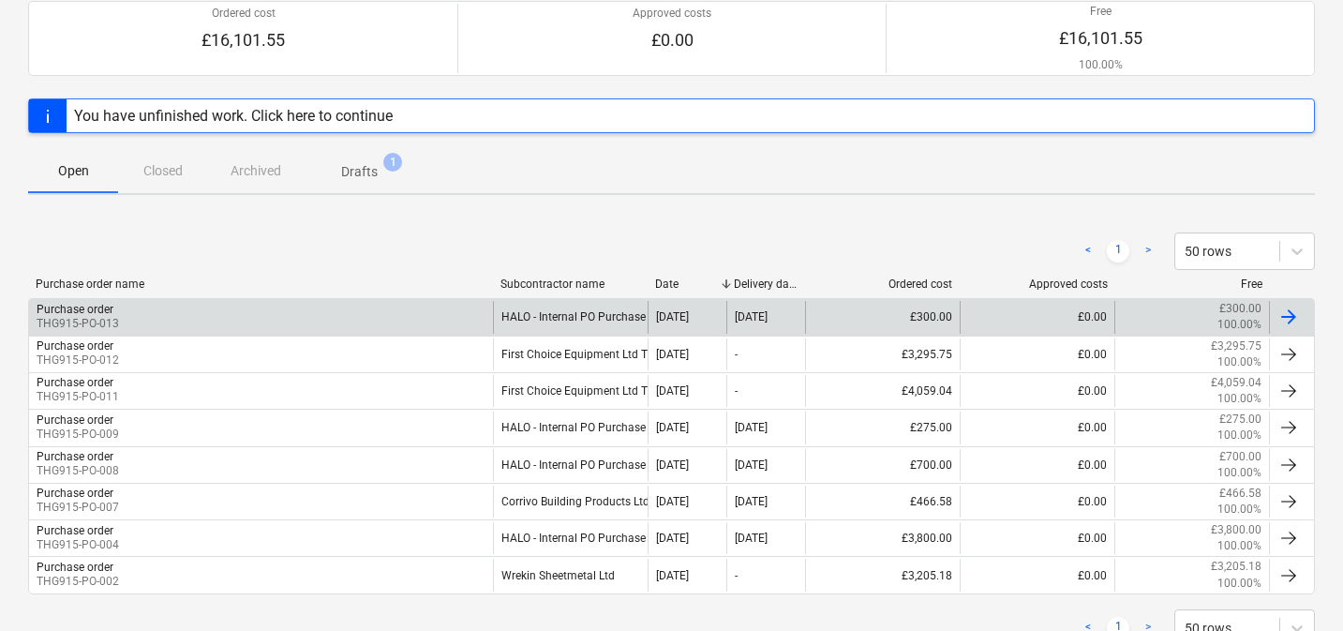
click at [982, 315] on div "£0.00" at bounding box center [1037, 317] width 155 height 32
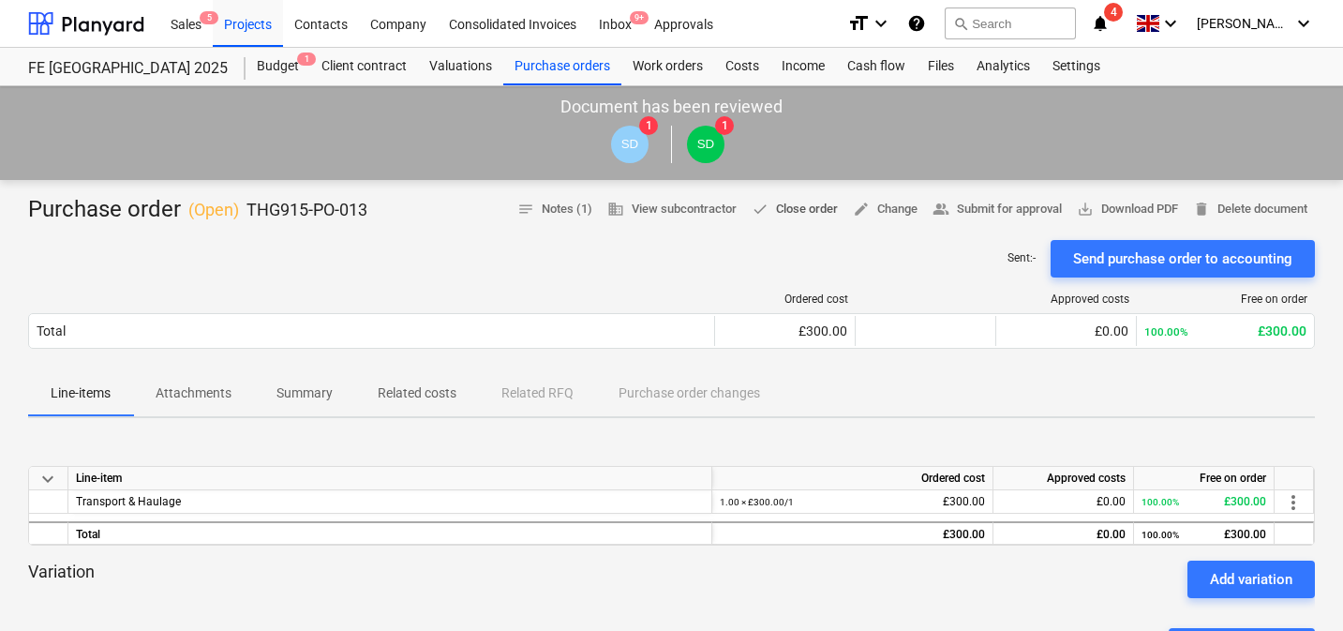
click at [809, 203] on span "done Close order" at bounding box center [795, 210] width 86 height 22
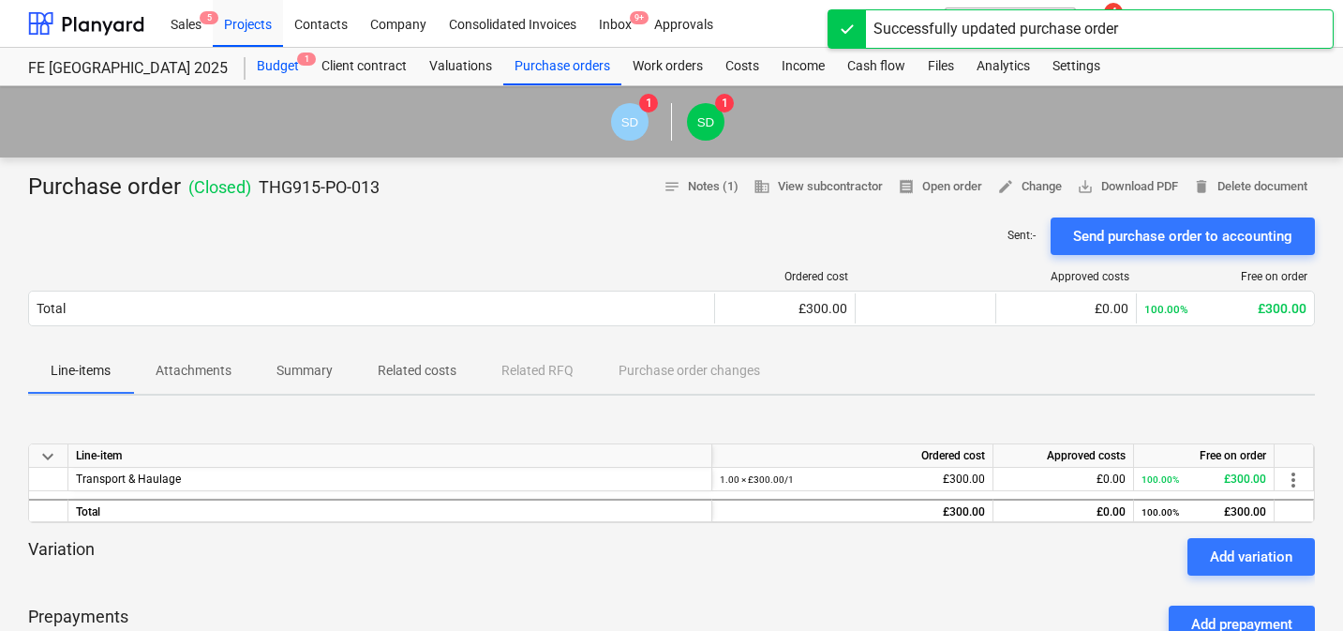
click at [277, 56] on div "Budget 1" at bounding box center [278, 66] width 65 height 37
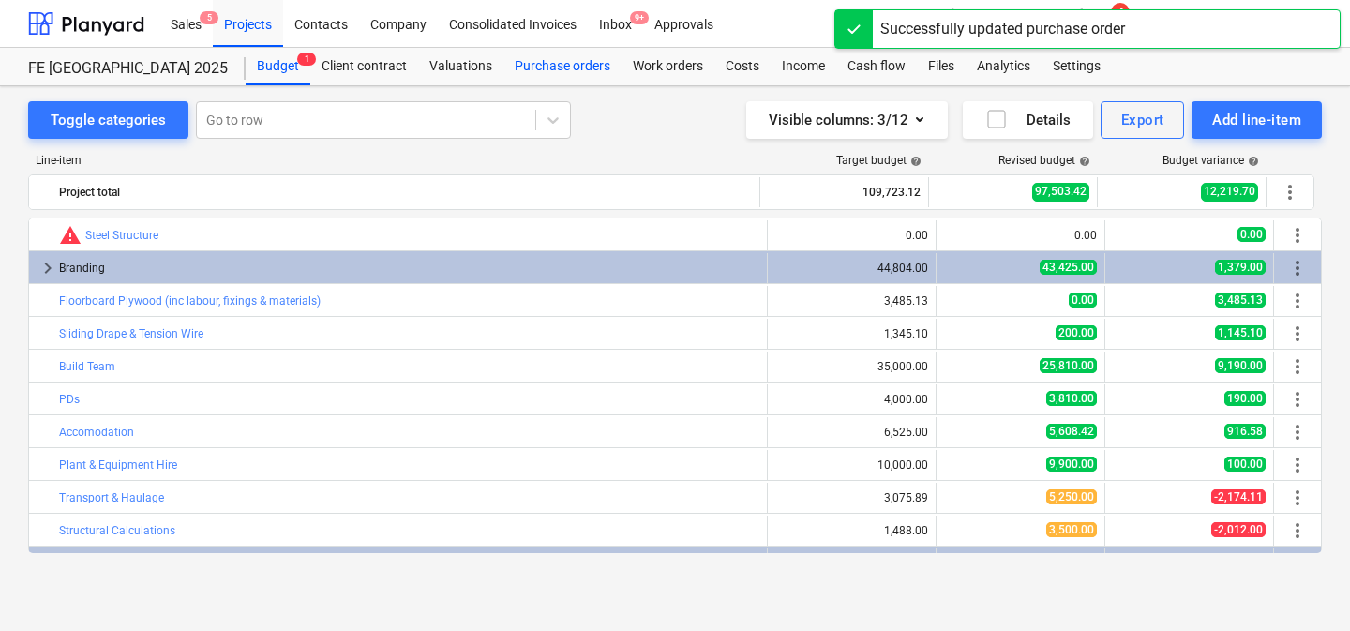
click at [546, 78] on div "Purchase orders" at bounding box center [562, 66] width 118 height 37
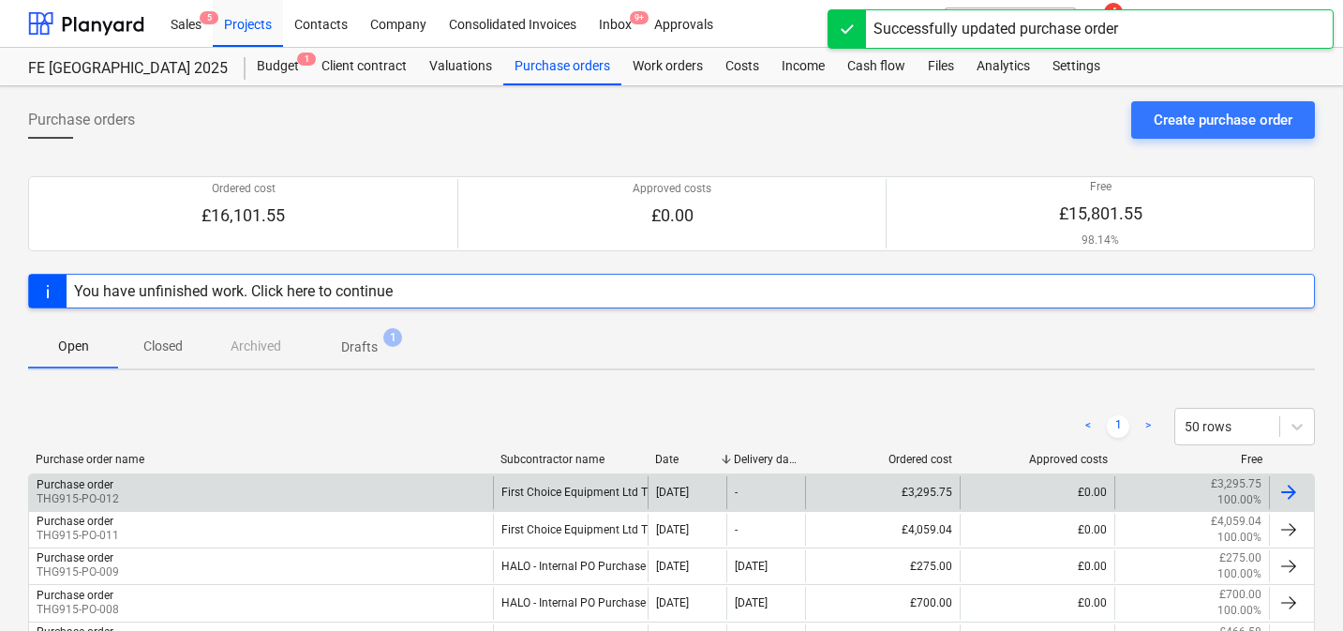
click at [904, 501] on div "£3,295.75" at bounding box center [882, 492] width 155 height 32
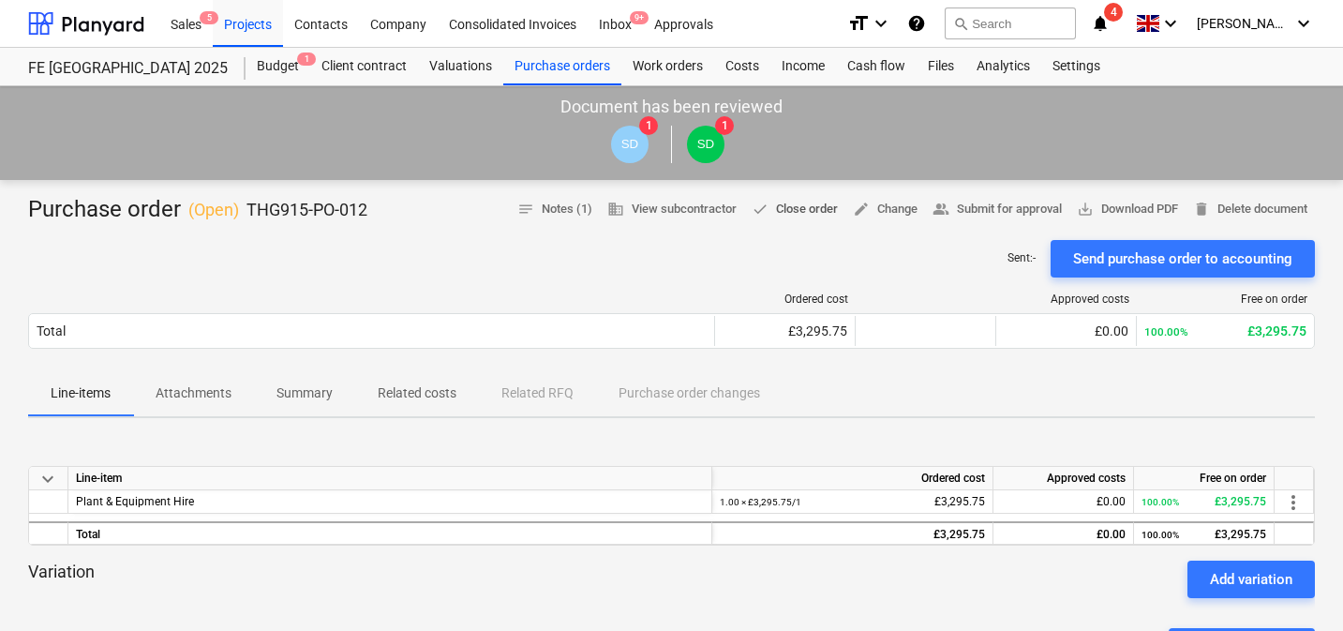
click at [801, 208] on span "done Close order" at bounding box center [795, 210] width 86 height 22
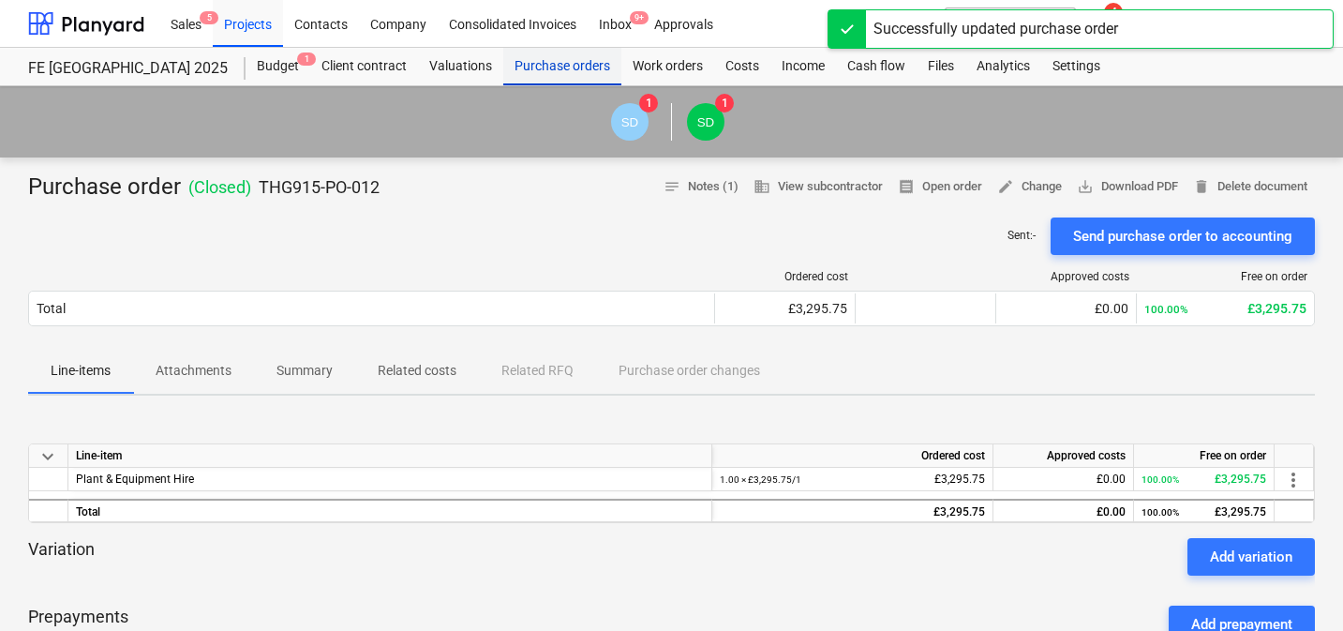
click at [576, 67] on div "Purchase orders" at bounding box center [562, 66] width 118 height 37
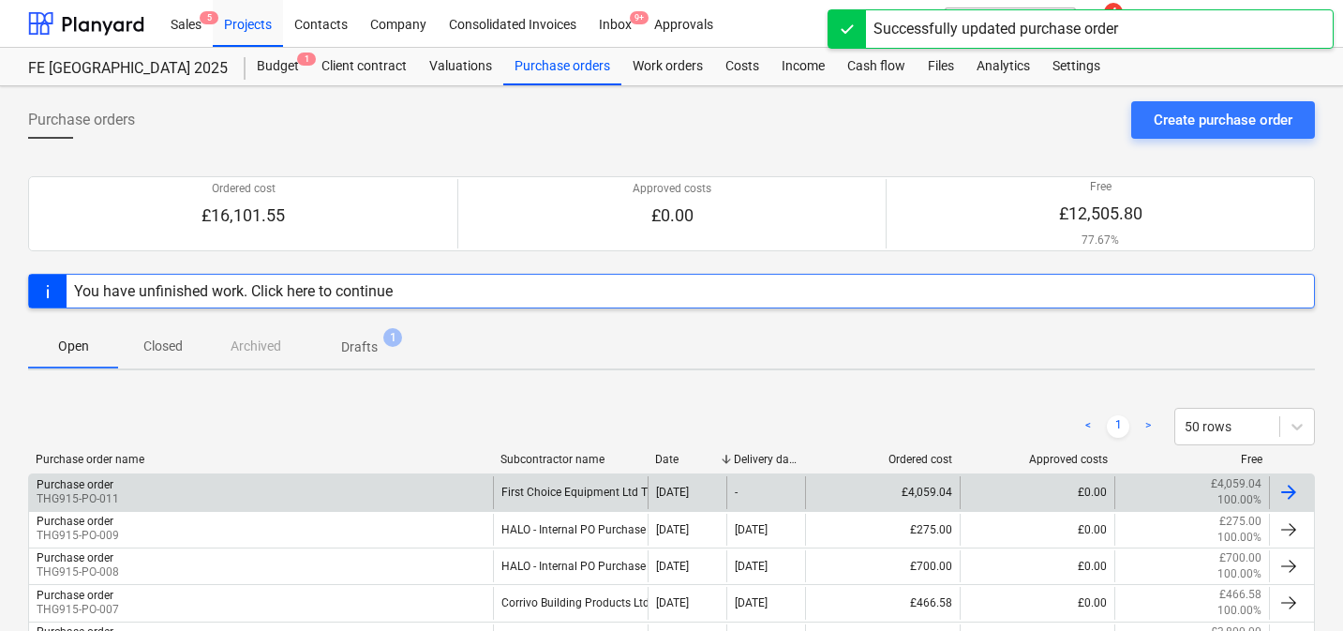
click at [912, 486] on div "£4,059.04" at bounding box center [882, 492] width 155 height 32
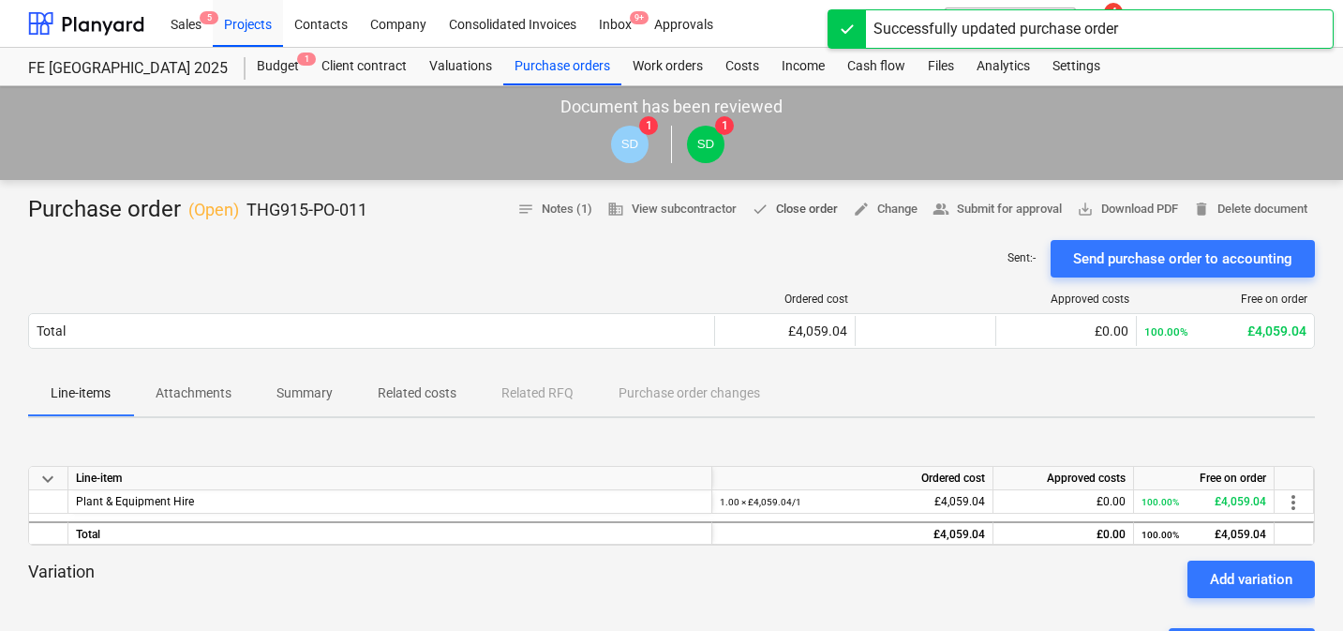
click at [810, 206] on span "done Close order" at bounding box center [795, 210] width 86 height 22
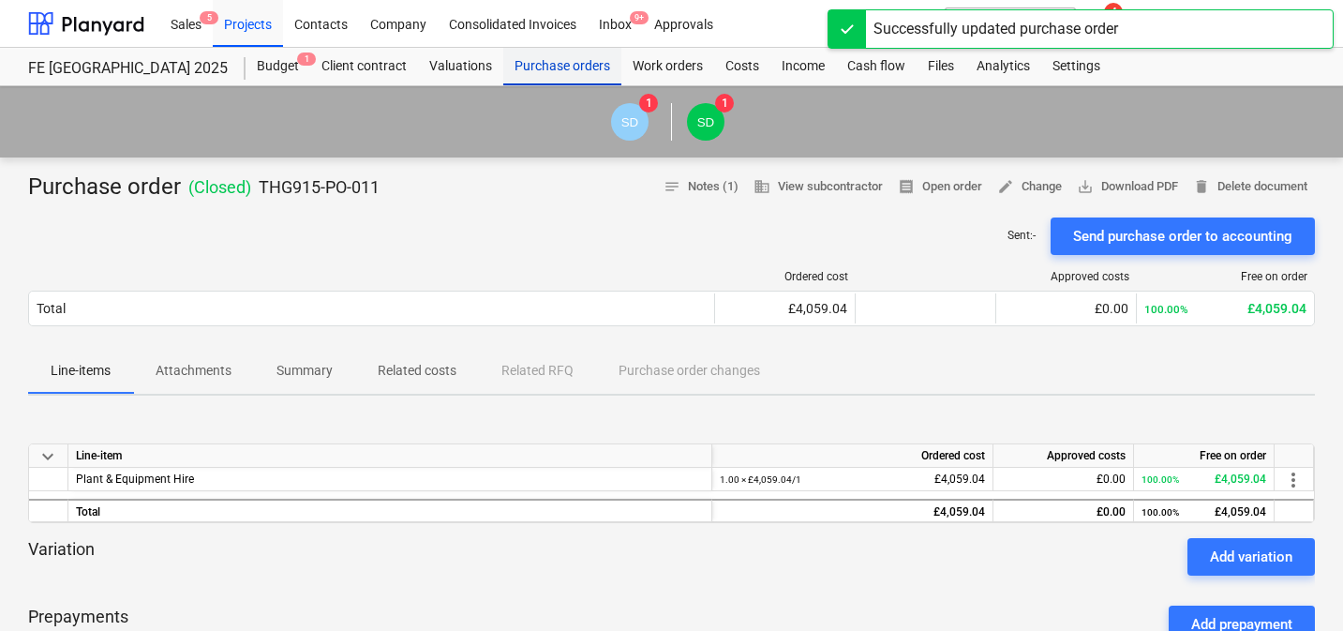
click at [572, 56] on div "Purchase orders" at bounding box center [562, 66] width 118 height 37
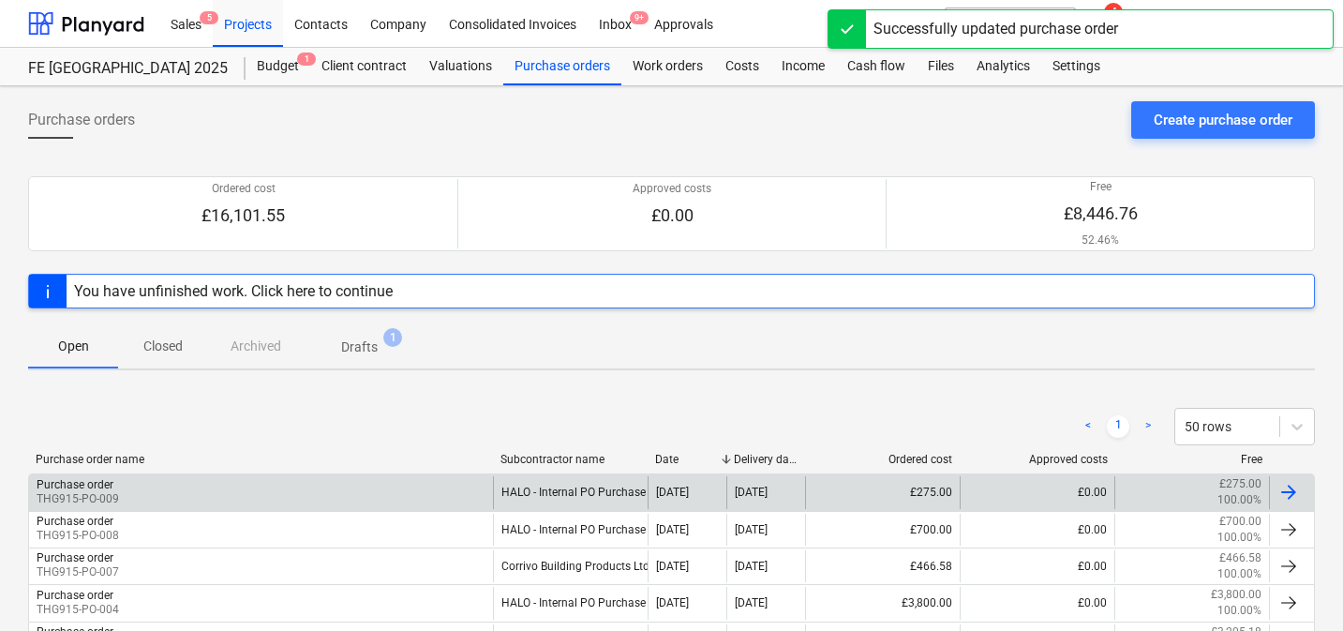
click at [897, 480] on div "£275.00" at bounding box center [882, 492] width 155 height 32
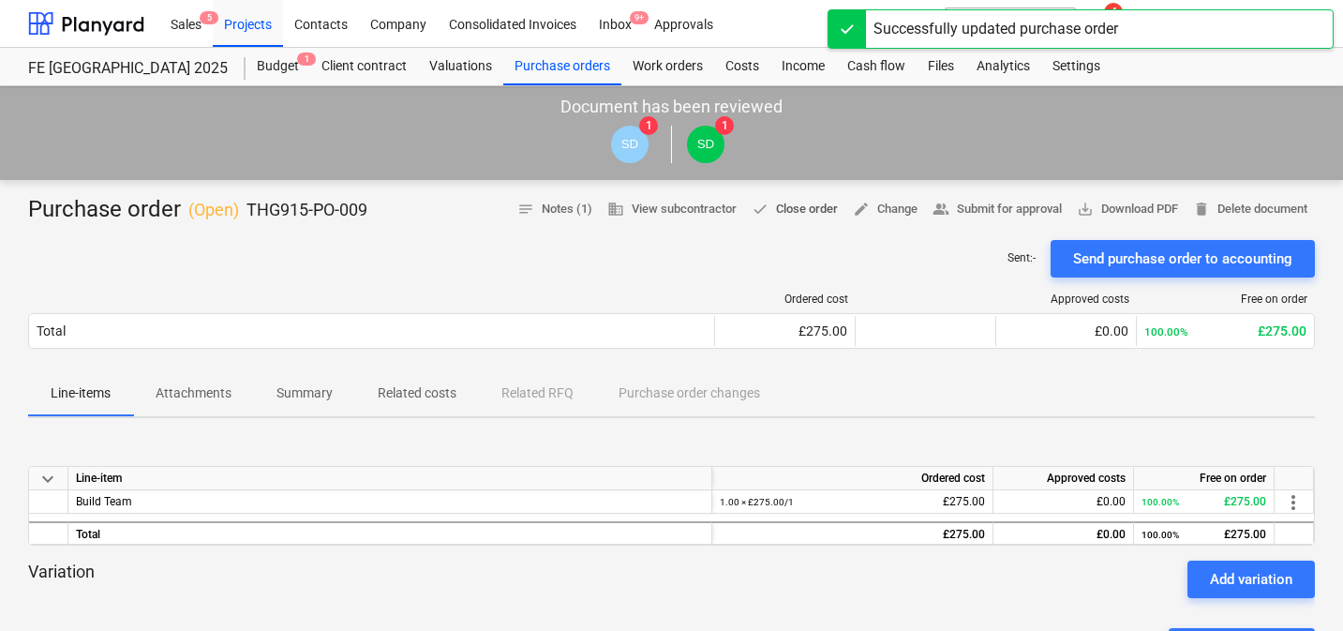
click at [796, 210] on span "done Close order" at bounding box center [795, 210] width 86 height 22
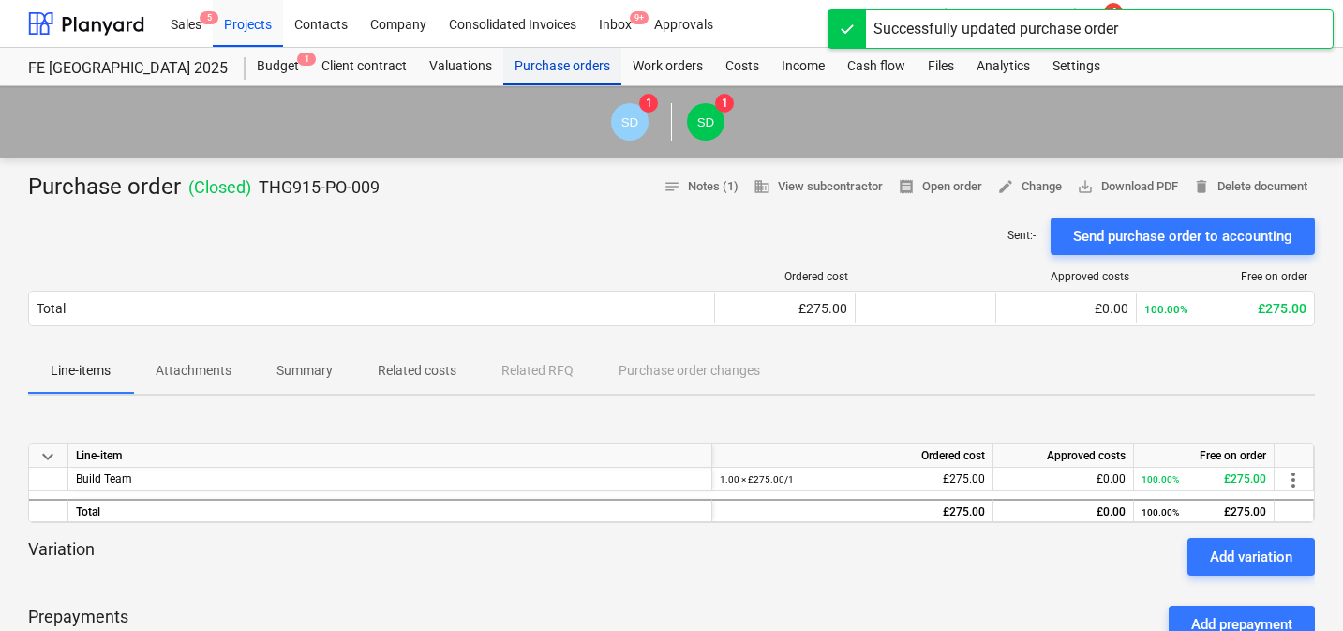
click at [559, 61] on div "Purchase orders" at bounding box center [562, 66] width 118 height 37
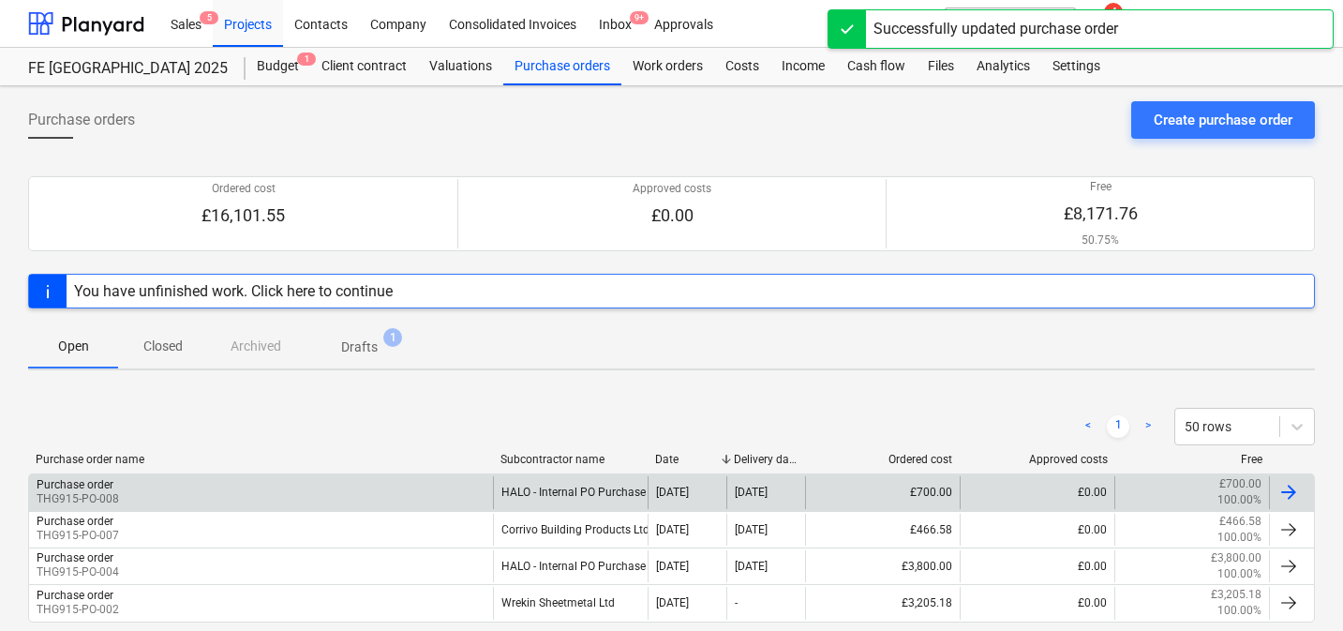
click at [870, 501] on div "£700.00" at bounding box center [882, 492] width 155 height 32
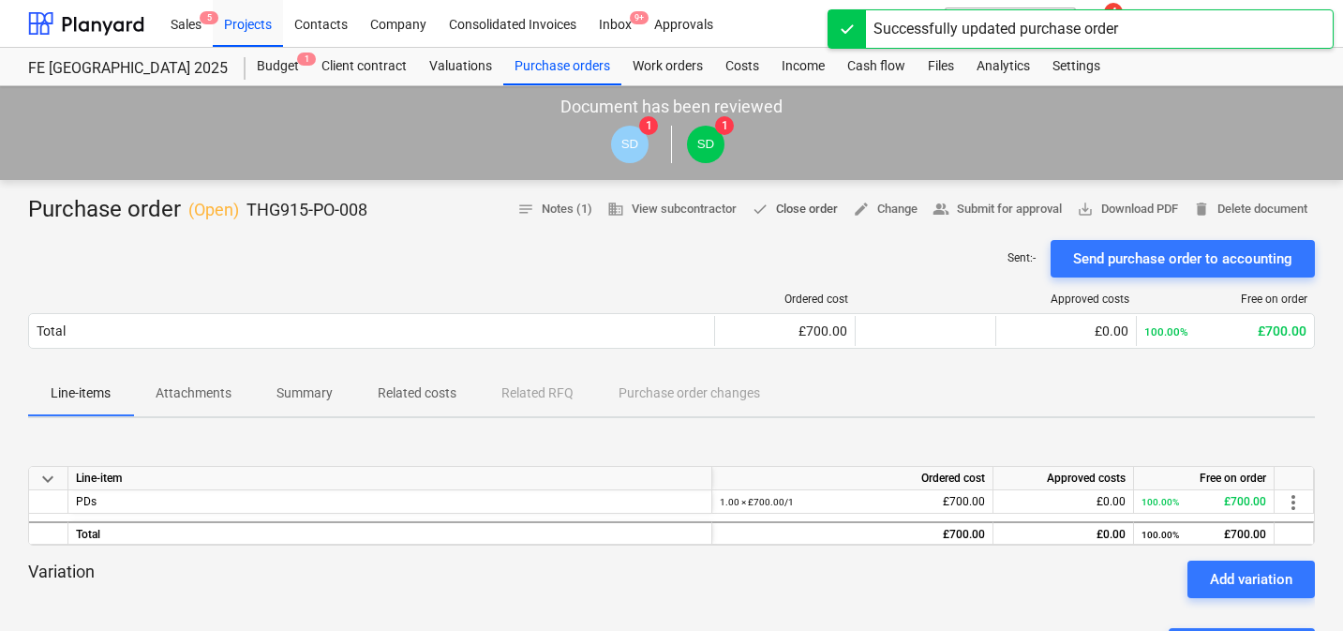
click at [793, 206] on span "done Close order" at bounding box center [795, 210] width 86 height 22
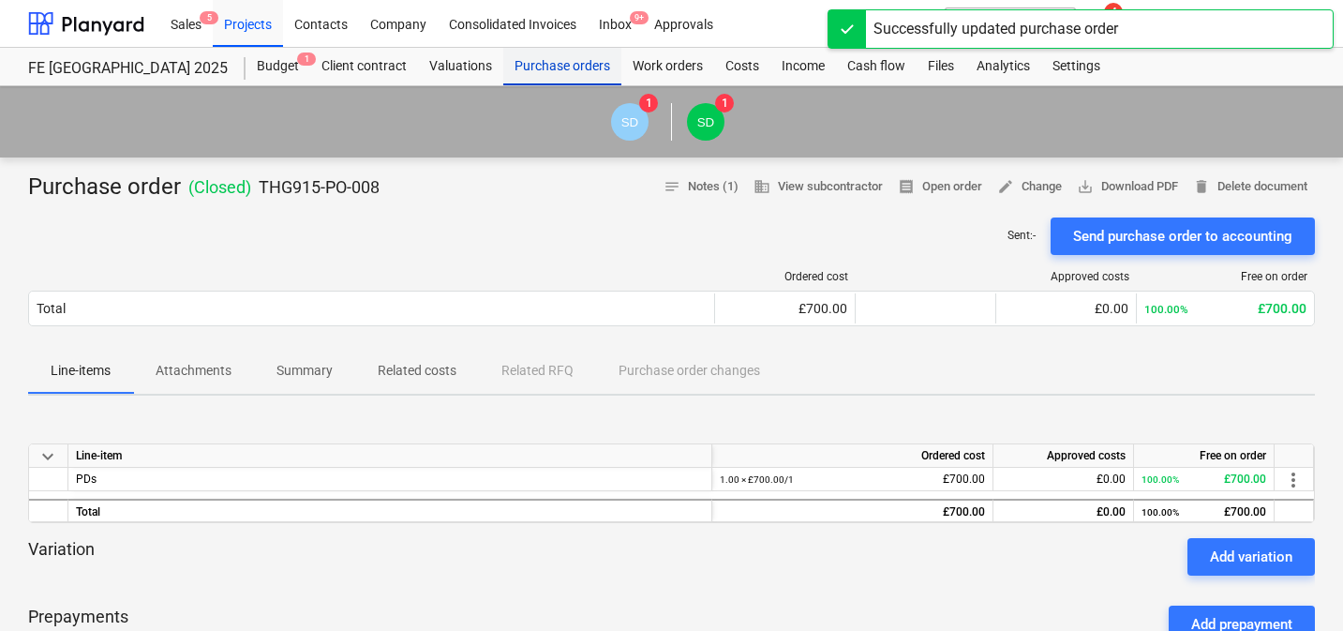
click at [549, 65] on div "Purchase orders" at bounding box center [562, 66] width 118 height 37
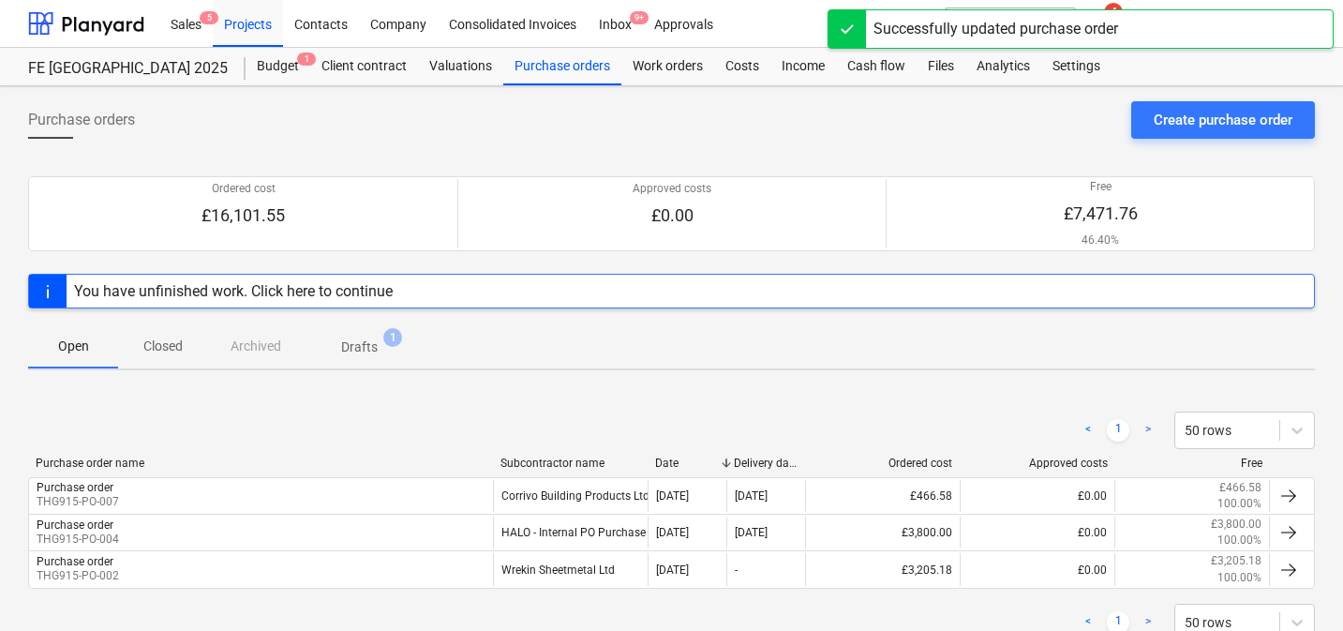
scroll to position [66, 0]
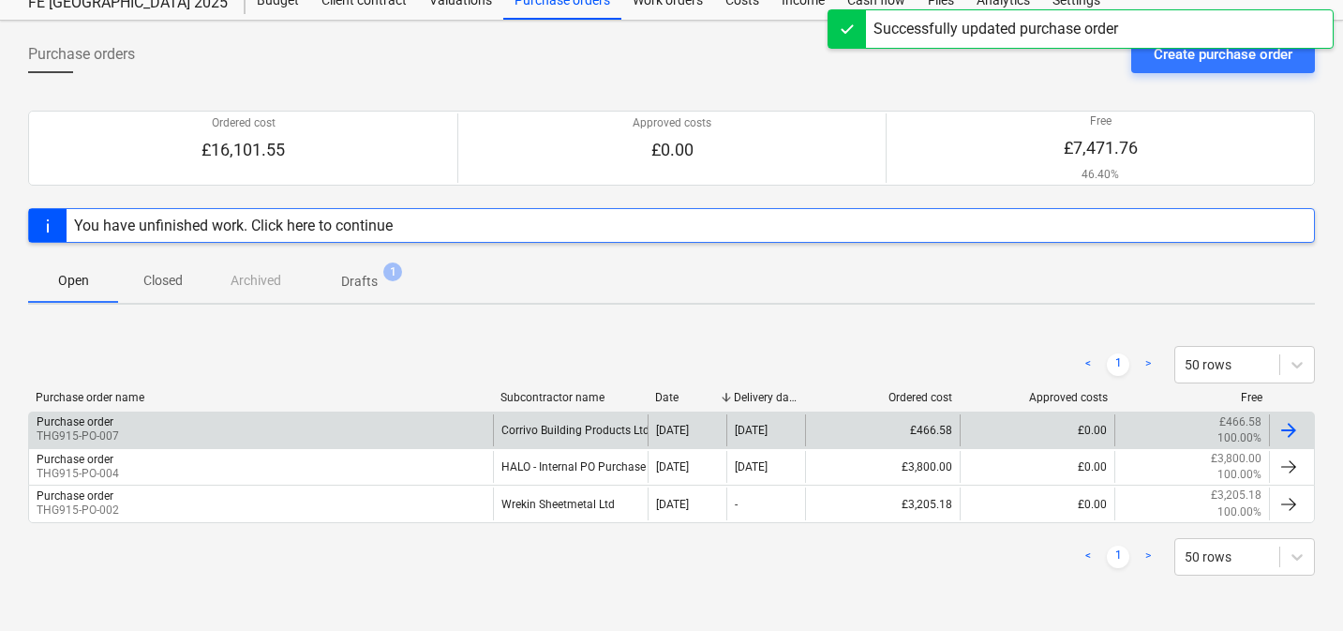
click at [877, 428] on div "£466.58" at bounding box center [882, 430] width 155 height 32
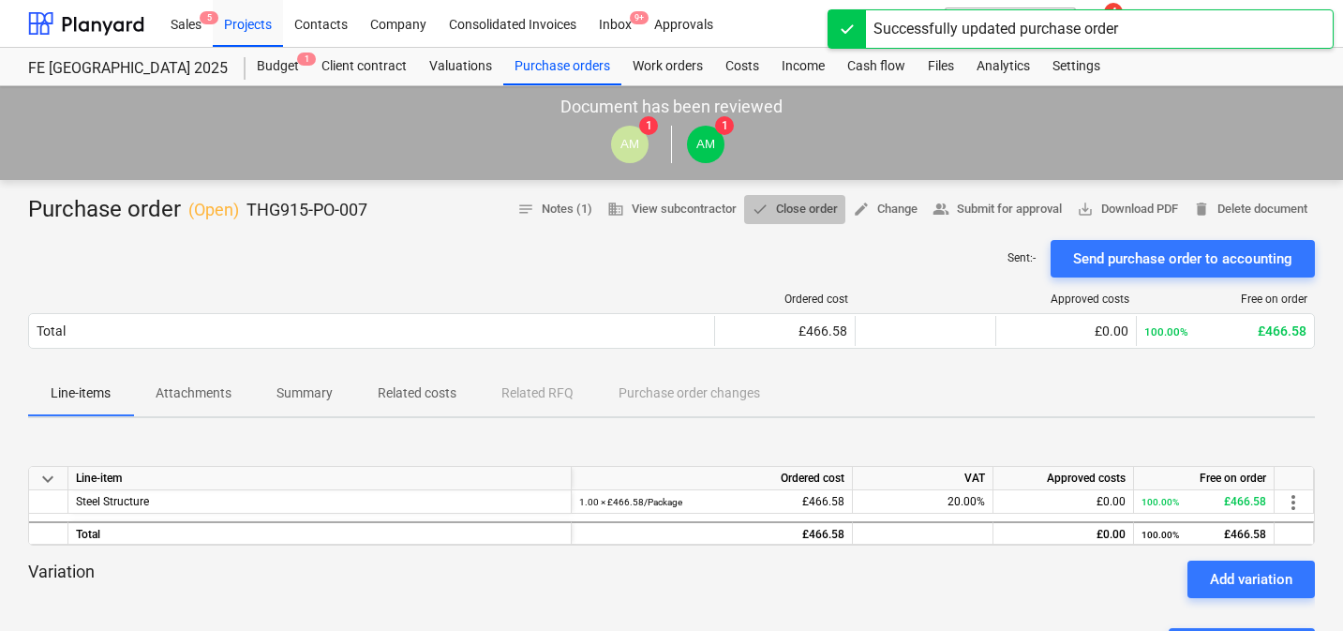
click at [780, 211] on span "done Close order" at bounding box center [795, 210] width 86 height 22
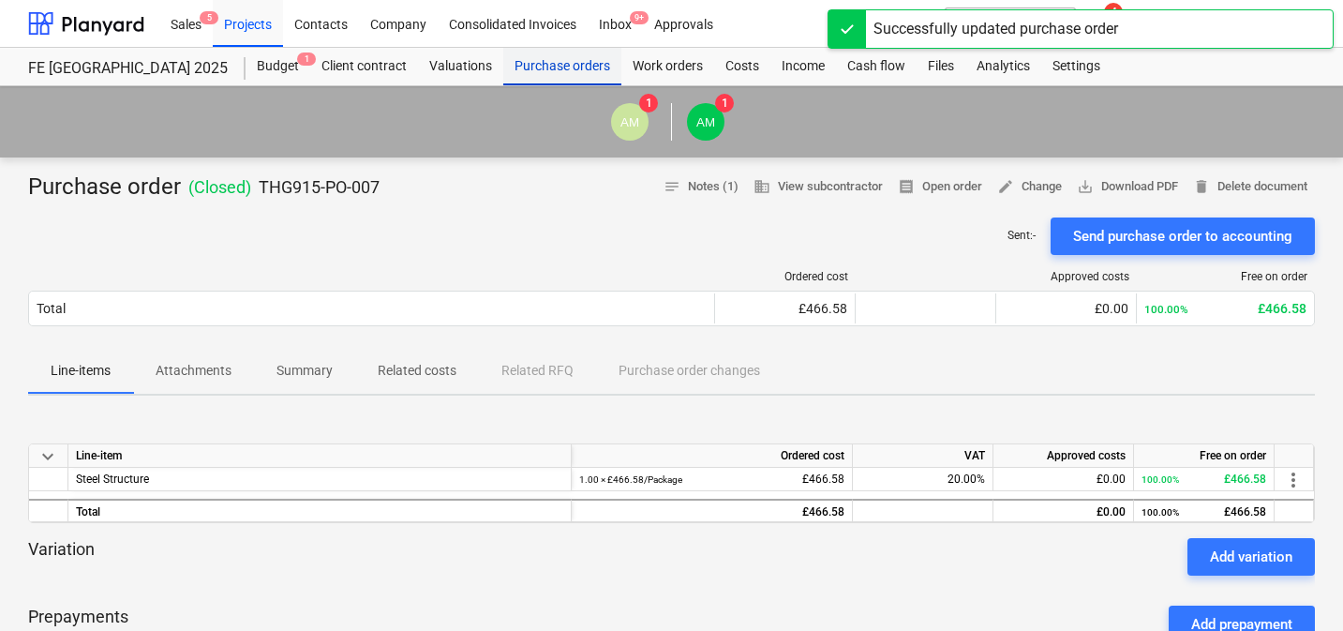
click at [579, 74] on div "Purchase orders" at bounding box center [562, 66] width 118 height 37
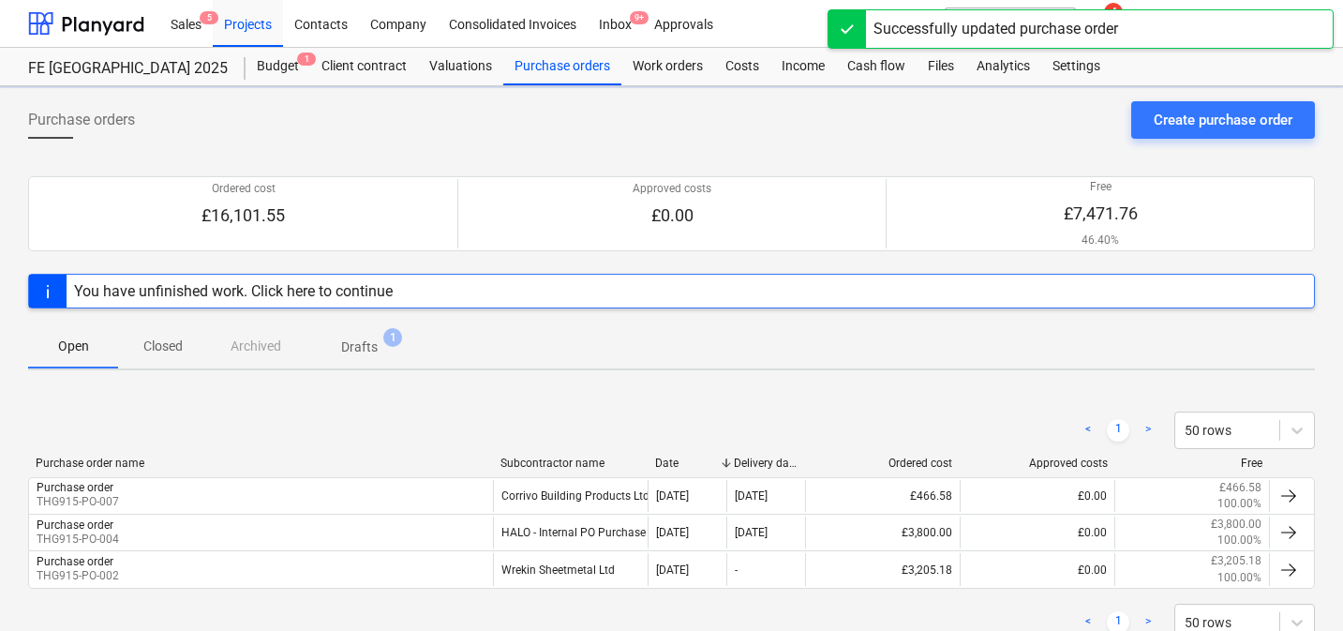
scroll to position [66, 0]
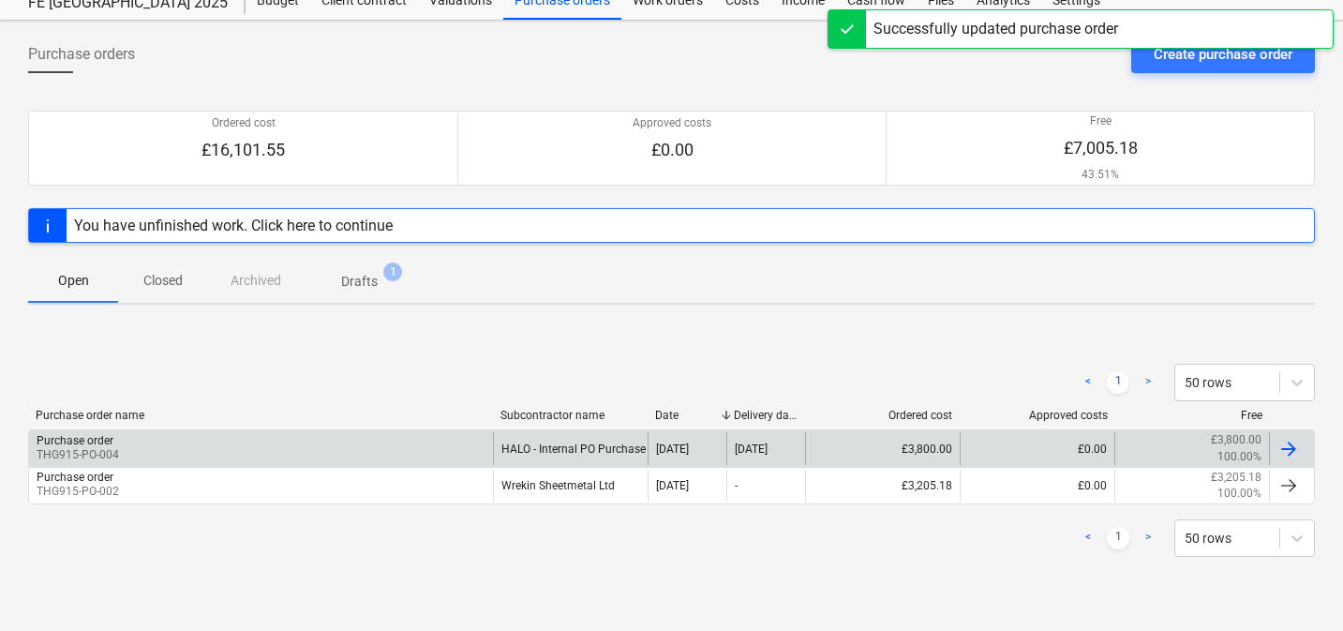
click at [878, 435] on div "£3,800.00" at bounding box center [882, 448] width 155 height 32
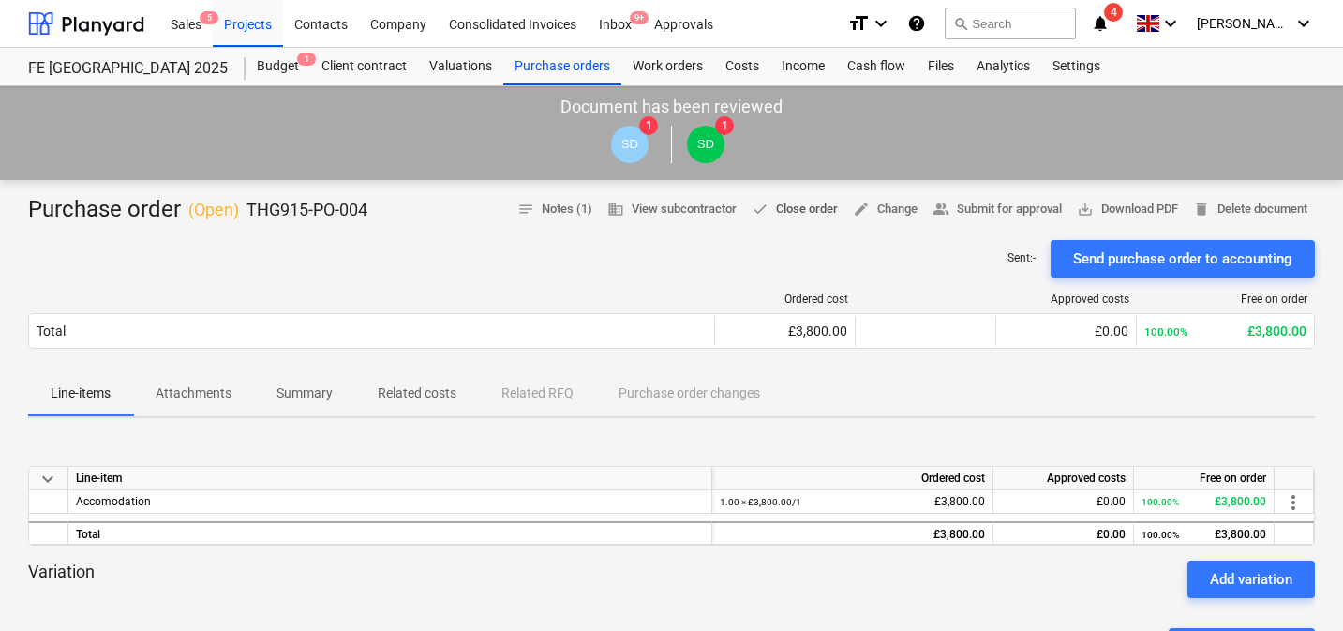
click at [792, 216] on span "done Close order" at bounding box center [795, 210] width 86 height 22
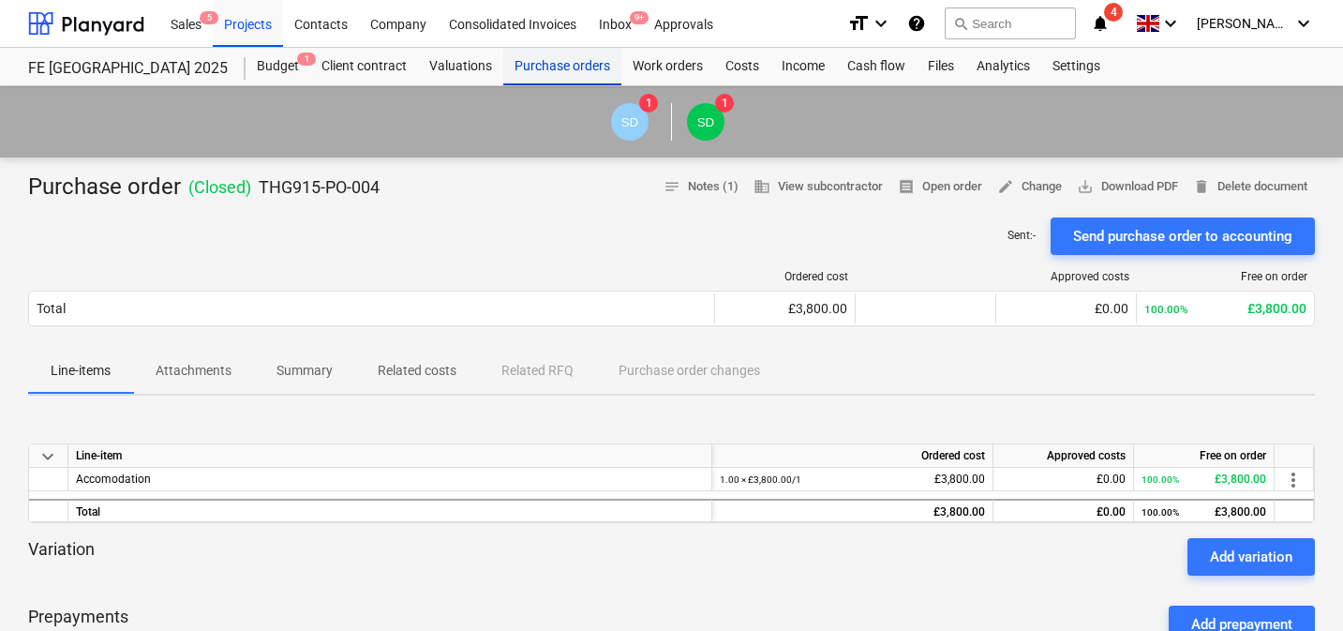
click at [578, 62] on div "Purchase orders" at bounding box center [562, 66] width 118 height 37
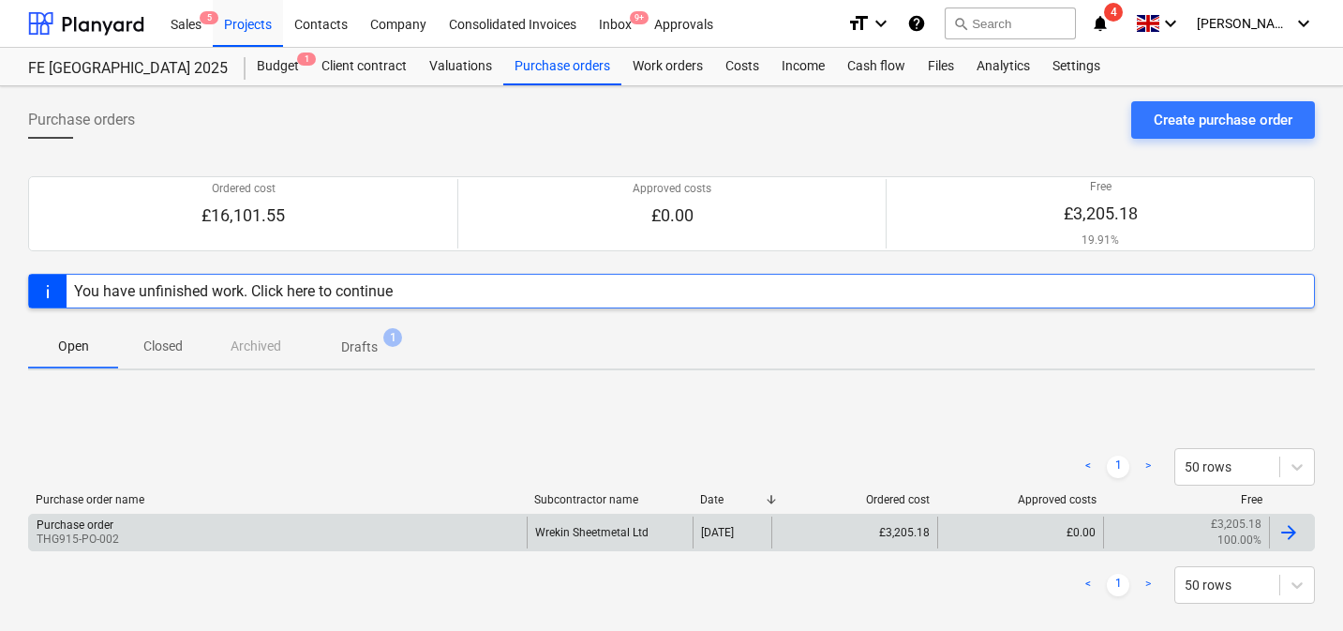
click at [805, 526] on div "£3,205.18" at bounding box center [854, 532] width 166 height 32
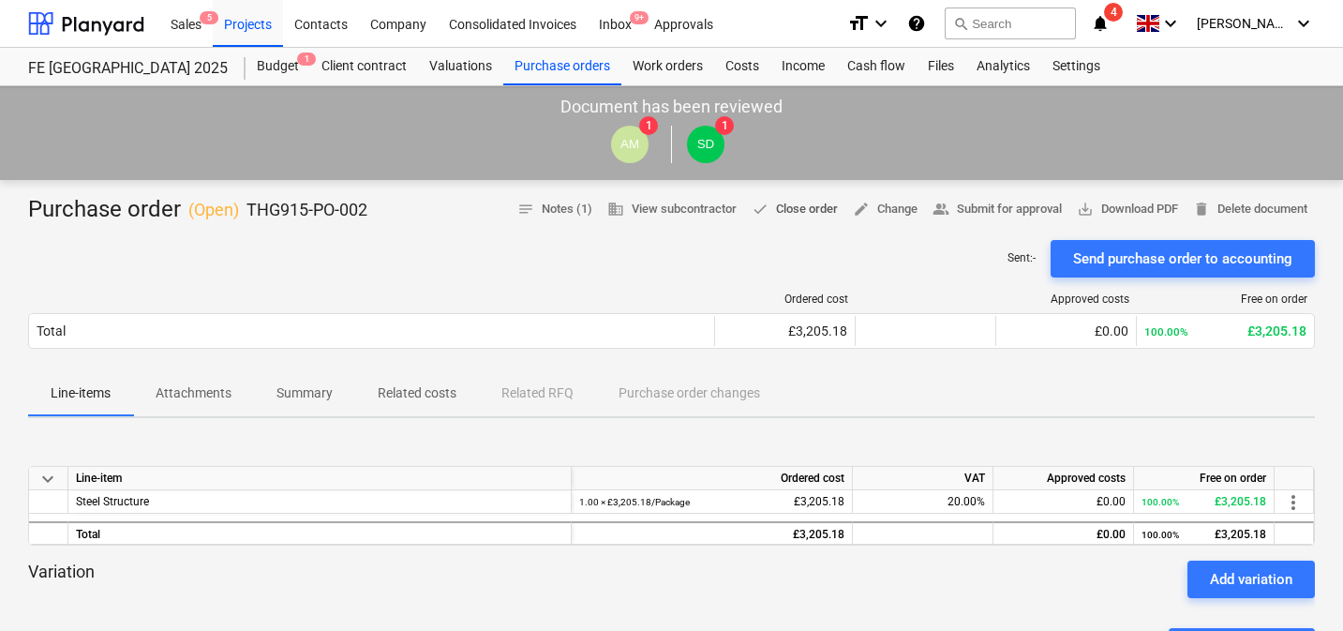
click at [792, 215] on span "done Close order" at bounding box center [795, 210] width 86 height 22
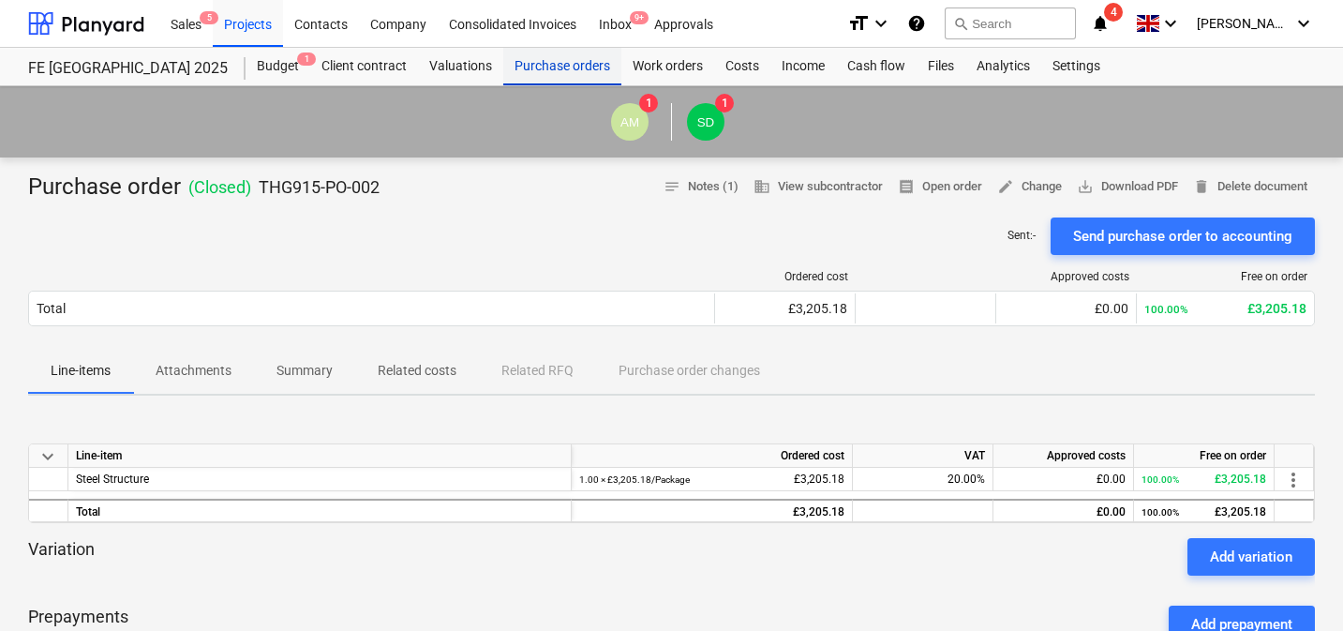
click at [573, 76] on div "Purchase orders" at bounding box center [562, 66] width 118 height 37
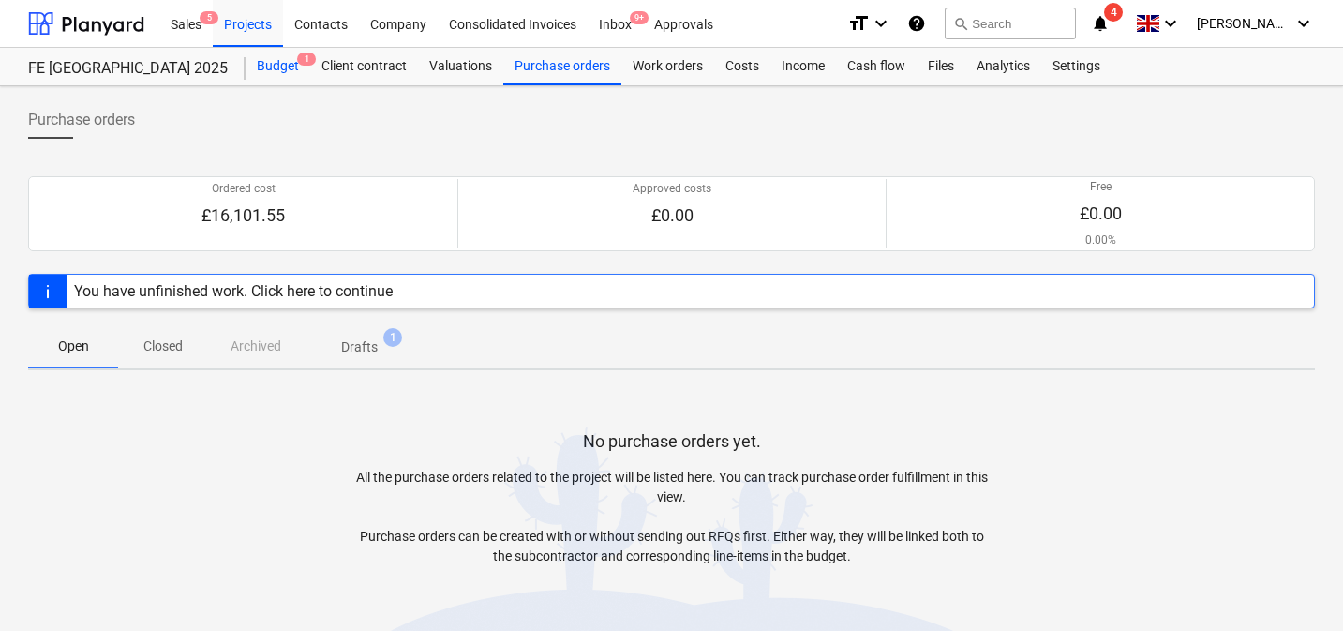
click at [283, 62] on div "Budget 1" at bounding box center [278, 66] width 65 height 37
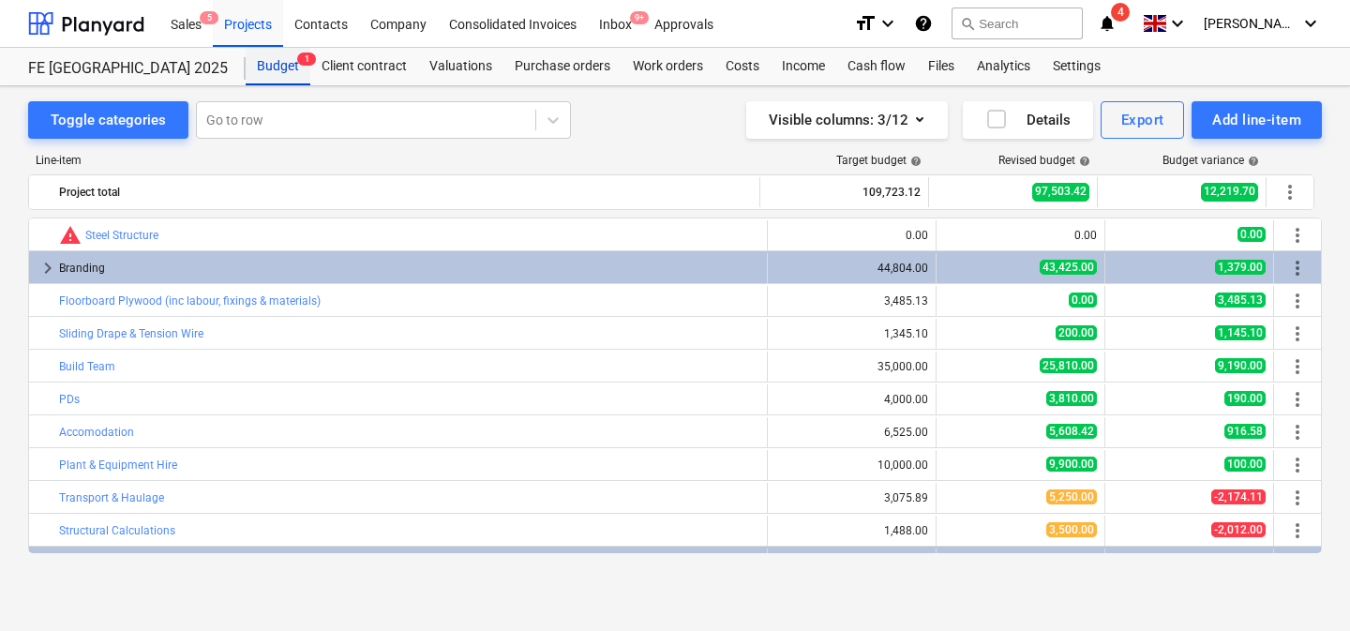
click at [276, 60] on div "Budget 1" at bounding box center [278, 66] width 65 height 37
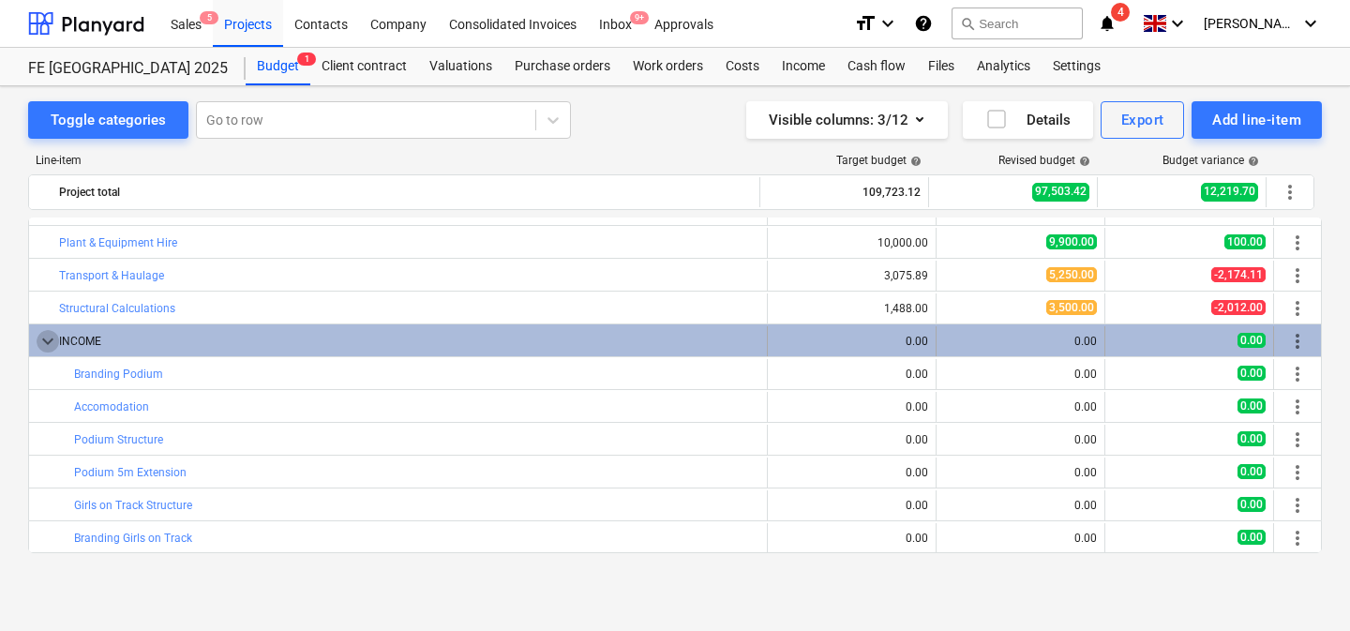
click at [39, 342] on span "keyboard_arrow_down" at bounding box center [48, 341] width 22 height 22
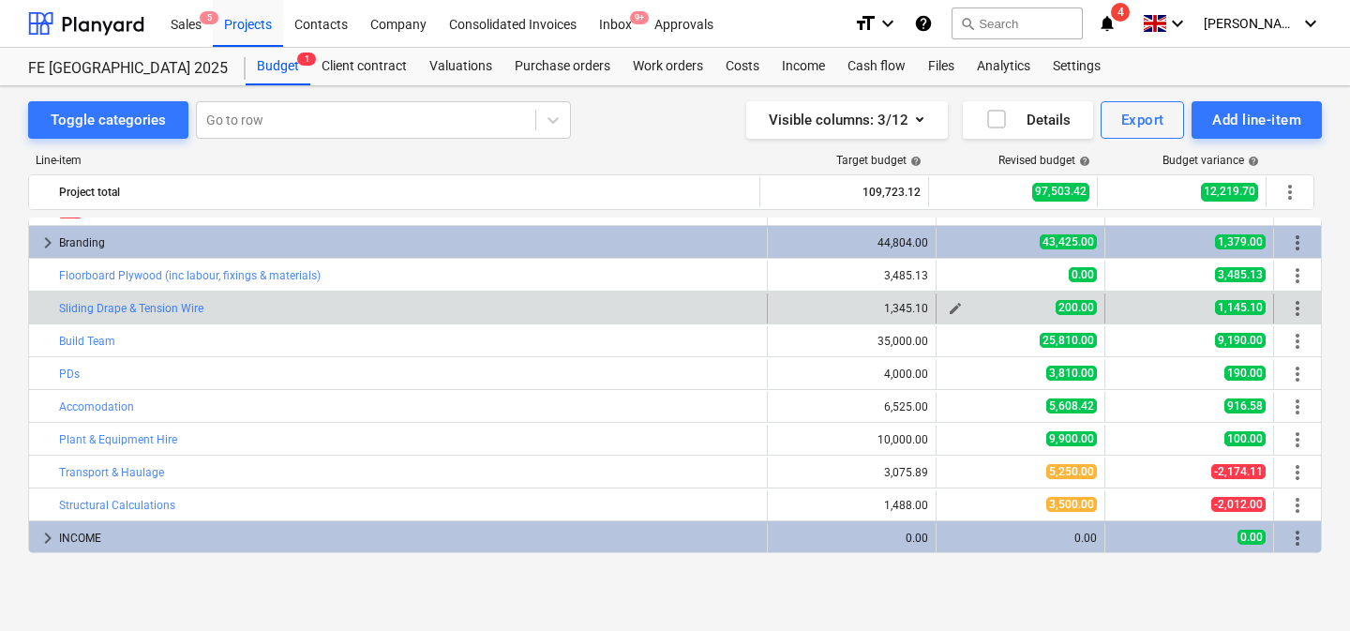
click at [948, 307] on span "edit" at bounding box center [955, 308] width 15 height 15
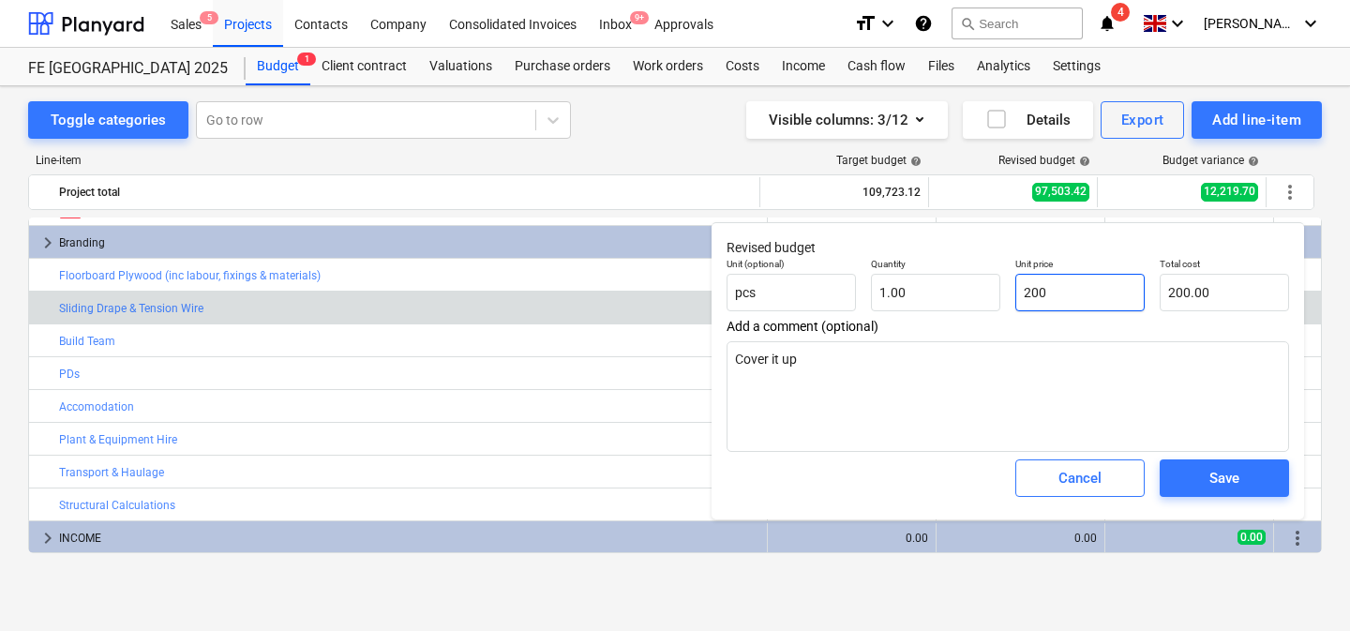
click at [1045, 301] on input "200" at bounding box center [1079, 292] width 129 height 37
click at [1206, 486] on span "Save" at bounding box center [1224, 478] width 84 height 24
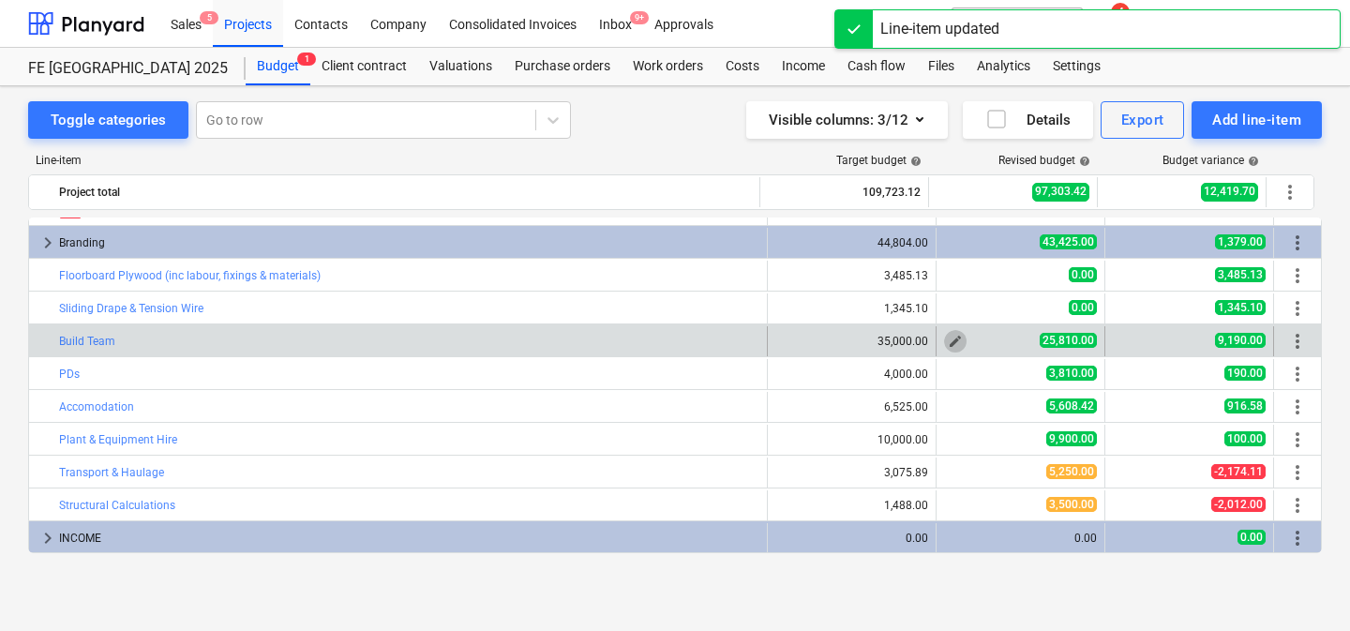
click at [951, 337] on span "edit" at bounding box center [955, 341] width 15 height 15
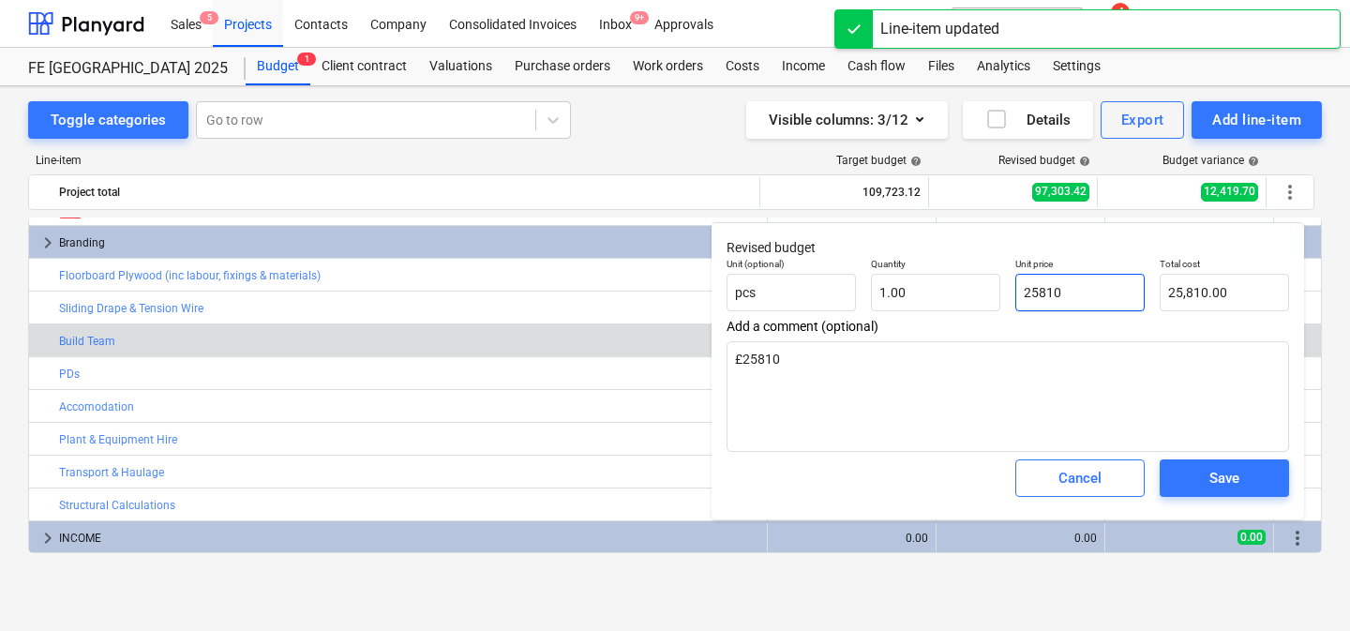
click at [1101, 292] on input "25810" at bounding box center [1079, 292] width 129 height 37
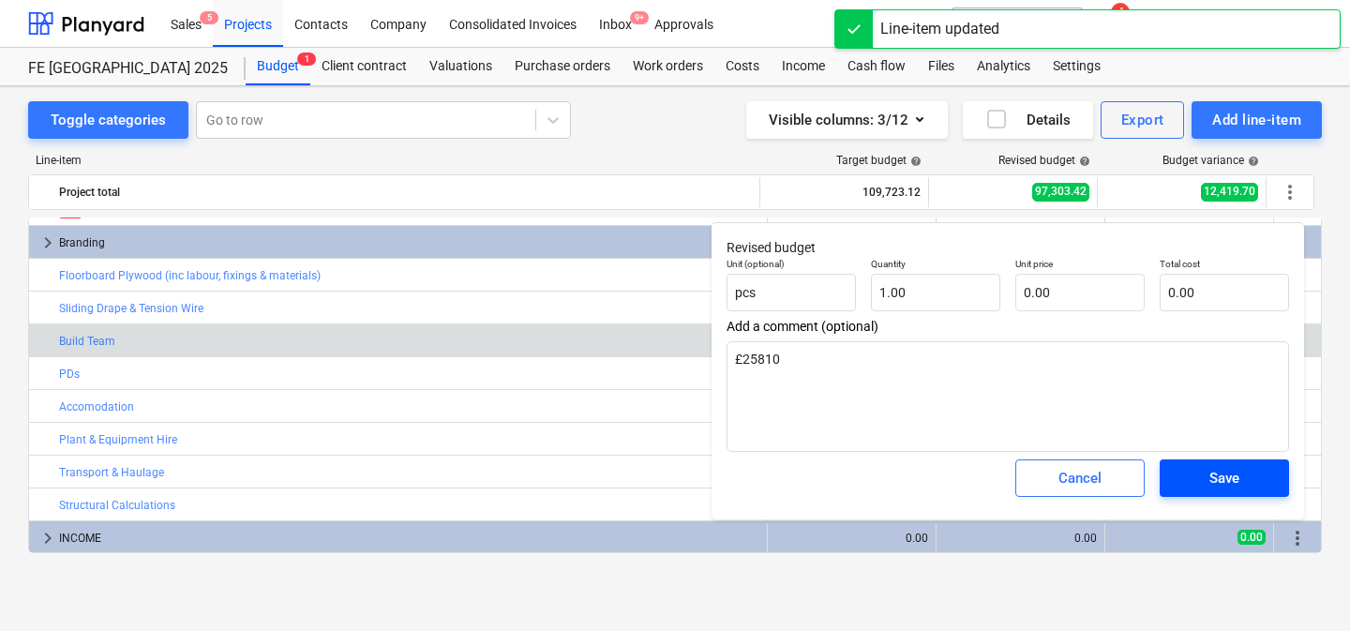
click at [1202, 475] on span "Save" at bounding box center [1224, 478] width 84 height 24
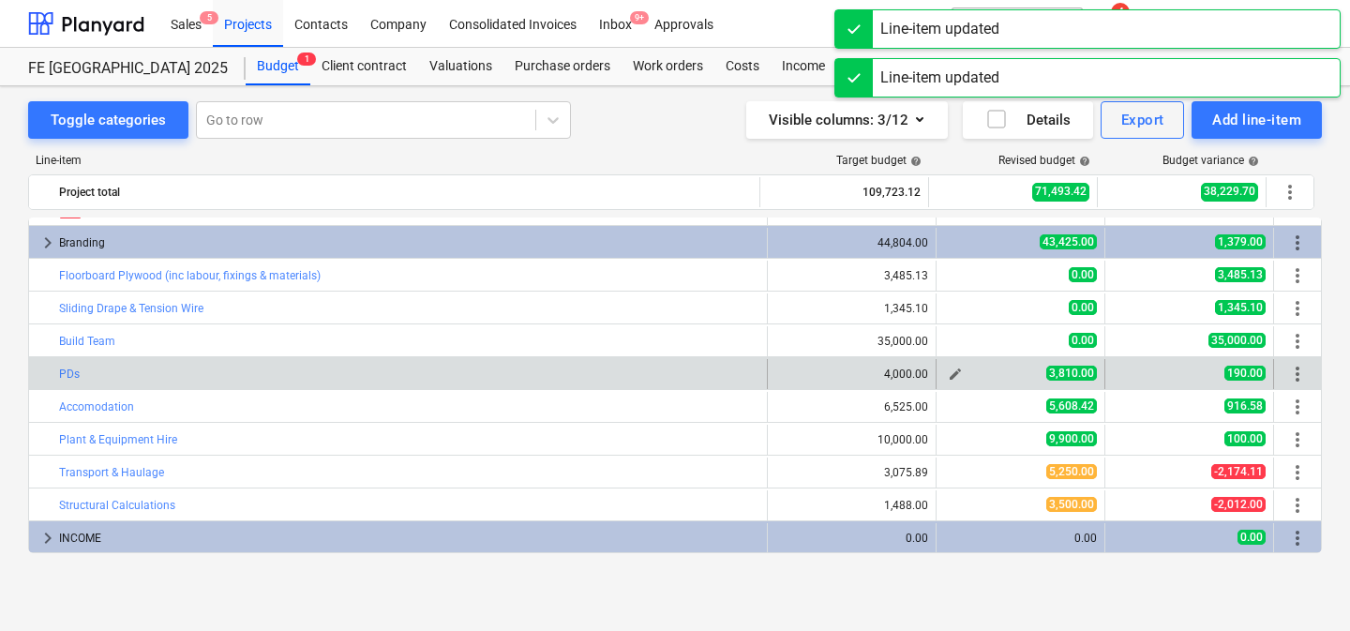
click at [950, 371] on span "edit" at bounding box center [955, 374] width 15 height 15
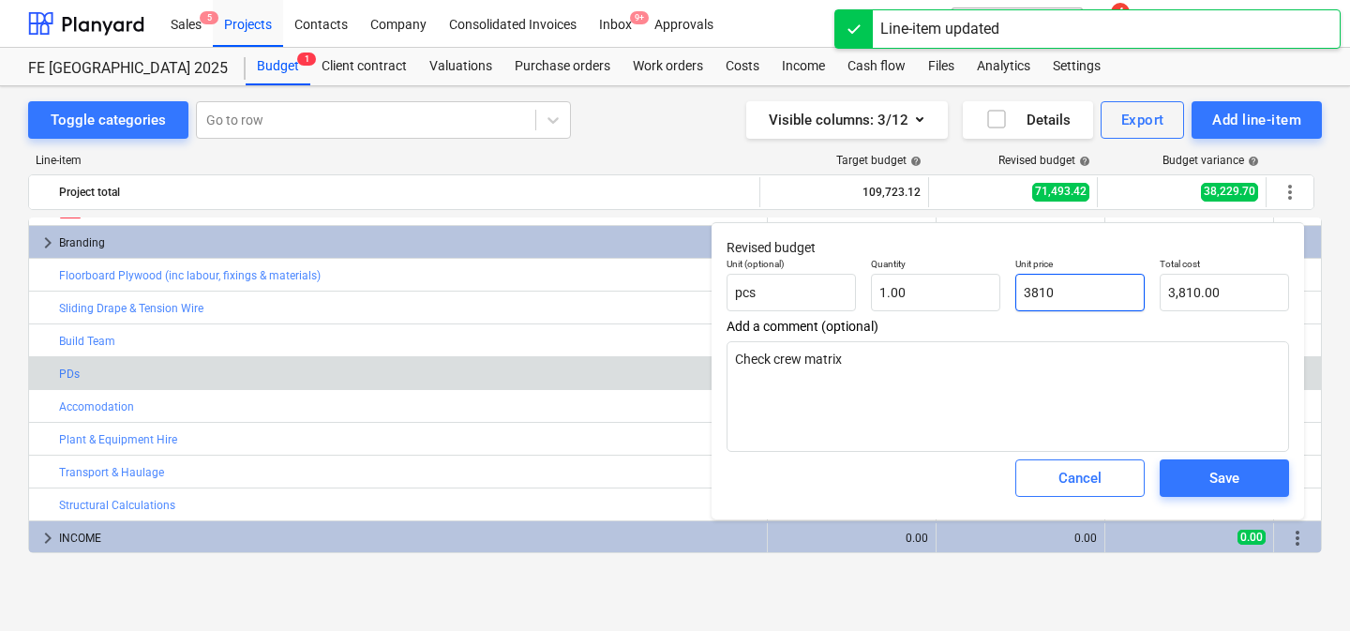
click at [1044, 298] on input "3810" at bounding box center [1079, 292] width 129 height 37
click at [1190, 472] on span "Save" at bounding box center [1224, 478] width 84 height 24
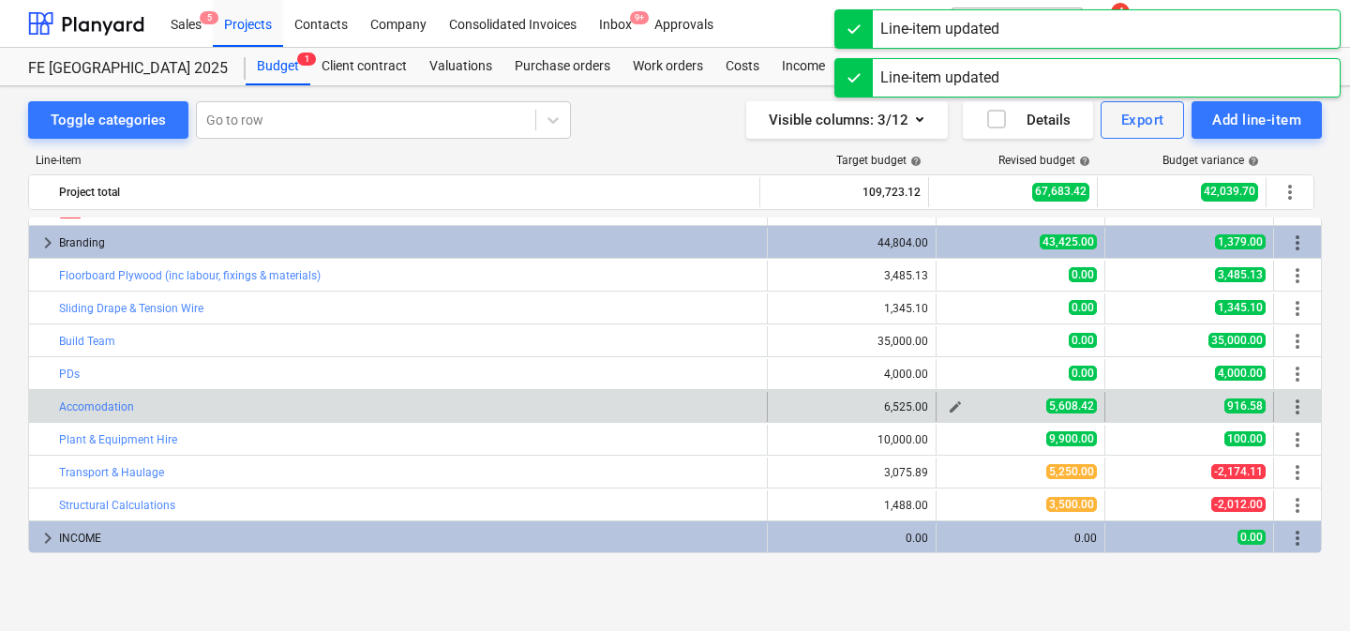
click at [948, 402] on span "edit" at bounding box center [955, 406] width 15 height 15
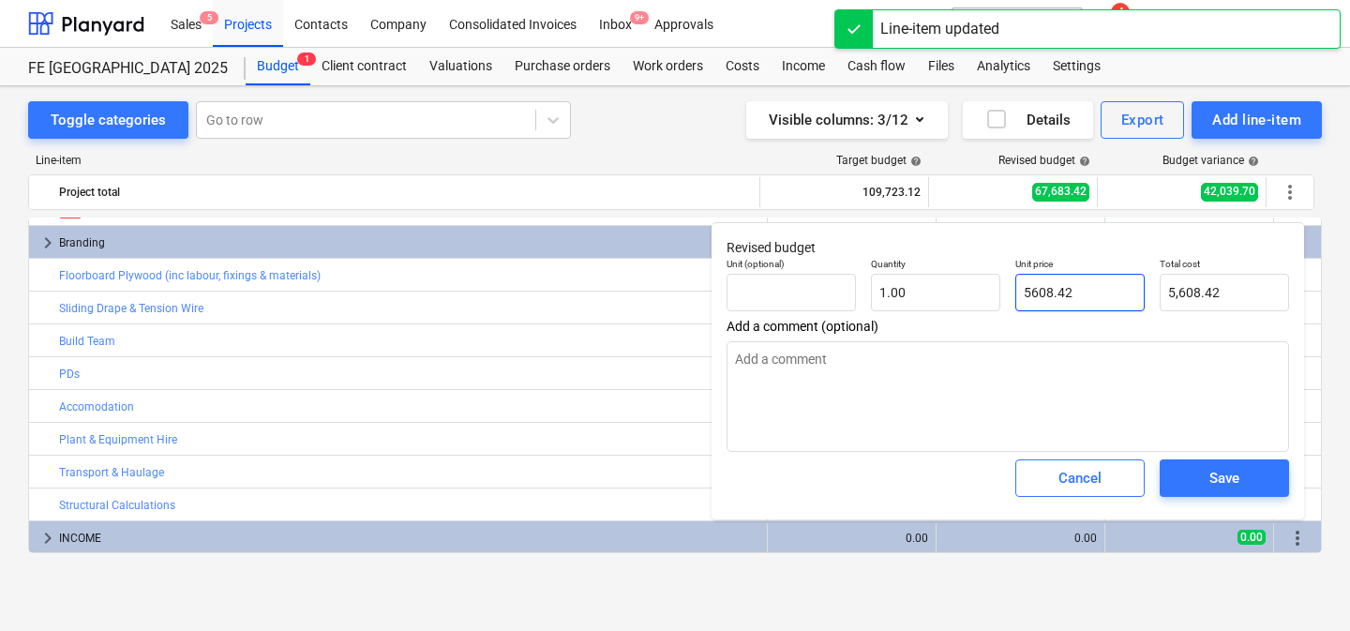
click at [1065, 295] on input "5608.42" at bounding box center [1079, 292] width 129 height 37
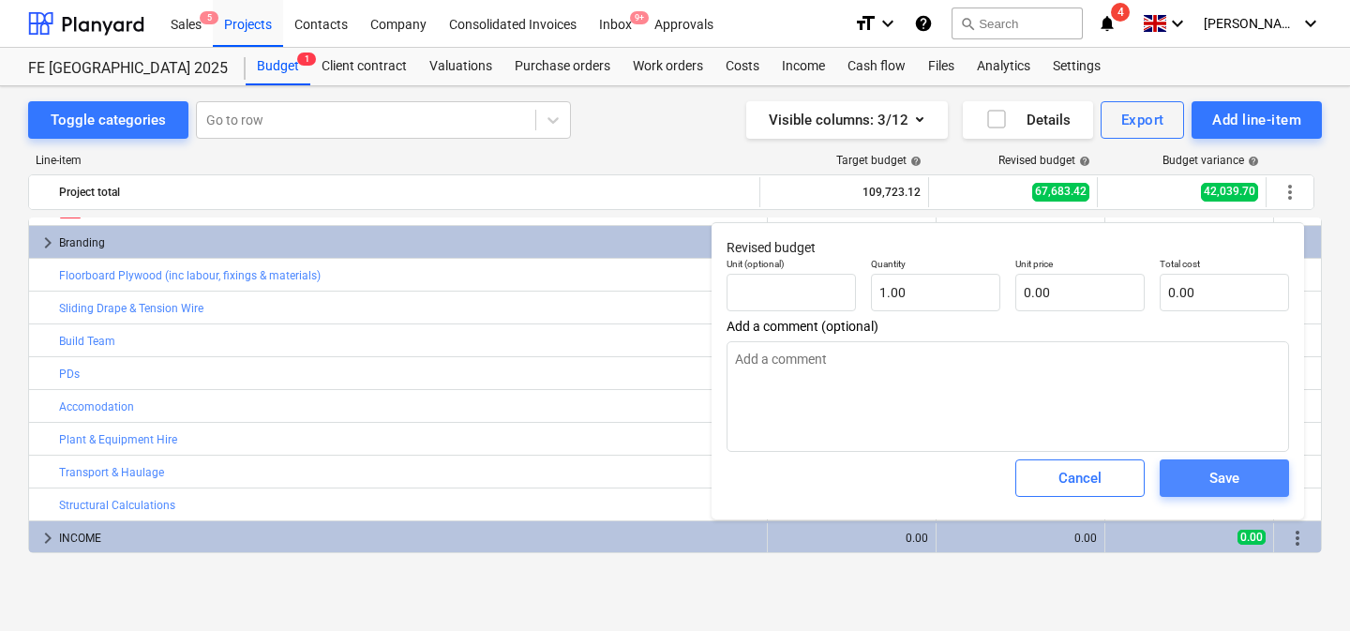
click at [1209, 489] on div "Save" at bounding box center [1224, 478] width 30 height 24
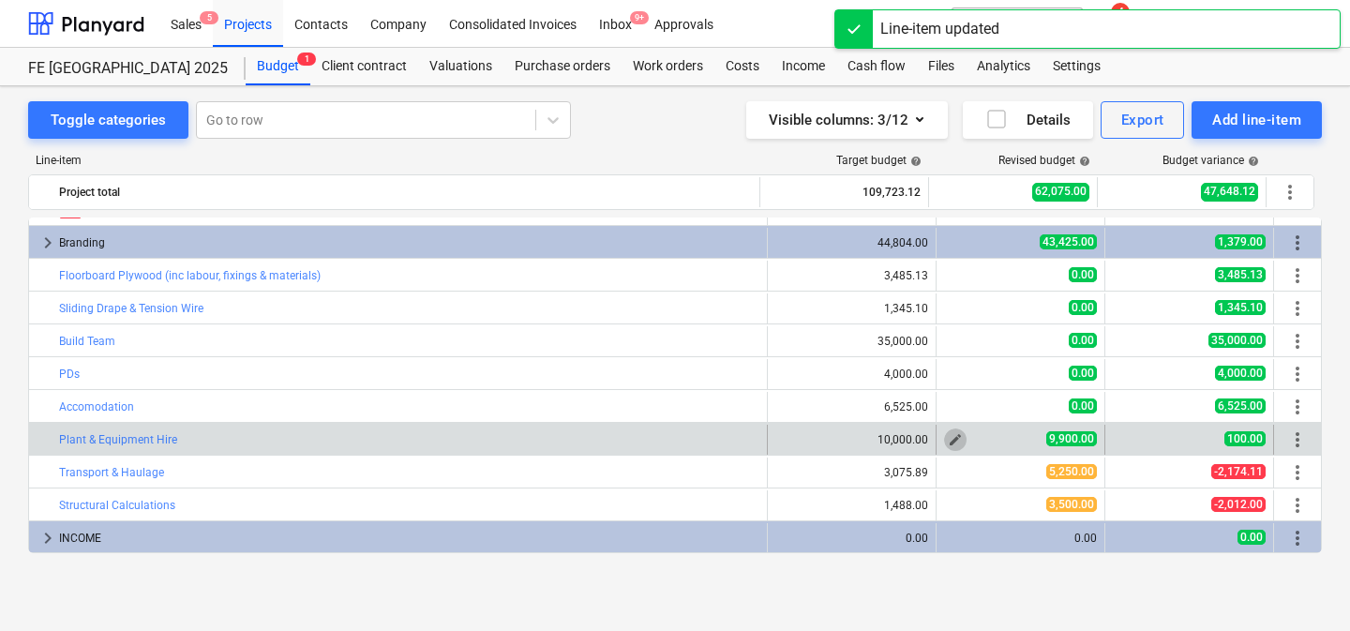
click at [948, 436] on span "edit" at bounding box center [955, 439] width 15 height 15
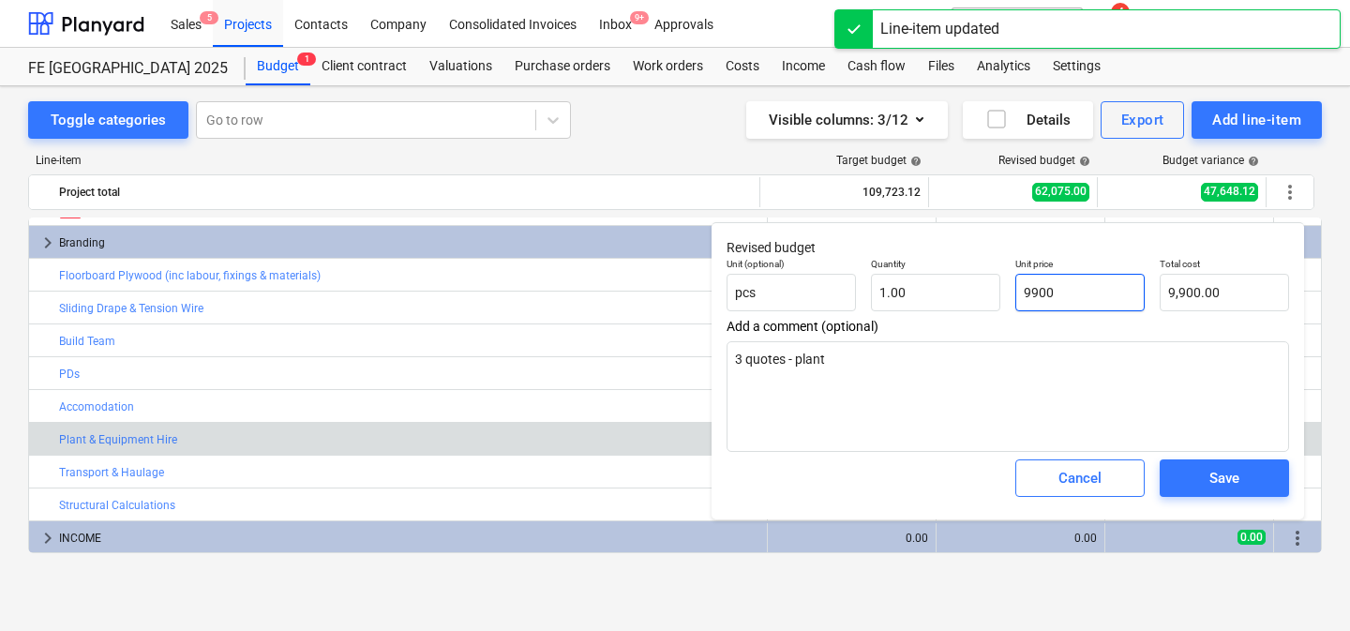
click at [1075, 289] on input "9900" at bounding box center [1079, 292] width 129 height 37
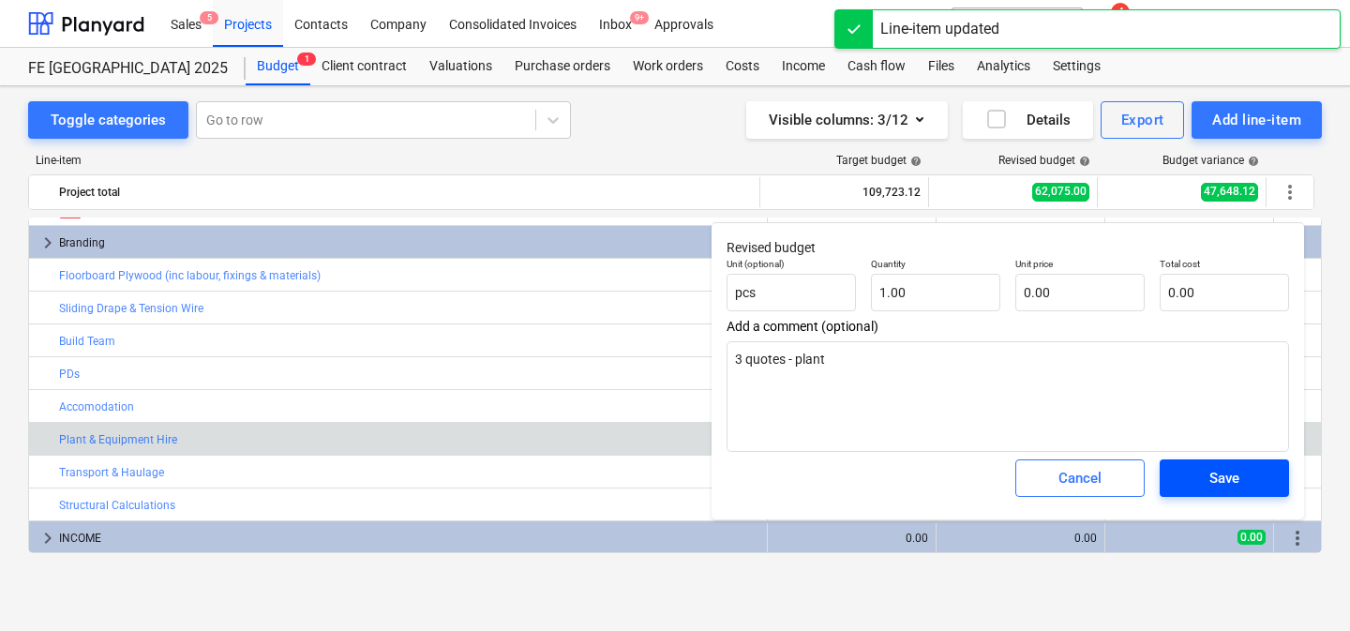
click at [1214, 497] on button "Save" at bounding box center [1224, 477] width 129 height 37
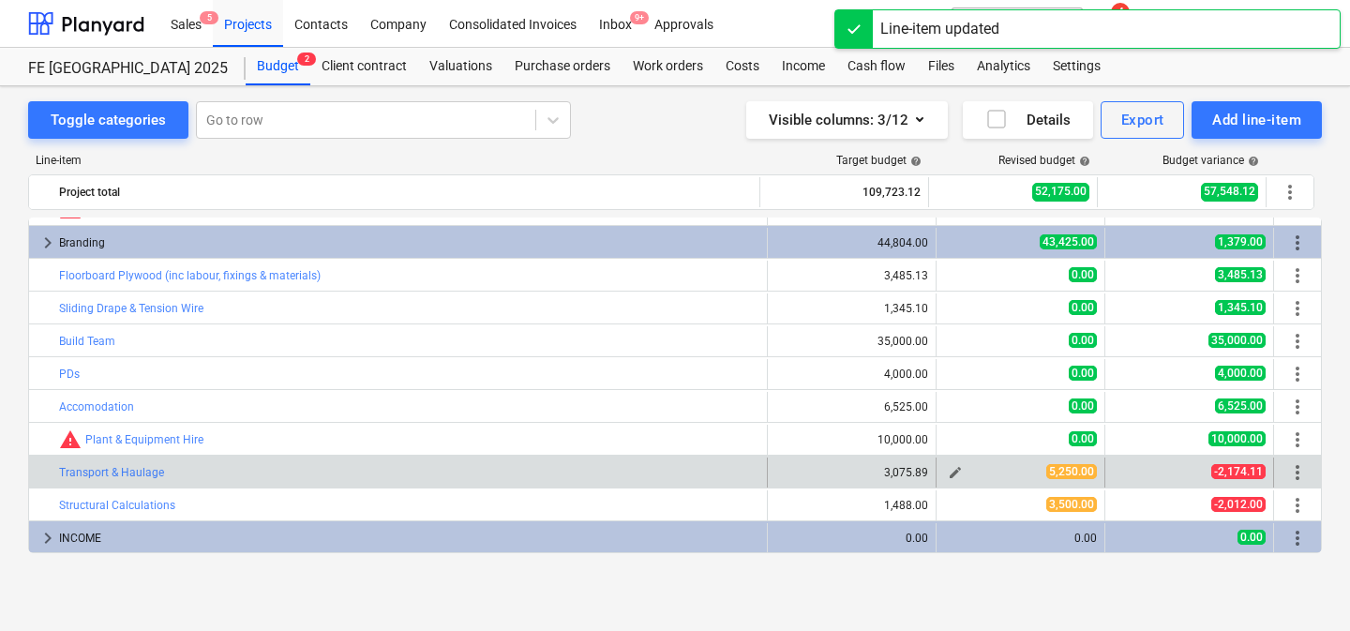
click at [949, 474] on span "edit" at bounding box center [955, 472] width 15 height 15
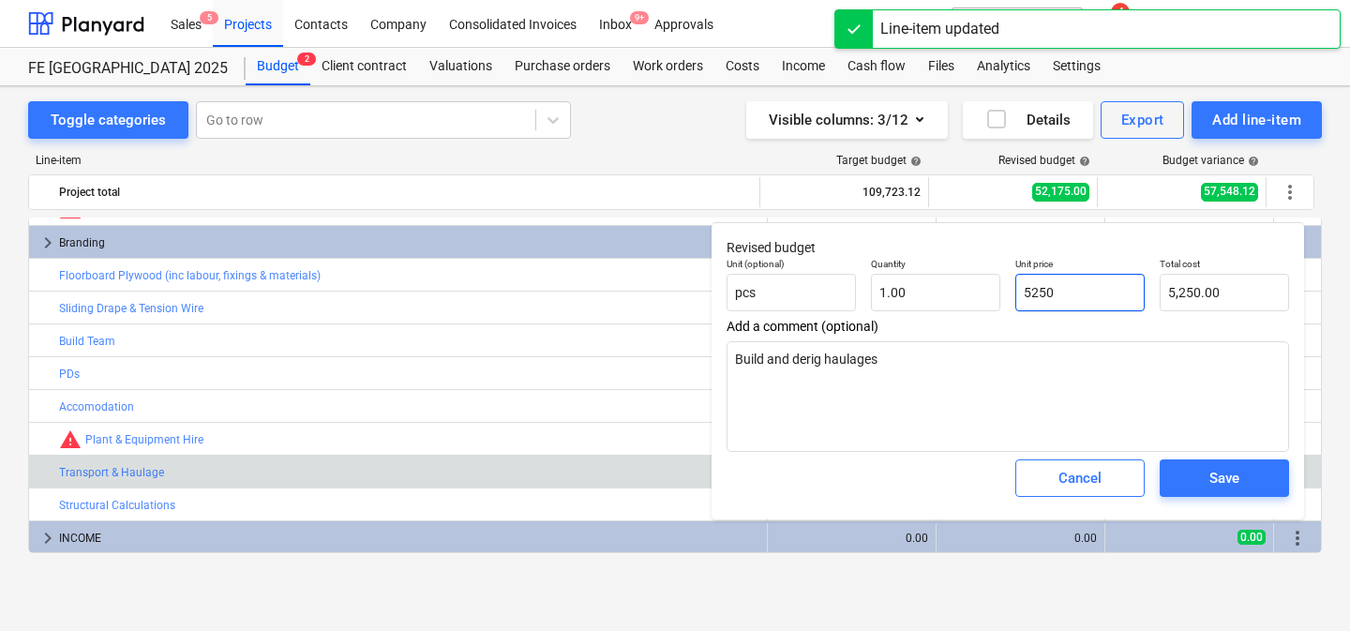
click at [1060, 292] on input "5250" at bounding box center [1079, 292] width 129 height 37
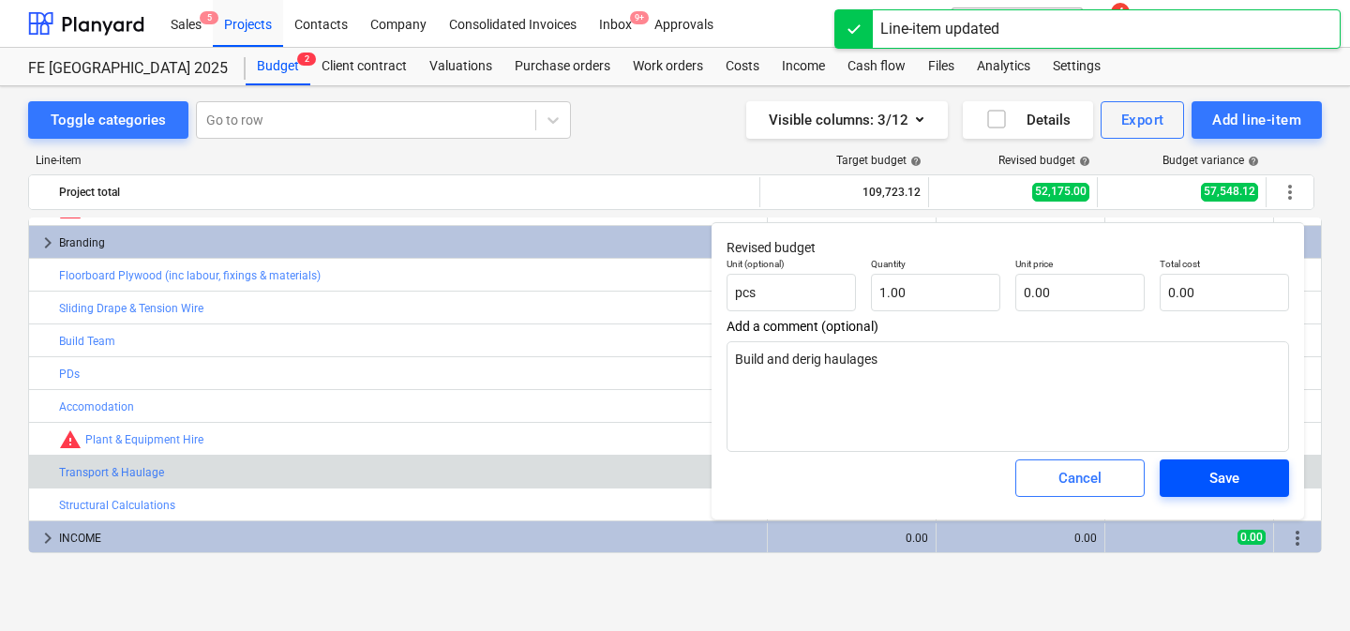
click at [1210, 474] on div "Save" at bounding box center [1224, 478] width 30 height 24
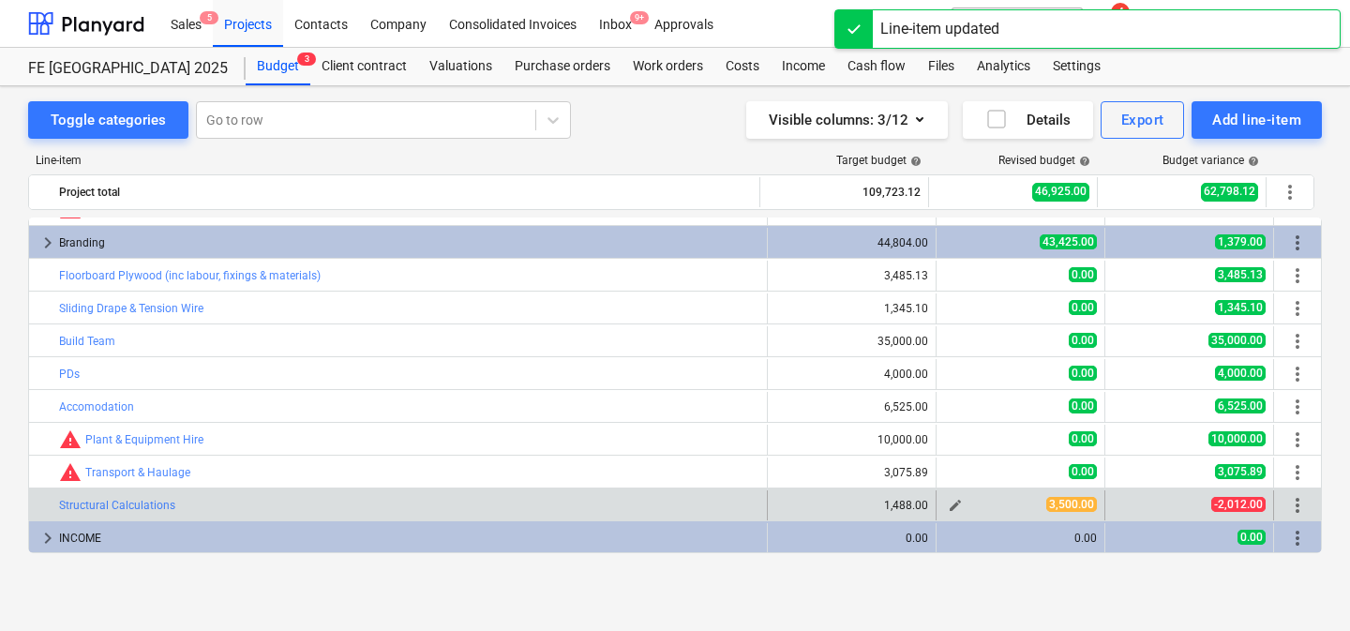
click at [944, 501] on button "edit" at bounding box center [955, 505] width 22 height 22
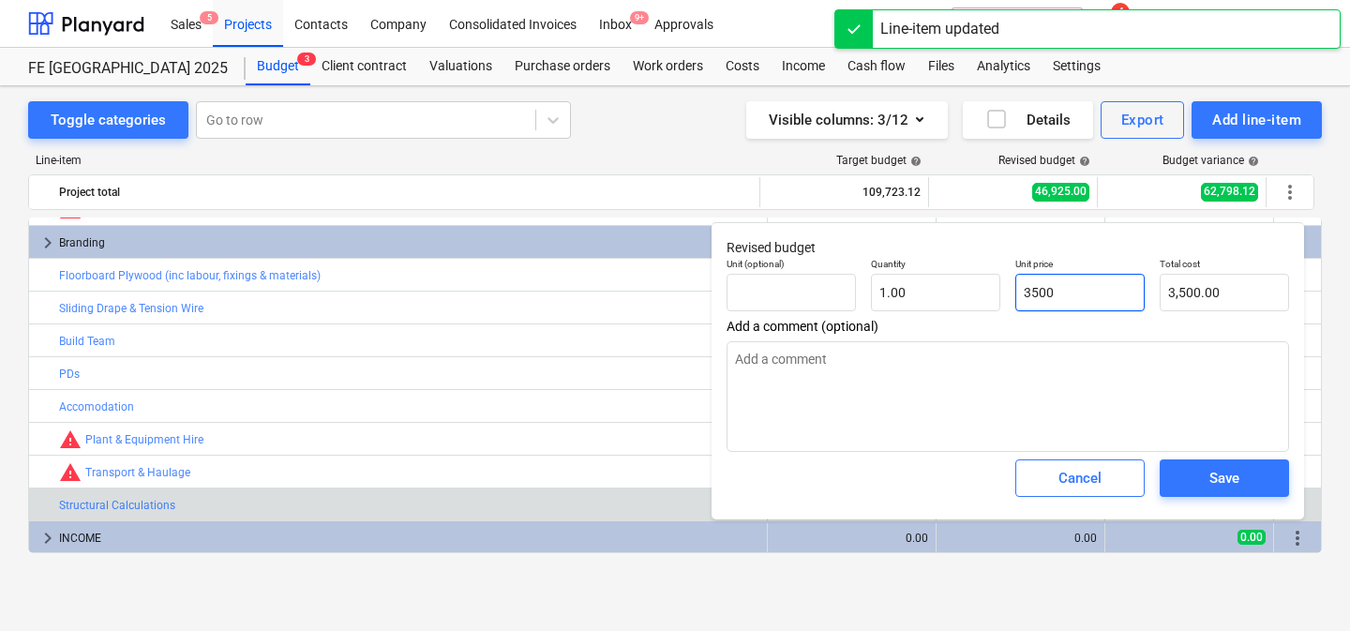
click at [1054, 289] on input "3500" at bounding box center [1079, 292] width 129 height 37
click at [1246, 478] on span "Save" at bounding box center [1224, 478] width 84 height 24
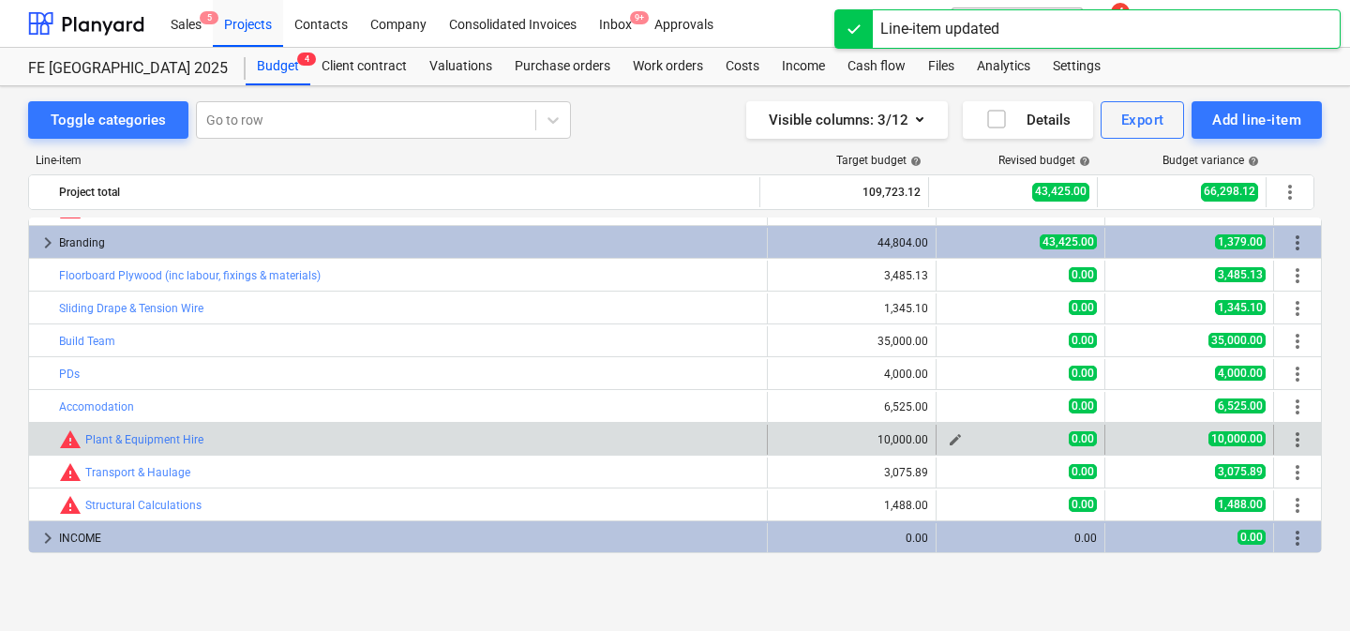
click at [946, 431] on button "edit" at bounding box center [955, 439] width 22 height 22
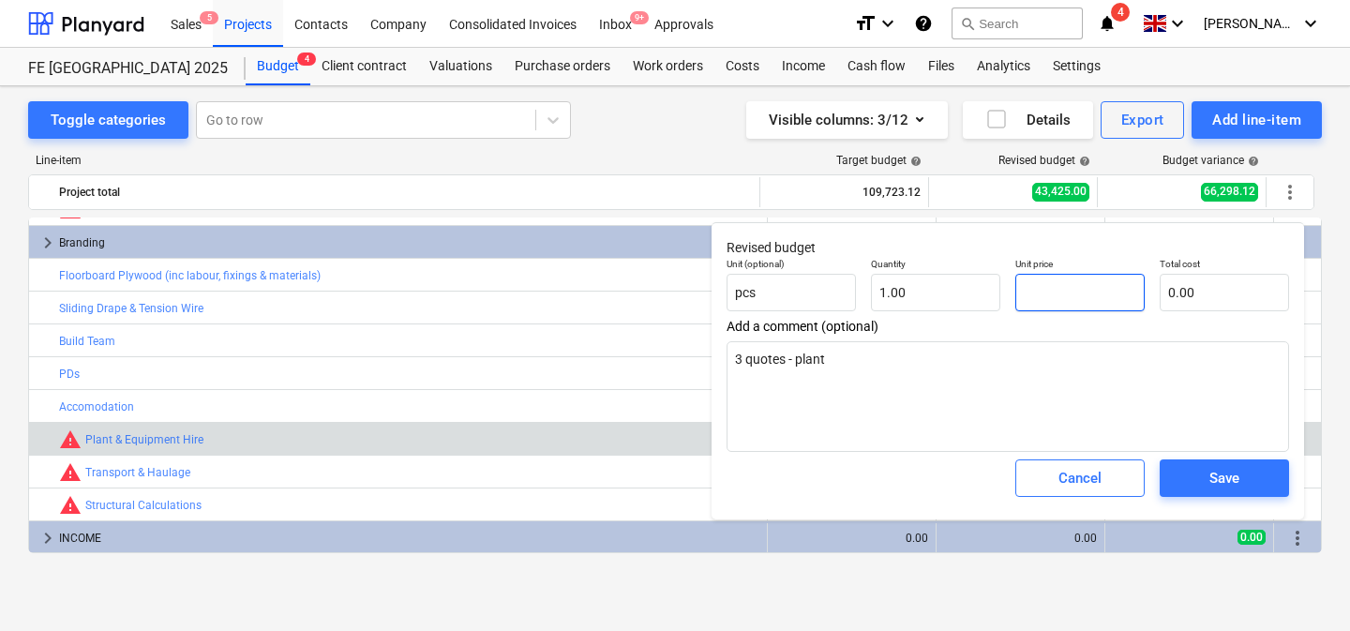
click at [1064, 304] on input "text" at bounding box center [1079, 292] width 129 height 37
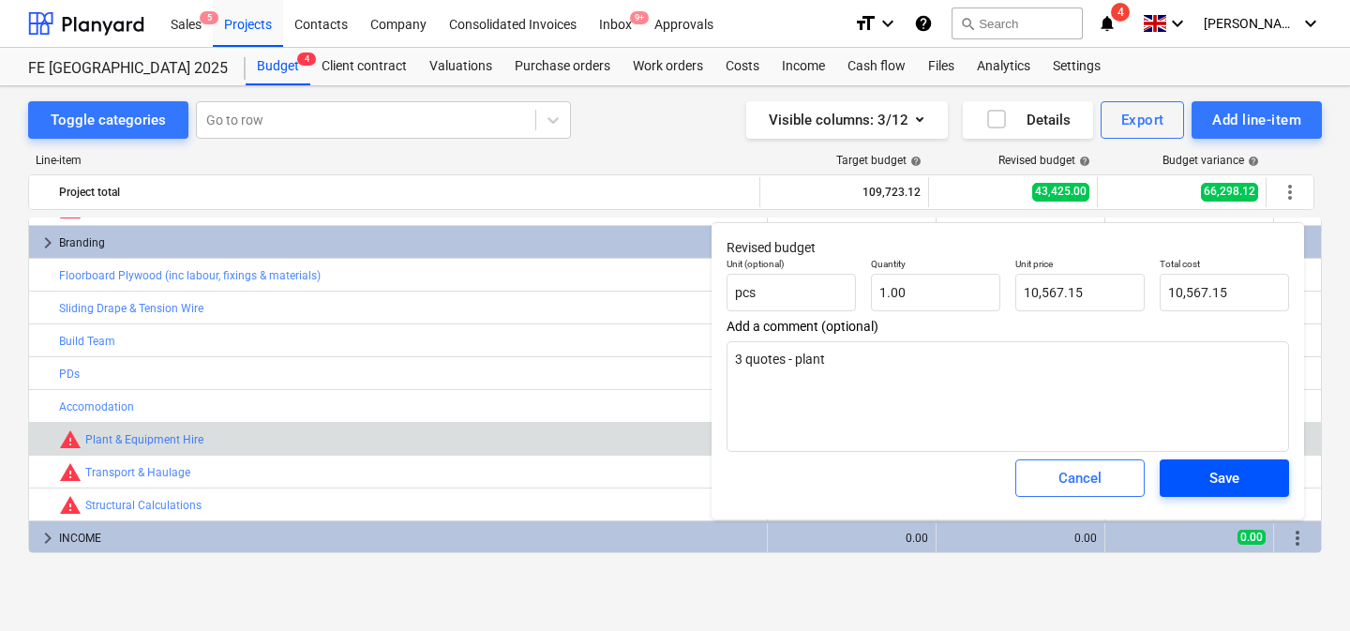
click at [1256, 462] on button "Save" at bounding box center [1224, 477] width 129 height 37
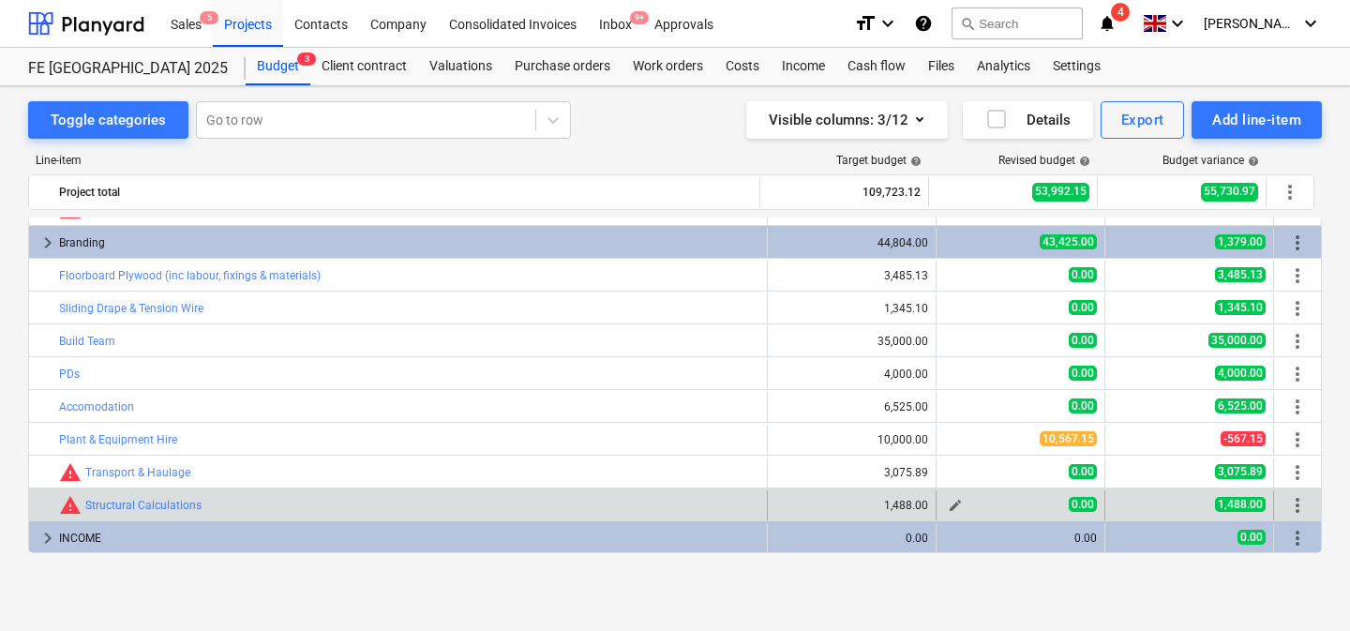
click at [949, 501] on span "edit" at bounding box center [955, 505] width 15 height 15
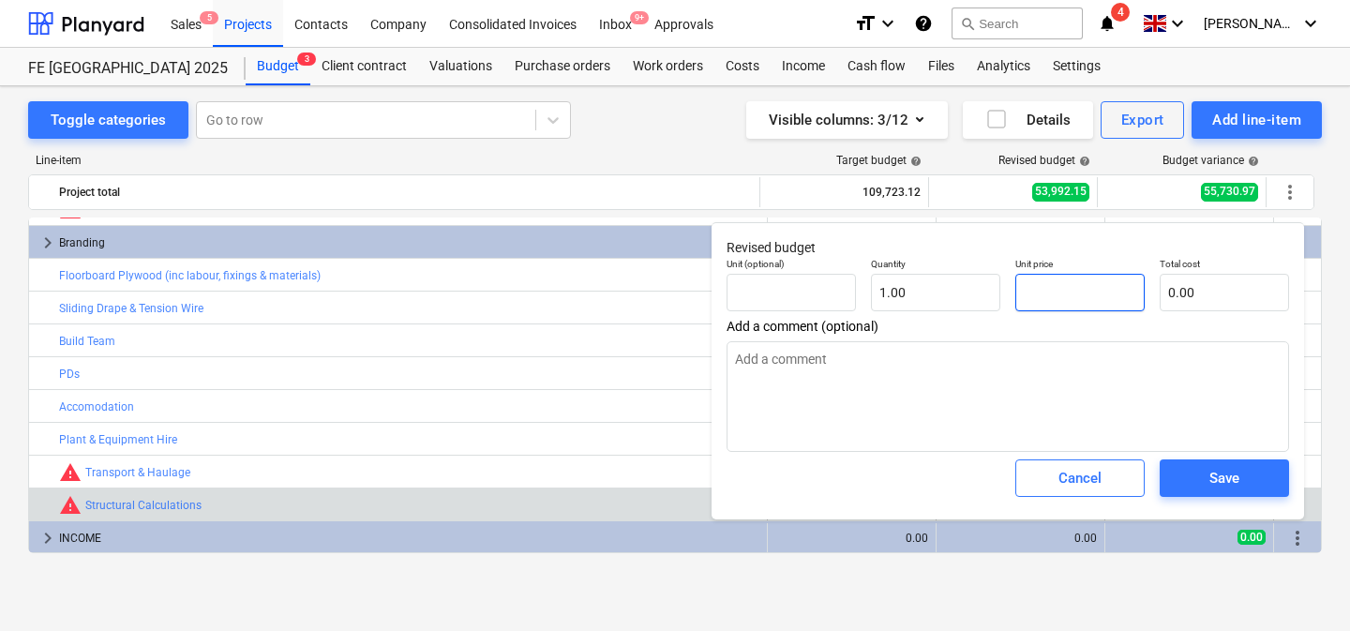
click at [1076, 299] on input "text" at bounding box center [1079, 292] width 129 height 37
click at [1231, 484] on div "Save" at bounding box center [1224, 478] width 30 height 24
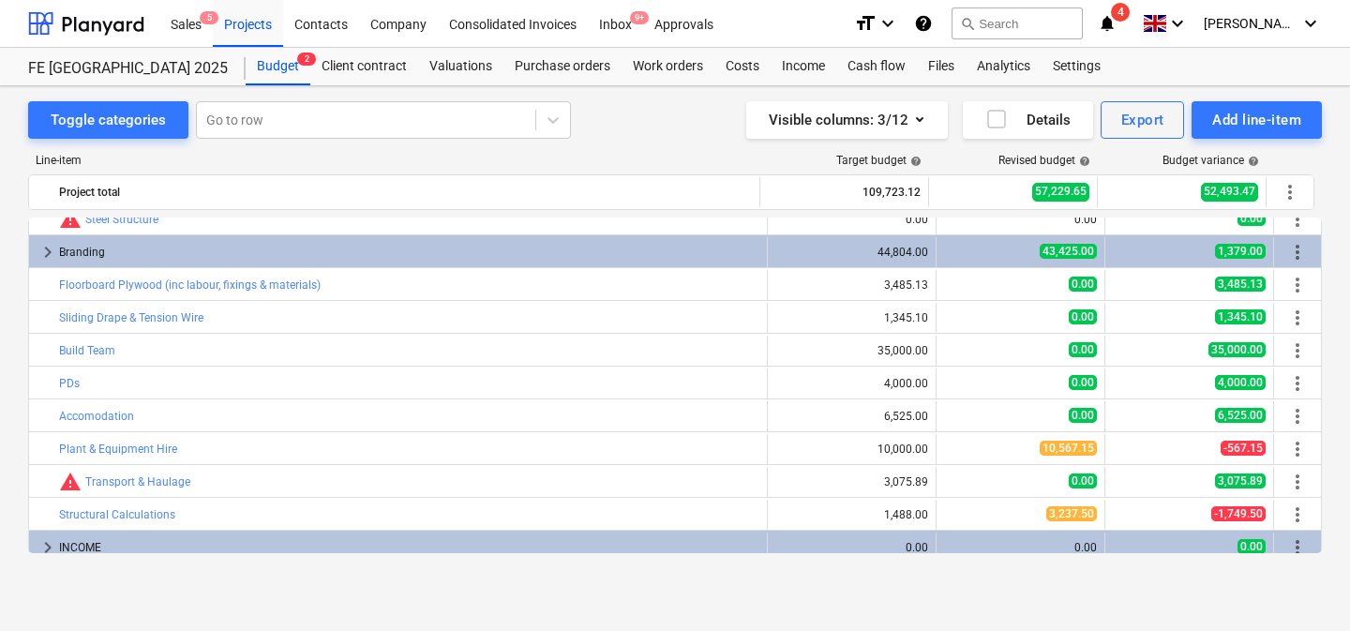
scroll to position [0, 0]
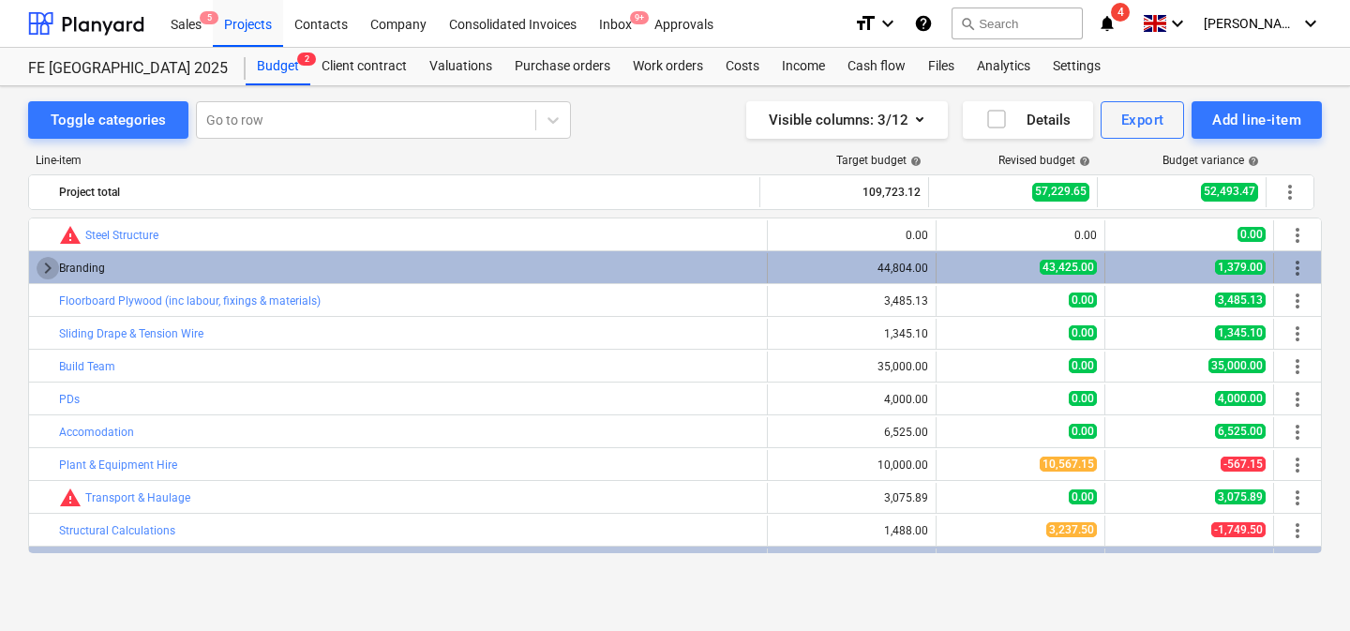
click at [43, 267] on span "keyboard_arrow_right" at bounding box center [48, 268] width 22 height 22
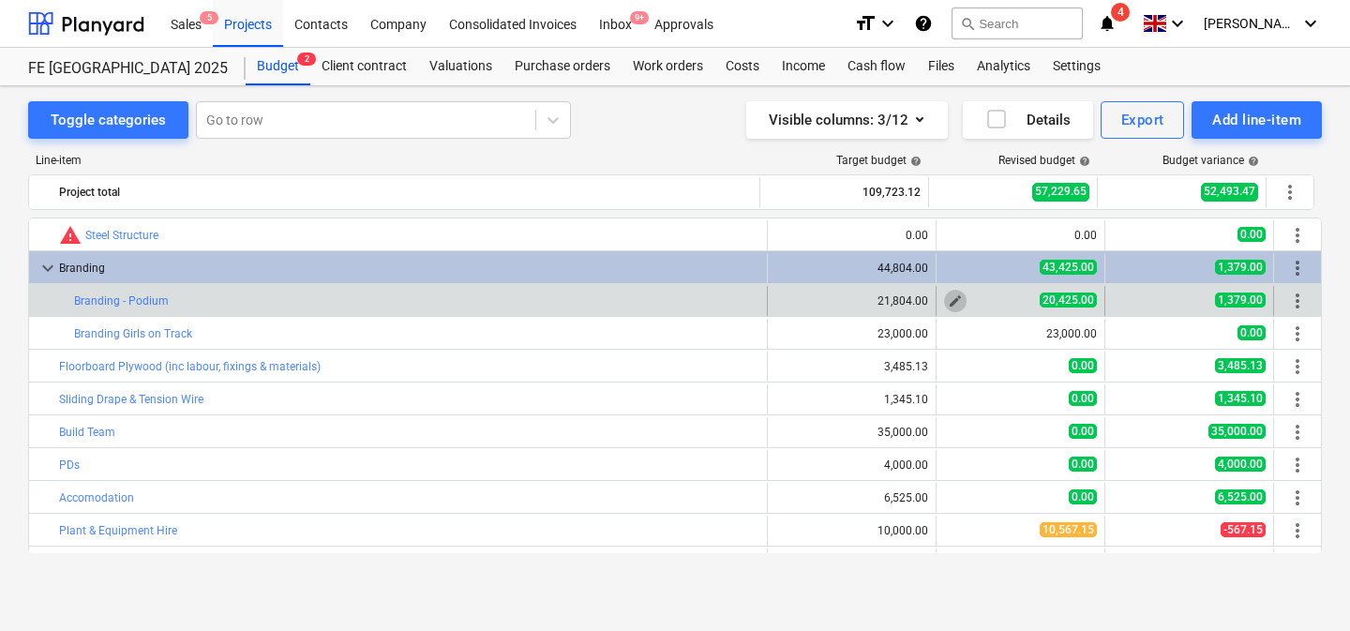
click at [948, 298] on span "edit" at bounding box center [955, 300] width 15 height 15
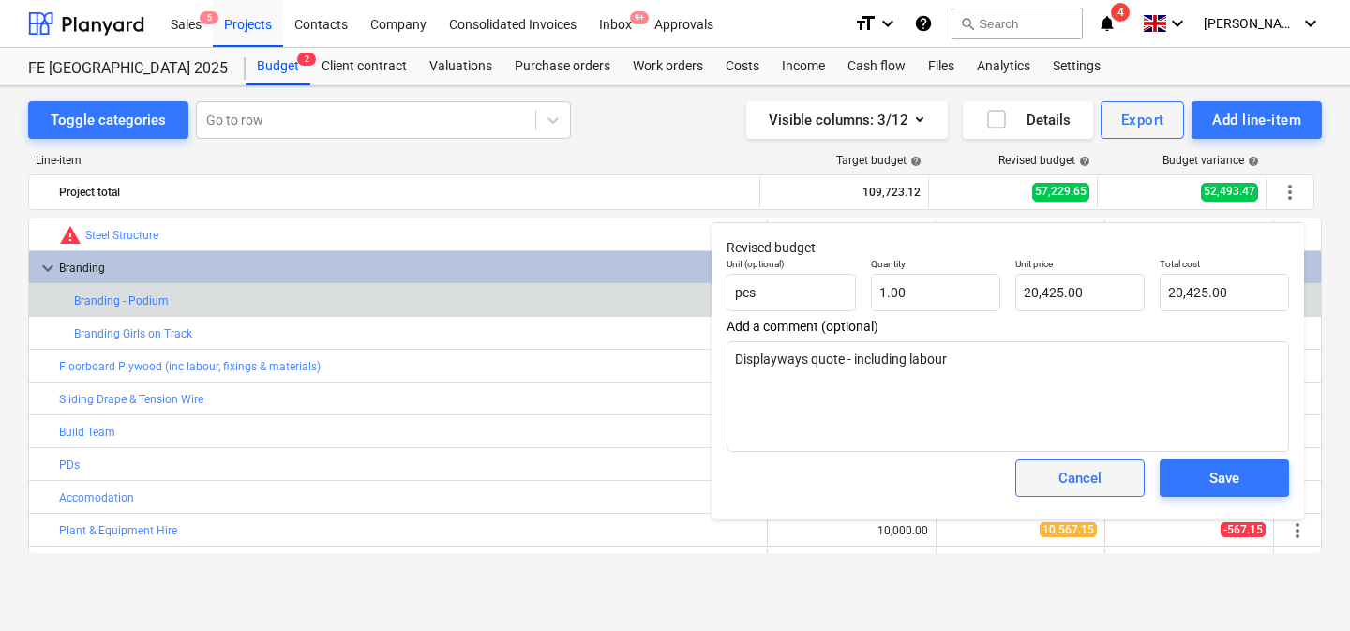
click at [1091, 480] on div "Cancel" at bounding box center [1079, 478] width 43 height 24
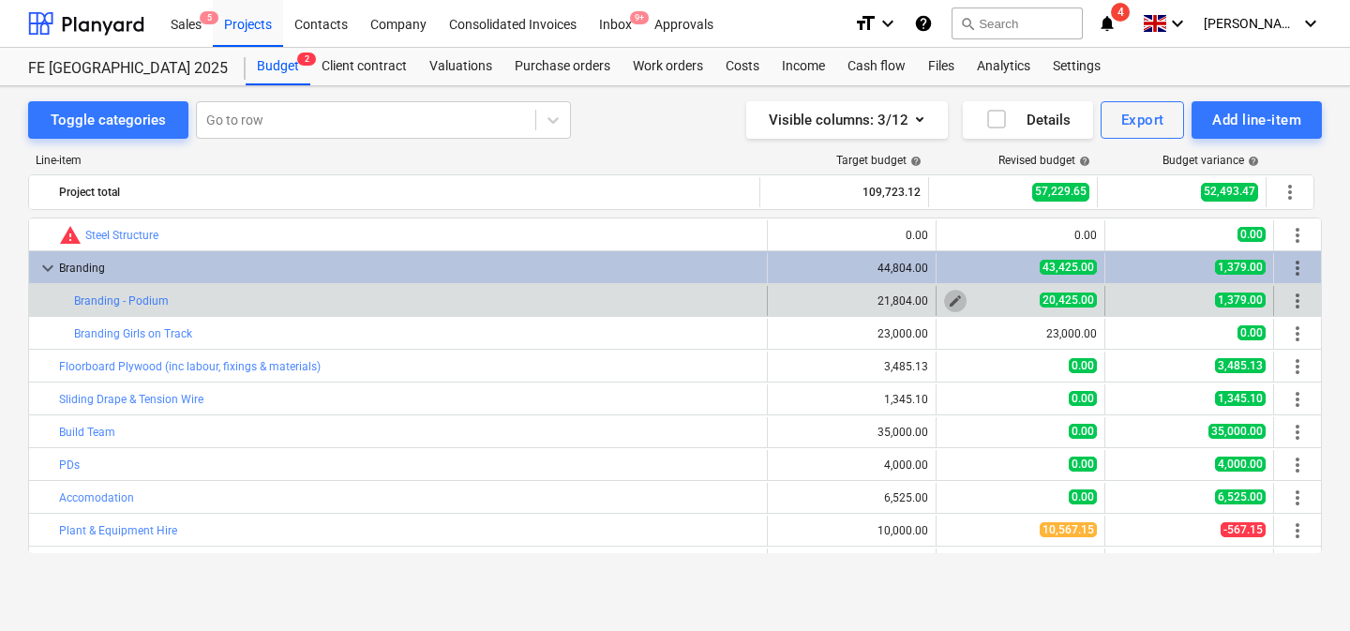
click at [950, 298] on span "edit" at bounding box center [955, 300] width 15 height 15
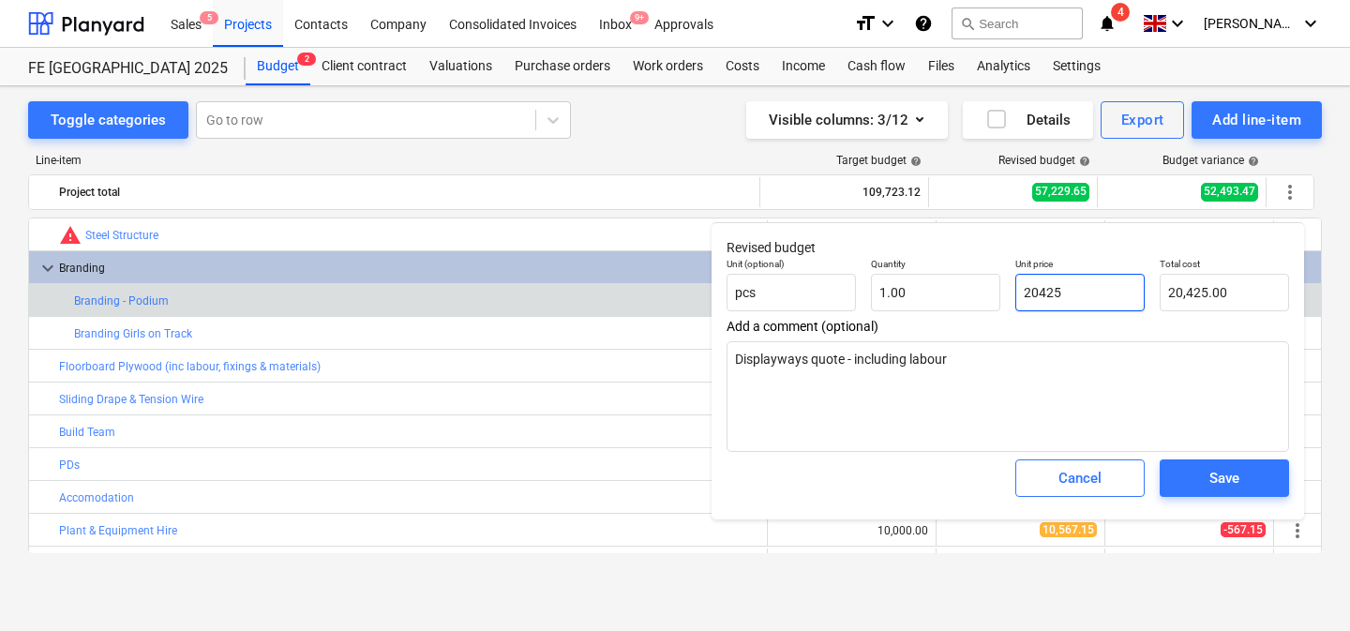
click at [1051, 292] on input "20425" at bounding box center [1079, 292] width 129 height 37
click at [1080, 292] on input "20425" at bounding box center [1079, 292] width 129 height 37
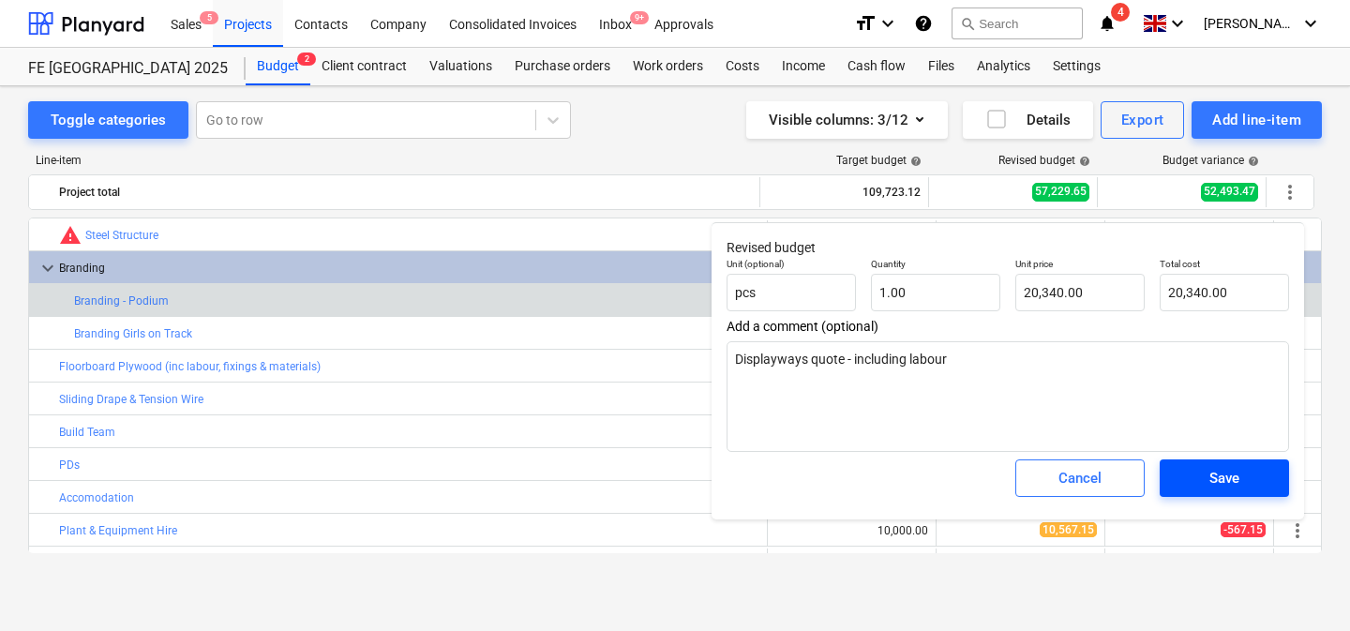
click at [1235, 481] on div "Save" at bounding box center [1224, 478] width 30 height 24
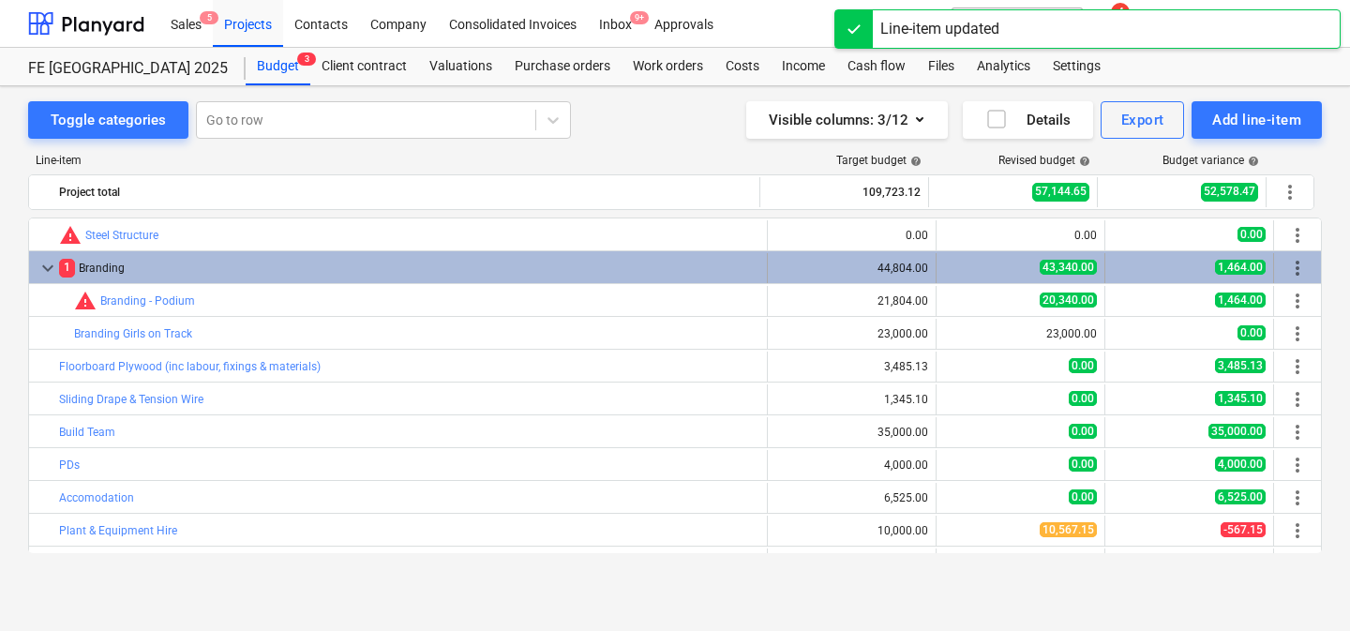
click at [44, 267] on span "keyboard_arrow_down" at bounding box center [48, 268] width 22 height 22
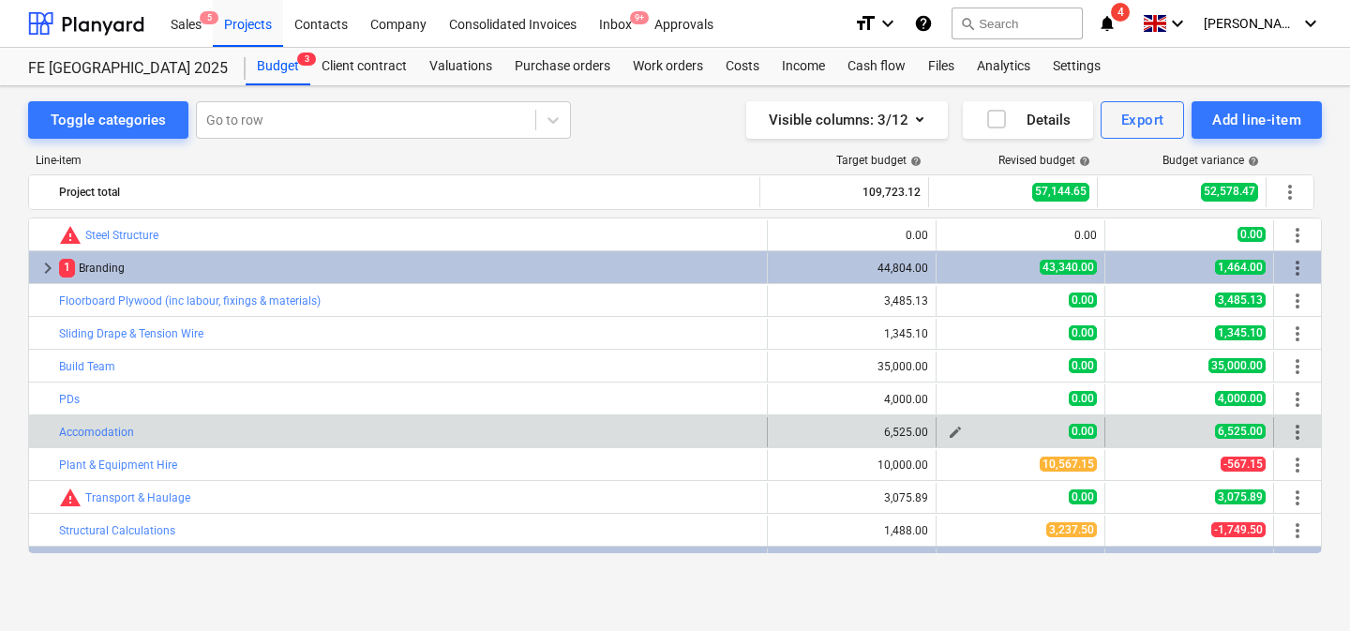
click at [948, 435] on span "edit" at bounding box center [955, 432] width 15 height 15
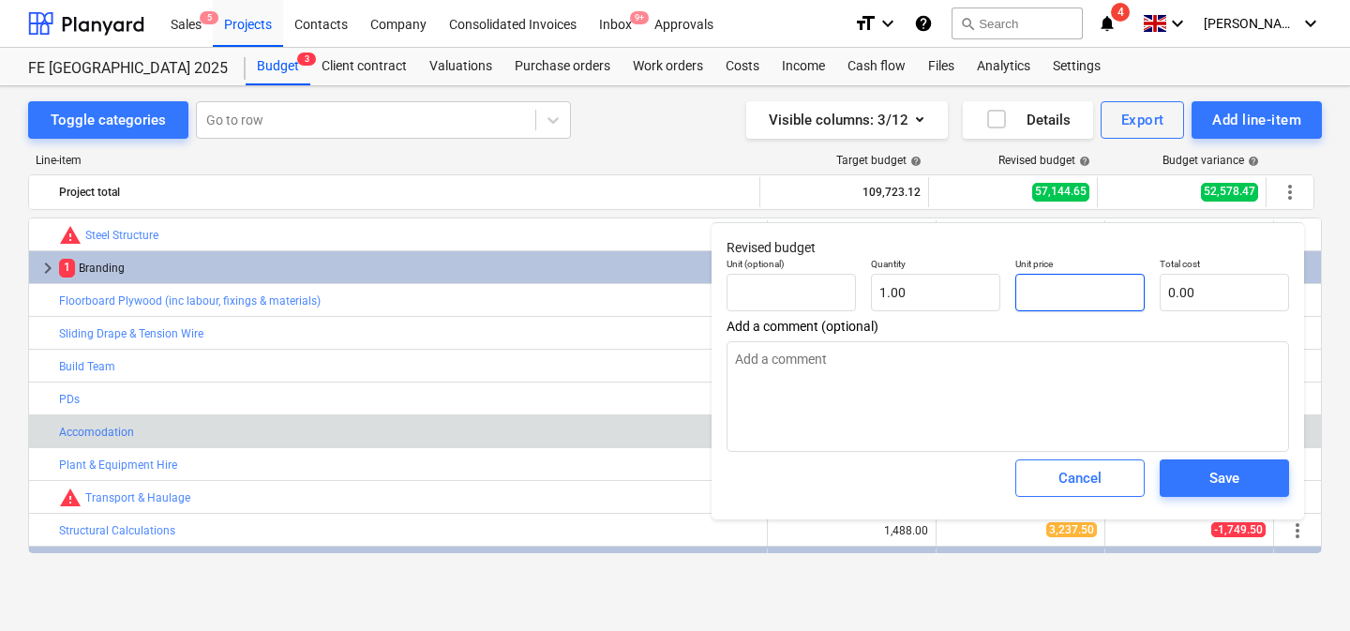
click at [1051, 289] on input "text" at bounding box center [1079, 292] width 129 height 37
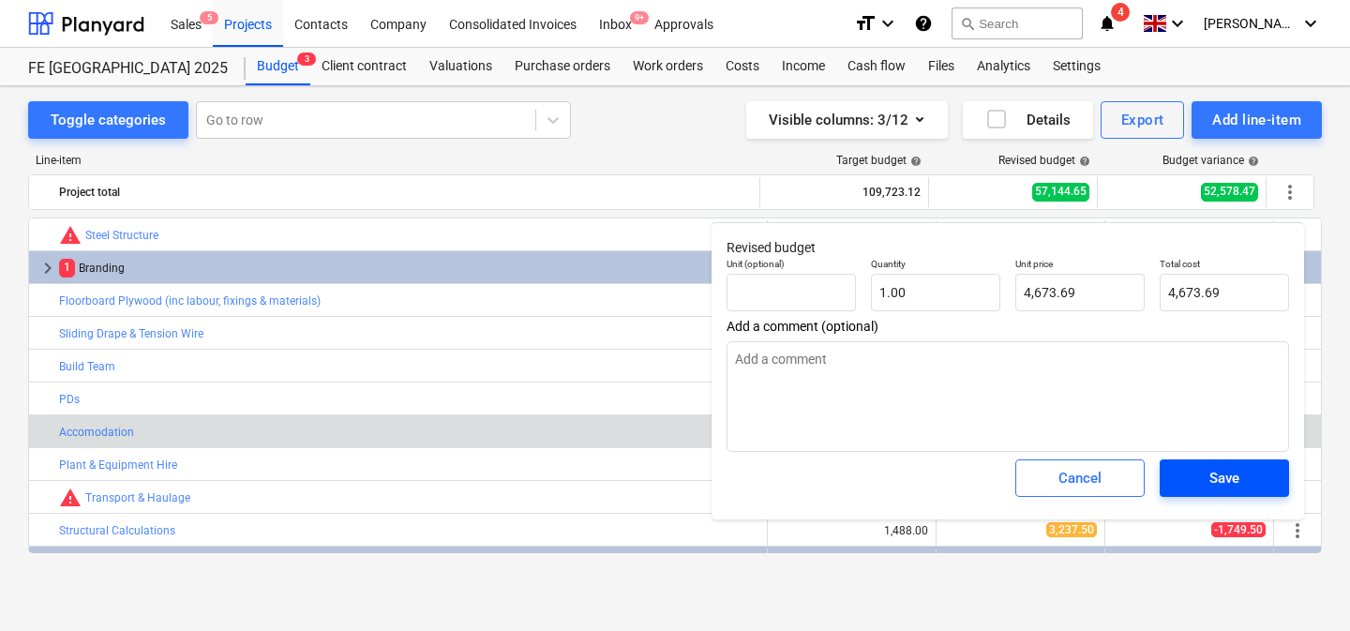
click at [1206, 470] on span "Save" at bounding box center [1224, 478] width 84 height 24
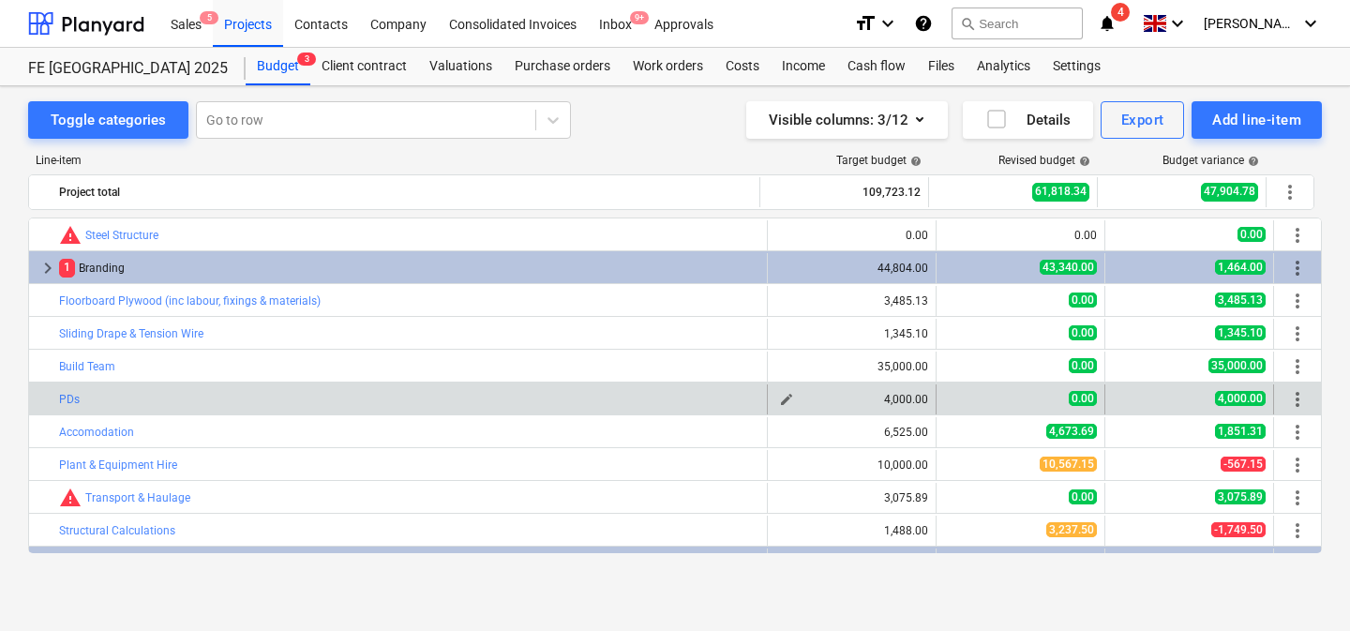
click at [779, 397] on span "edit" at bounding box center [786, 399] width 15 height 15
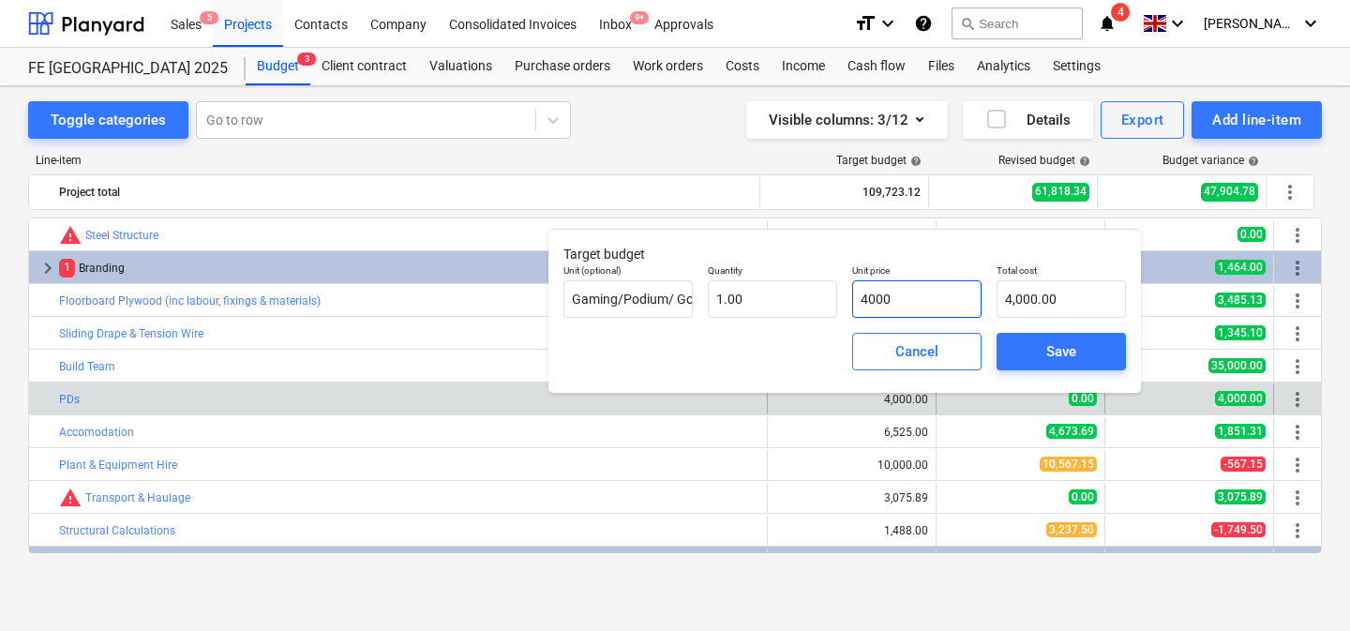
click at [887, 297] on input "4000" at bounding box center [916, 298] width 129 height 37
click at [1037, 351] on span "Save" at bounding box center [1061, 351] width 84 height 24
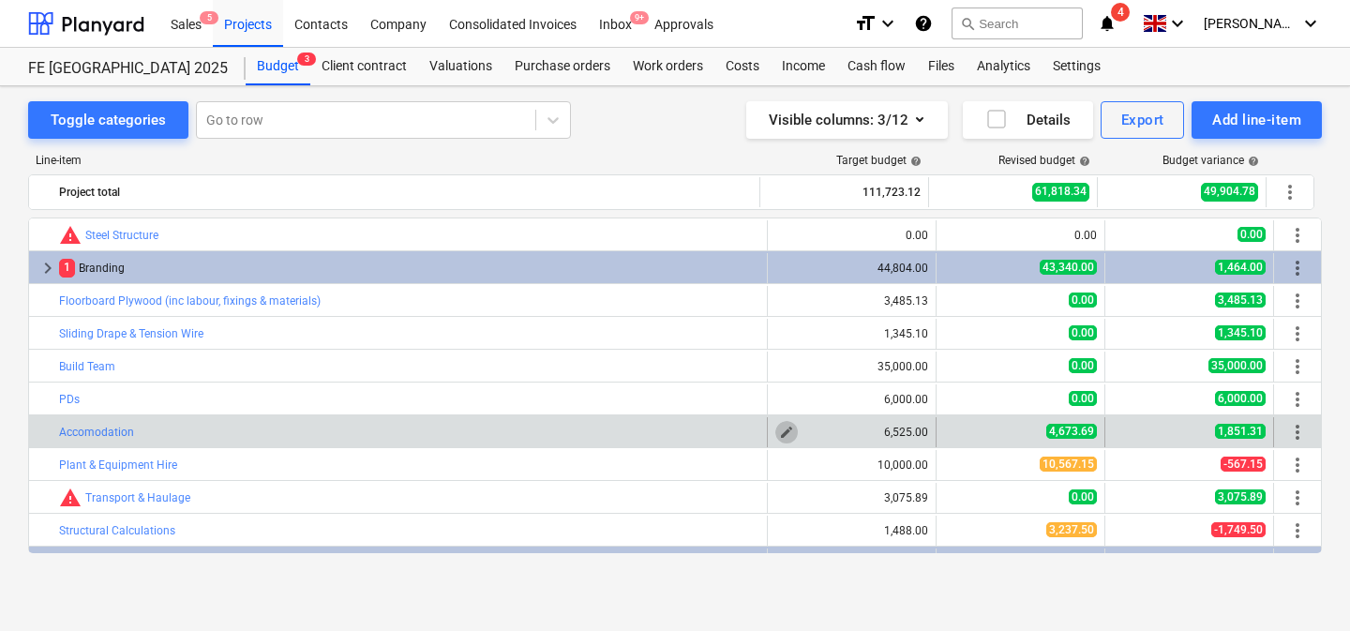
click at [779, 427] on span "edit" at bounding box center [786, 432] width 15 height 15
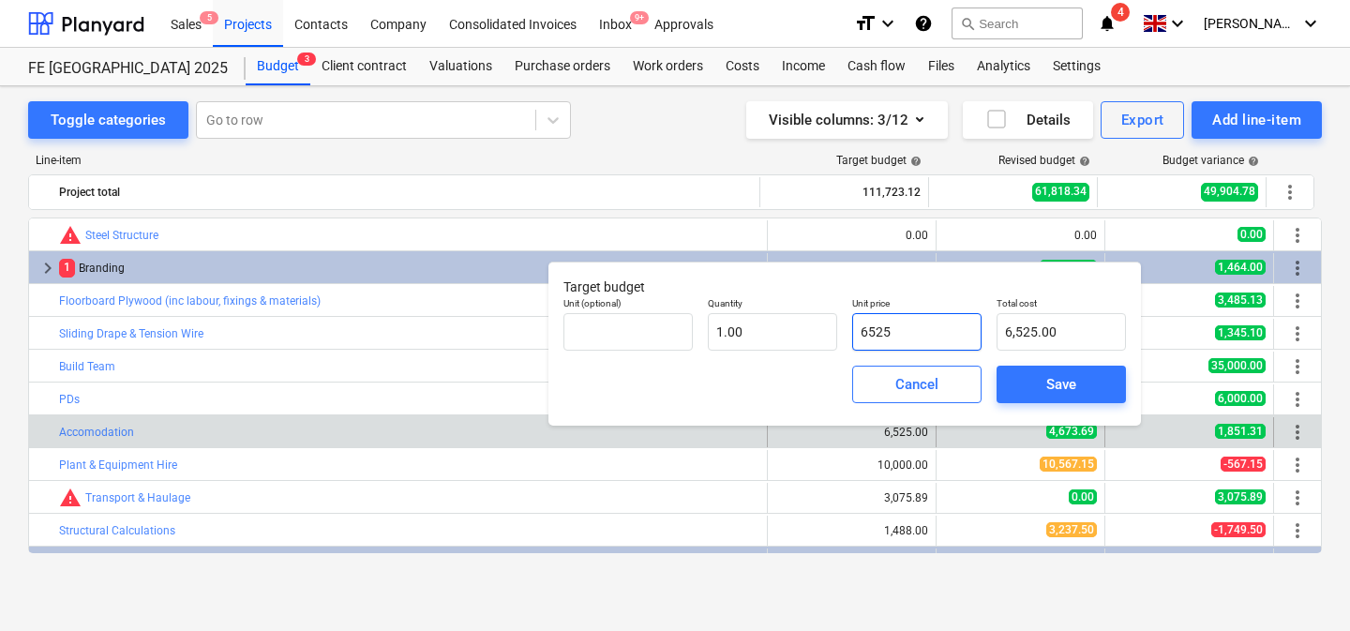
click at [885, 332] on input "6525" at bounding box center [916, 331] width 129 height 37
click at [1020, 385] on span "Save" at bounding box center [1061, 384] width 84 height 24
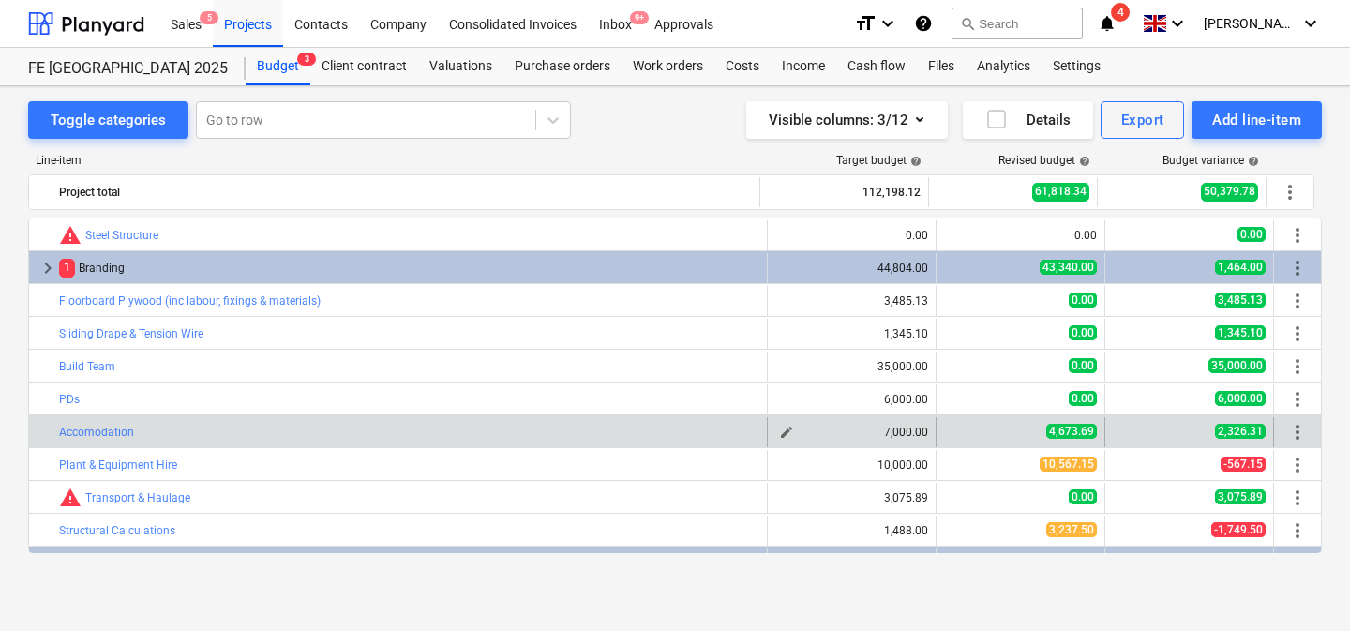
scroll to position [25, 0]
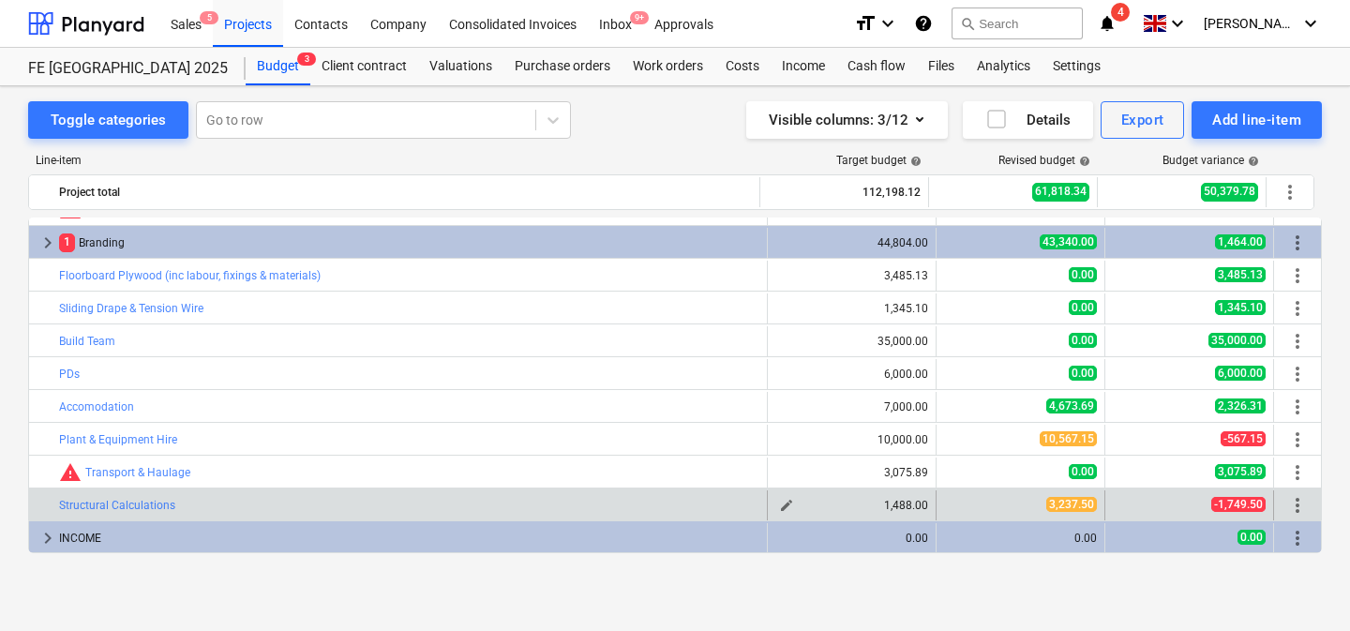
click at [785, 501] on span "edit" at bounding box center [786, 505] width 15 height 15
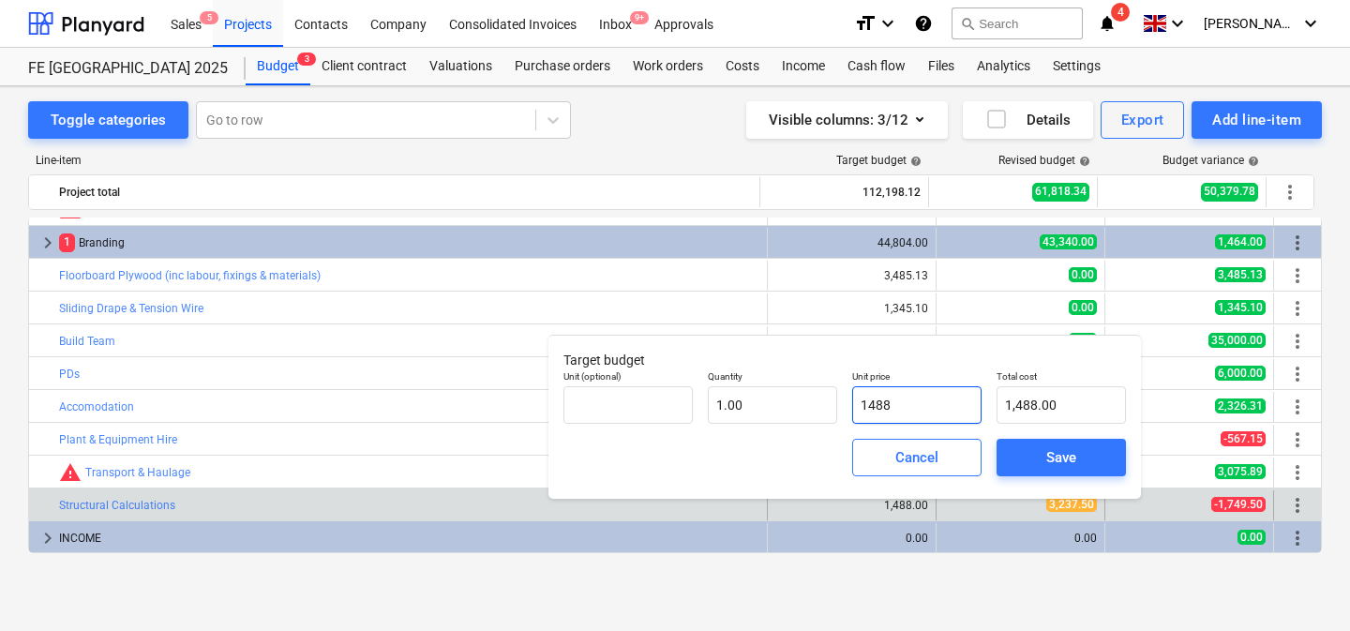
click at [889, 404] on input "1488" at bounding box center [916, 404] width 129 height 37
click at [1025, 457] on span "Save" at bounding box center [1061, 457] width 84 height 24
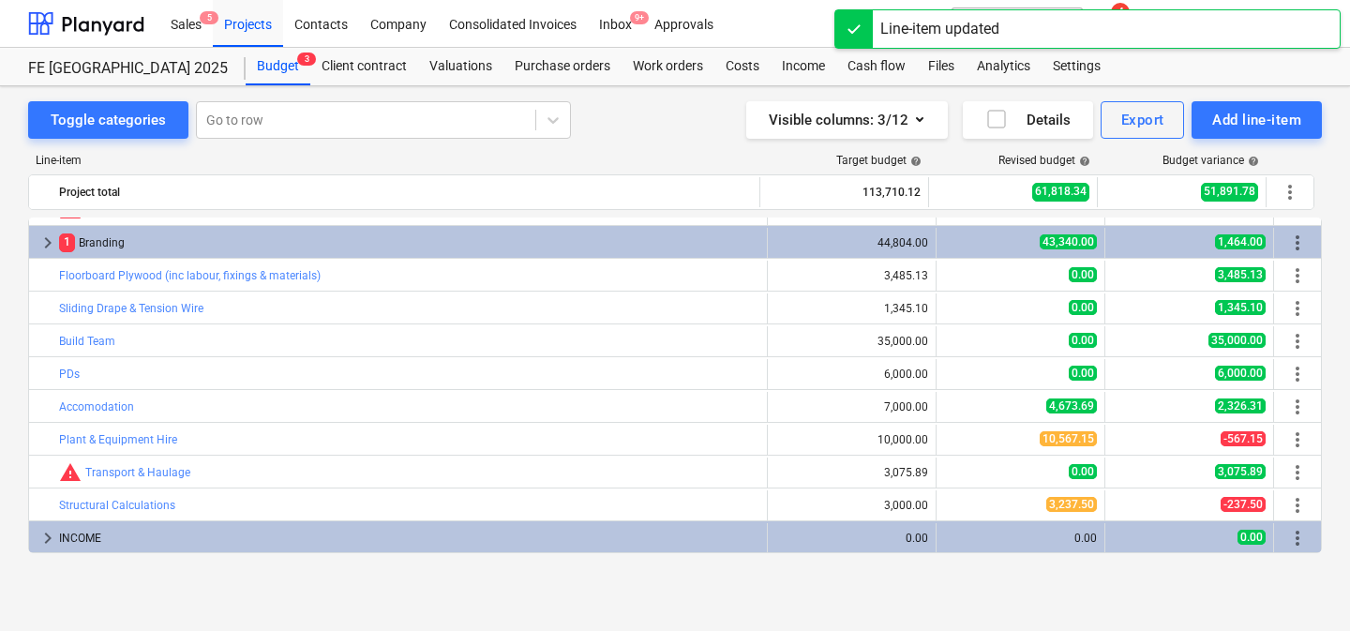
scroll to position [0, 0]
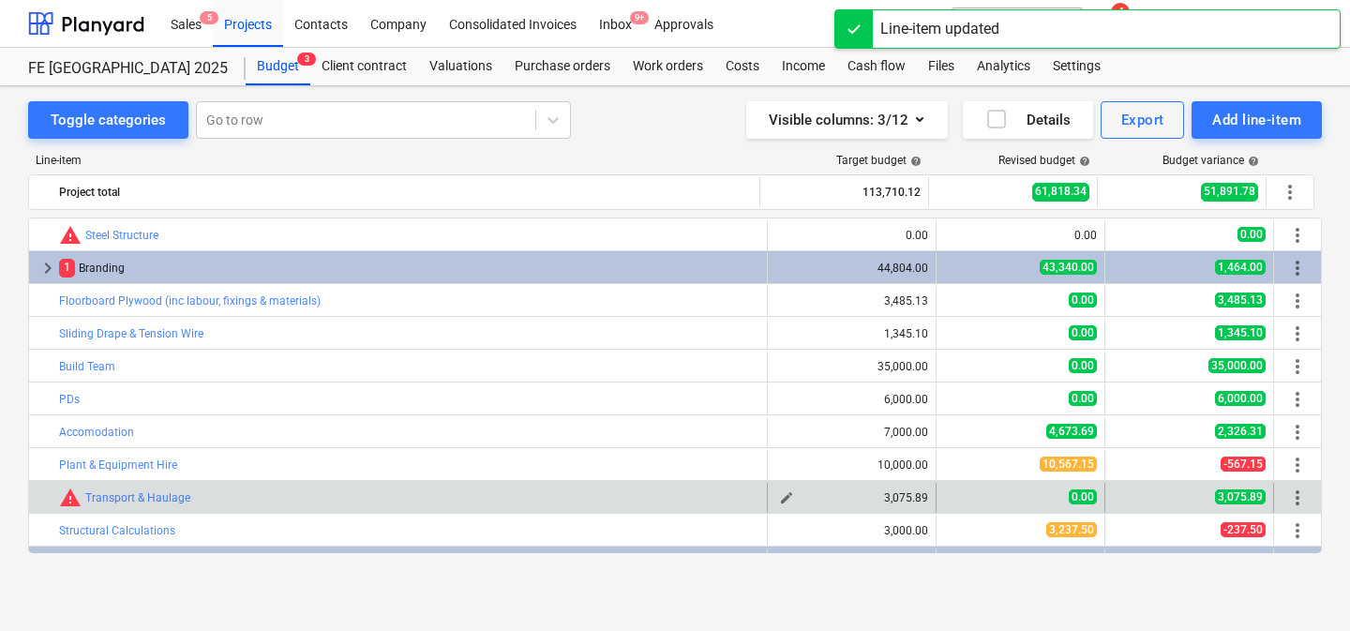
click at [782, 495] on span "edit" at bounding box center [786, 497] width 15 height 15
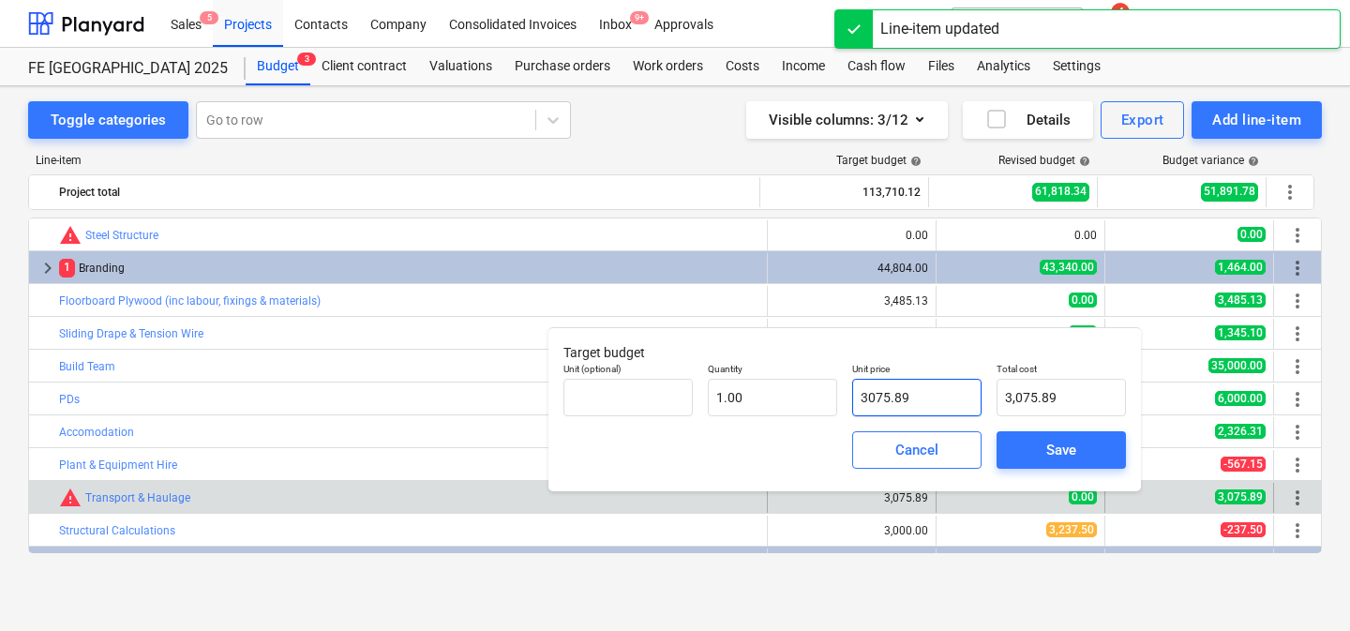
click at [890, 395] on input "3075.89" at bounding box center [916, 397] width 129 height 37
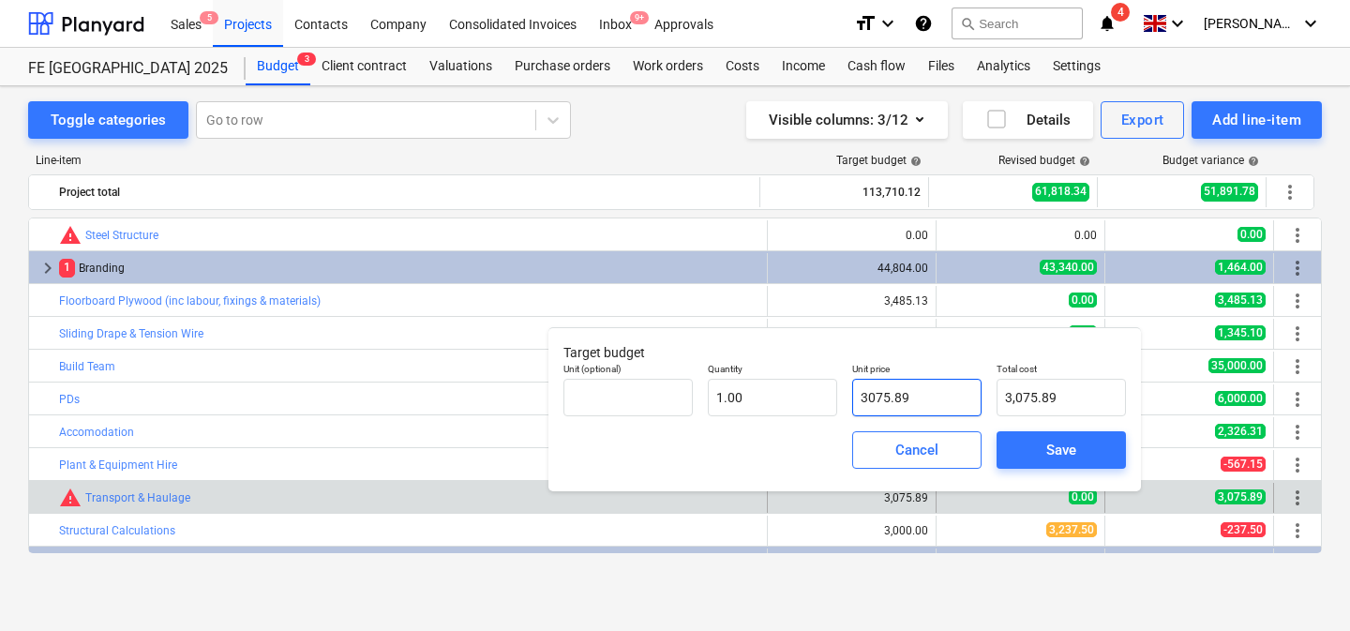
click at [890, 395] on input "3075.89" at bounding box center [916, 397] width 129 height 37
click at [1027, 450] on span "Save" at bounding box center [1061, 450] width 84 height 24
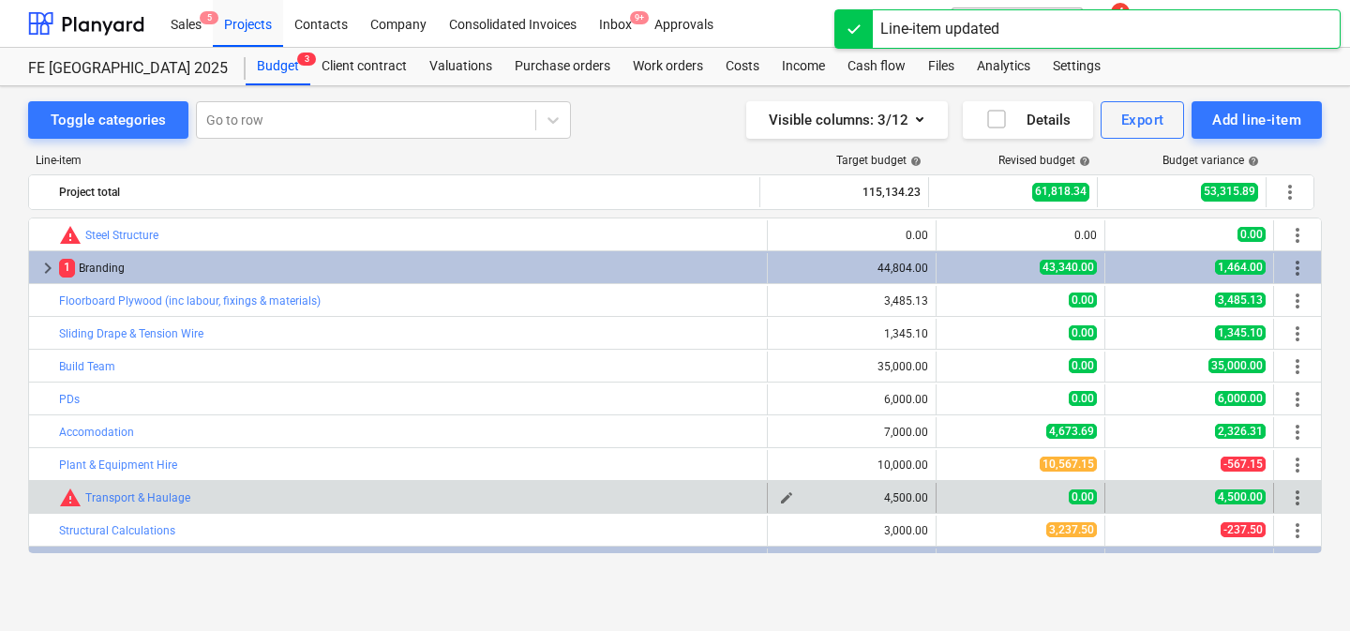
click at [779, 491] on span "edit" at bounding box center [786, 497] width 15 height 15
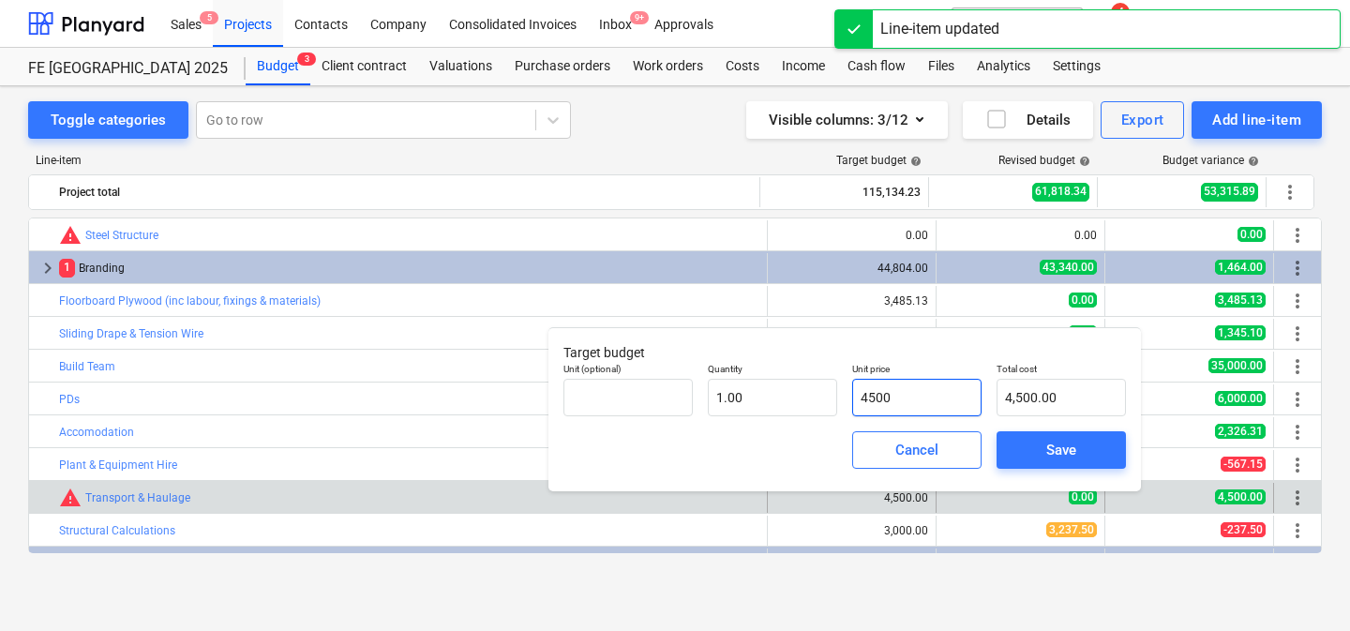
click at [898, 395] on input "4500" at bounding box center [916, 397] width 129 height 37
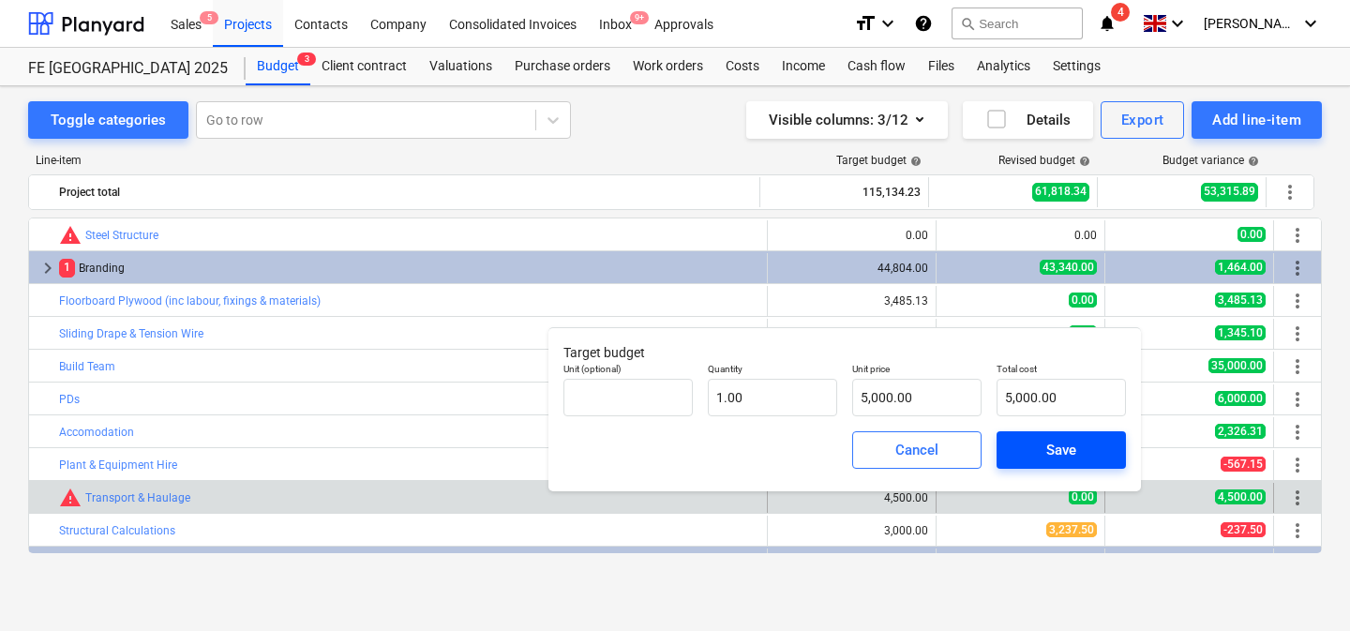
click at [1055, 450] on div "Save" at bounding box center [1061, 450] width 30 height 24
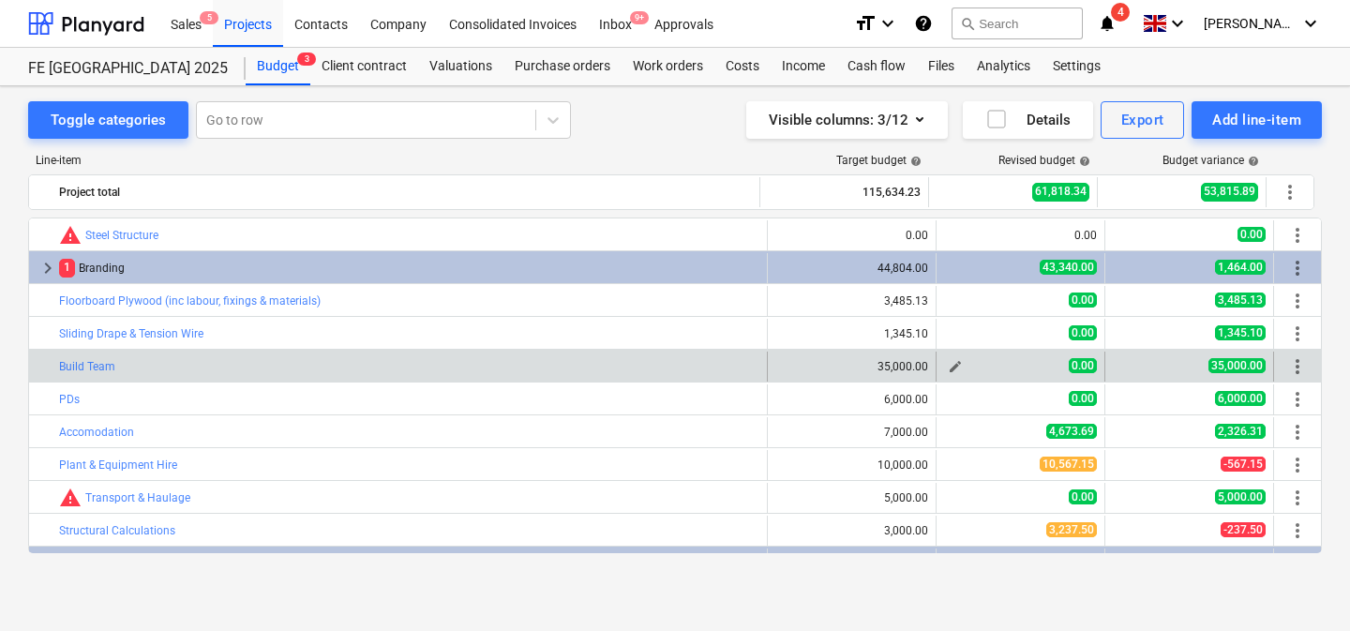
click at [948, 361] on span "edit" at bounding box center [955, 366] width 15 height 15
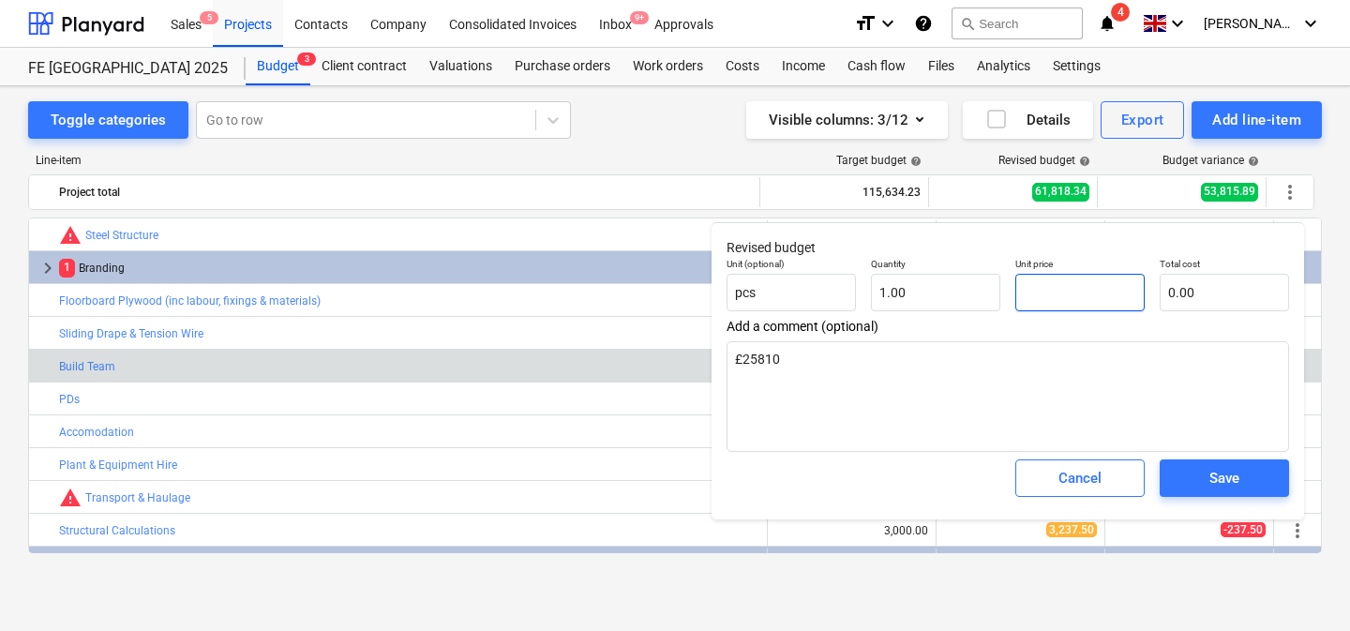
click at [1047, 295] on input "text" at bounding box center [1079, 292] width 129 height 37
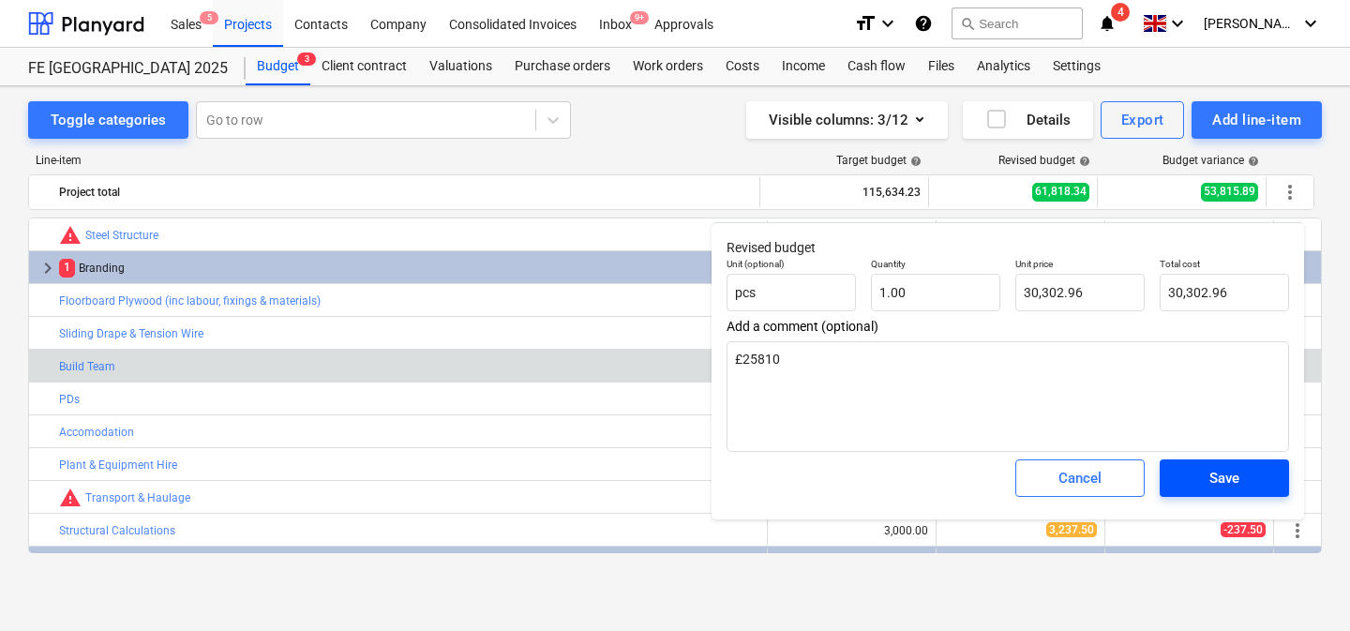
click at [1235, 479] on div "Save" at bounding box center [1224, 478] width 30 height 24
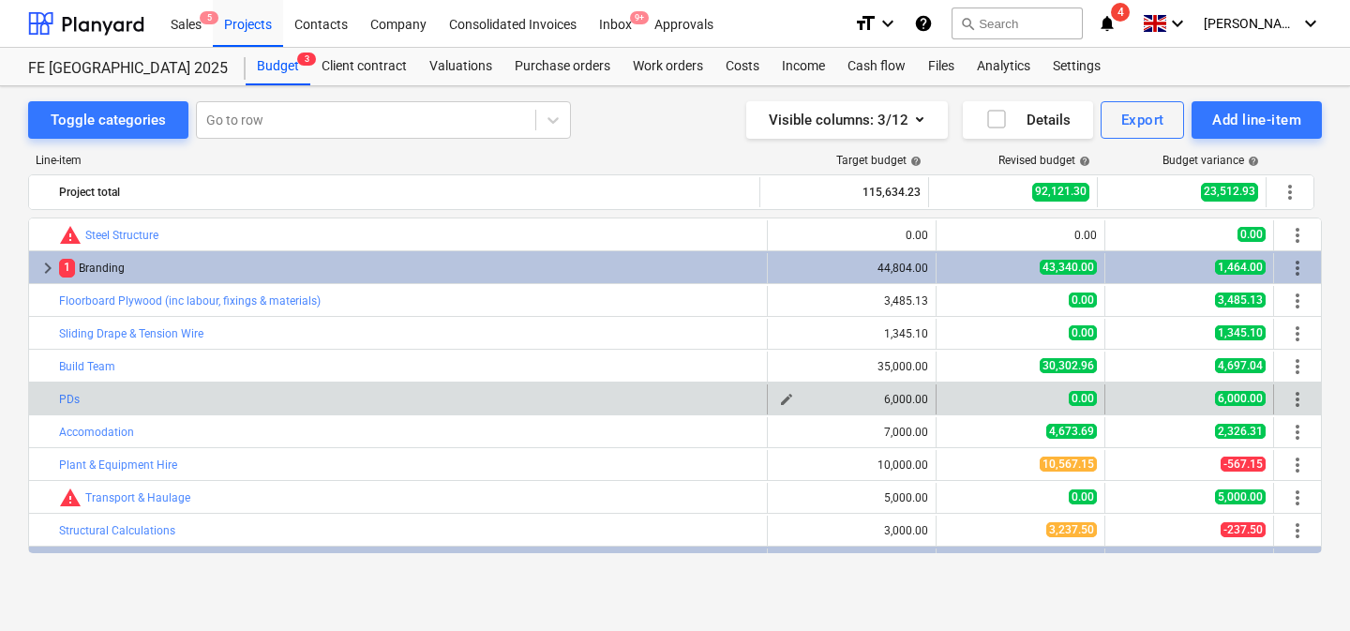
click at [780, 396] on span "edit" at bounding box center [786, 399] width 15 height 15
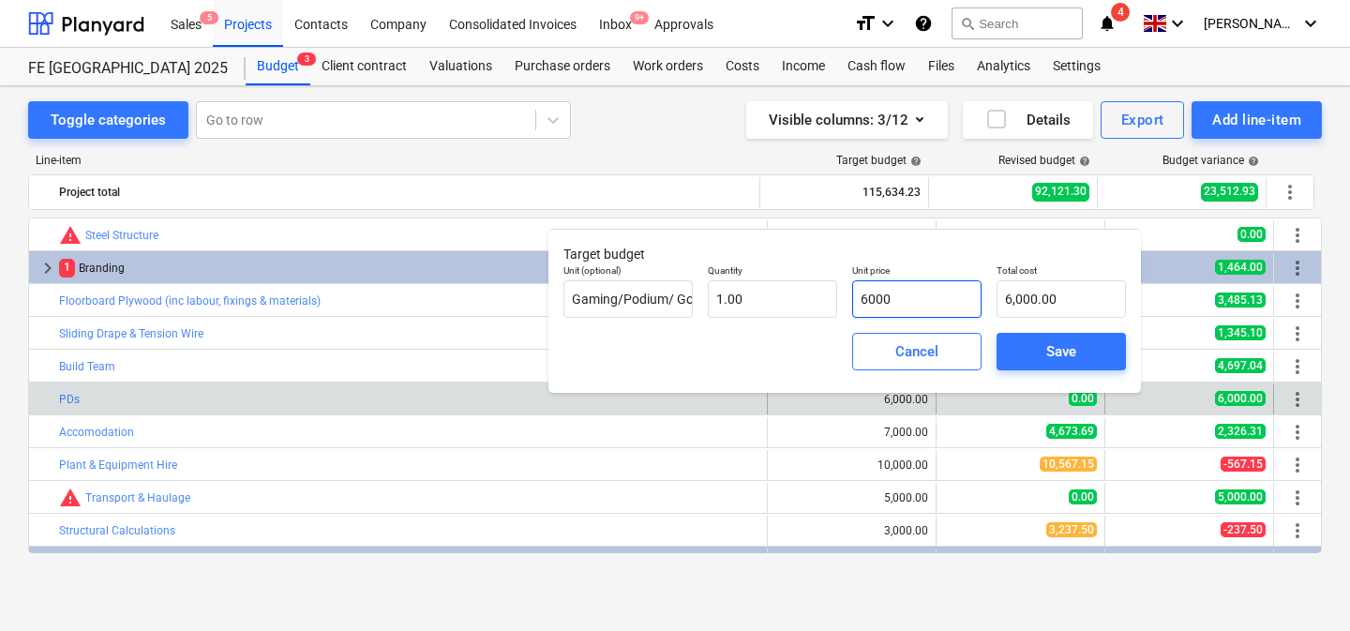
click at [905, 295] on input "6000" at bounding box center [916, 298] width 129 height 37
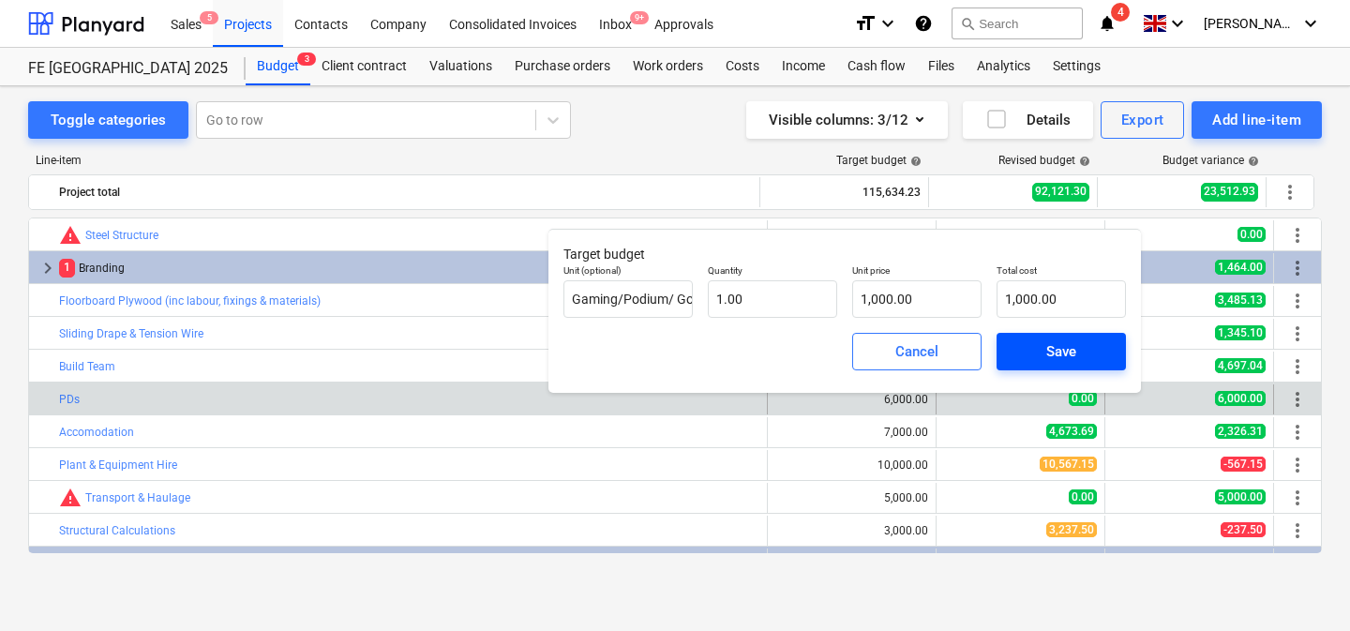
click at [1051, 352] on div "Save" at bounding box center [1061, 351] width 30 height 24
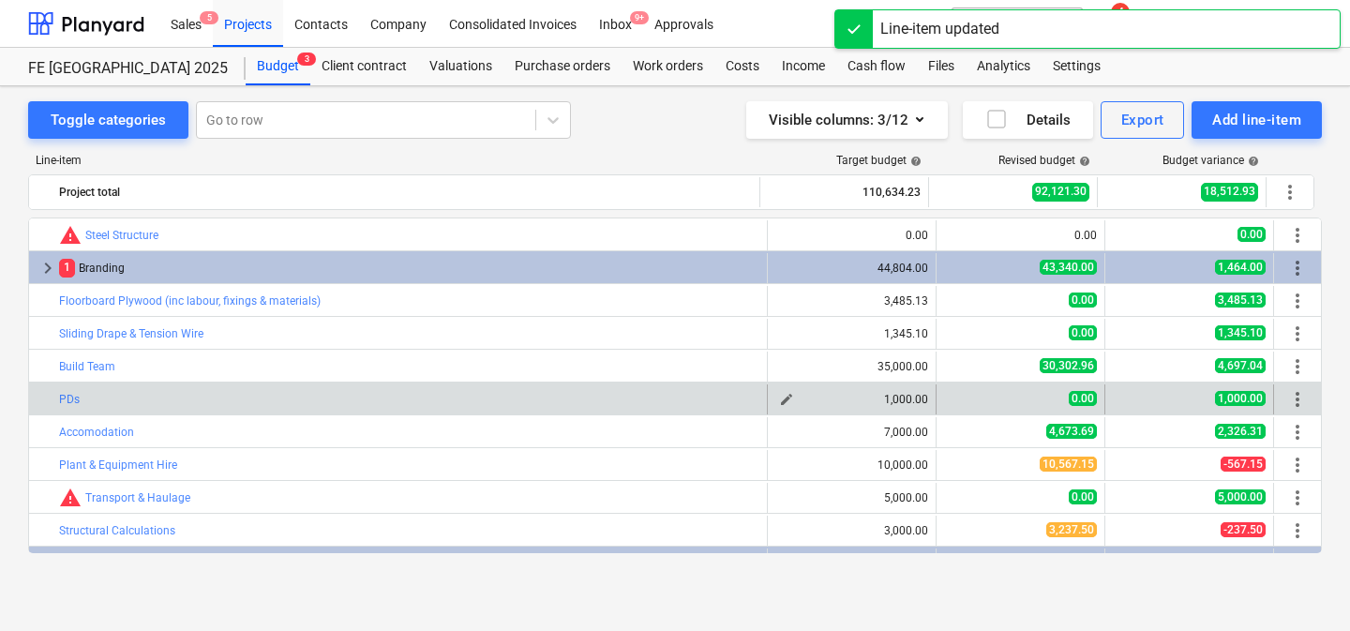
click at [780, 394] on span "edit" at bounding box center [786, 399] width 15 height 15
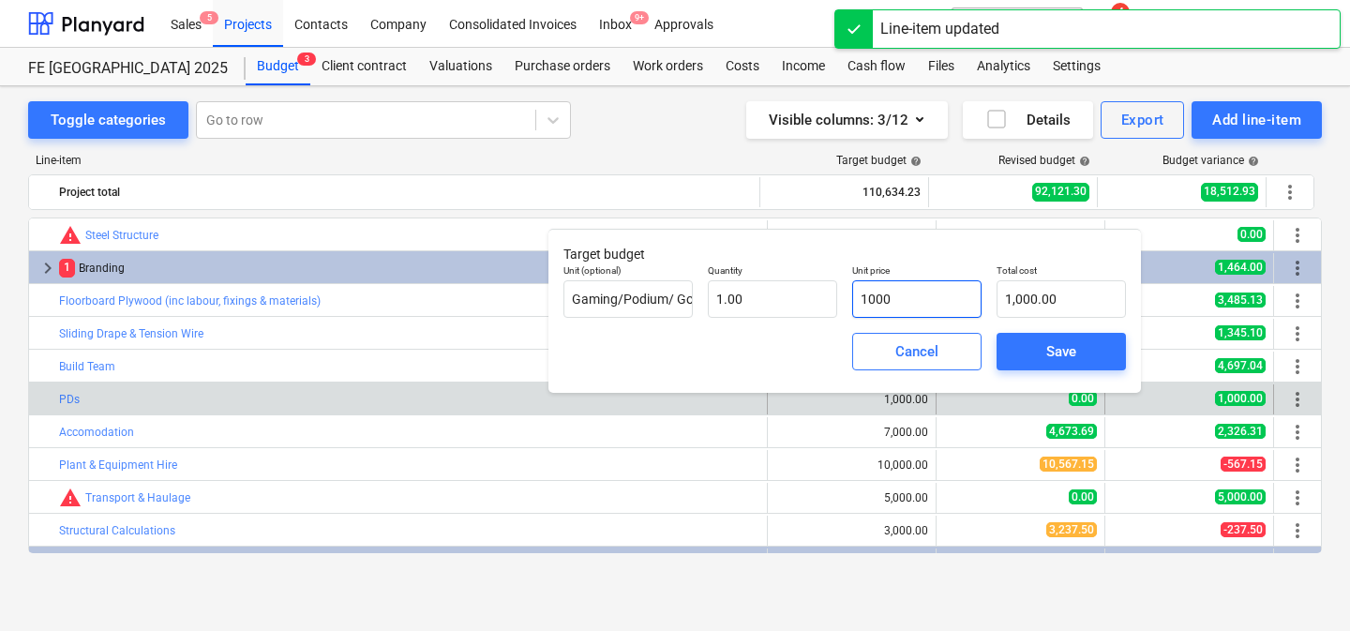
click at [931, 289] on input "1000" at bounding box center [916, 298] width 129 height 37
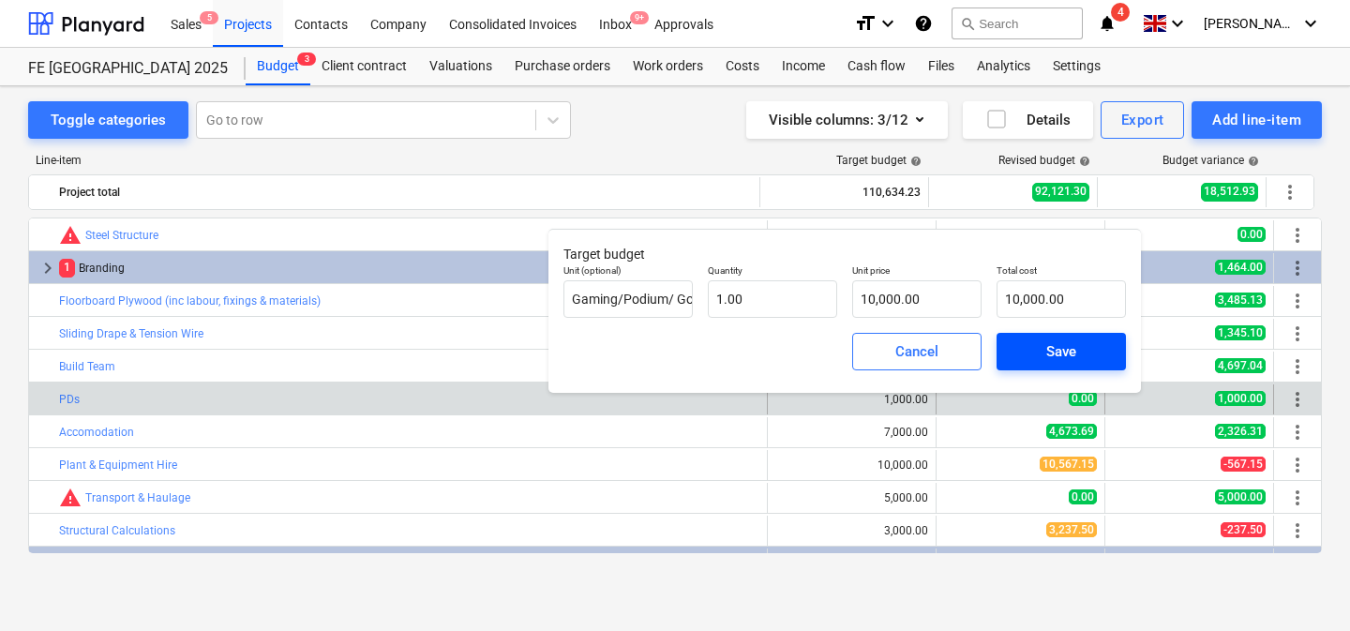
click at [1041, 342] on span "Save" at bounding box center [1061, 351] width 84 height 24
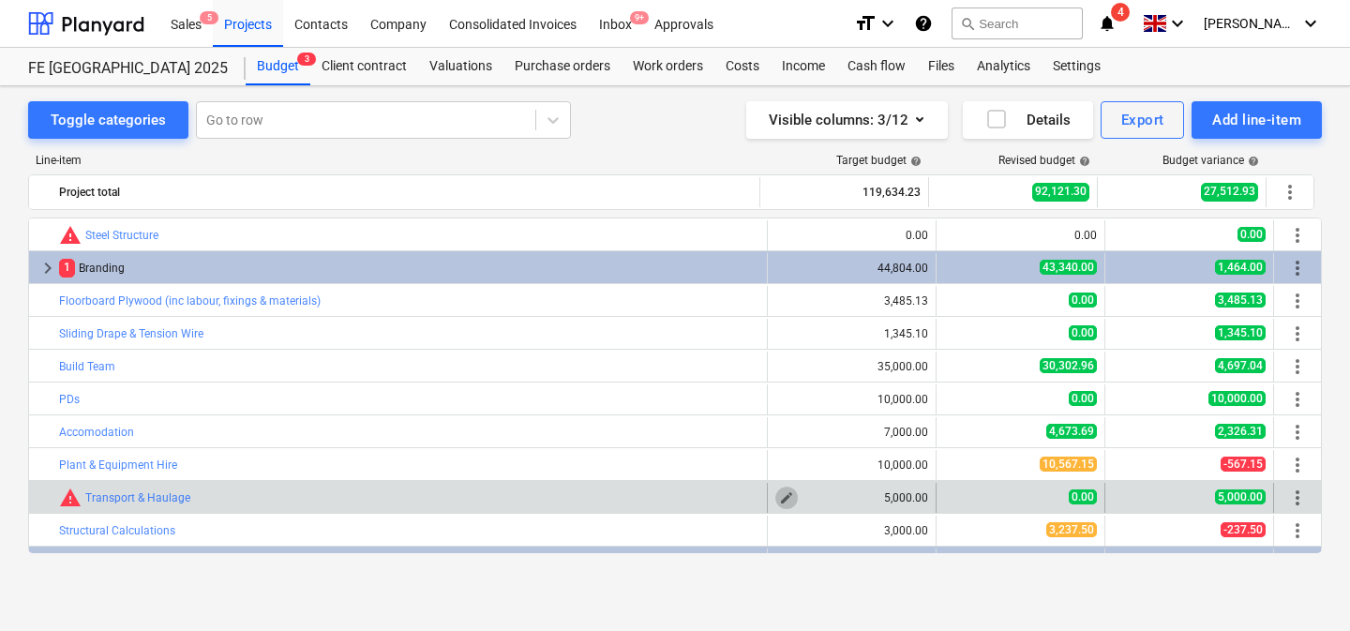
click at [785, 497] on span "edit" at bounding box center [786, 497] width 15 height 15
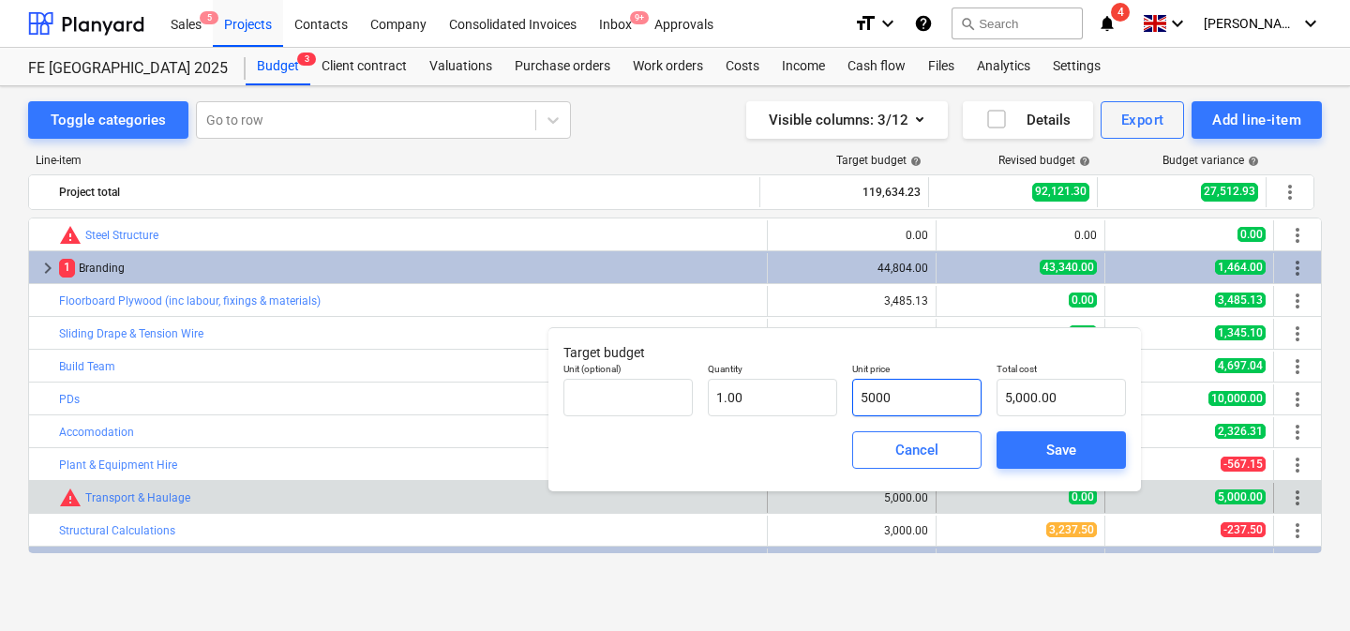
click at [884, 386] on input "5000" at bounding box center [916, 397] width 129 height 37
click at [893, 395] on input "5000" at bounding box center [916, 397] width 129 height 37
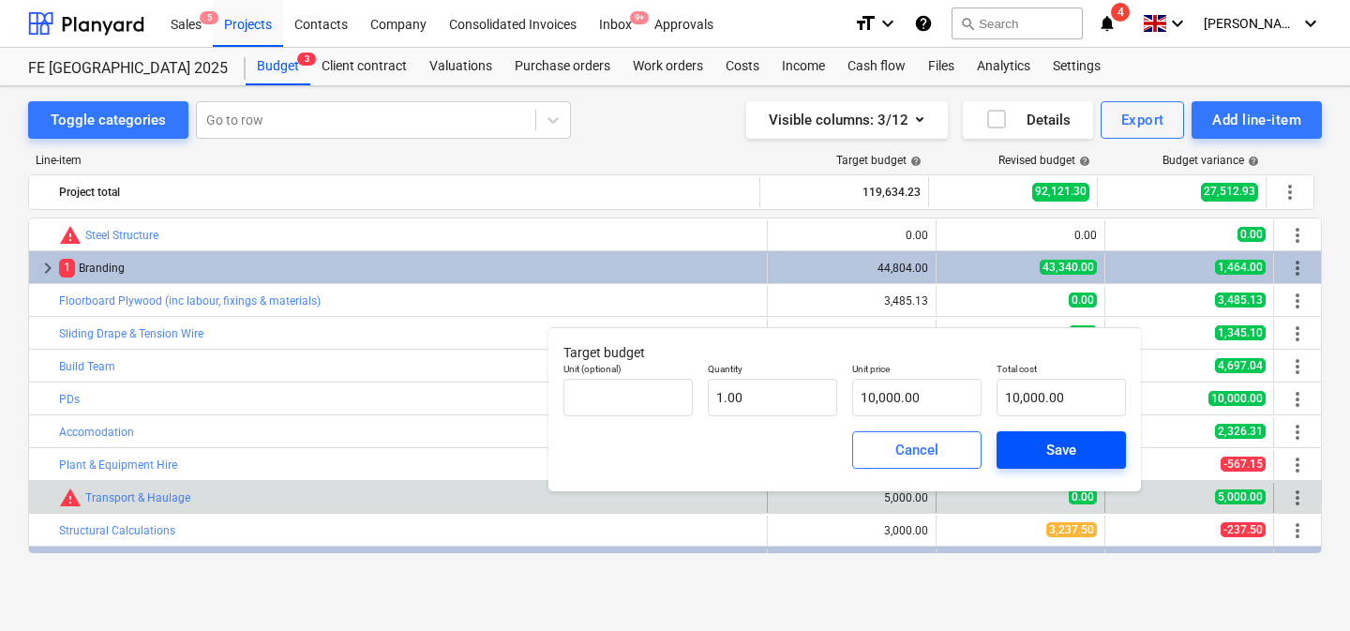
click at [1035, 454] on span "Save" at bounding box center [1061, 450] width 84 height 24
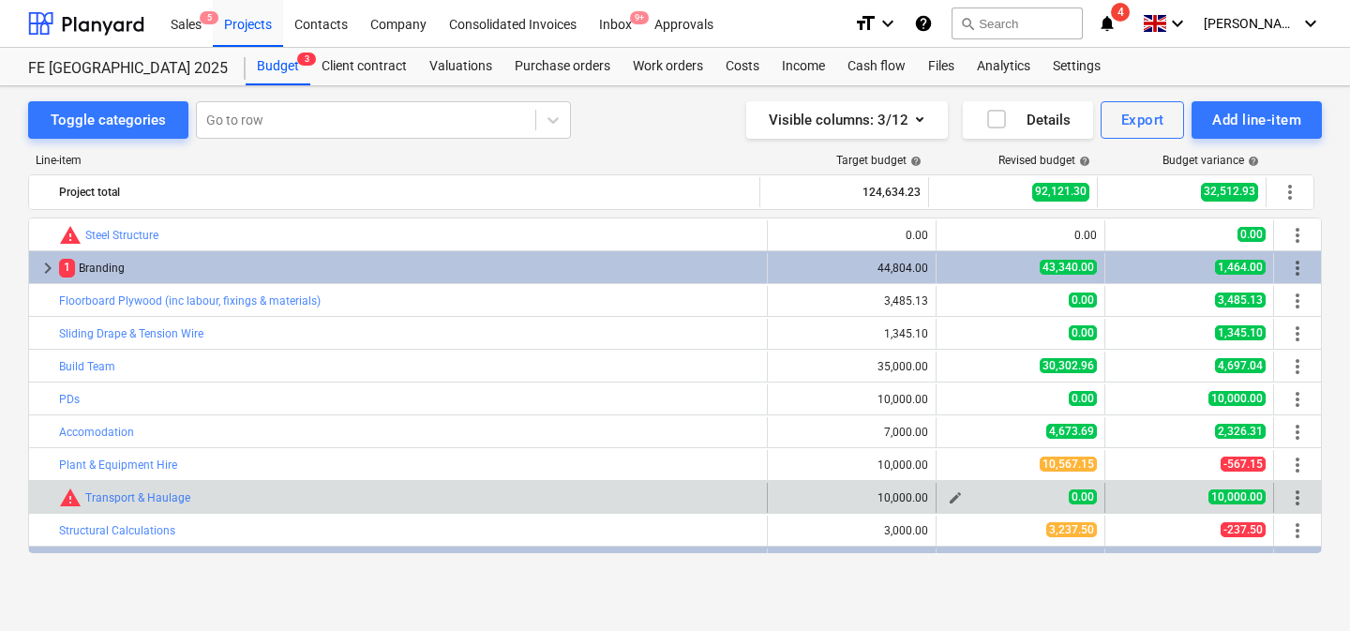
click at [952, 498] on span "edit" at bounding box center [955, 497] width 15 height 15
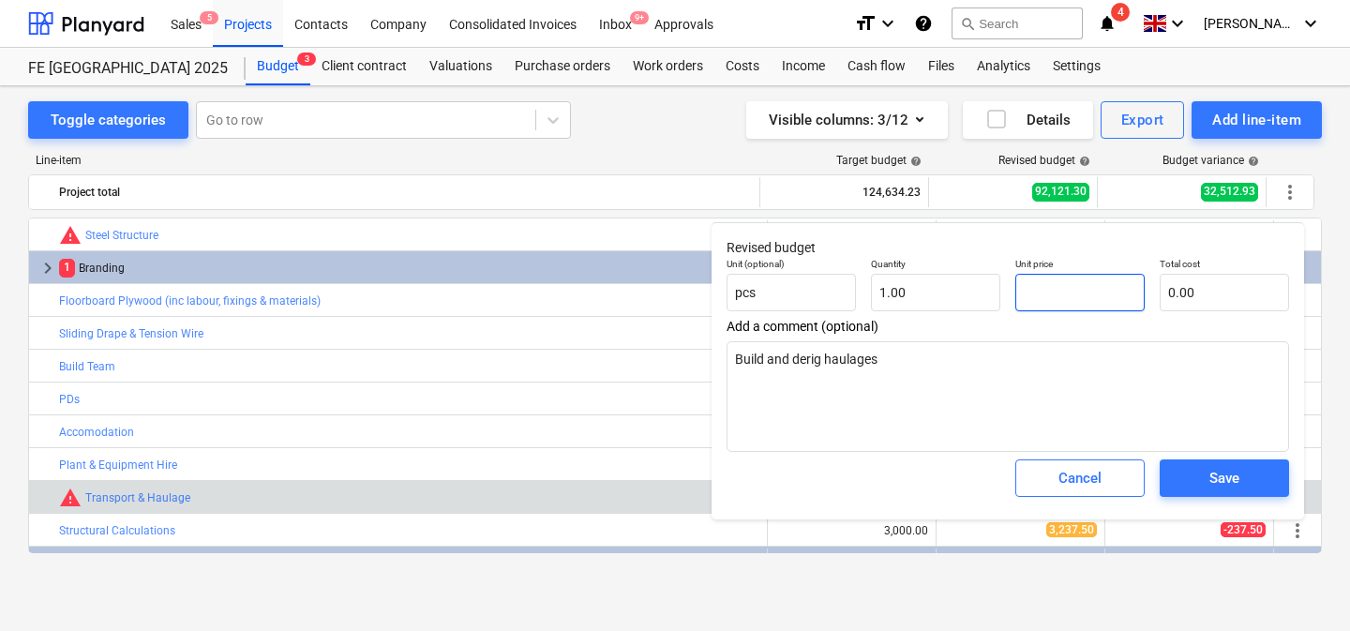
click at [1072, 285] on input "text" at bounding box center [1079, 292] width 129 height 37
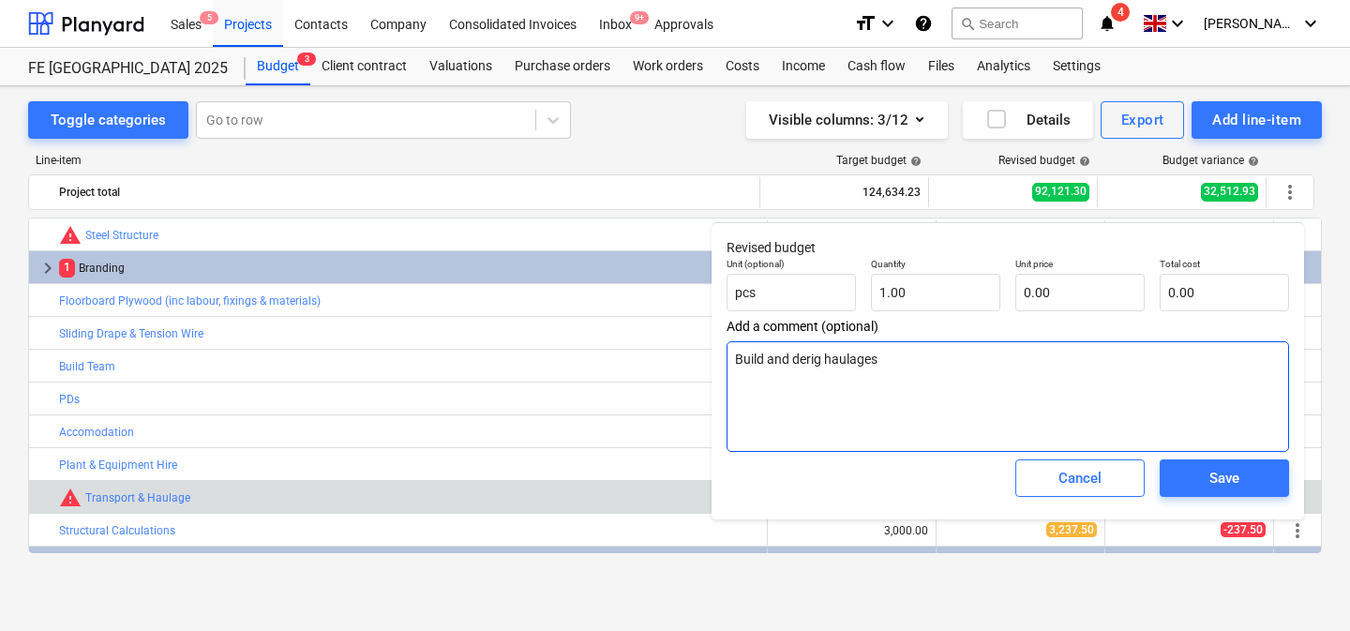
click at [967, 363] on textarea "Build and derig haulages" at bounding box center [1007, 396] width 562 height 111
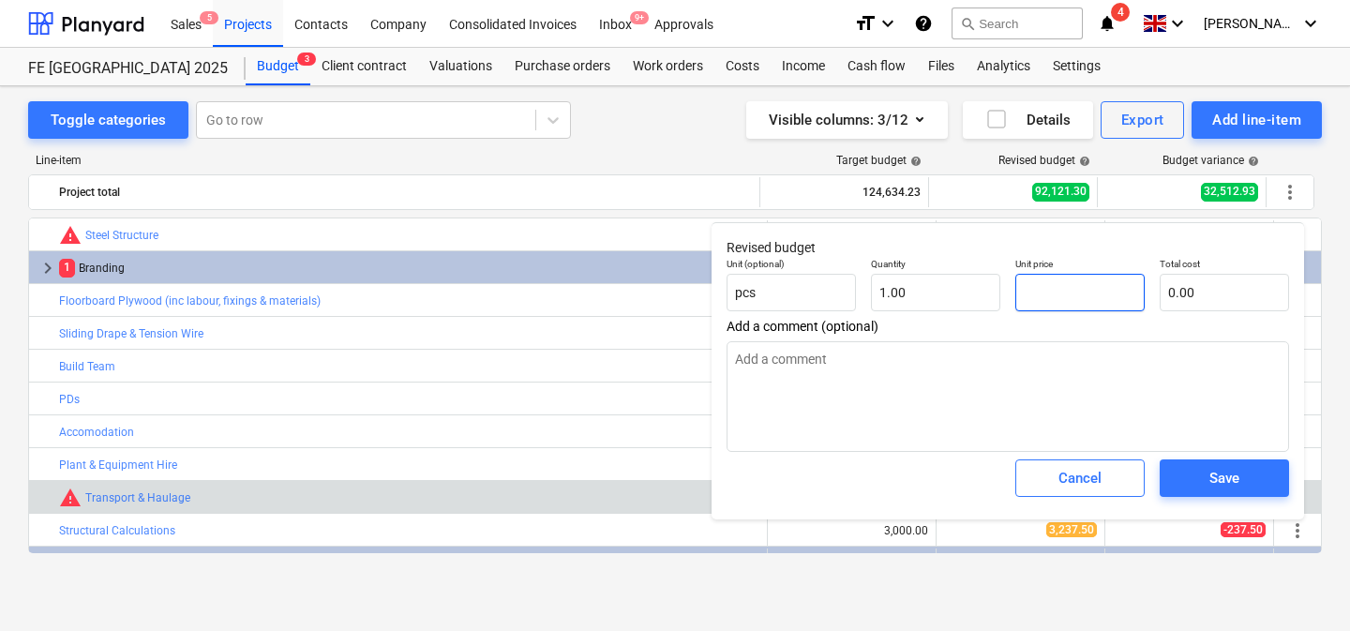
click at [1101, 291] on input "text" at bounding box center [1079, 292] width 129 height 37
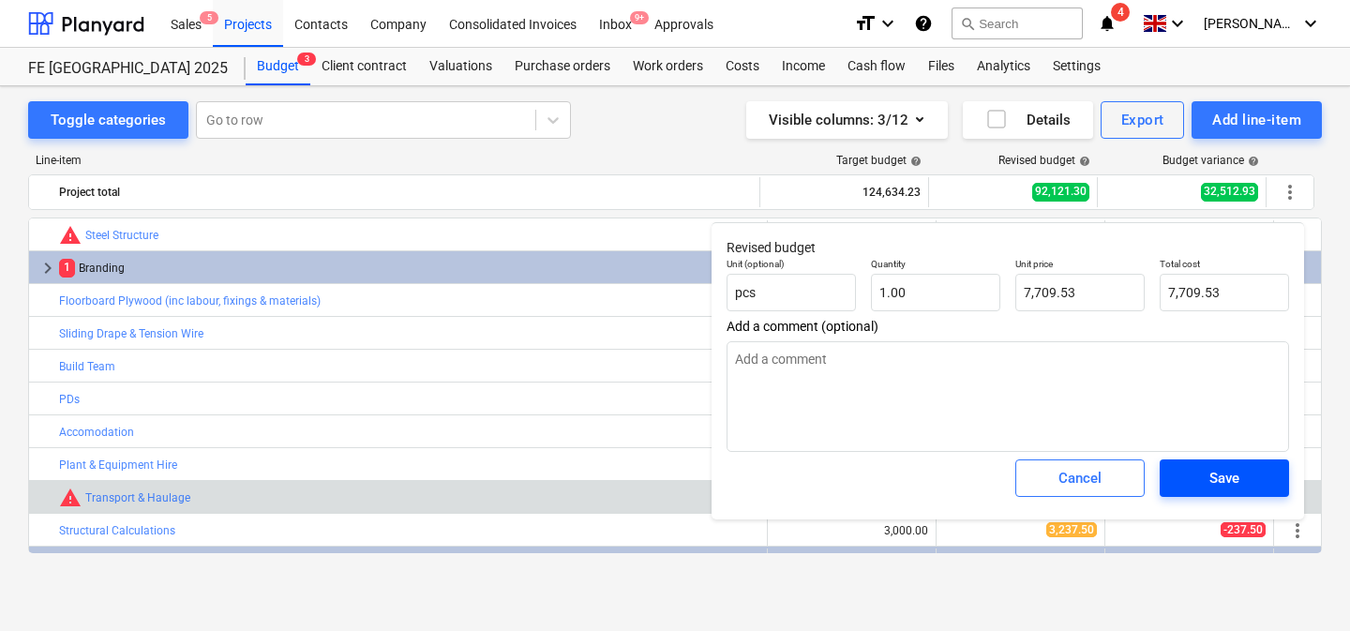
click at [1269, 484] on button "Save" at bounding box center [1224, 477] width 129 height 37
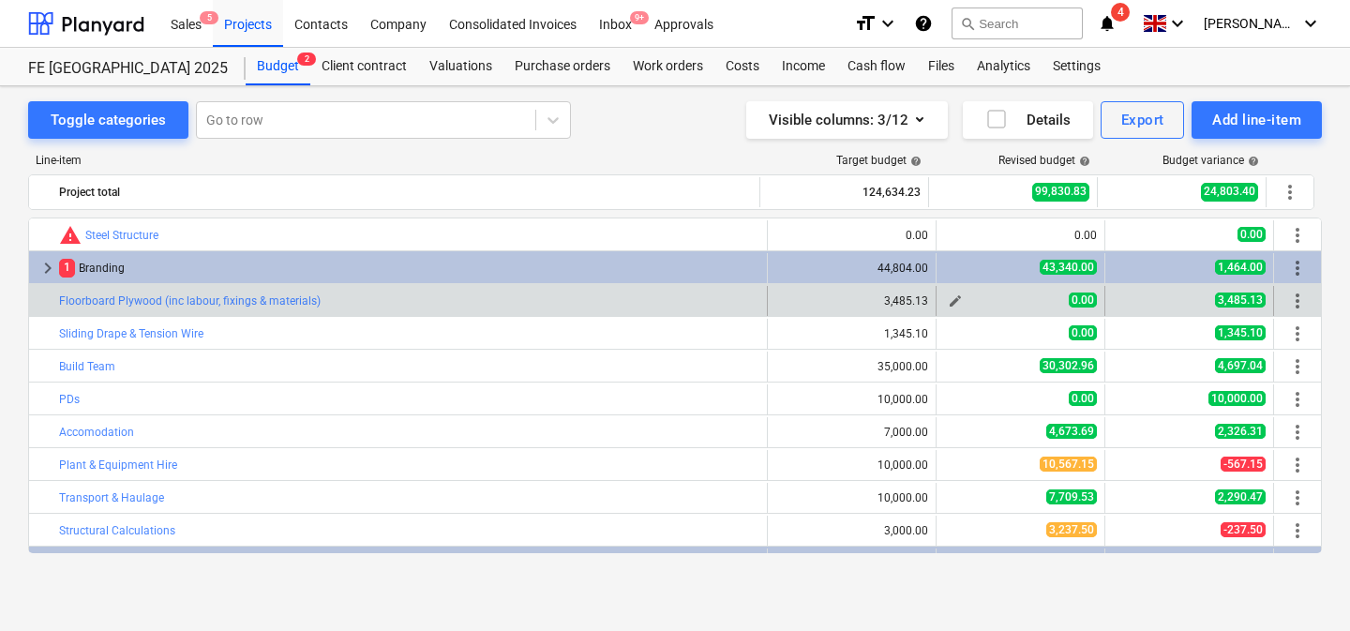
click at [952, 299] on span "edit" at bounding box center [955, 300] width 15 height 15
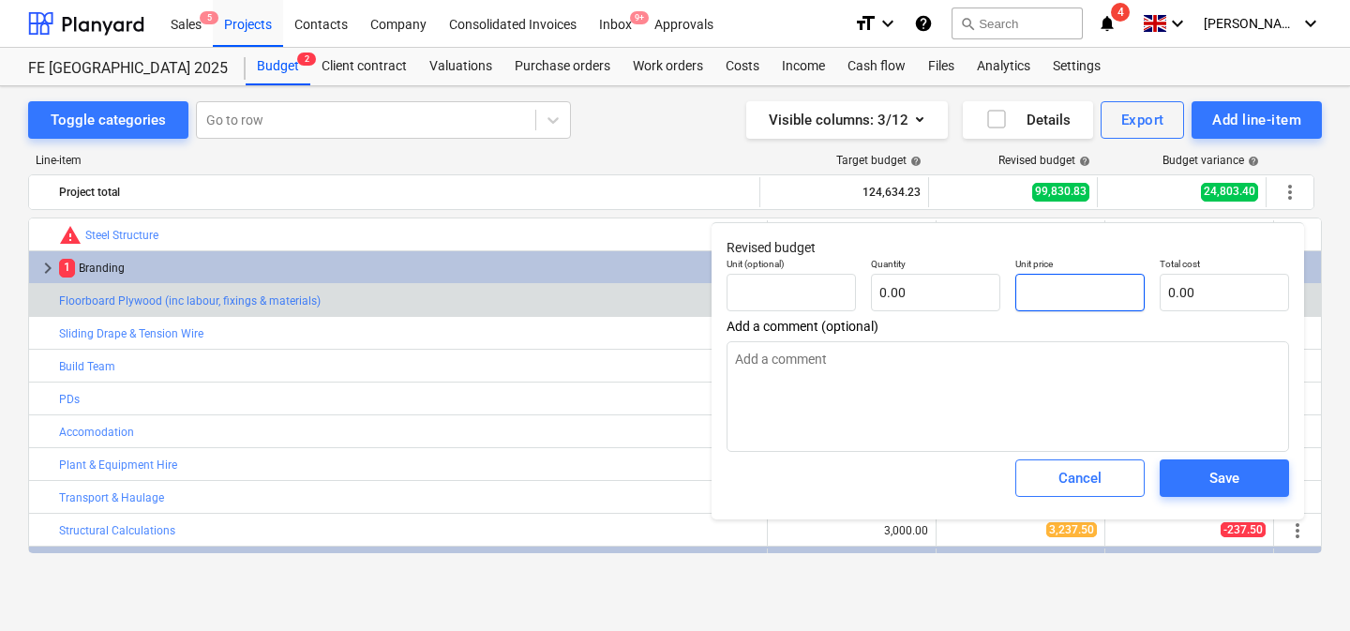
click at [1055, 291] on input "text" at bounding box center [1079, 292] width 129 height 37
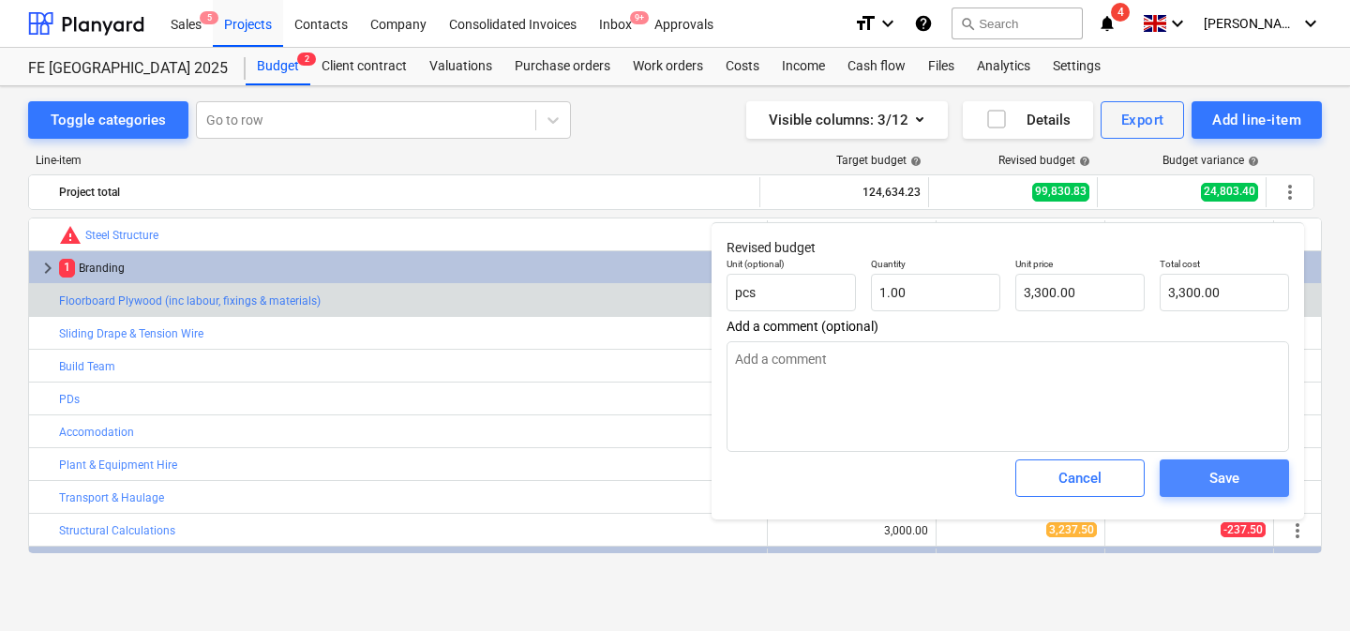
click at [1213, 479] on div "Save" at bounding box center [1224, 478] width 30 height 24
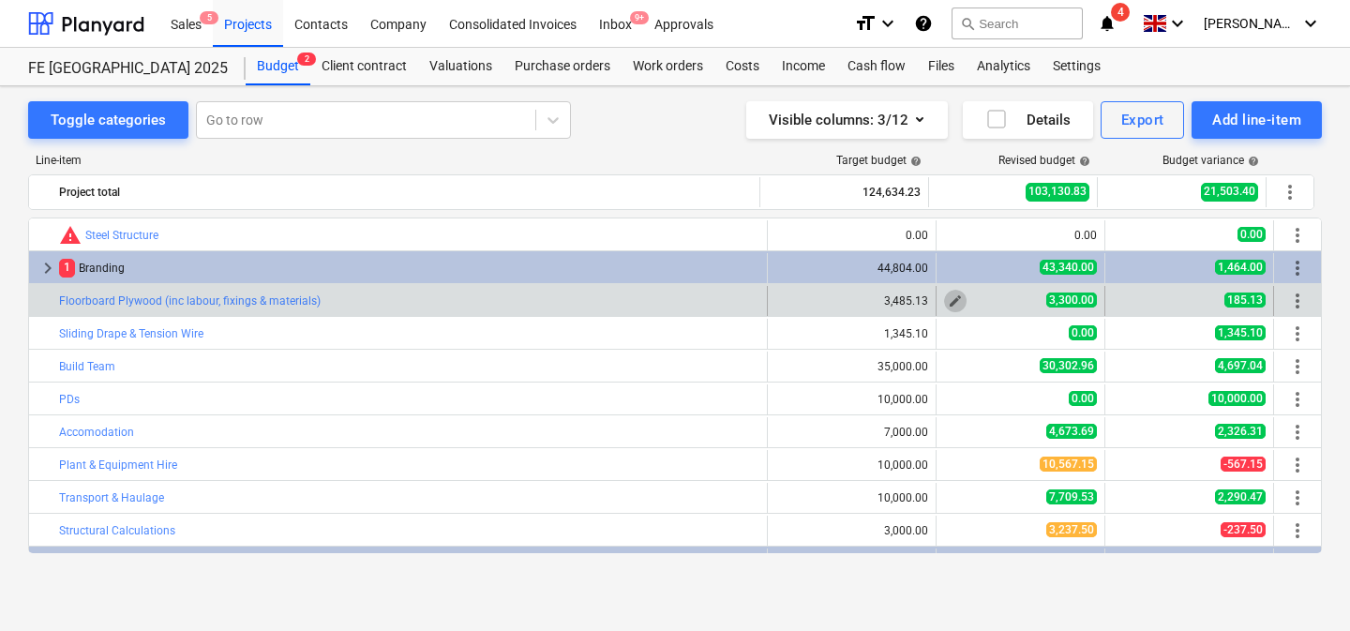
click at [948, 297] on span "edit" at bounding box center [955, 300] width 15 height 15
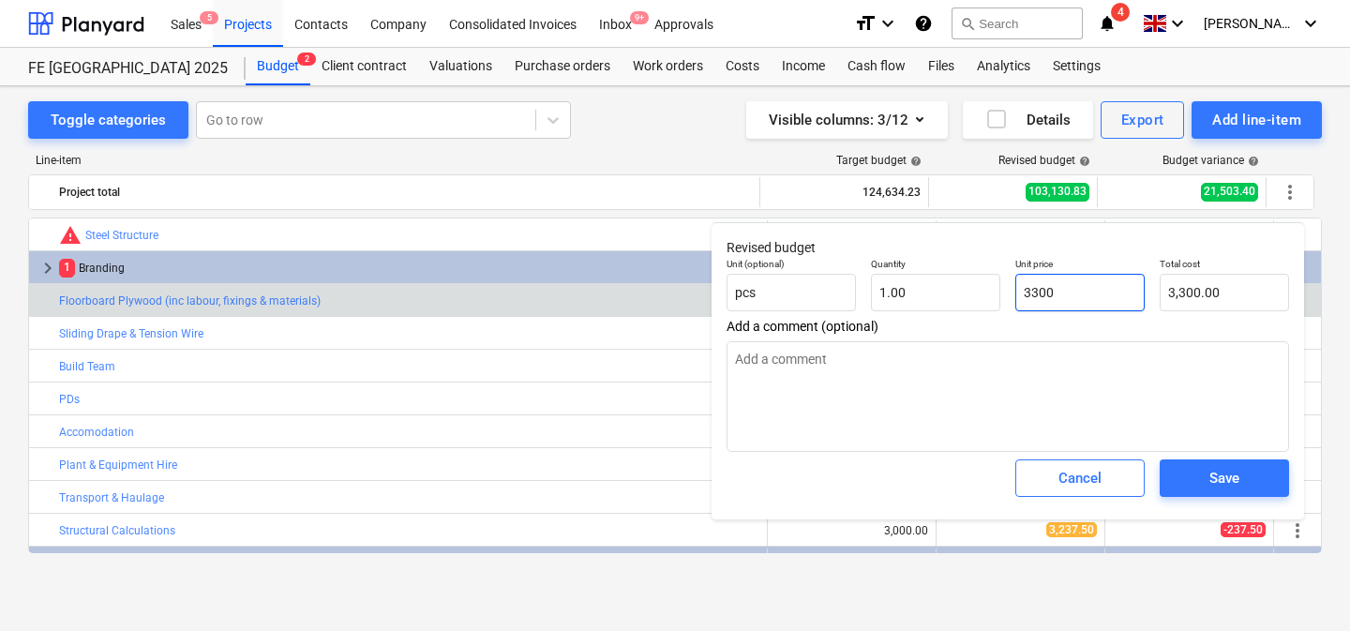
click at [1040, 292] on input "3300" at bounding box center [1079, 292] width 129 height 37
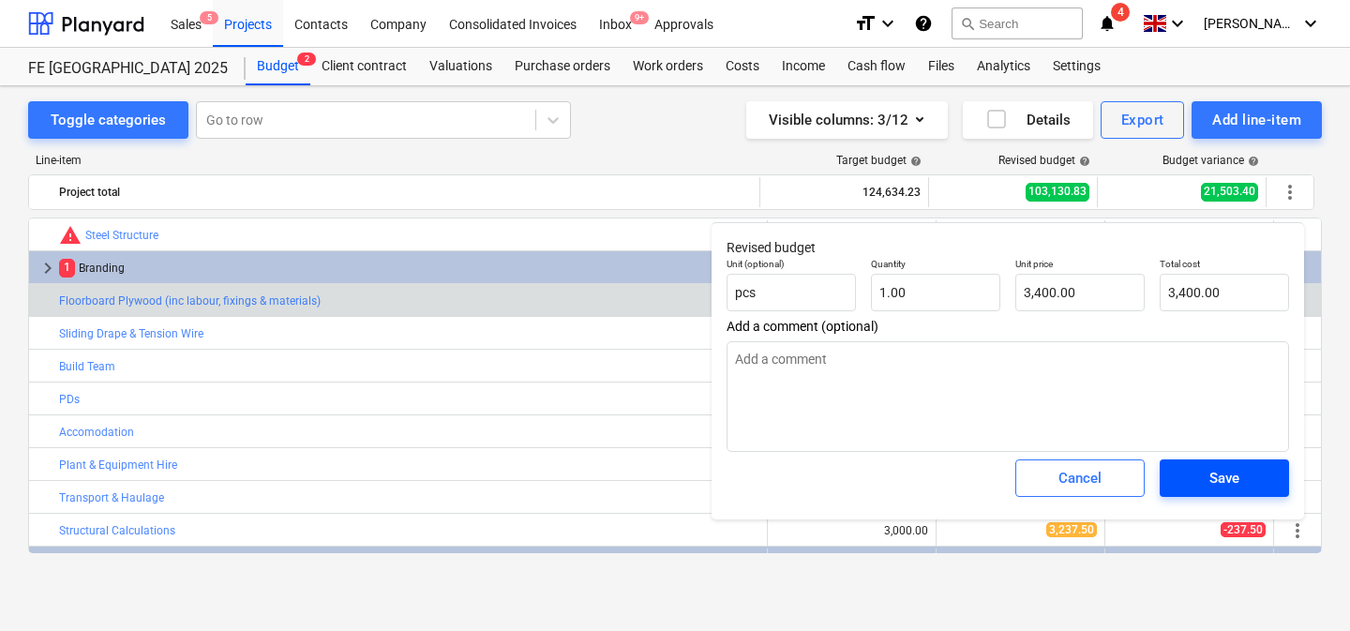
click at [1226, 485] on div "Save" at bounding box center [1224, 478] width 30 height 24
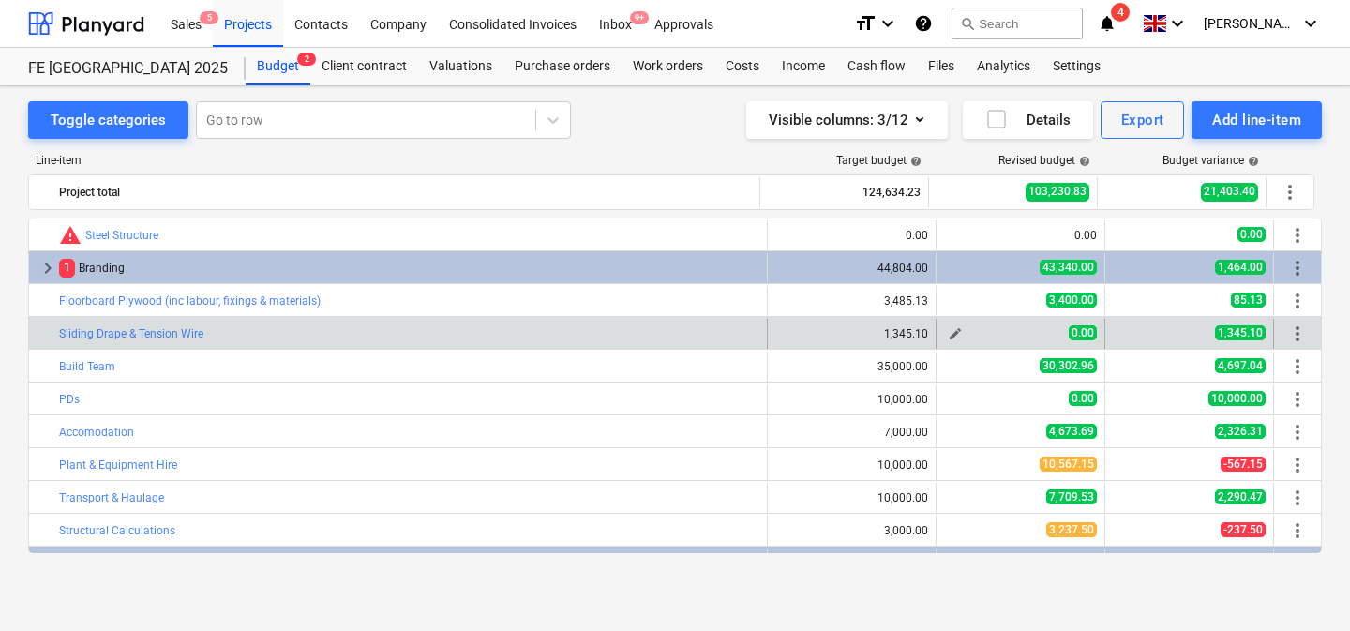
click at [953, 333] on span "edit" at bounding box center [955, 333] width 15 height 15
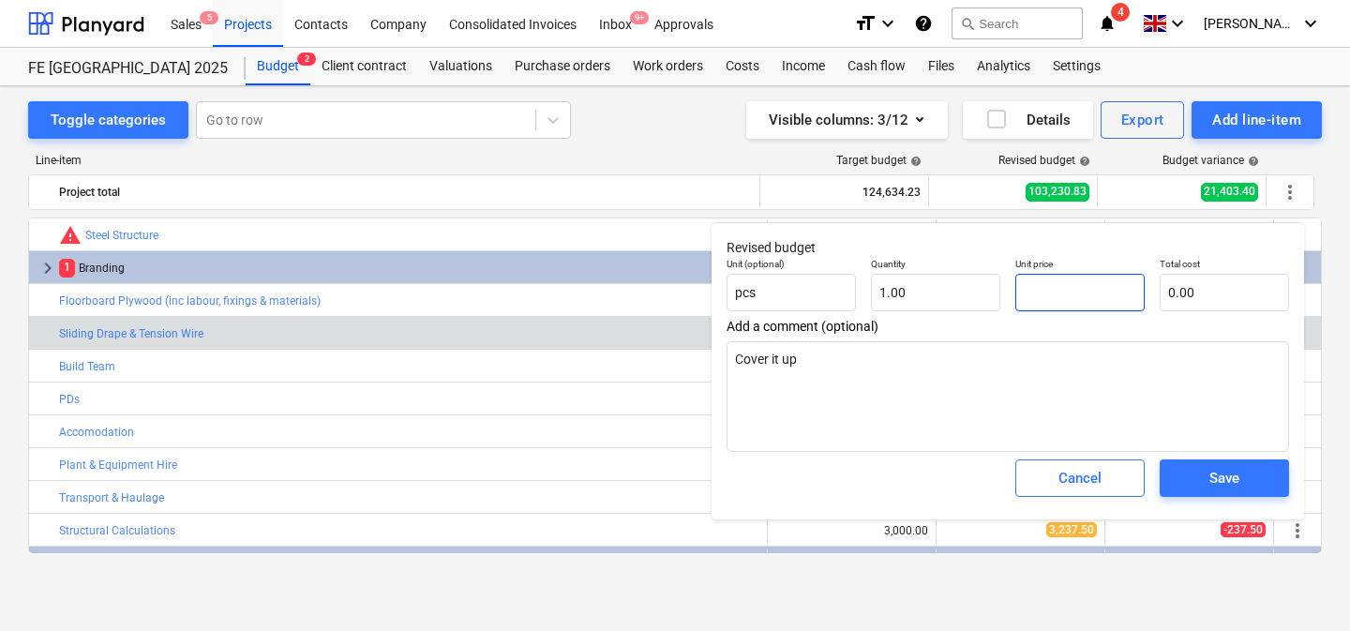
click at [1049, 286] on input "text" at bounding box center [1079, 292] width 129 height 37
click at [1201, 491] on button "Save" at bounding box center [1224, 477] width 129 height 37
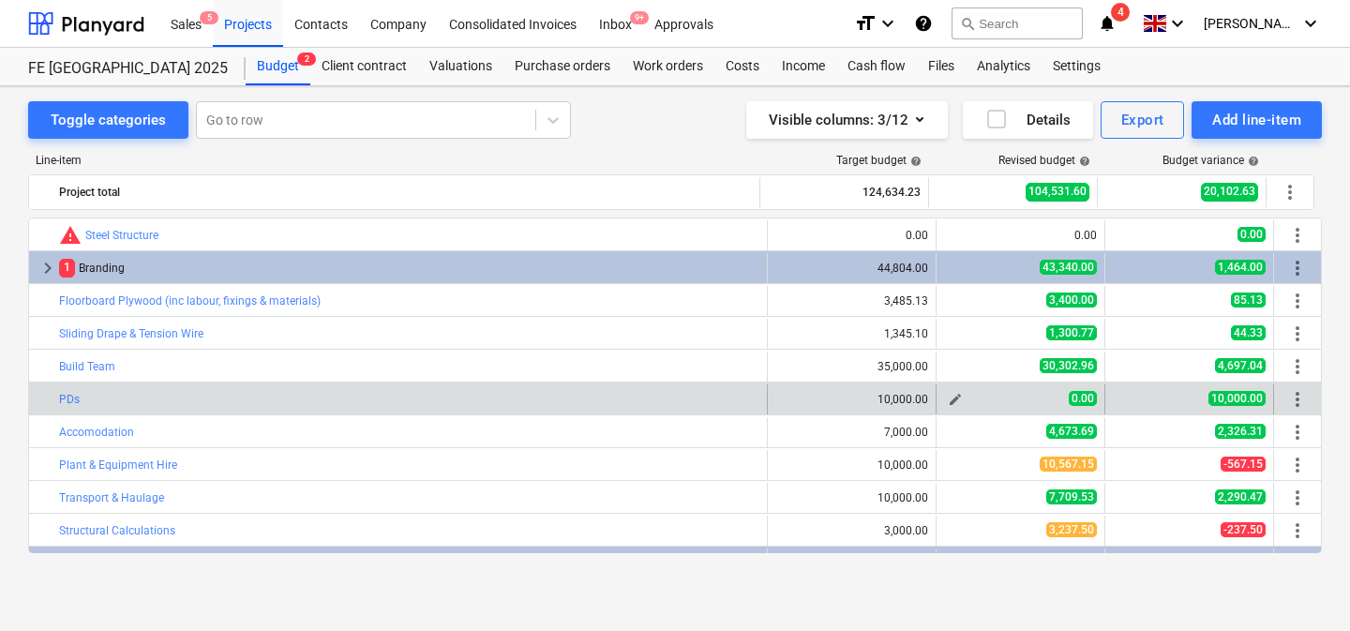
click at [948, 400] on span "edit" at bounding box center [955, 399] width 15 height 15
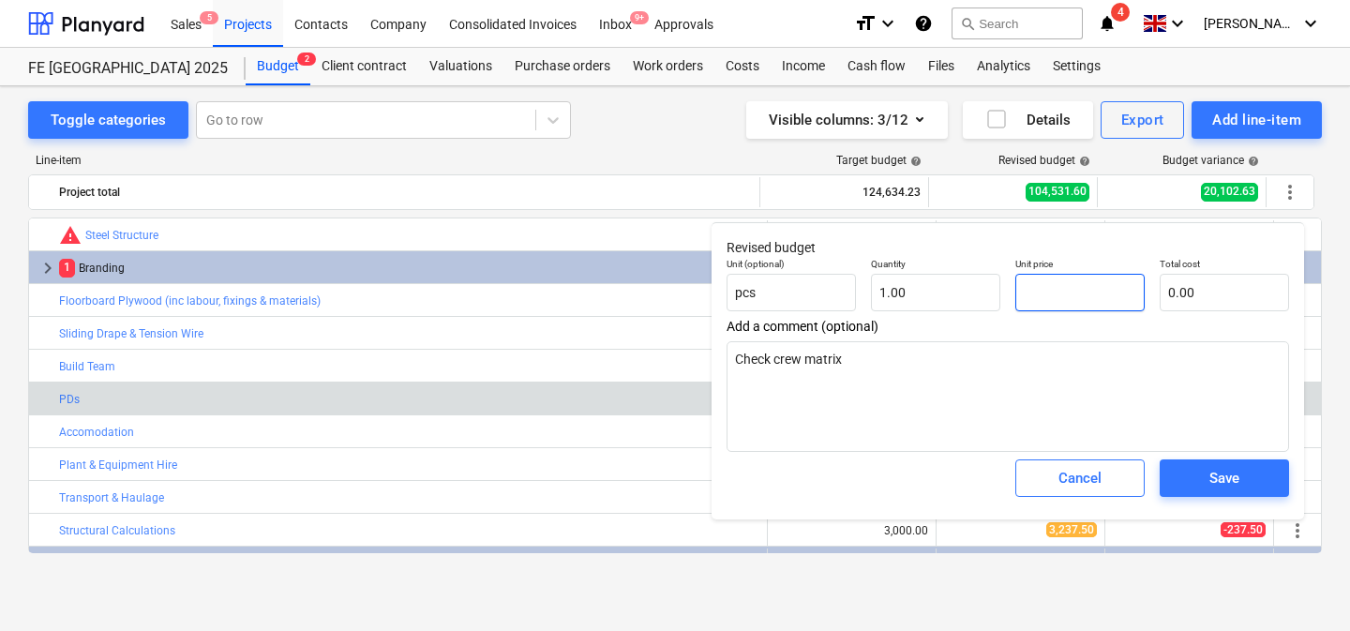
click at [1055, 299] on input "text" at bounding box center [1079, 292] width 129 height 37
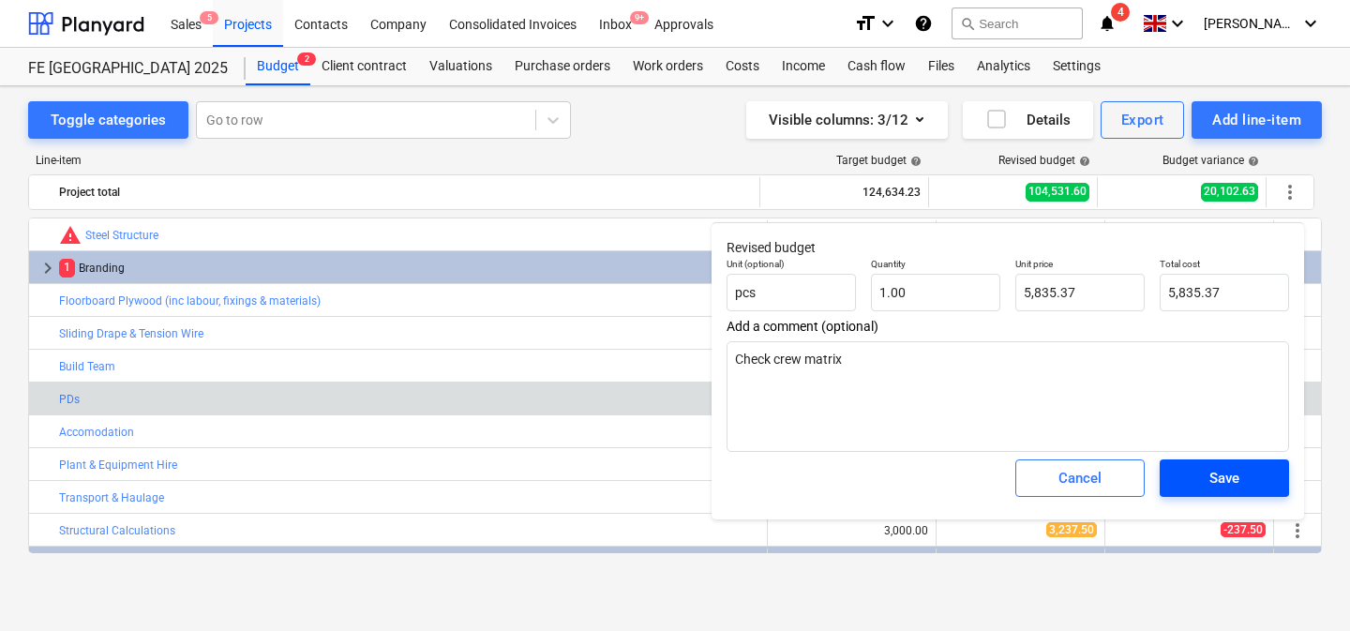
click at [1230, 476] on div "Save" at bounding box center [1224, 478] width 30 height 24
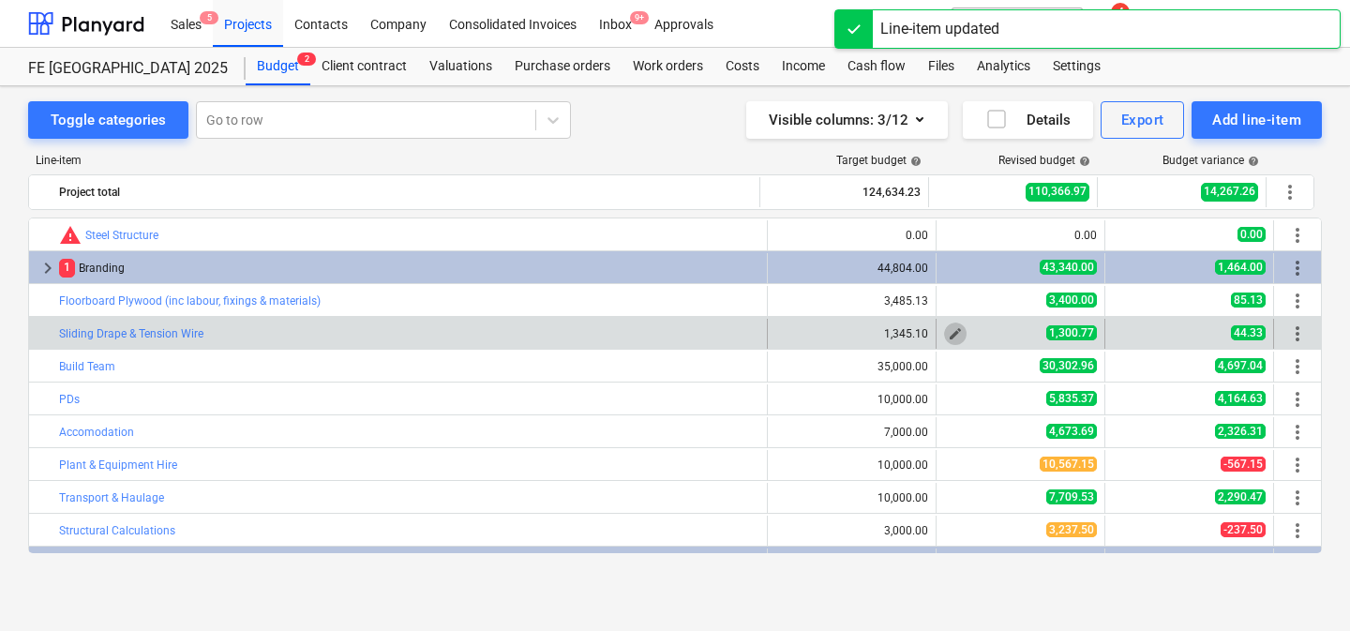
click at [950, 329] on span "edit" at bounding box center [955, 333] width 15 height 15
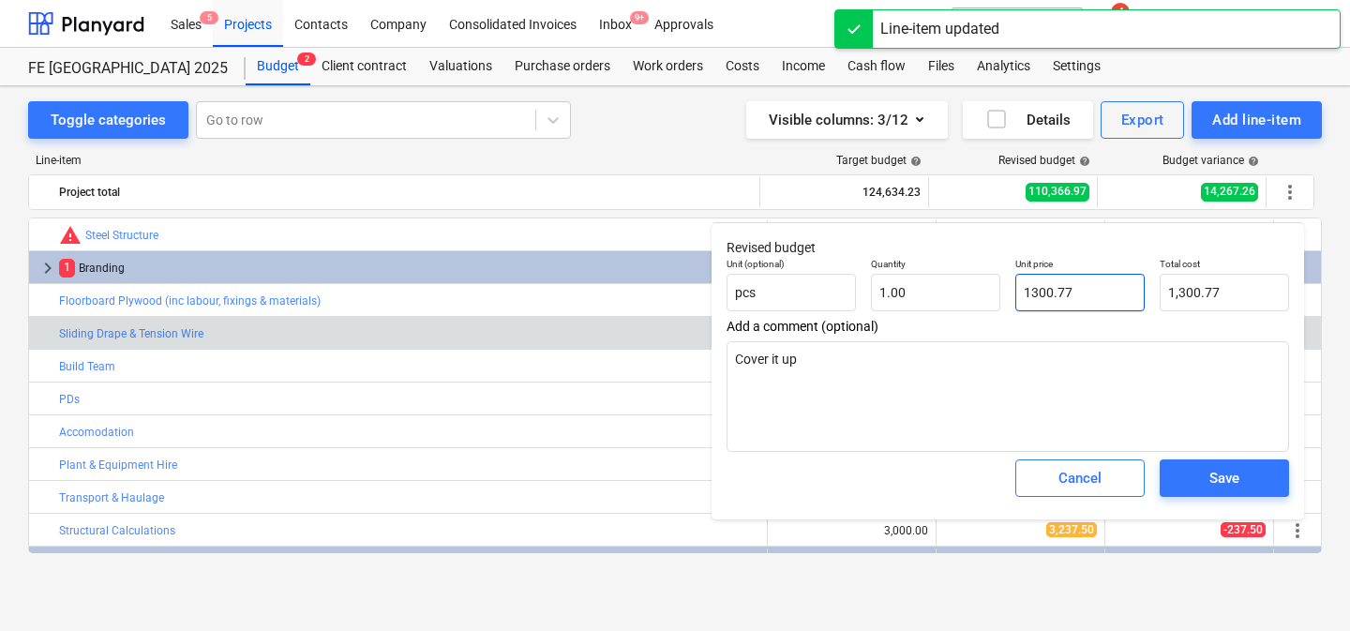
click at [1085, 283] on input "1300.77" at bounding box center [1079, 292] width 129 height 37
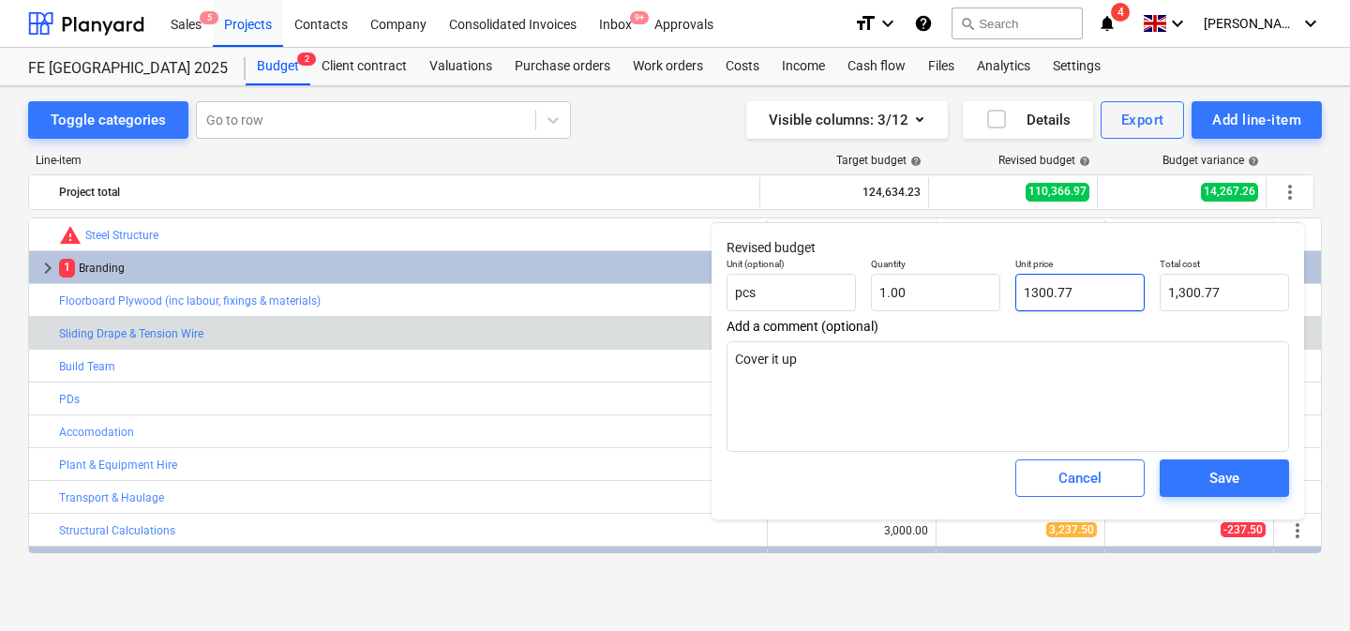
click at [1085, 287] on input "1300.77" at bounding box center [1079, 292] width 129 height 37
click at [1210, 468] on div "Save" at bounding box center [1224, 478] width 30 height 24
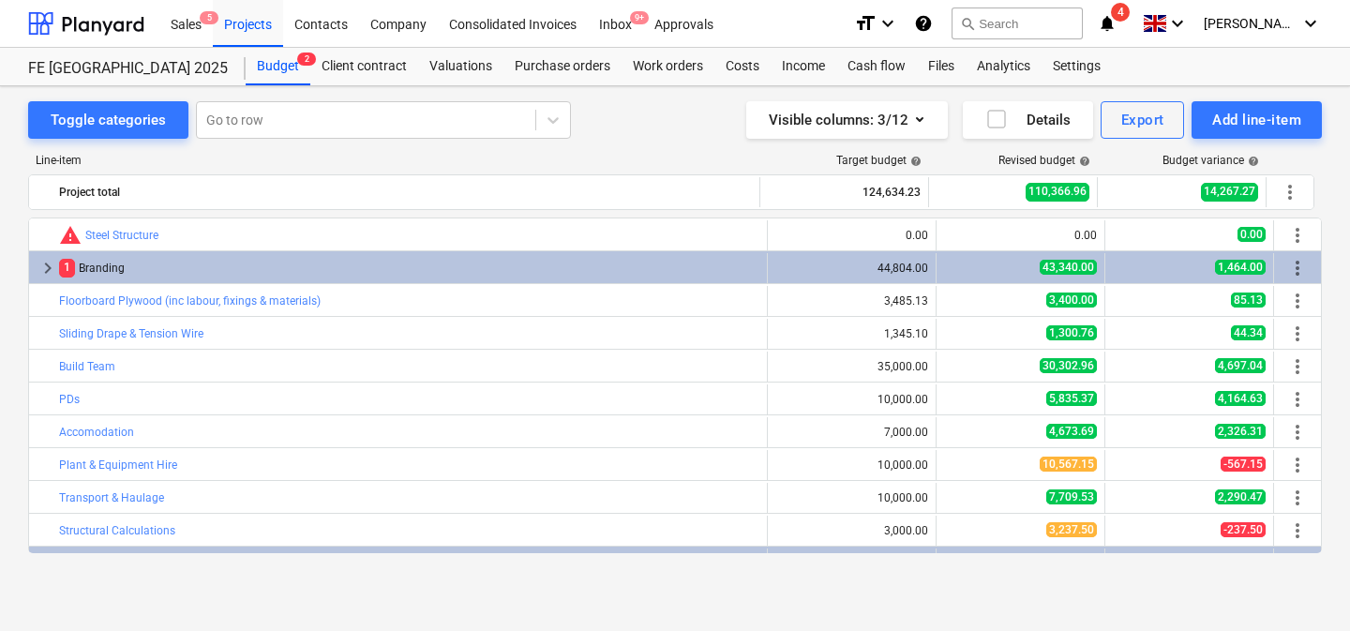
click at [618, 126] on div "Toggle categories Go to row Visible columns : 3/12 Details Export Add line-item" at bounding box center [675, 119] width 1294 height 37
click at [1152, 125] on div "Export" at bounding box center [1142, 120] width 43 height 24
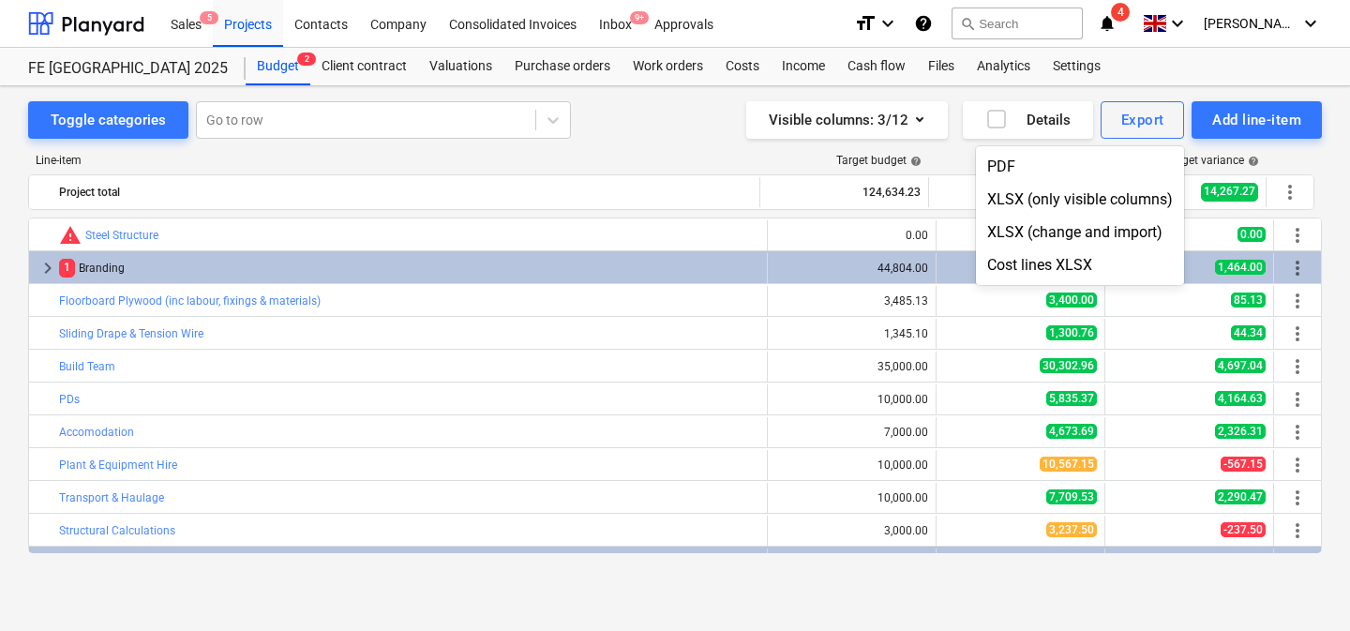
click at [681, 141] on div at bounding box center [675, 315] width 1350 height 631
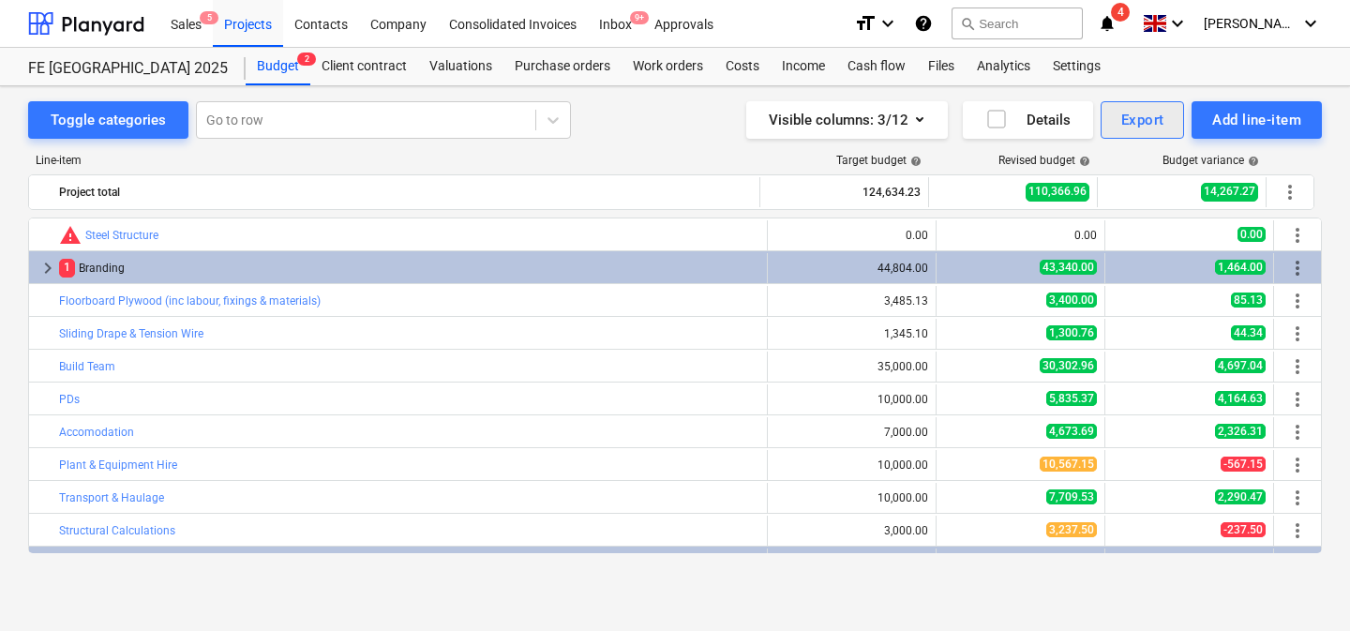
click at [1161, 109] on div "Export" at bounding box center [1142, 120] width 43 height 24
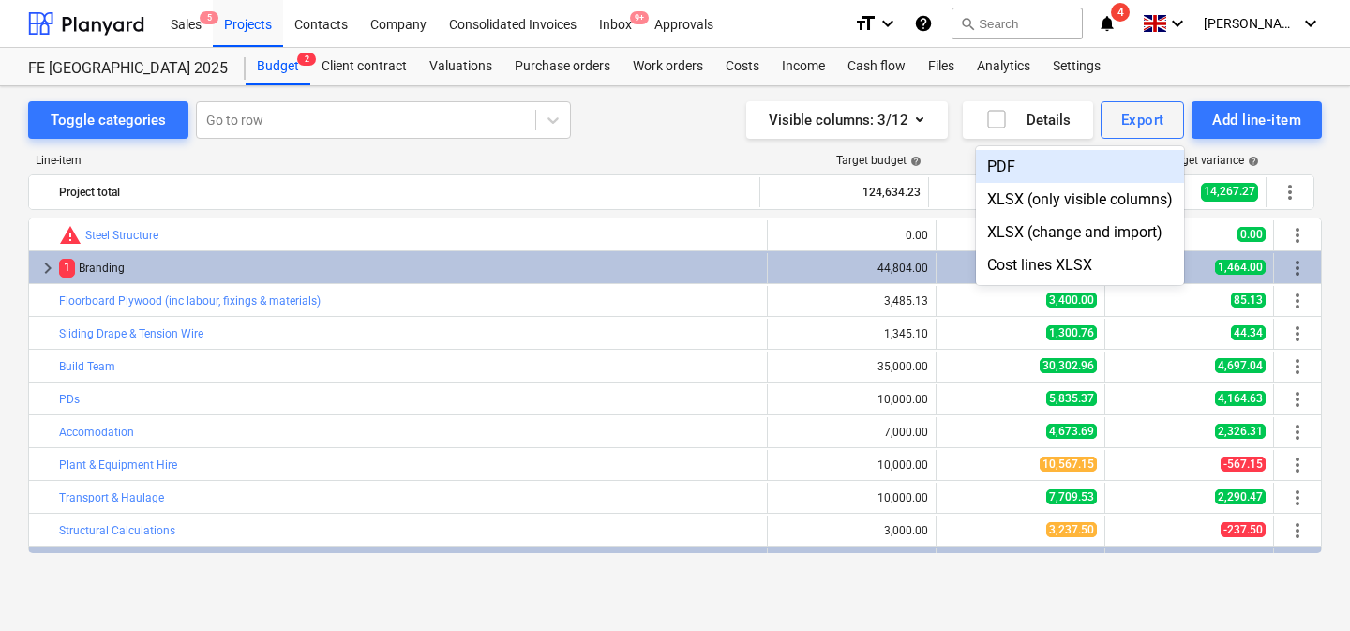
click at [1011, 166] on div "PDF" at bounding box center [1080, 166] width 208 height 33
